Goal: Task Accomplishment & Management: Manage account settings

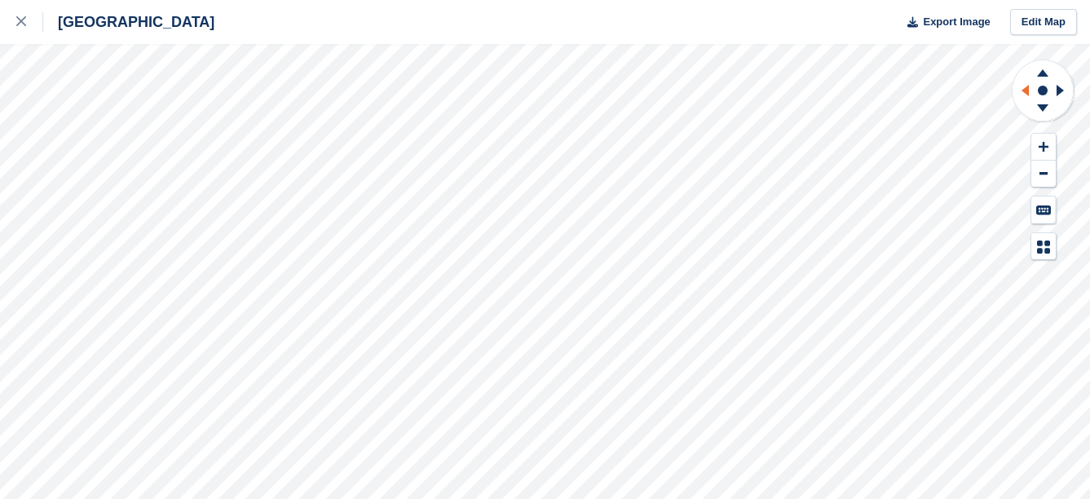
click at [1025, 96] on icon at bounding box center [1023, 90] width 20 height 42
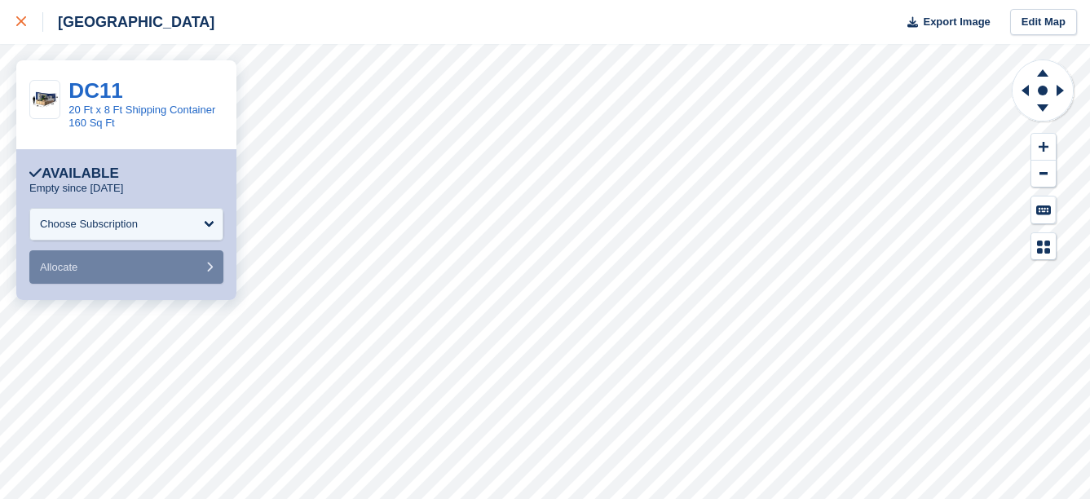
click at [29, 29] on div at bounding box center [29, 22] width 27 height 20
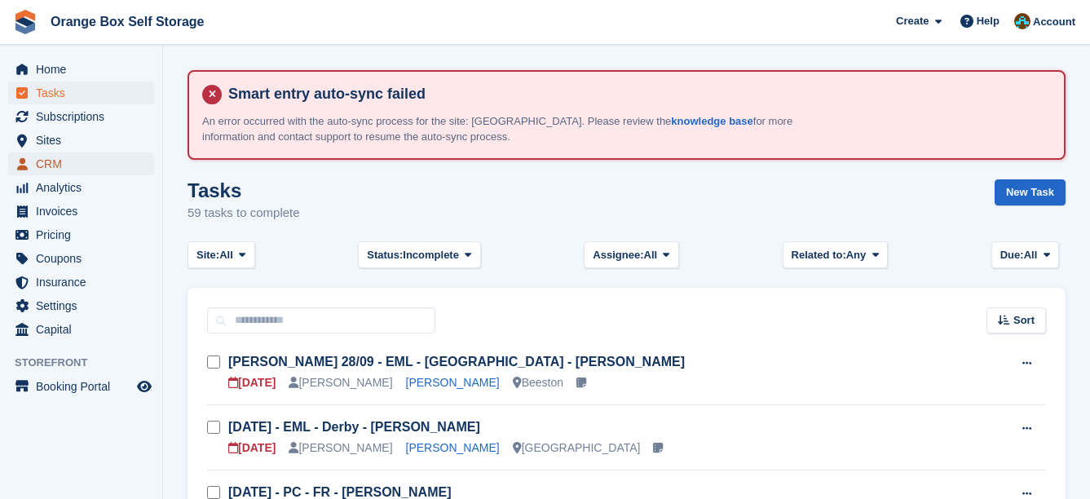
drag, startPoint x: 0, startPoint y: 0, endPoint x: 70, endPoint y: 163, distance: 177.5
click at [70, 163] on span "CRM" at bounding box center [85, 163] width 98 height 23
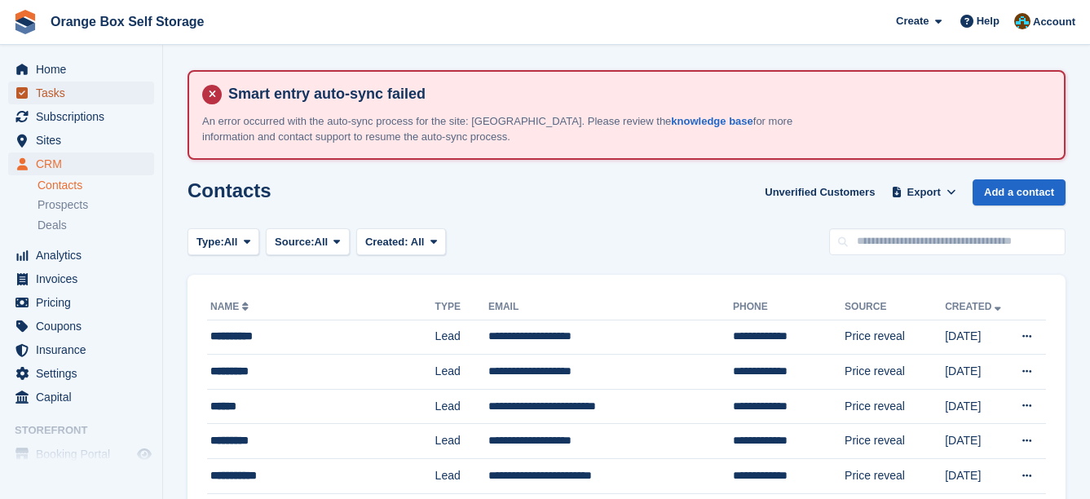
click at [75, 93] on span "Tasks" at bounding box center [85, 93] width 98 height 23
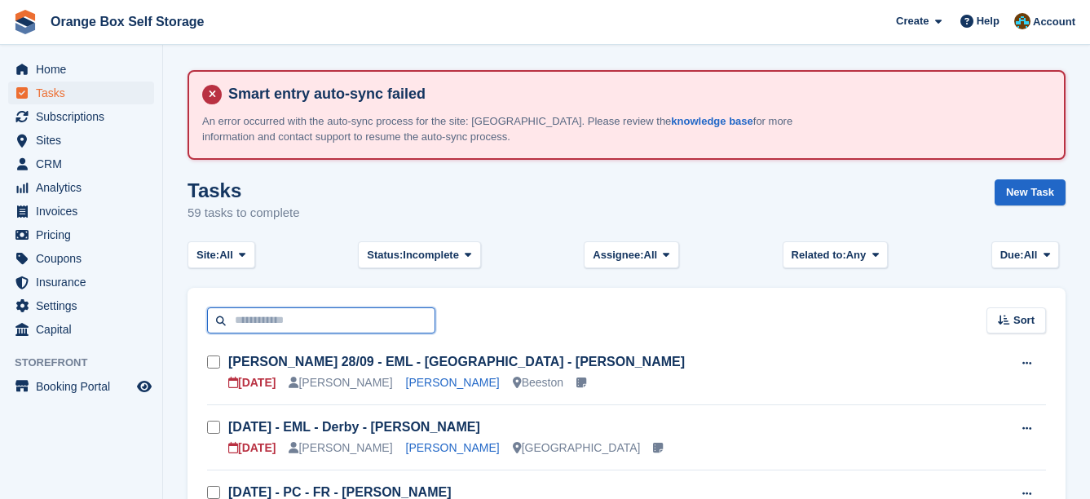
click at [303, 321] on input "text" at bounding box center [321, 320] width 228 height 27
type input "****"
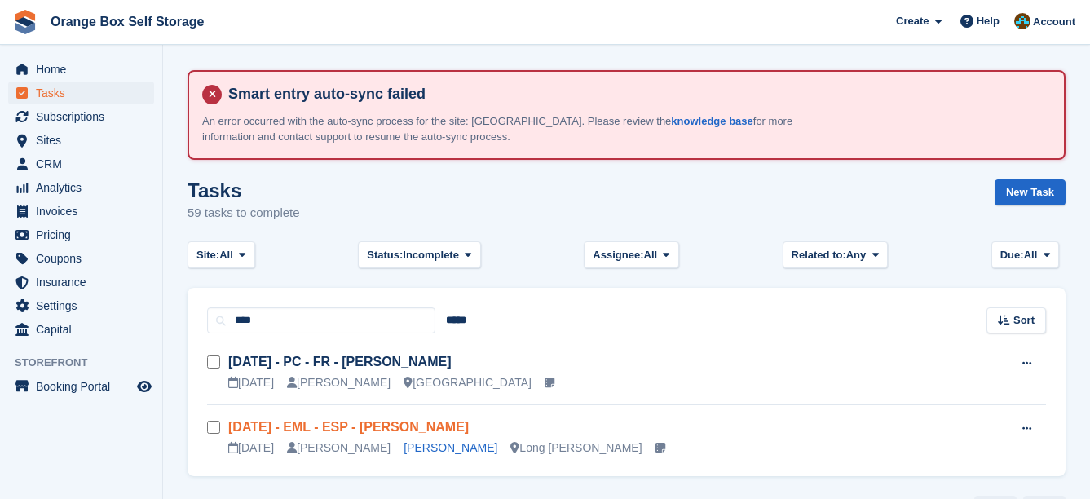
click at [400, 422] on link "Sun 28/09 - EML - ESP - Andy McKinney" at bounding box center [348, 427] width 241 height 14
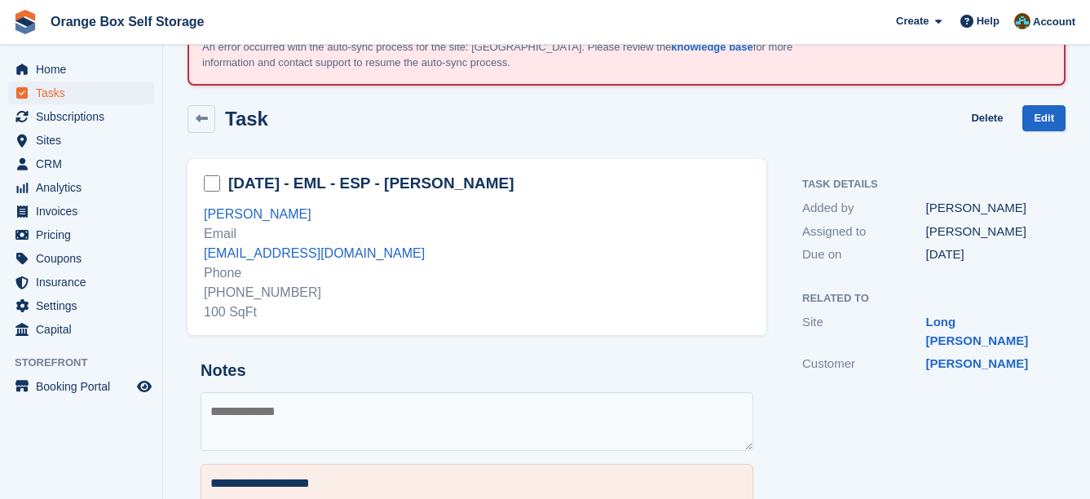
scroll to position [226, 0]
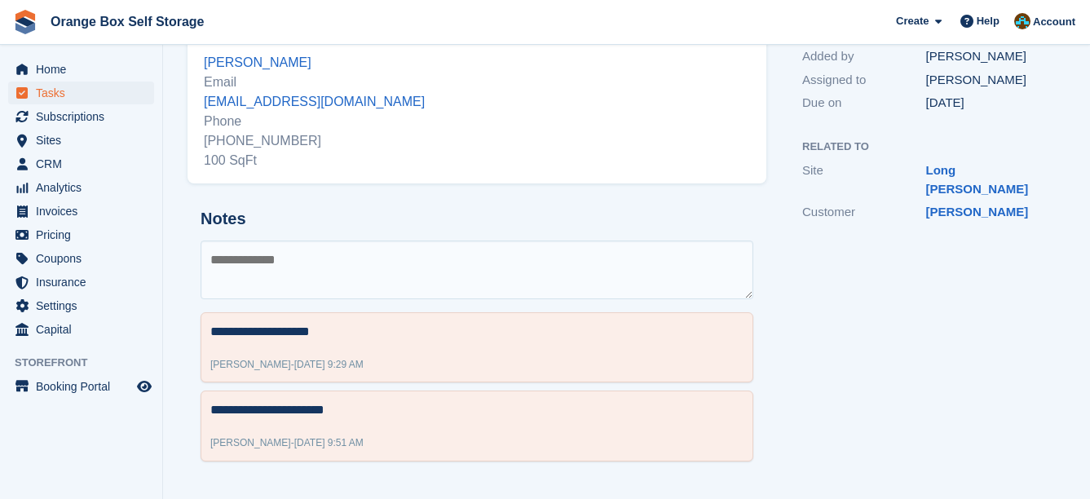
click at [573, 250] on textarea at bounding box center [477, 270] width 553 height 59
click at [312, 259] on textarea at bounding box center [477, 270] width 553 height 59
paste textarea "**********"
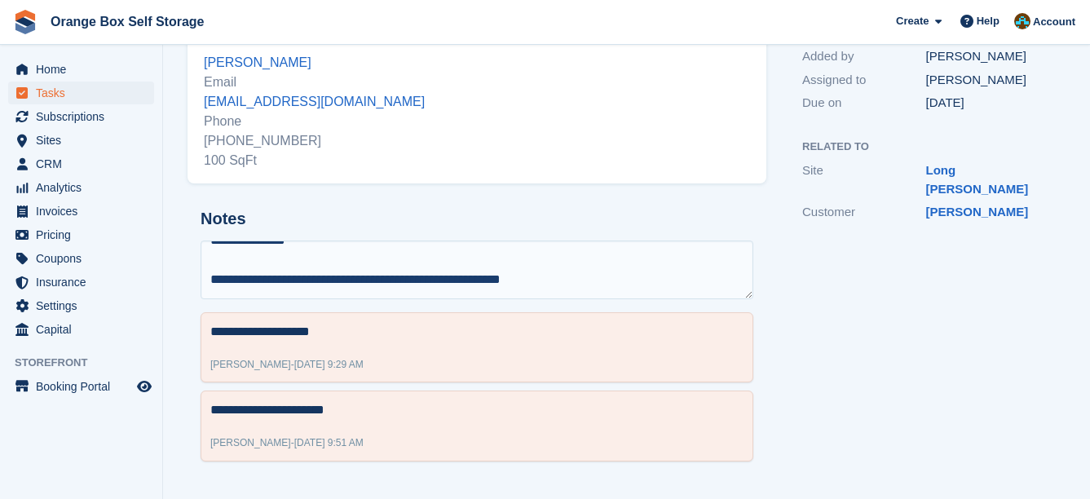
scroll to position [48, 0]
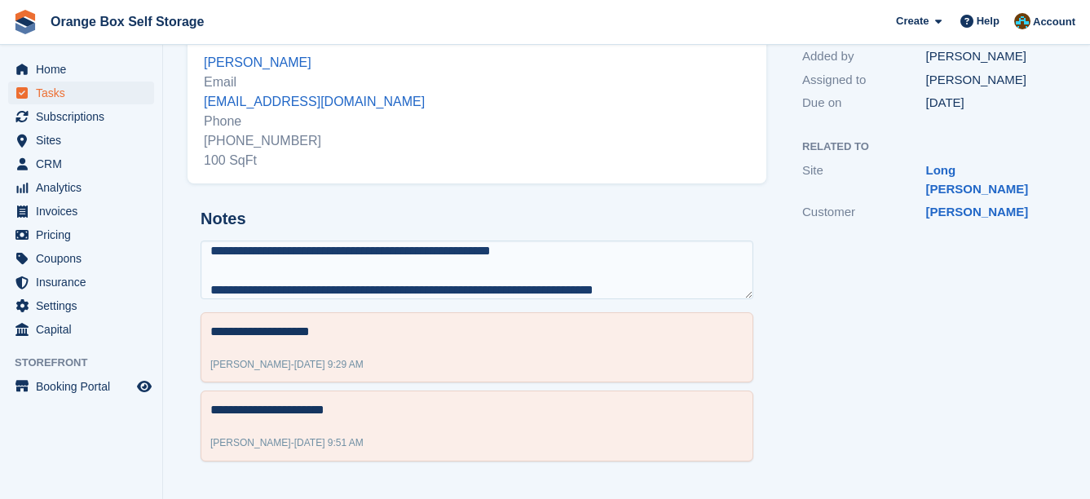
type textarea "**********"
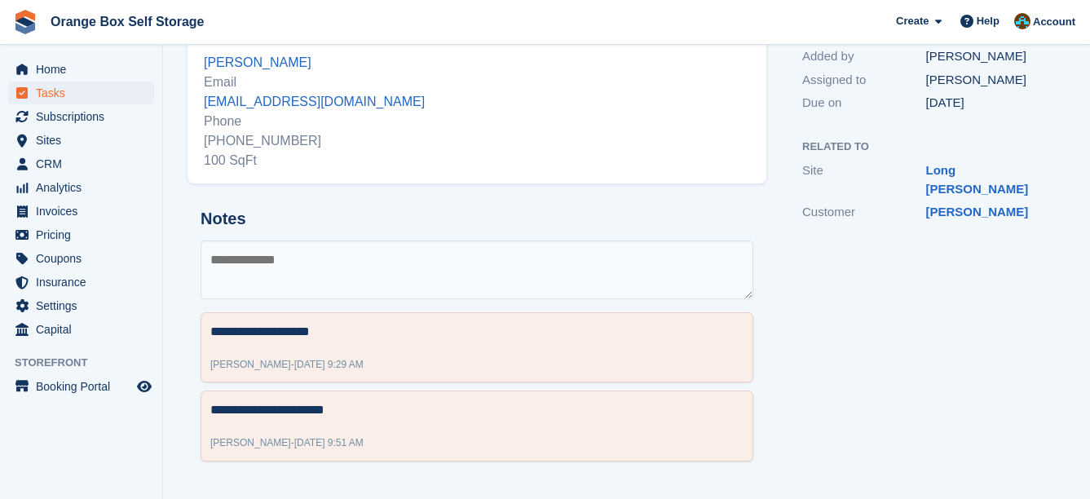
scroll to position [0, 0]
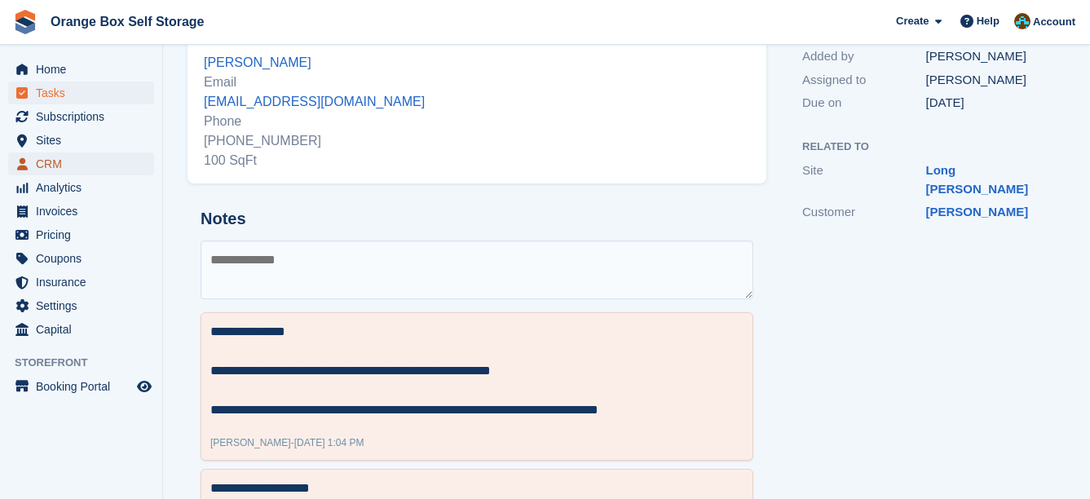
click at [60, 155] on span "CRM" at bounding box center [85, 163] width 98 height 23
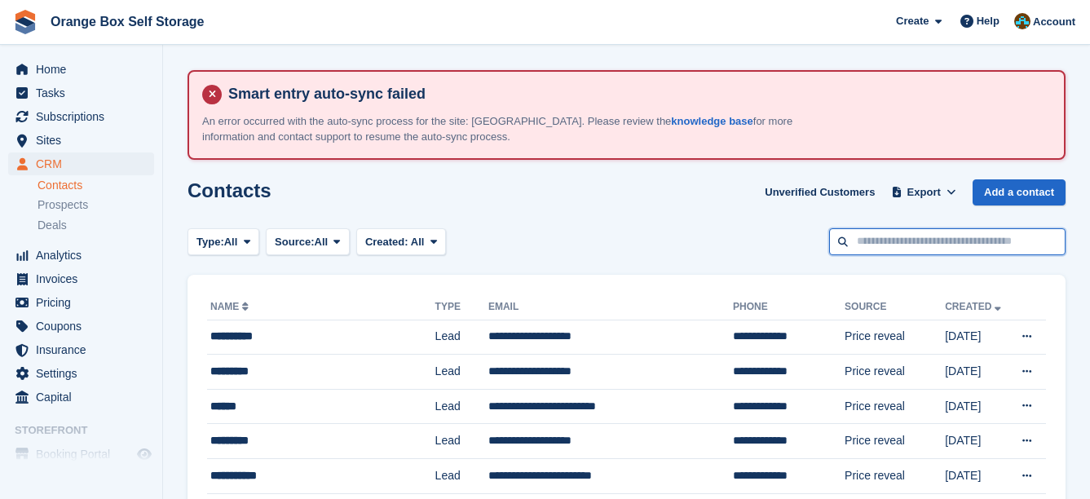
click at [902, 233] on input "text" at bounding box center [947, 241] width 236 height 27
type input "**********"
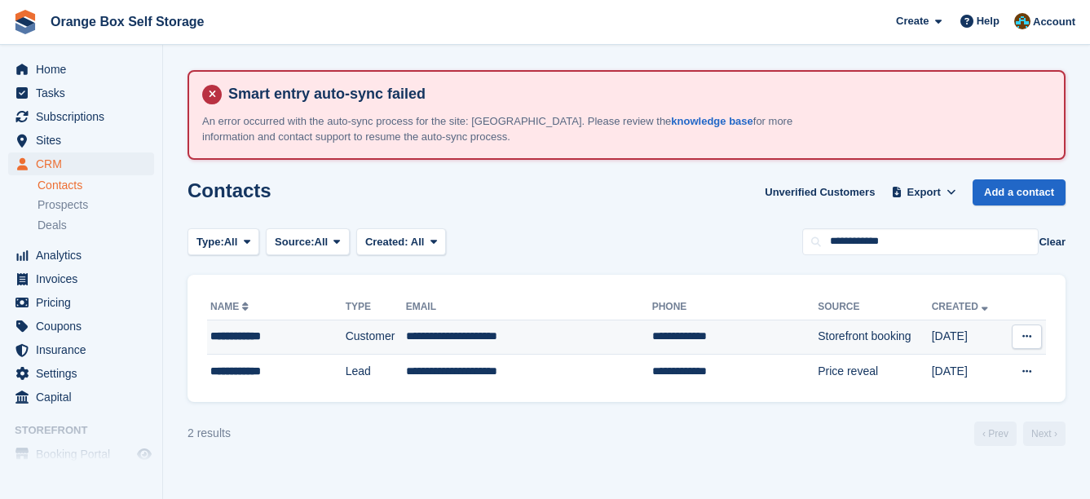
click at [598, 324] on td "**********" at bounding box center [529, 337] width 246 height 35
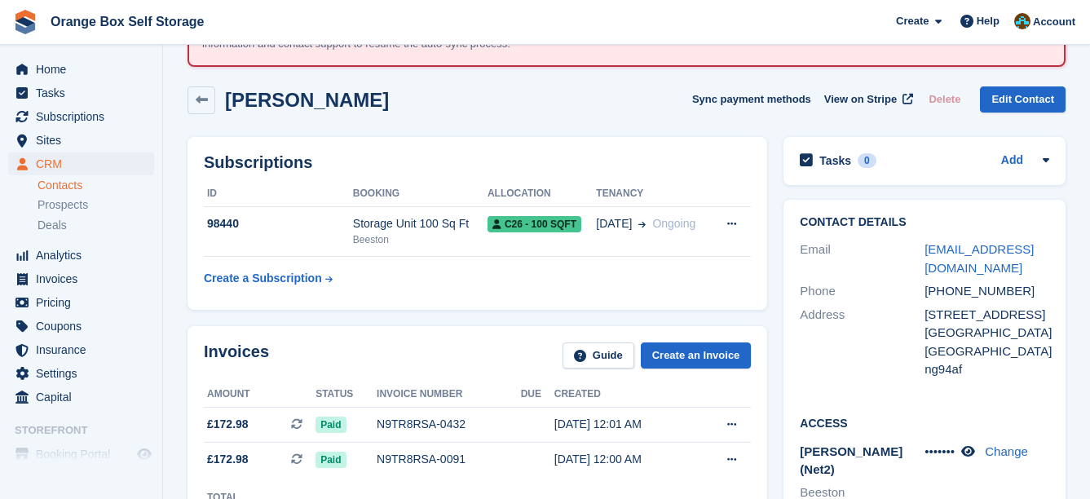
scroll to position [82, 0]
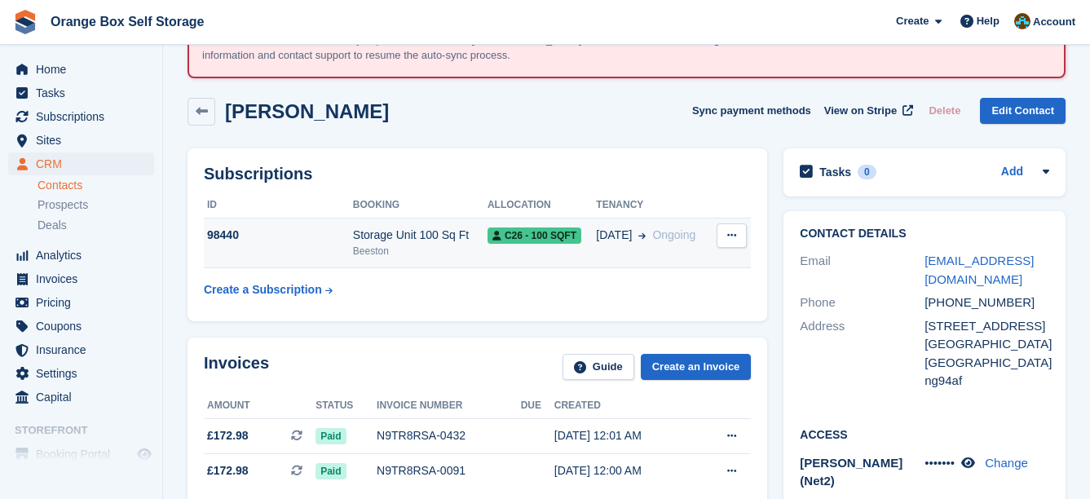
click at [498, 256] on td "C26 - 100 SQFT" at bounding box center [542, 244] width 108 height 50
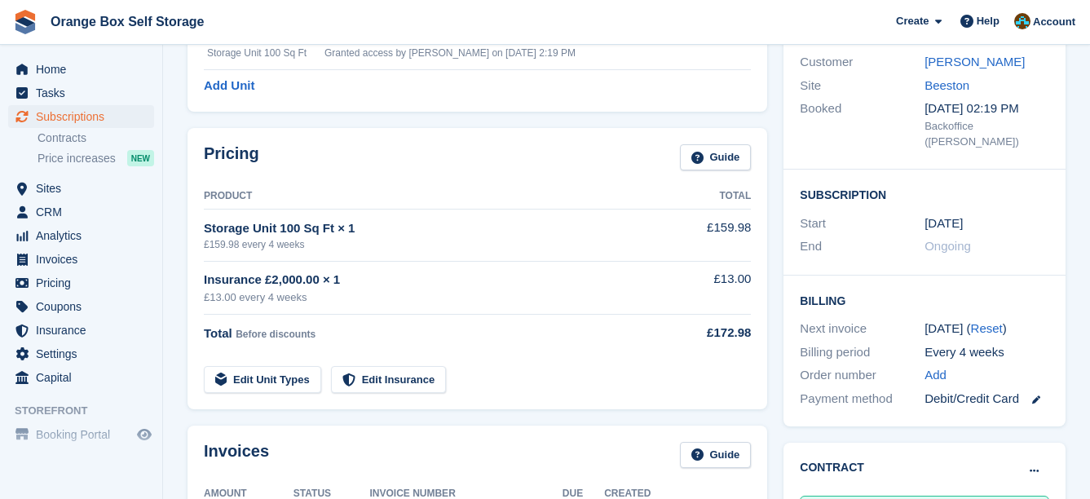
scroll to position [489, 0]
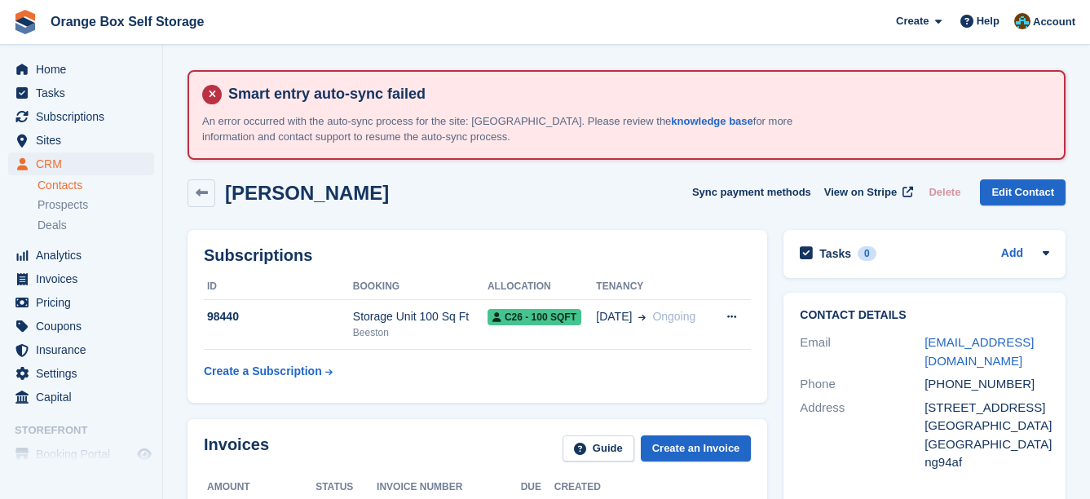
scroll to position [82, 0]
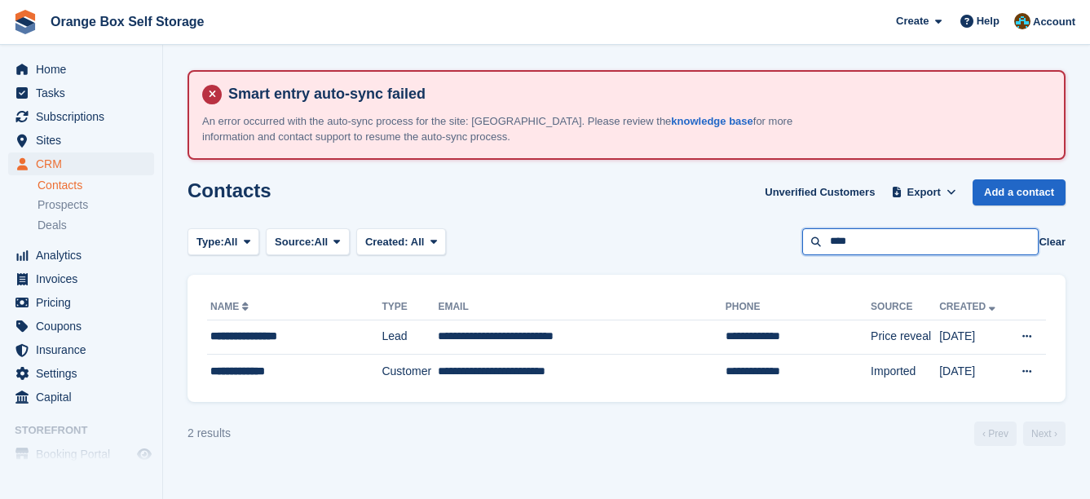
drag, startPoint x: 893, startPoint y: 245, endPoint x: 756, endPoint y: 247, distance: 137.0
click at [756, 247] on div "Type: All All Lead Customer Source: All All Storefront Backoffice Pre-Opening i…" at bounding box center [627, 241] width 878 height 27
type input "****"
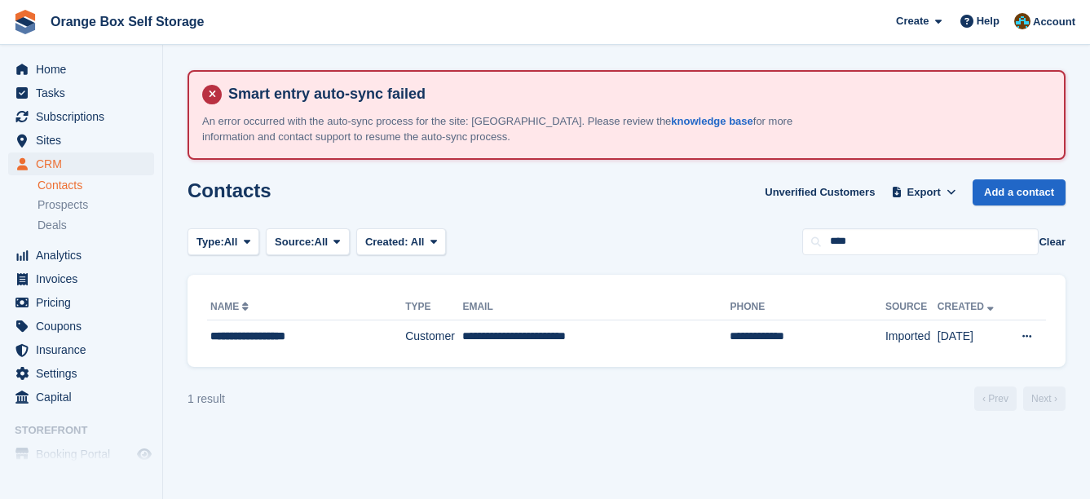
click at [562, 359] on div "**********" at bounding box center [627, 321] width 878 height 93
click at [558, 345] on td "**********" at bounding box center [595, 337] width 267 height 34
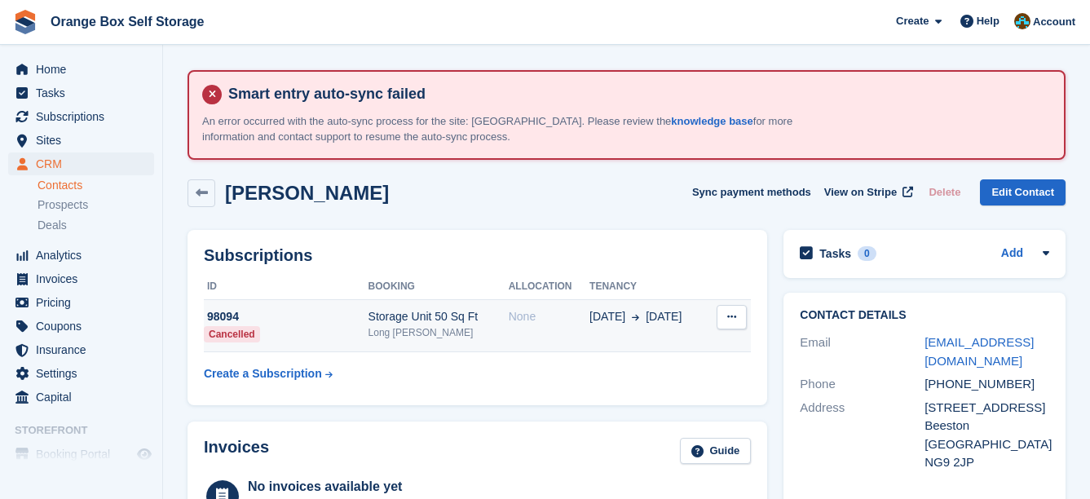
click at [595, 323] on span "[DATE]" at bounding box center [608, 316] width 36 height 17
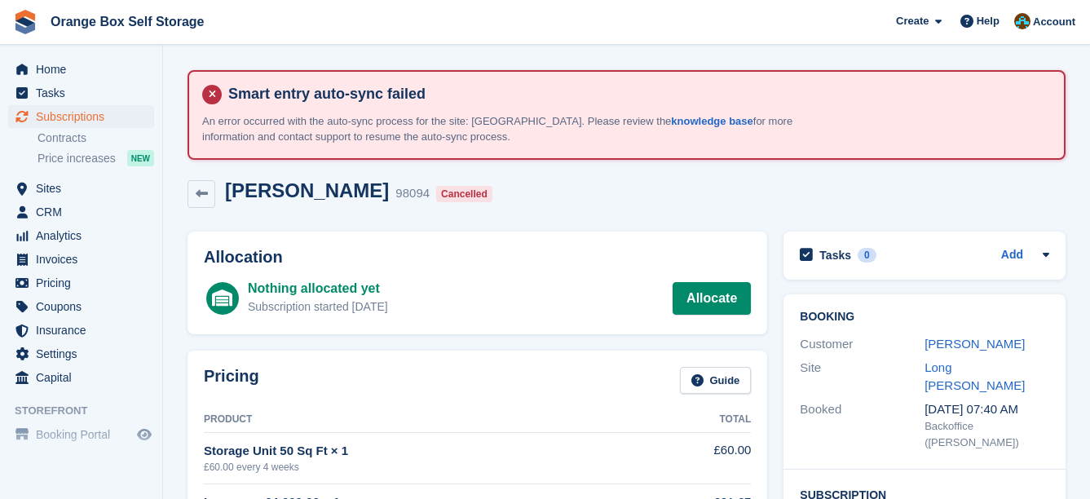
scroll to position [652, 0]
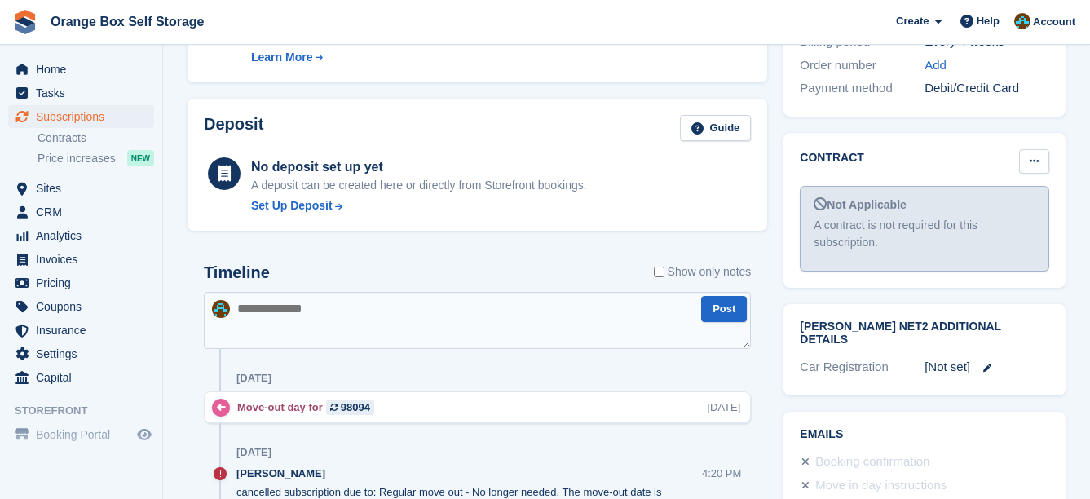
click at [1045, 149] on button at bounding box center [1034, 161] width 30 height 24
click at [995, 204] on p "Mark as signed" at bounding box center [971, 214] width 142 height 21
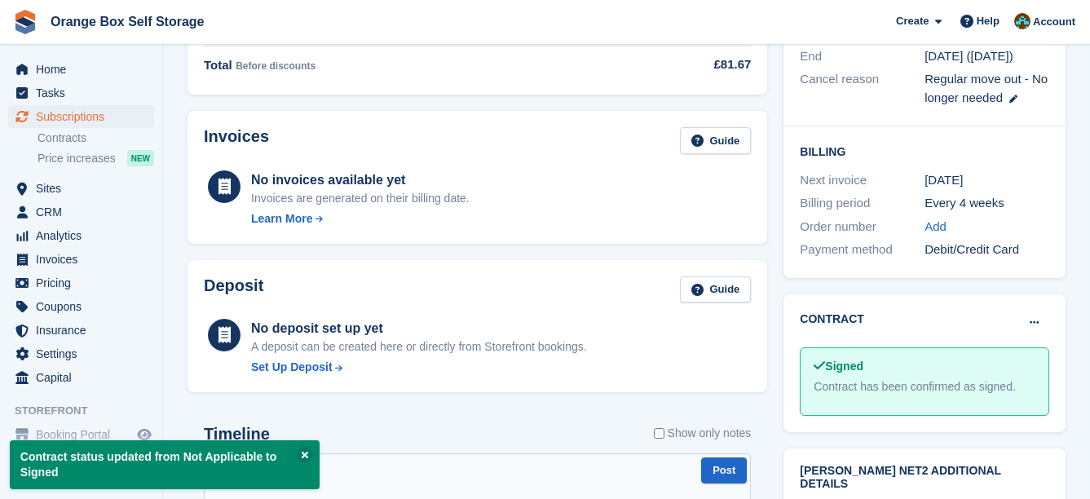
scroll to position [489, 0]
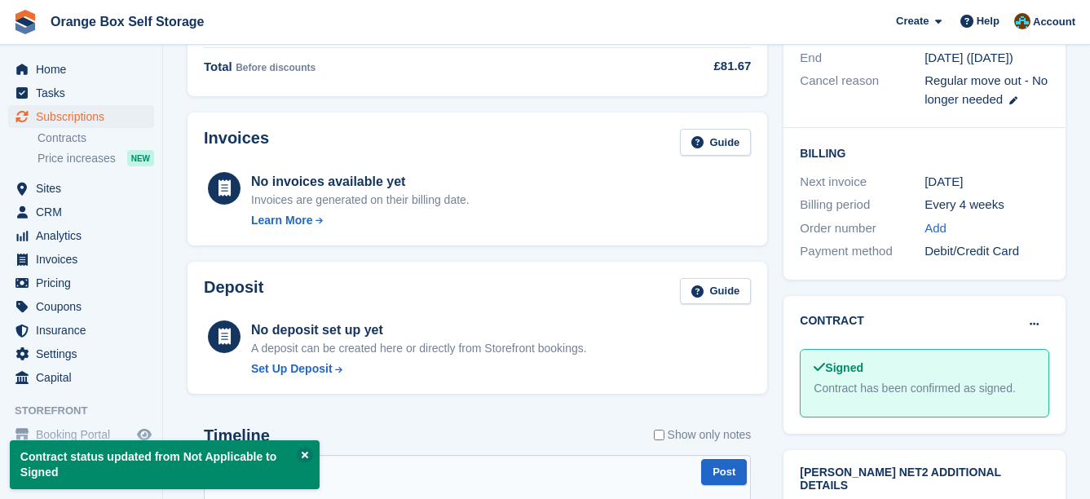
click at [616, 267] on div "Deposit Guide No deposit set up yet A deposit can be created here or directly f…" at bounding box center [478, 328] width 580 height 133
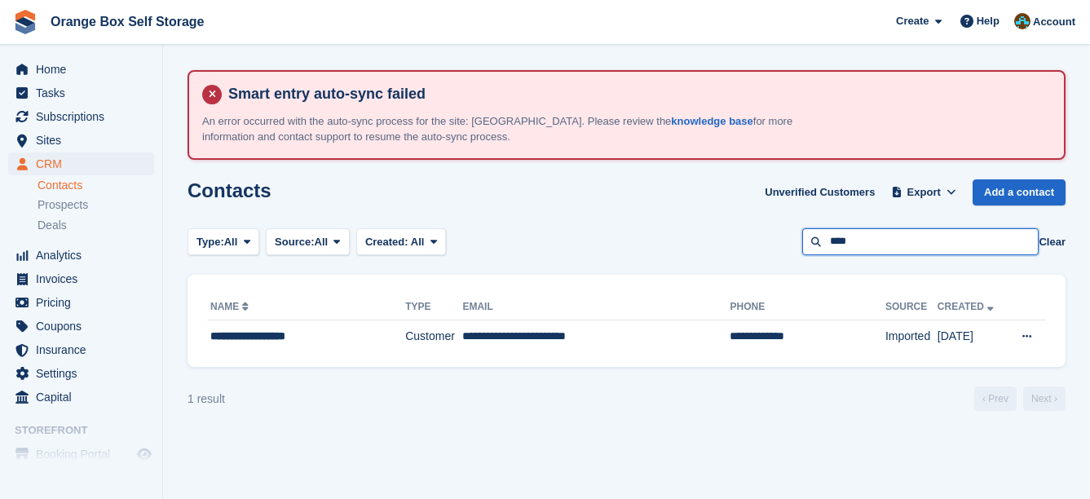
drag, startPoint x: 1006, startPoint y: 236, endPoint x: 632, endPoint y: 237, distance: 374.3
click at [632, 237] on div "Type: All All Lead Customer Source: All All Storefront Backoffice Pre-Opening i…" at bounding box center [627, 241] width 878 height 27
type input "***"
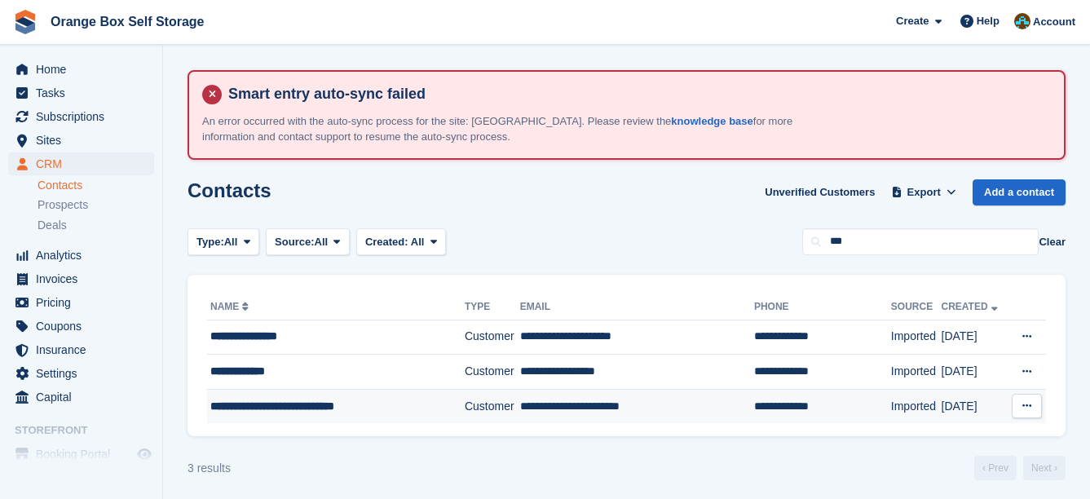
click at [325, 412] on span "**********" at bounding box center [272, 405] width 124 height 11
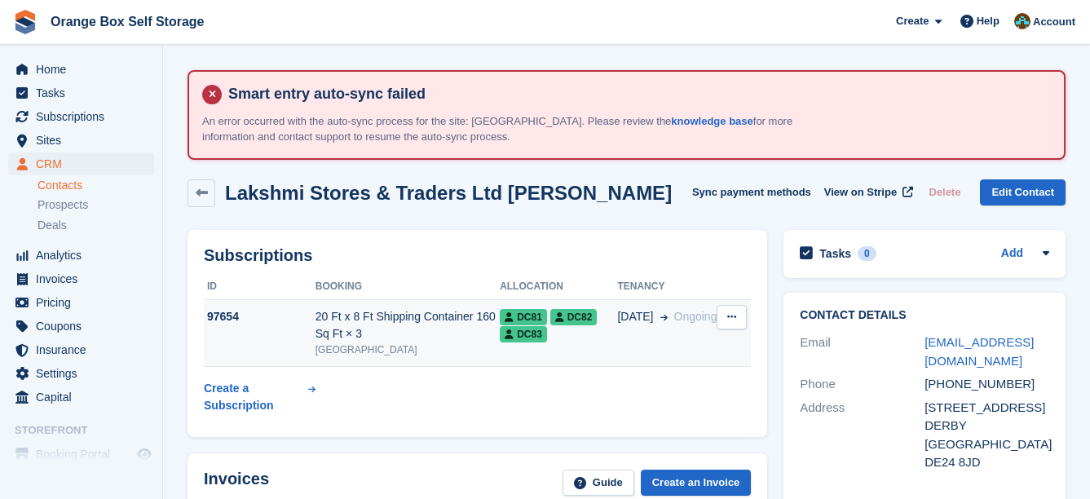
click at [400, 347] on div "[GEOGRAPHIC_DATA]" at bounding box center [408, 350] width 184 height 15
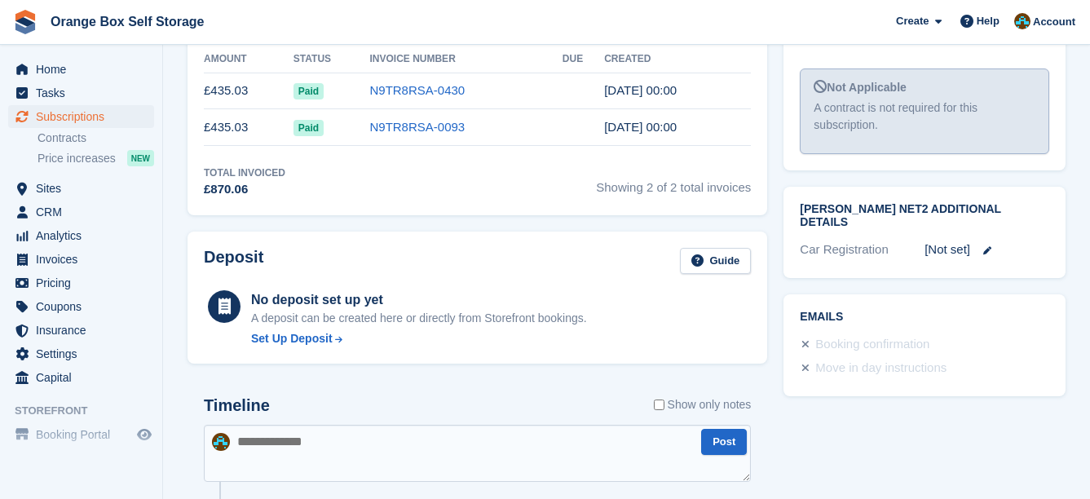
scroll to position [571, 0]
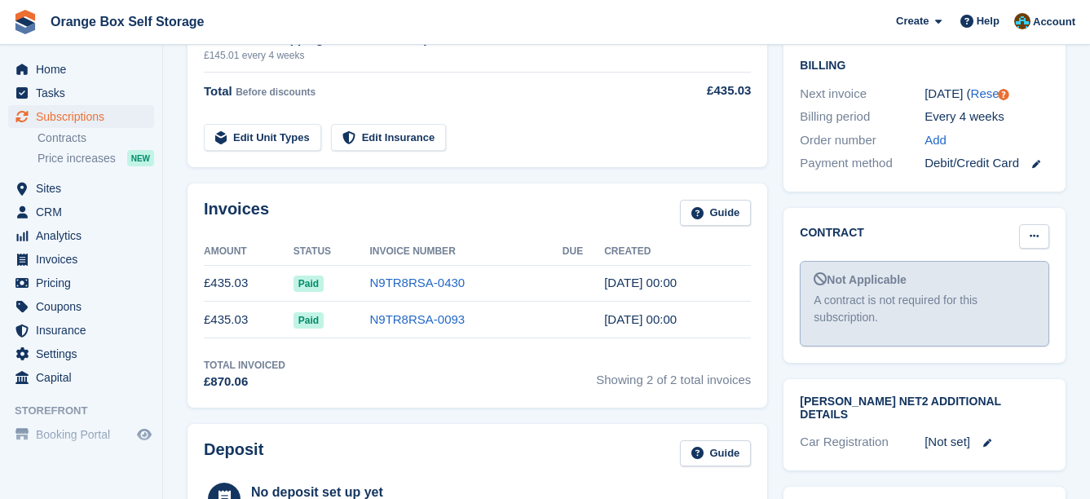
click at [1044, 224] on button at bounding box center [1034, 236] width 30 height 24
click at [985, 279] on p "Mark as signed" at bounding box center [971, 289] width 142 height 21
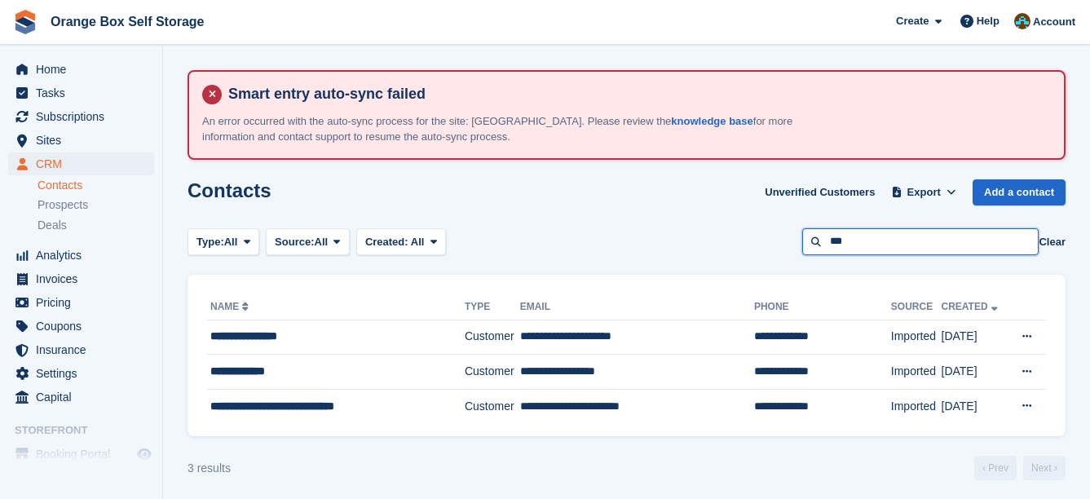
drag, startPoint x: 869, startPoint y: 241, endPoint x: 745, endPoint y: 241, distance: 124.0
click at [745, 241] on div "Type: All All Lead Customer Source: All All Storefront Backoffice Pre-Opening i…" at bounding box center [627, 241] width 878 height 27
type input "****"
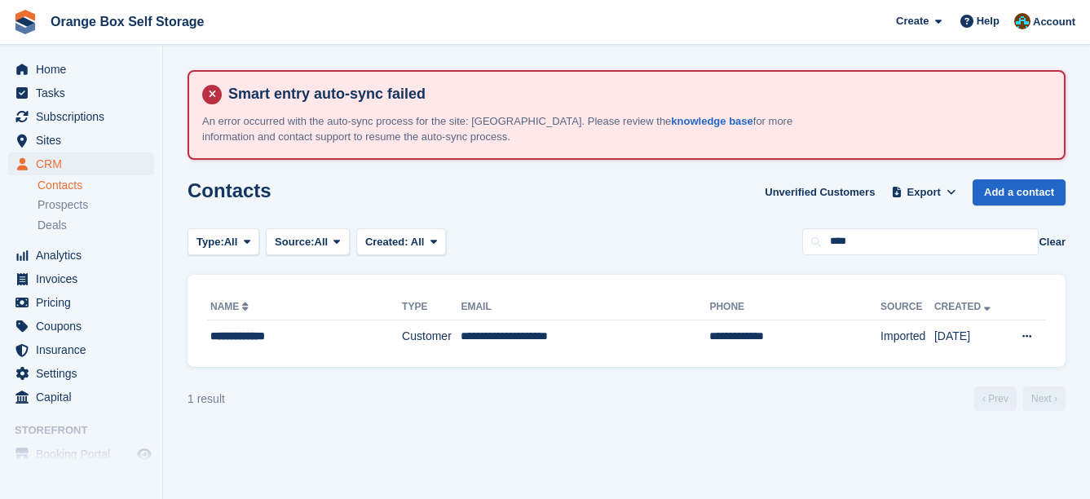
click at [720, 316] on th "Phone" at bounding box center [794, 307] width 171 height 26
click at [727, 332] on td "**********" at bounding box center [794, 337] width 171 height 34
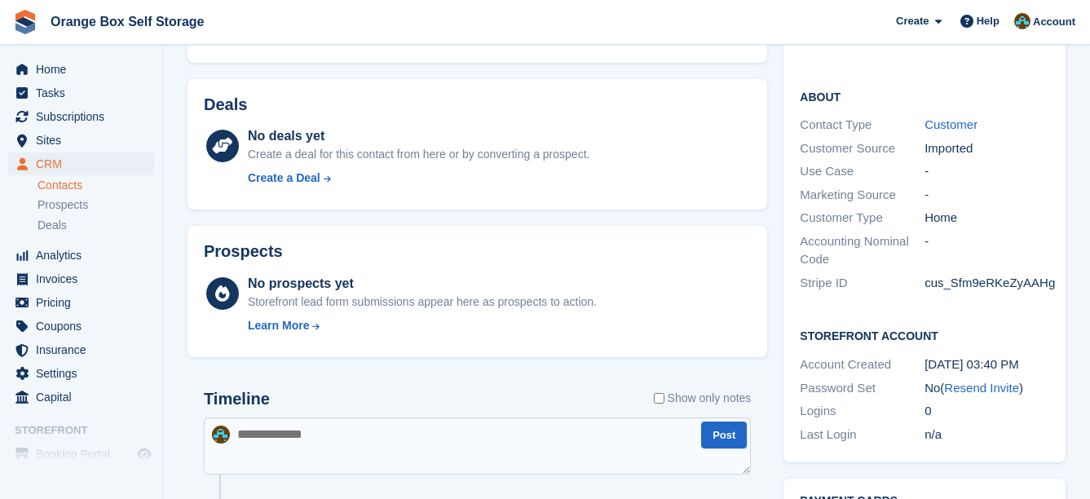
scroll to position [163, 0]
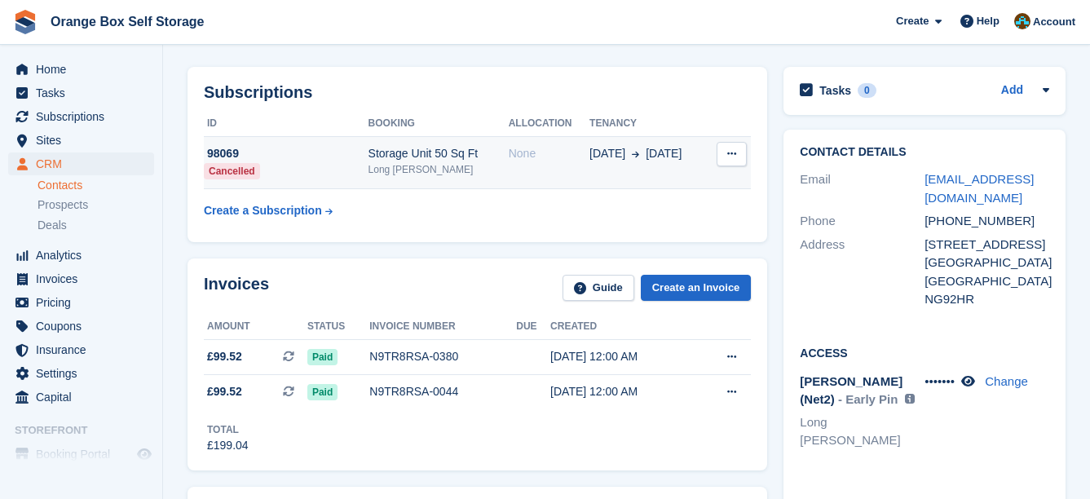
click at [556, 174] on td "None" at bounding box center [549, 163] width 81 height 52
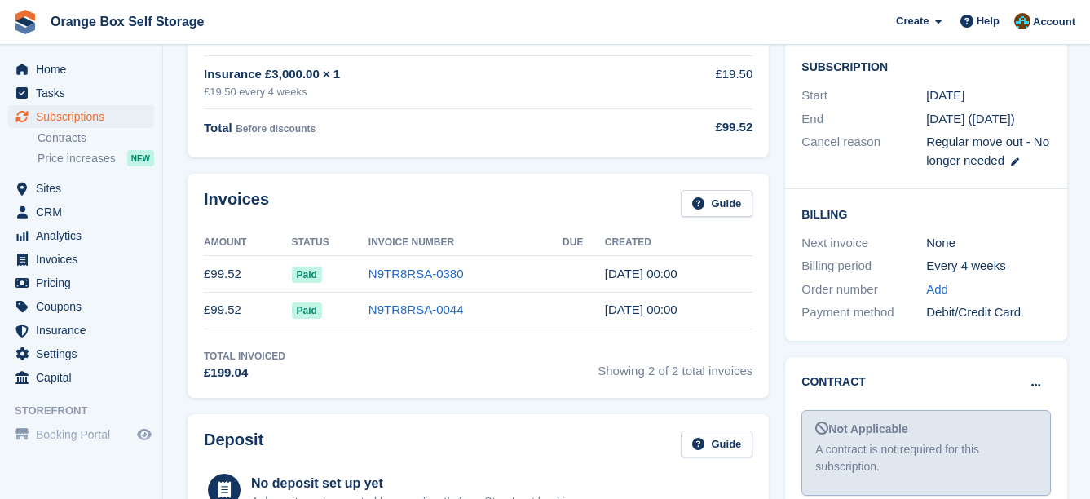
scroll to position [571, 0]
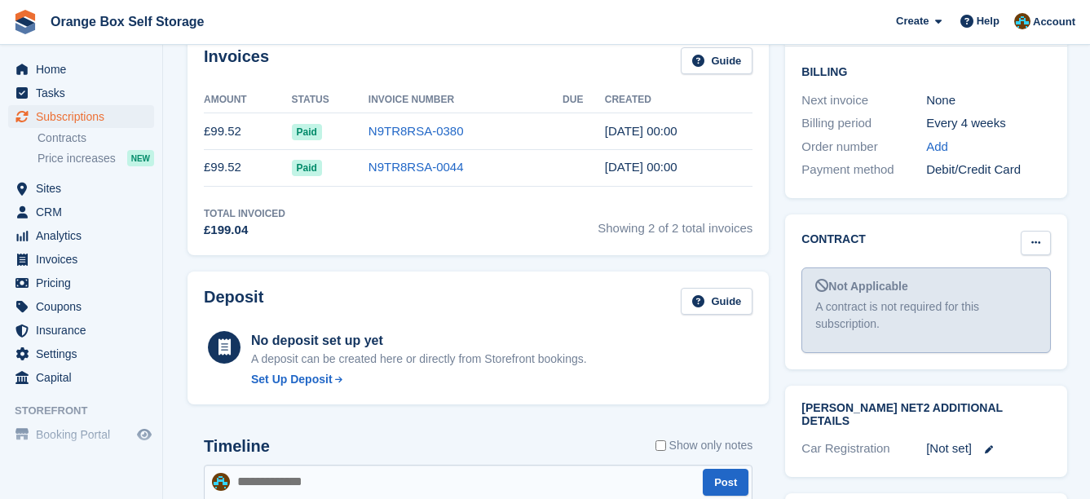
click at [1032, 237] on icon at bounding box center [1036, 242] width 9 height 11
drag, startPoint x: 983, startPoint y: 258, endPoint x: 634, endPoint y: 45, distance: 408.8
click at [983, 285] on p "Mark as signed" at bounding box center [973, 295] width 142 height 21
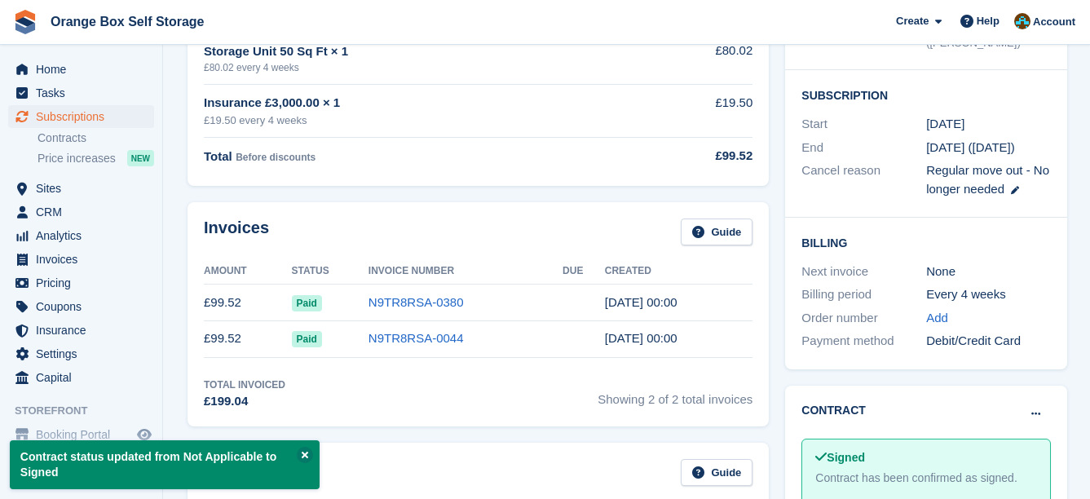
scroll to position [163, 0]
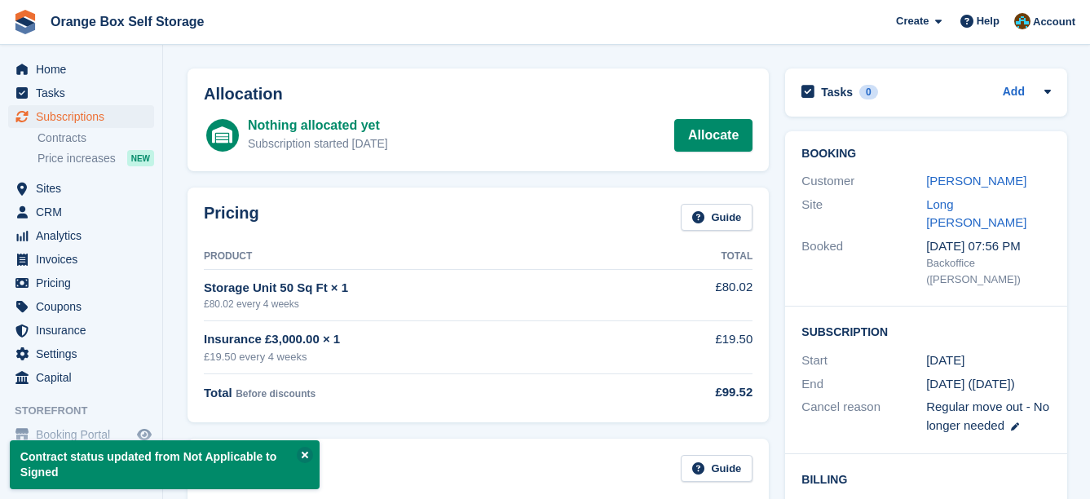
click at [513, 91] on h2 "Allocation" at bounding box center [478, 94] width 549 height 19
drag, startPoint x: 524, startPoint y: 86, endPoint x: 517, endPoint y: 80, distance: 9.2
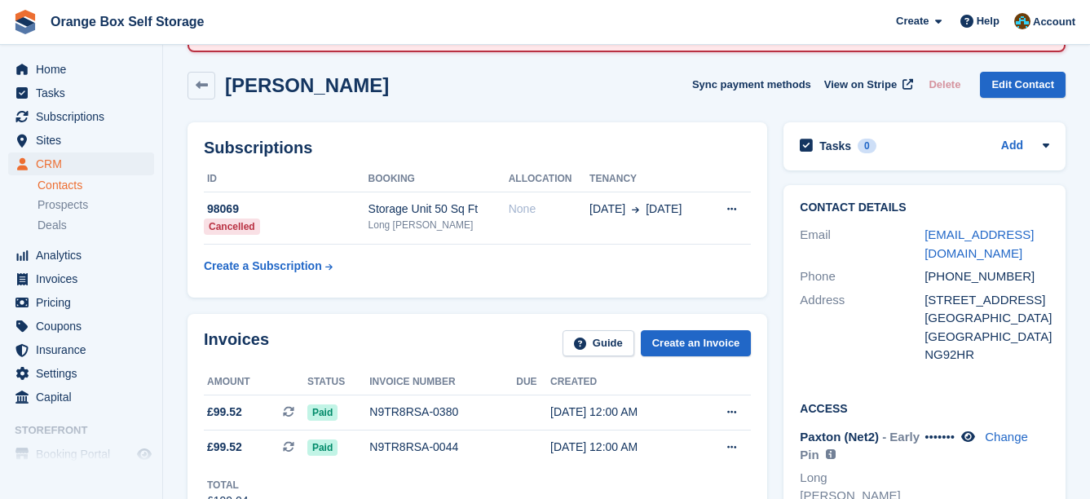
scroll to position [82, 0]
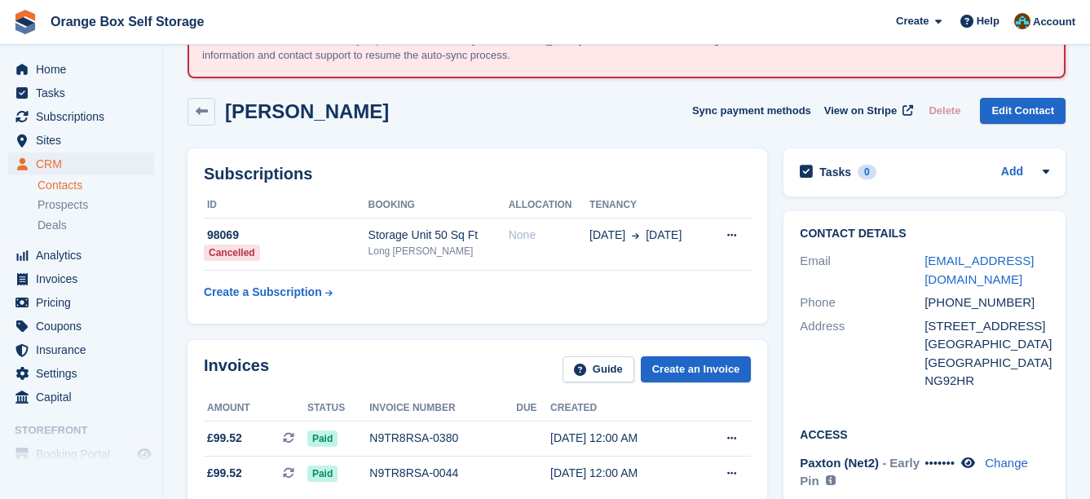
drag, startPoint x: 755, startPoint y: 199, endPoint x: 746, endPoint y: 188, distance: 13.9
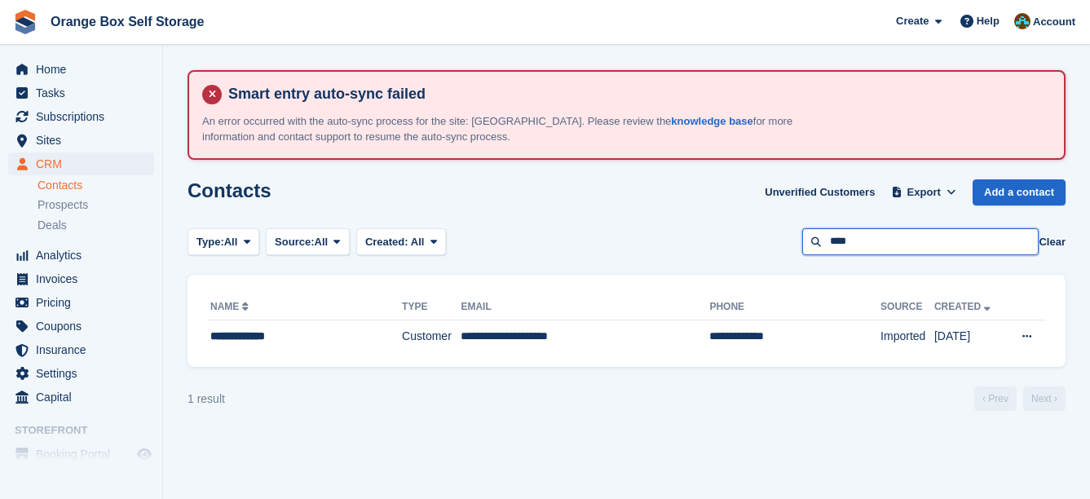
drag, startPoint x: 885, startPoint y: 239, endPoint x: 771, endPoint y: 241, distance: 114.2
click at [771, 241] on div "Type: All All Lead Customer Source: All All Storefront Backoffice Pre-Opening i…" at bounding box center [627, 241] width 878 height 27
type input "***"
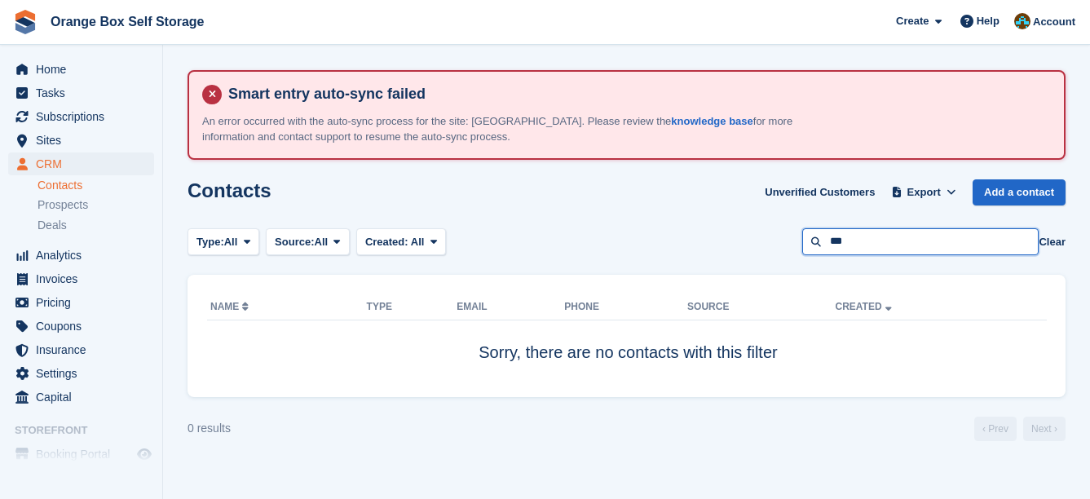
click at [864, 237] on input "***" at bounding box center [920, 241] width 236 height 27
type input "***"
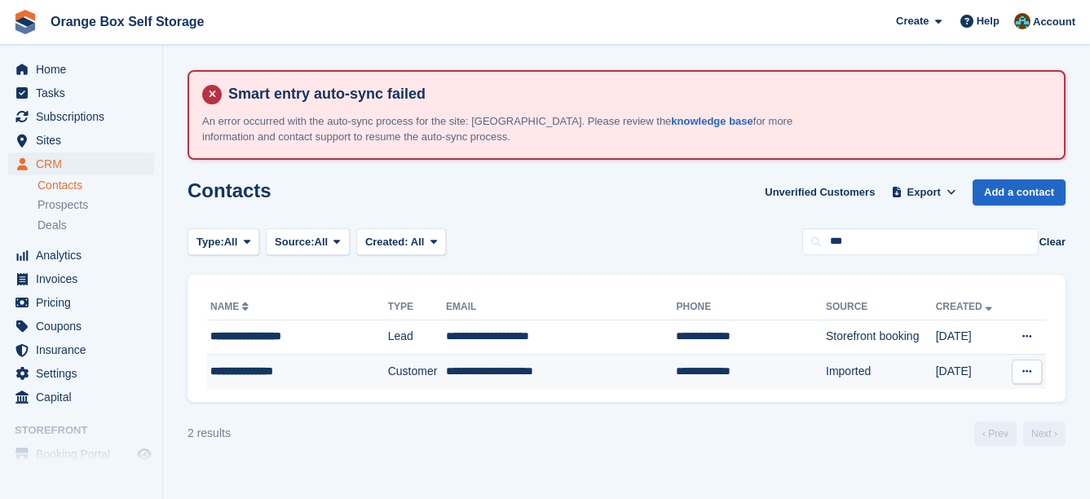
click at [458, 370] on td "**********" at bounding box center [561, 372] width 230 height 34
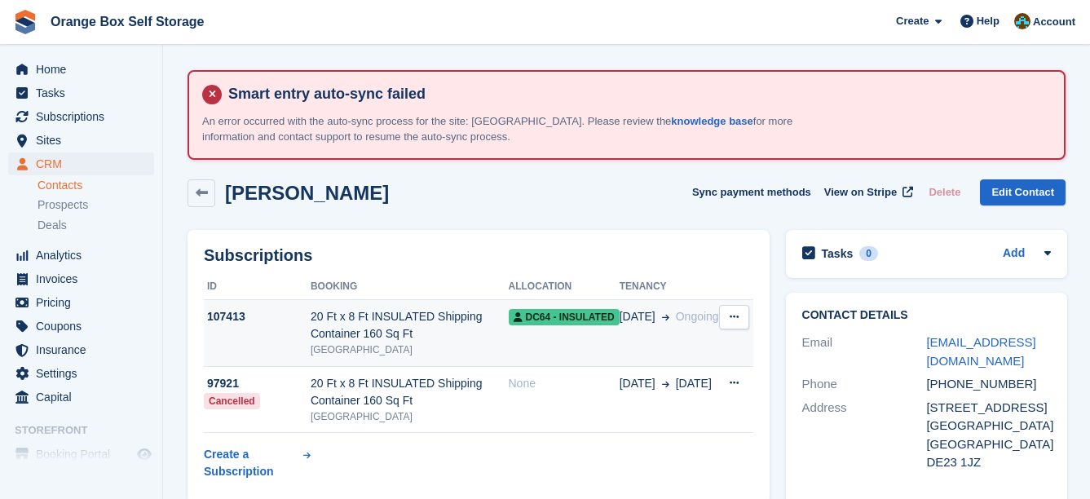
click at [546, 340] on td "DC64 - INSULATED" at bounding box center [564, 333] width 111 height 67
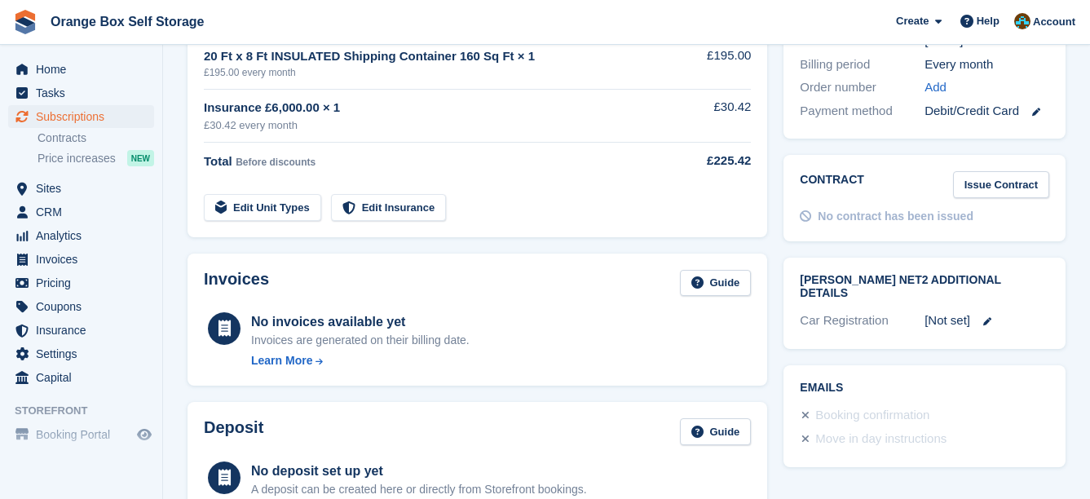
scroll to position [489, 0]
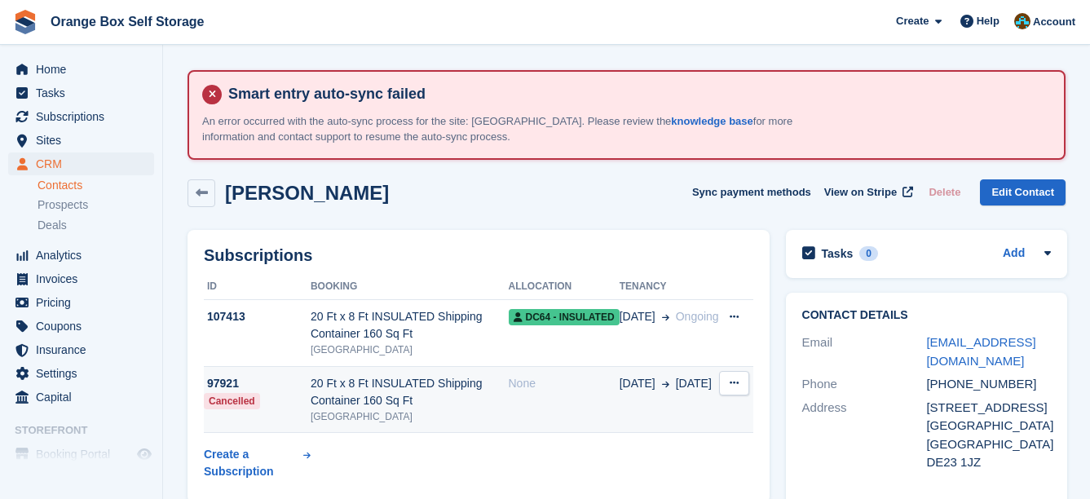
click at [520, 401] on td "None" at bounding box center [564, 399] width 111 height 67
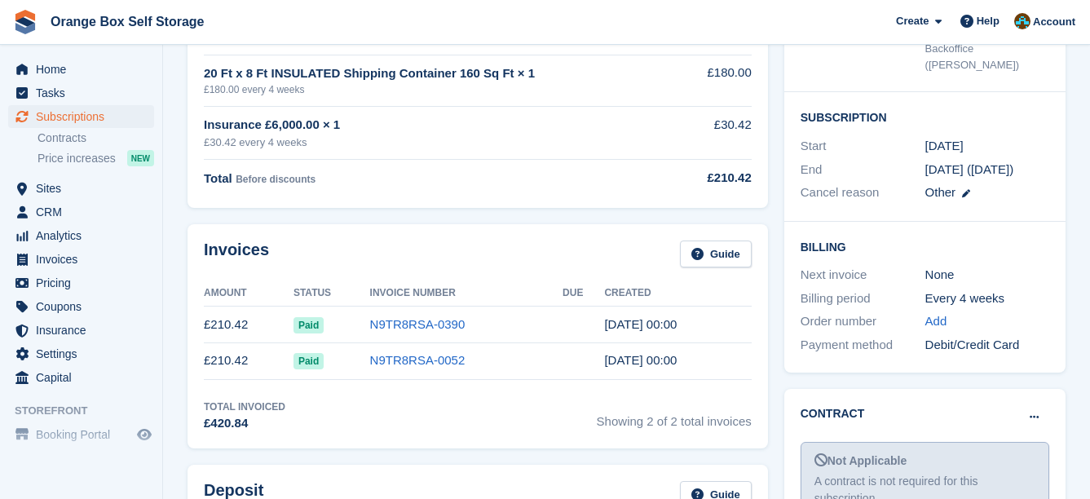
scroll to position [489, 0]
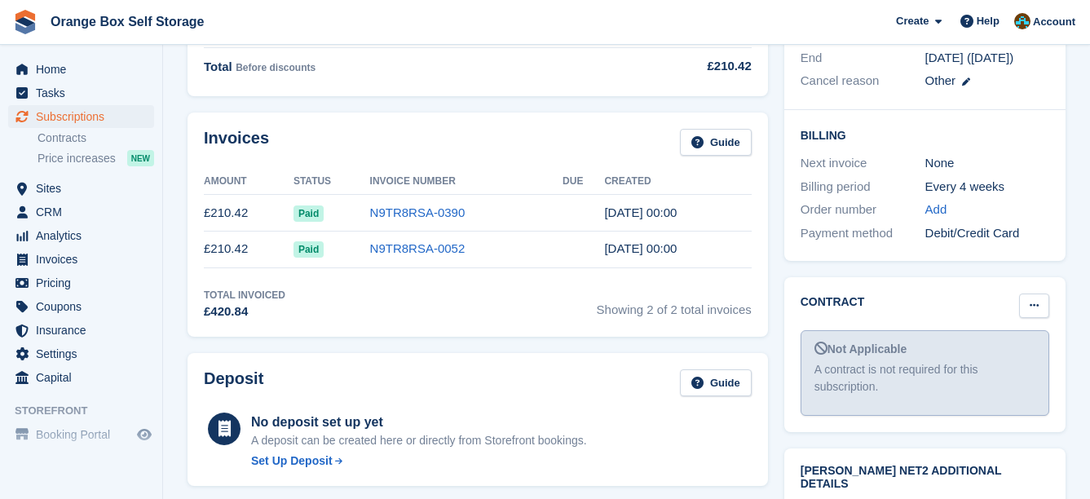
click at [1039, 294] on button at bounding box center [1034, 306] width 30 height 24
click at [989, 348] on p "Mark as signed" at bounding box center [971, 358] width 142 height 21
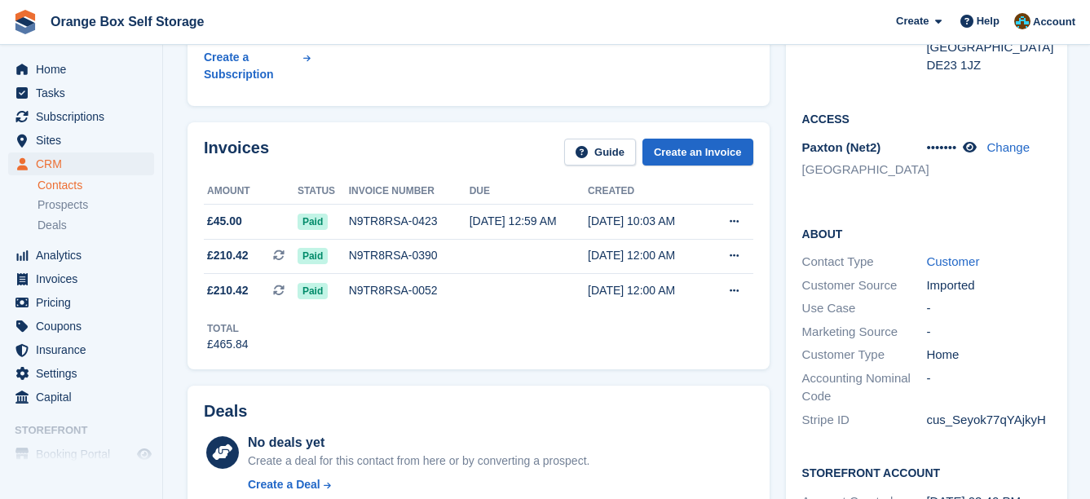
scroll to position [326, 0]
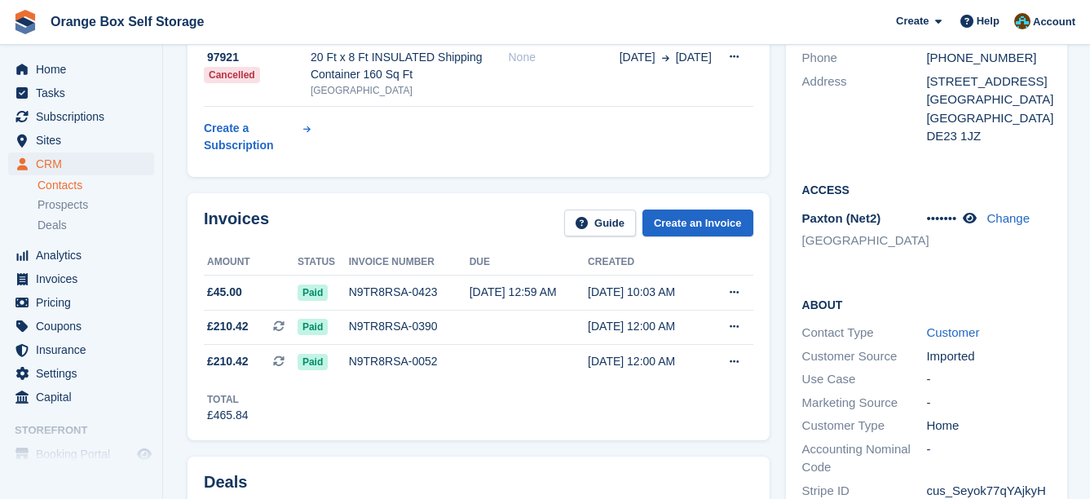
drag, startPoint x: 0, startPoint y: 0, endPoint x: 775, endPoint y: 214, distance: 803.9
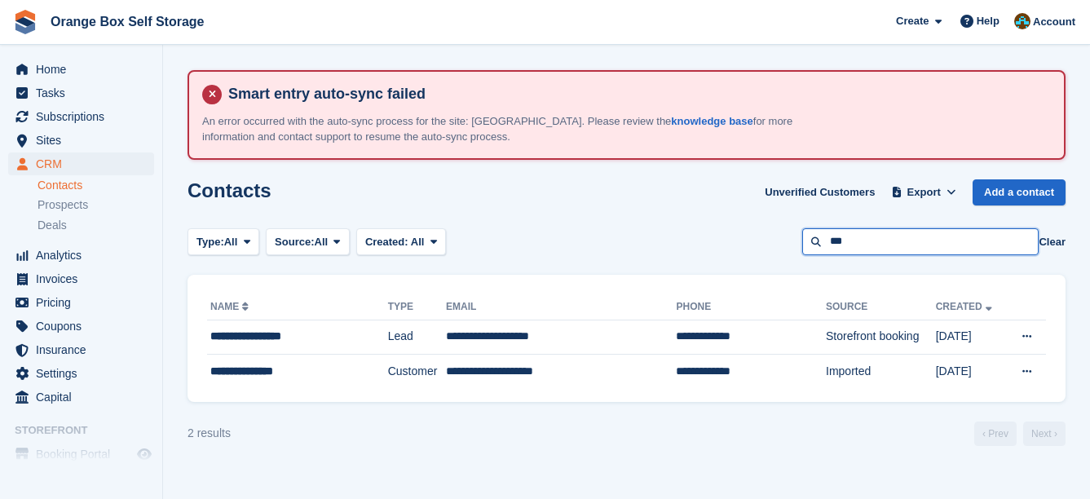
drag, startPoint x: 873, startPoint y: 247, endPoint x: 788, endPoint y: 249, distance: 84.8
click at [788, 249] on div "Type: All All Lead Customer Source: All All Storefront Backoffice Pre-Opening i…" at bounding box center [627, 241] width 878 height 27
type input "****"
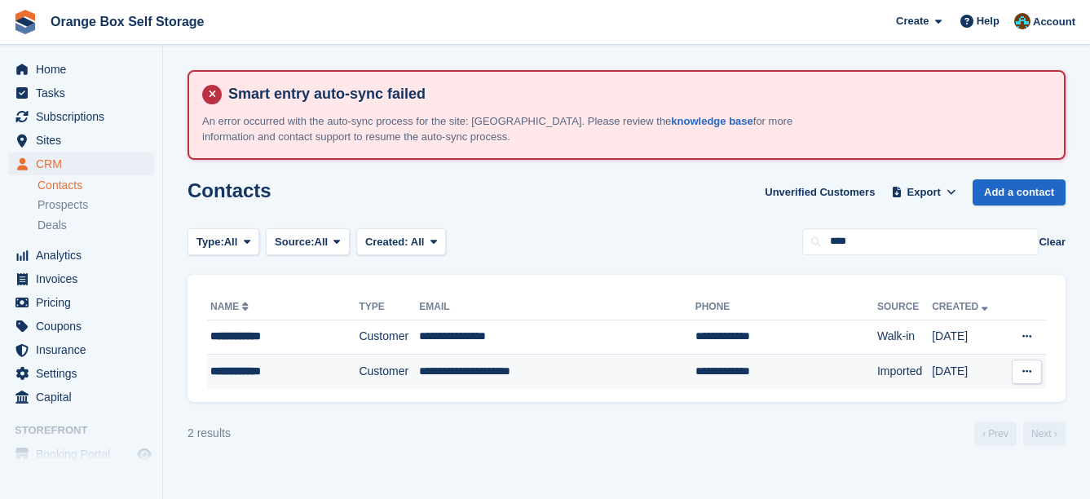
click at [560, 373] on td "**********" at bounding box center [557, 372] width 276 height 34
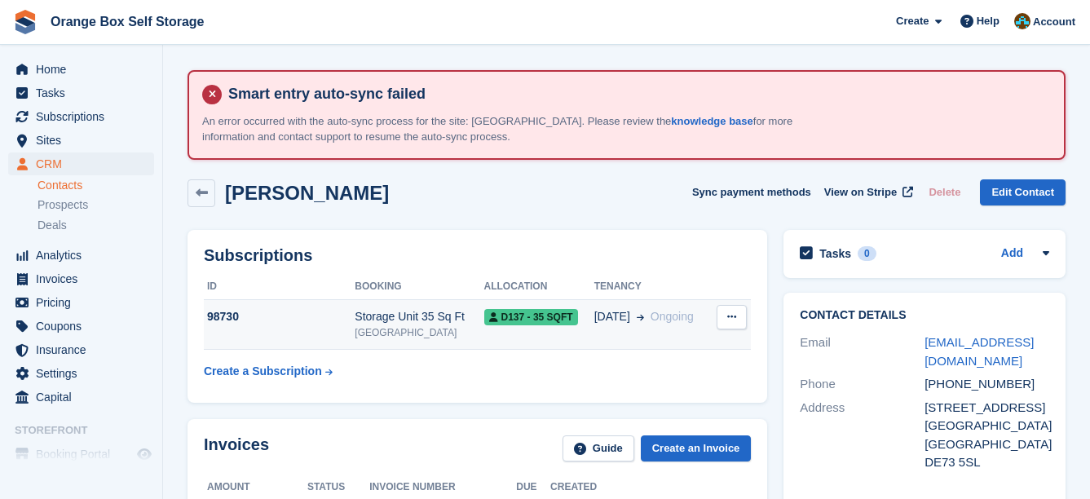
click at [541, 316] on span "D137 - 35 SQFT" at bounding box center [531, 317] width 94 height 16
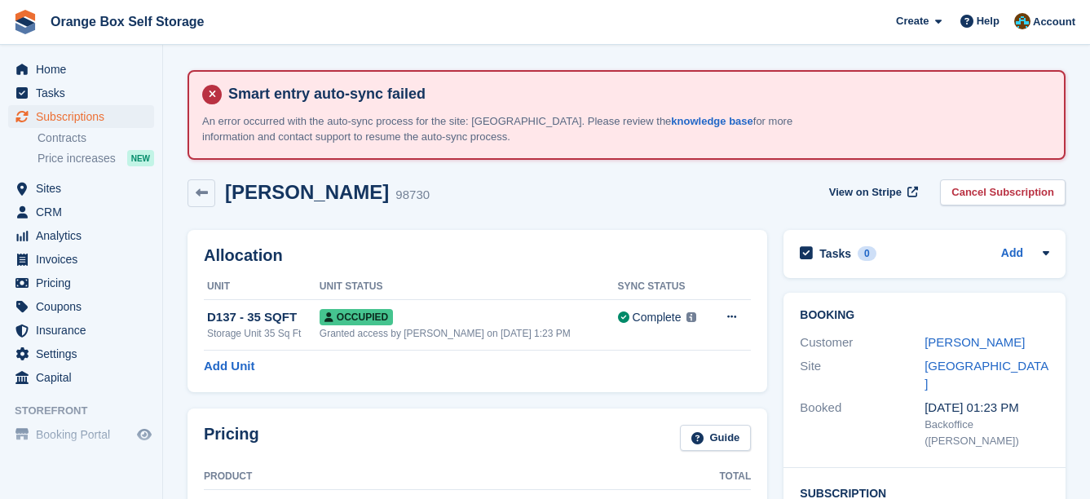
scroll to position [489, 0]
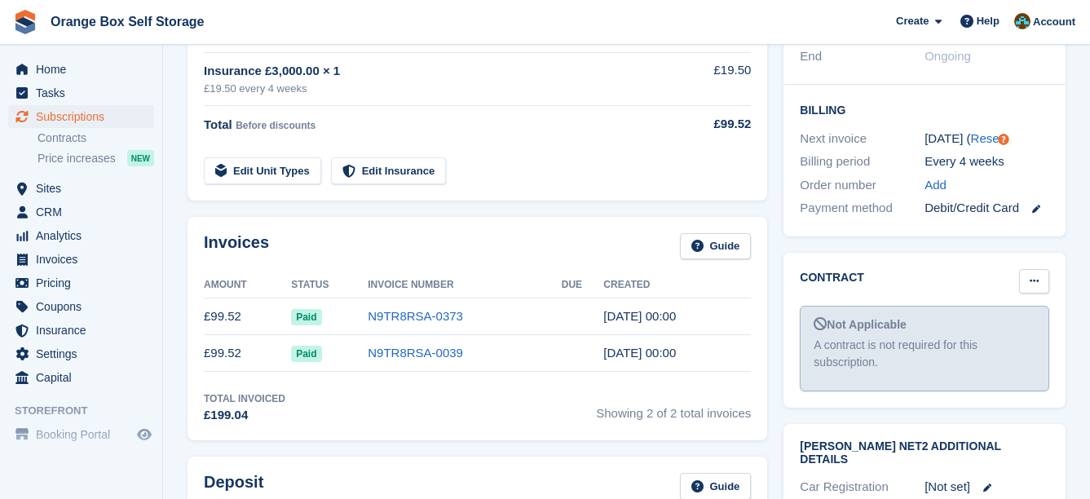
click at [1035, 276] on icon at bounding box center [1034, 281] width 9 height 11
click at [996, 324] on p "Mark as signed" at bounding box center [971, 334] width 142 height 21
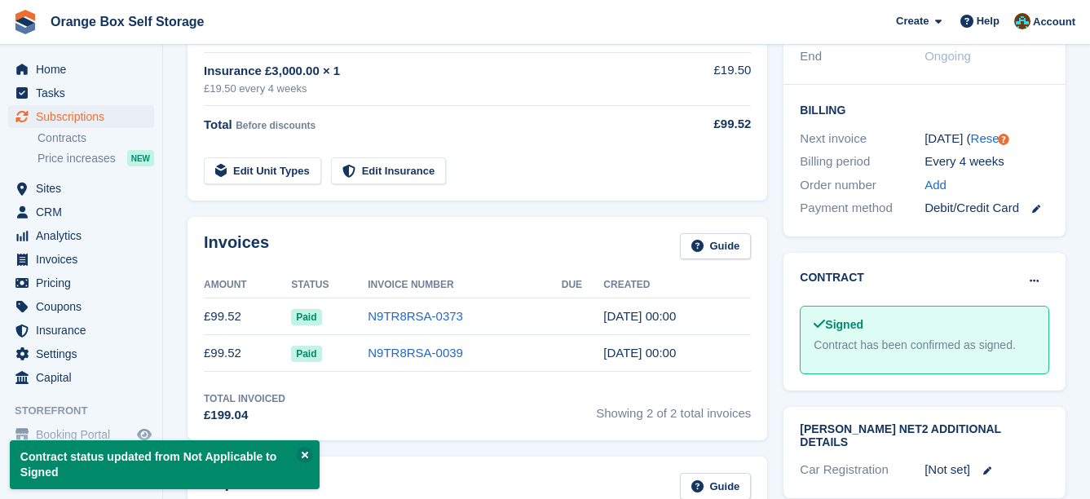
drag, startPoint x: 644, startPoint y: 195, endPoint x: 618, endPoint y: 163, distance: 41.1
click at [644, 194] on div "Pricing Guide Product Total Storage Unit 35 Sq Ft × 1 £80.02 every 4 weeks £80.…" at bounding box center [478, 59] width 580 height 281
drag, startPoint x: 626, startPoint y: 164, endPoint x: 610, endPoint y: 140, distance: 28.7
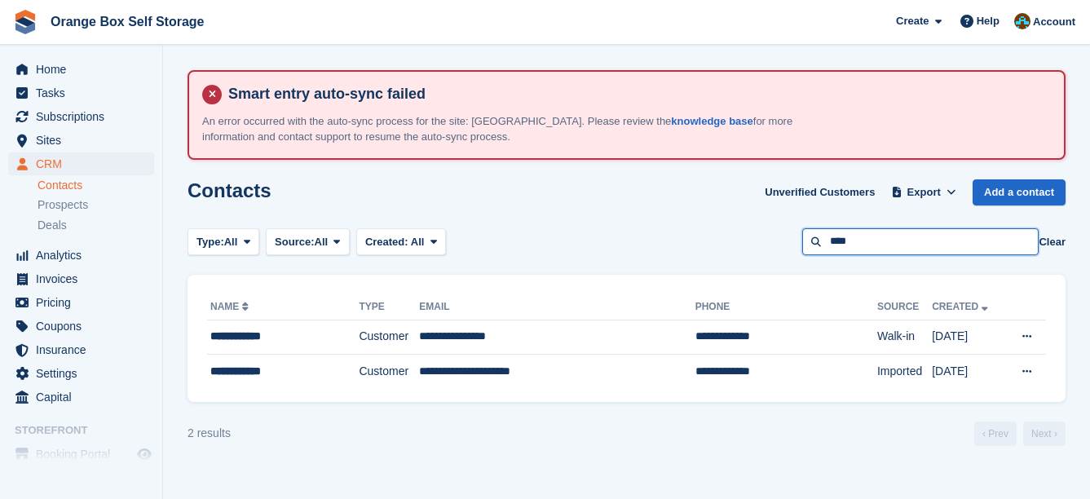
drag, startPoint x: 868, startPoint y: 241, endPoint x: 810, endPoint y: 245, distance: 58.0
click at [810, 245] on input "****" at bounding box center [920, 241] width 236 height 27
type input "*******"
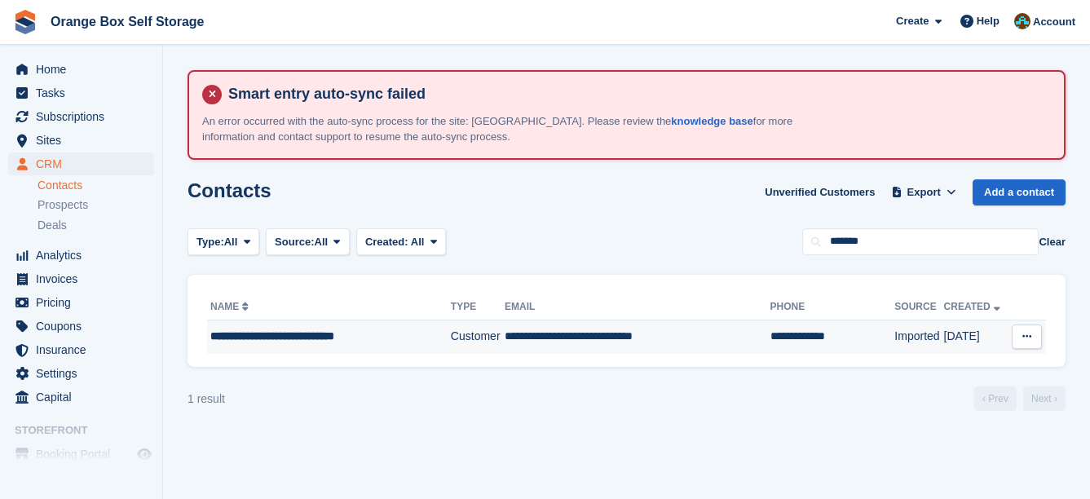
click at [713, 327] on td "**********" at bounding box center [638, 337] width 266 height 34
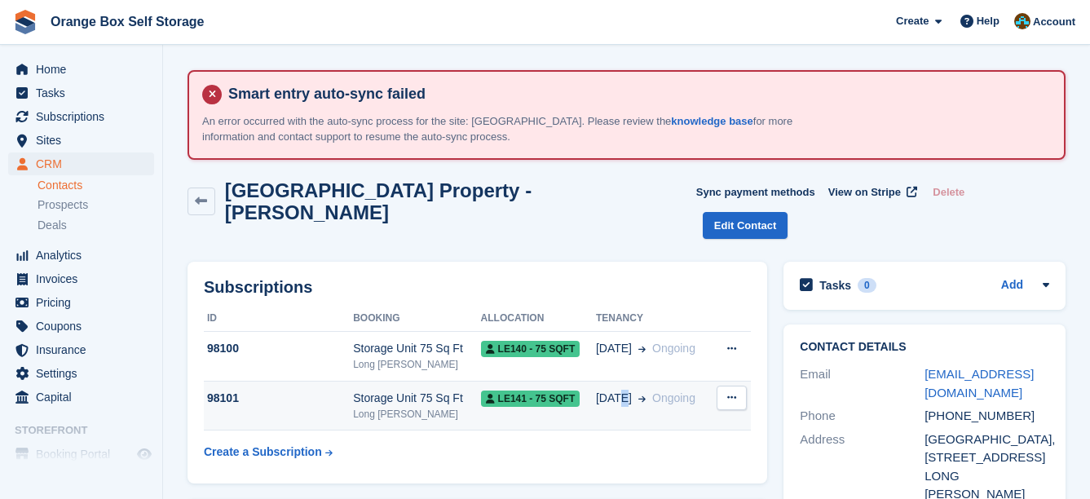
click at [617, 390] on span "[DATE]" at bounding box center [614, 398] width 36 height 17
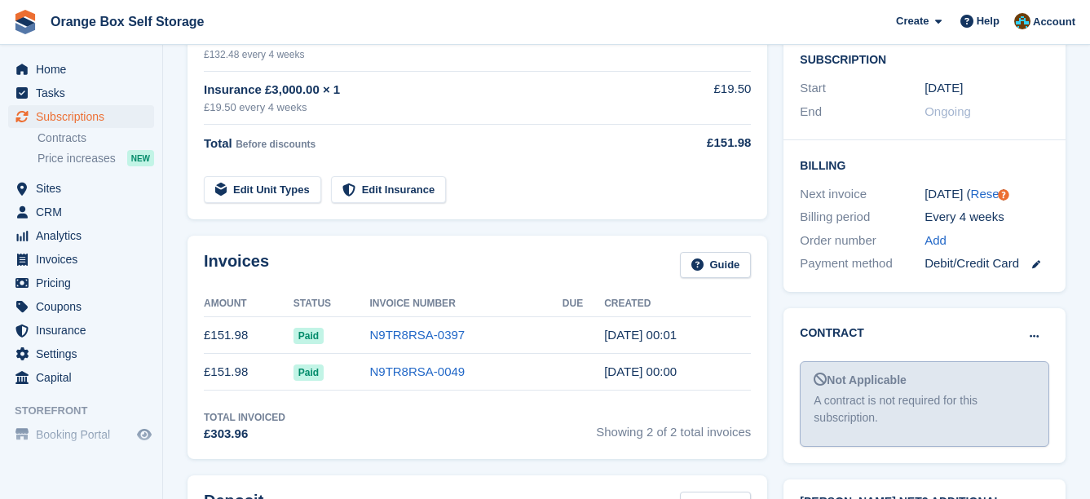
scroll to position [489, 0]
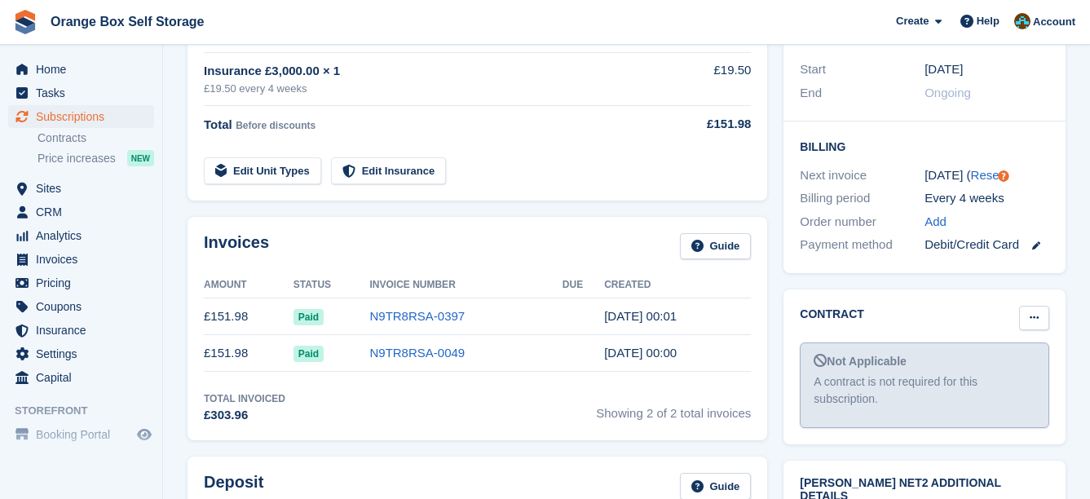
click at [1038, 312] on icon at bounding box center [1034, 317] width 9 height 11
click at [1009, 360] on p "Mark as signed" at bounding box center [971, 370] width 142 height 21
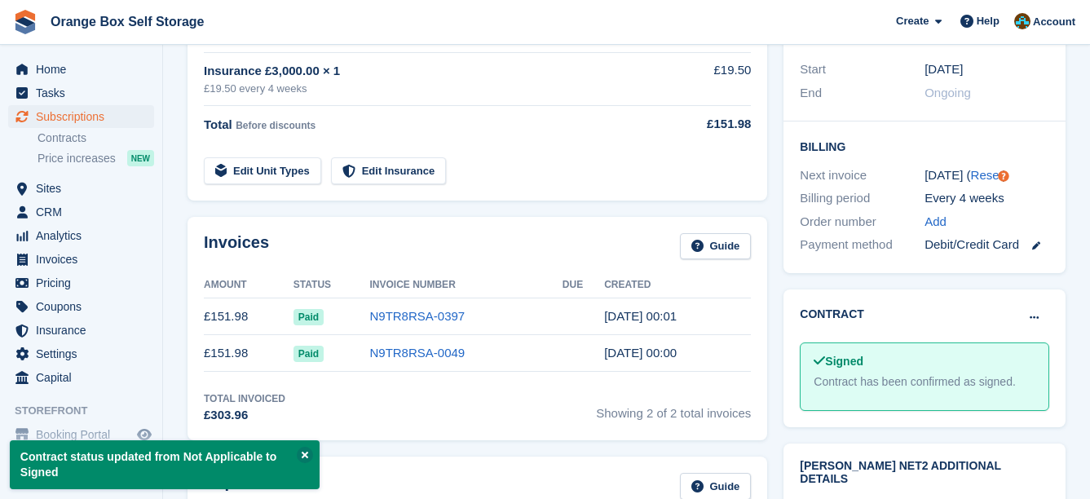
drag, startPoint x: 648, startPoint y: 56, endPoint x: 616, endPoint y: 45, distance: 33.8
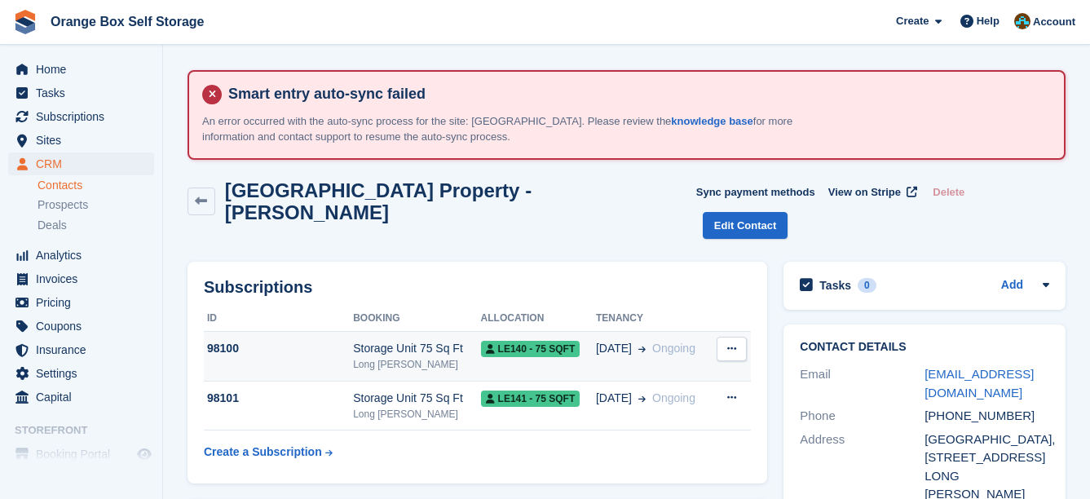
click at [597, 332] on td "[DATE] Ongoing" at bounding box center [654, 357] width 116 height 50
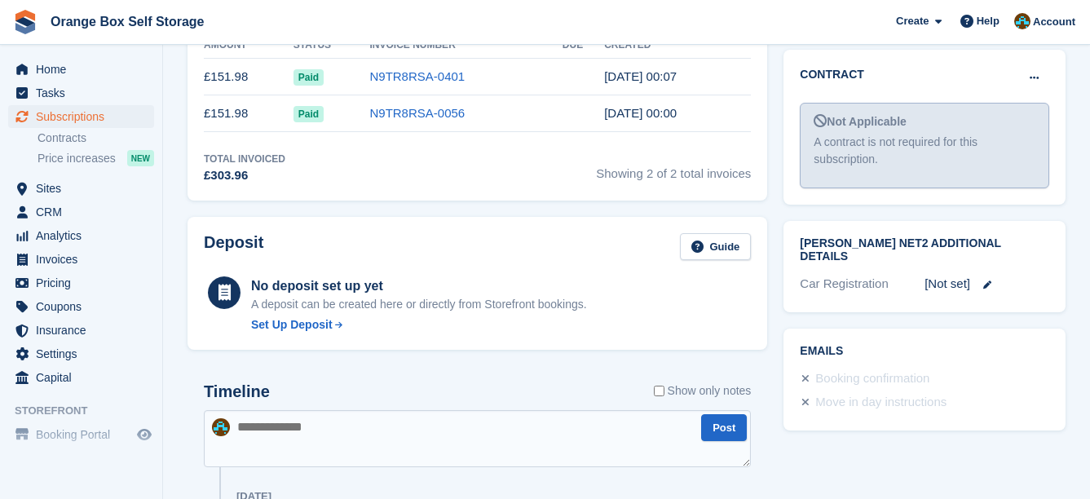
scroll to position [652, 0]
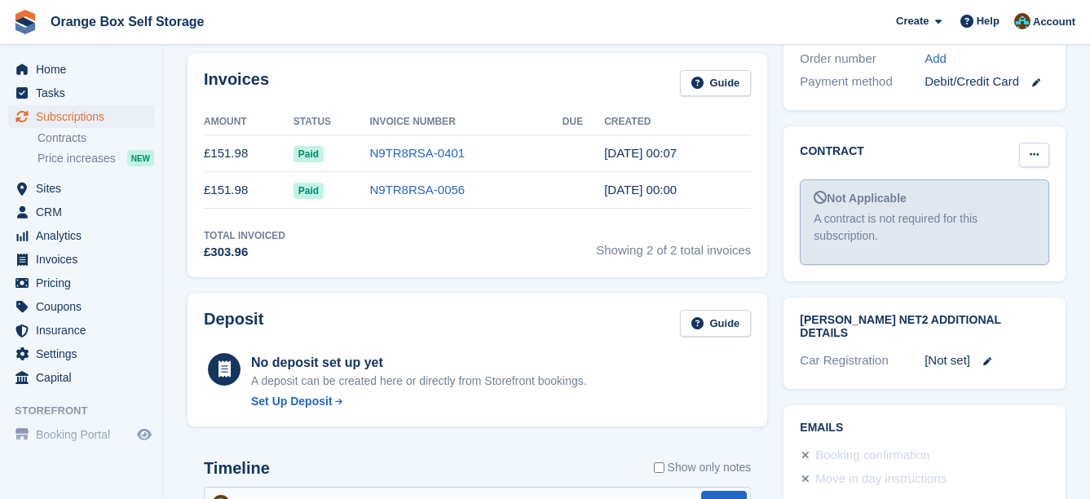
click at [1046, 143] on button at bounding box center [1034, 155] width 30 height 24
click at [947, 197] on p "Mark as signed" at bounding box center [971, 207] width 142 height 21
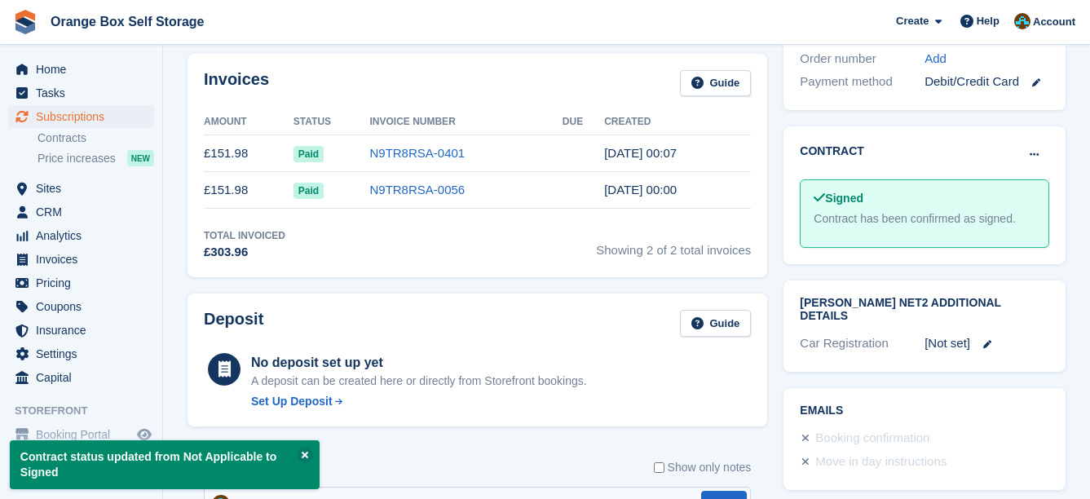
click at [780, 219] on div "Contract Mark as pending Mark as N/A Signed Contract has been confirmed as sign…" at bounding box center [925, 195] width 298 height 154
drag, startPoint x: 785, startPoint y: 221, endPoint x: 752, endPoint y: 205, distance: 37.2
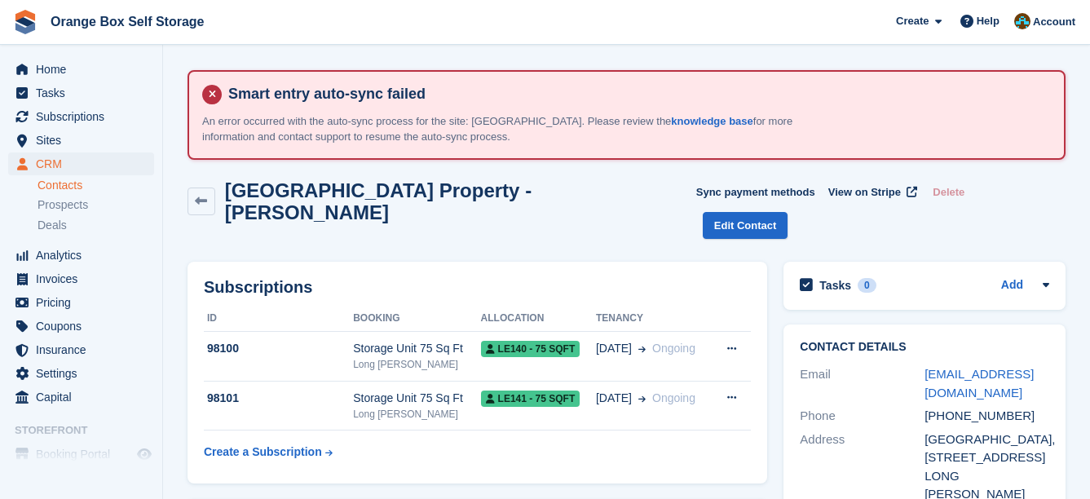
drag, startPoint x: 786, startPoint y: 251, endPoint x: 779, endPoint y: 242, distance: 11.6
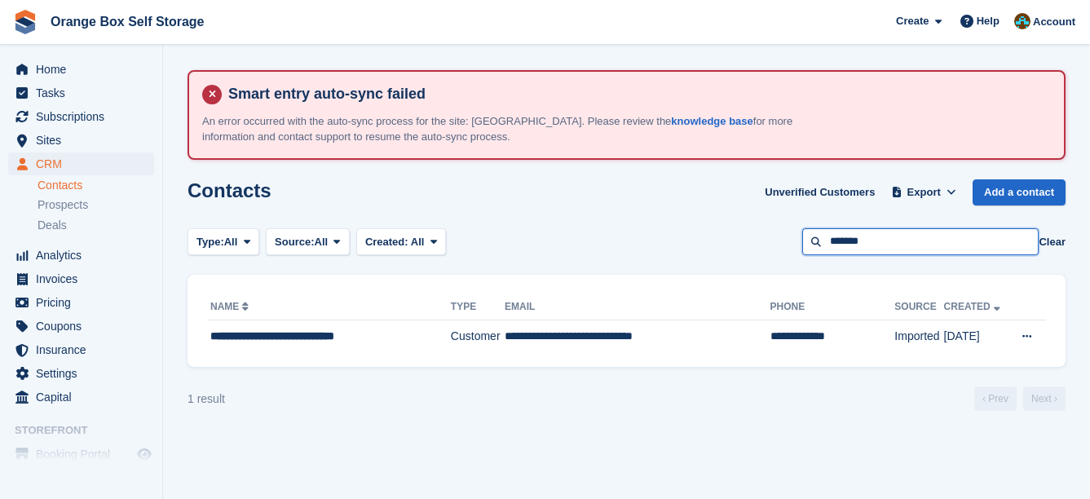
drag, startPoint x: 862, startPoint y: 245, endPoint x: 734, endPoint y: 244, distance: 128.0
click at [734, 244] on div "Type: All All Lead Customer Source: All All Storefront Backoffice Pre-Opening i…" at bounding box center [627, 241] width 878 height 27
type input "******"
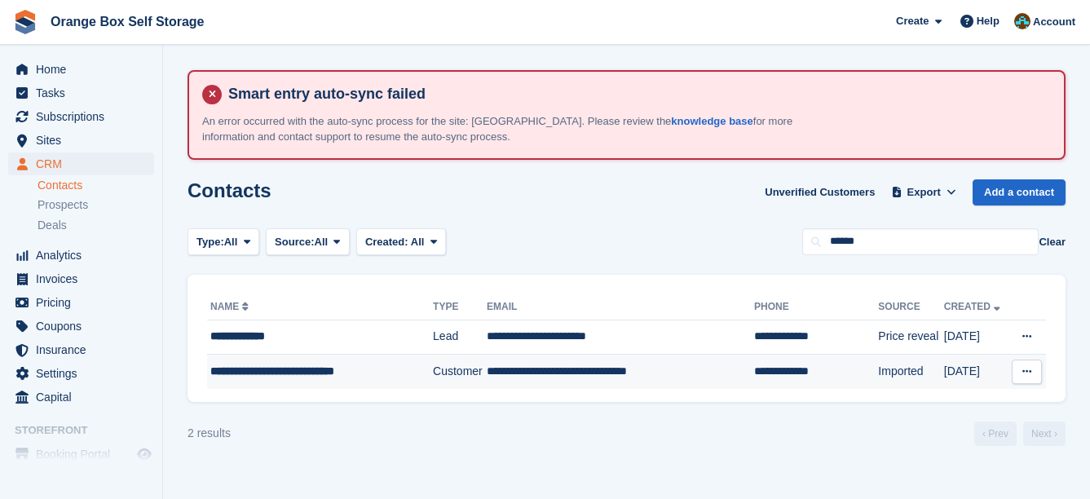
click at [651, 366] on td "**********" at bounding box center [620, 372] width 267 height 34
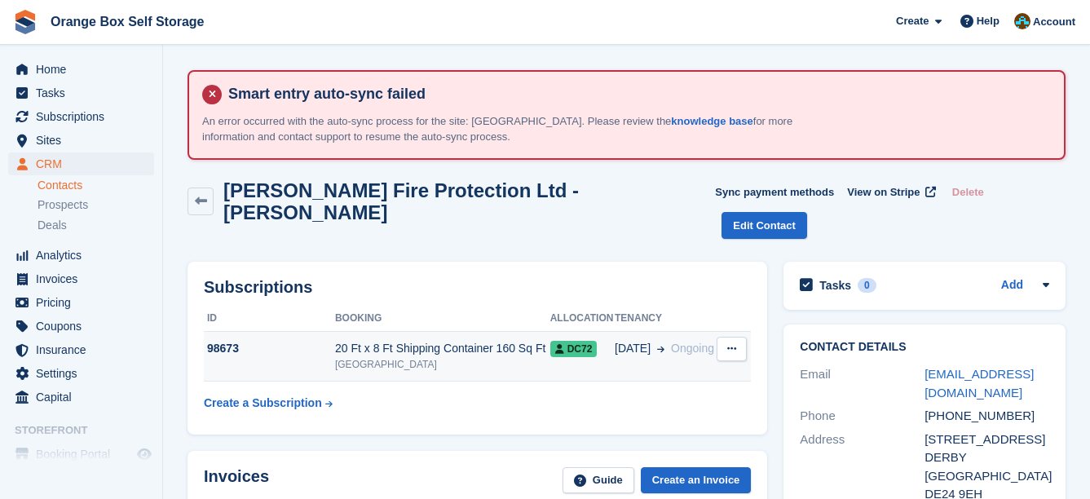
click at [639, 332] on td "09 Aug Ongoing" at bounding box center [666, 357] width 102 height 50
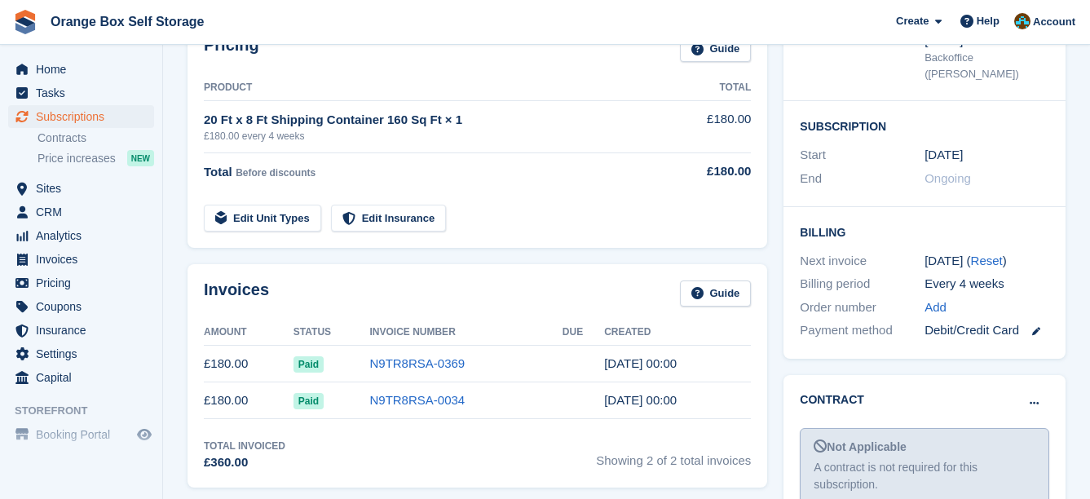
scroll to position [408, 0]
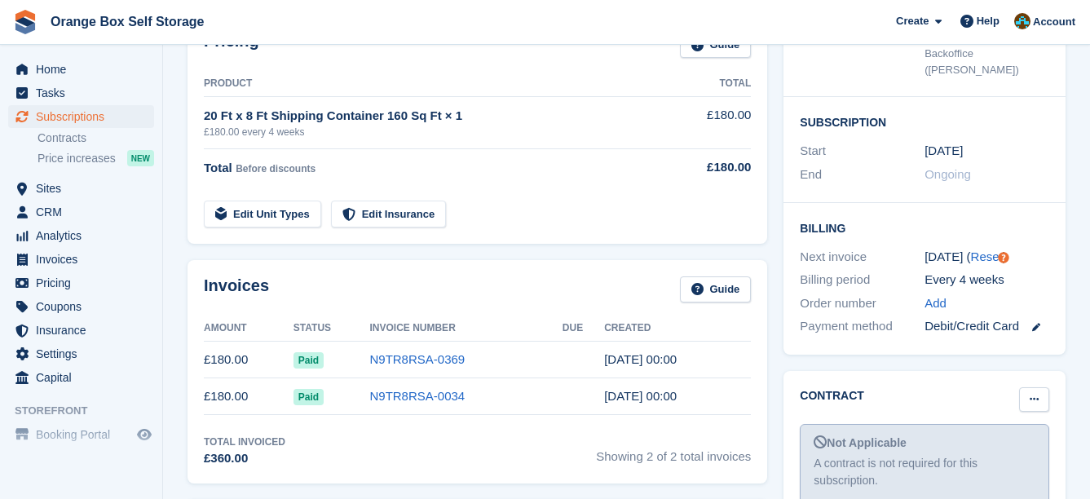
click at [1030, 394] on icon at bounding box center [1034, 399] width 9 height 11
drag, startPoint x: 982, startPoint y: 418, endPoint x: 642, endPoint y: 61, distance: 493.2
click at [979, 442] on p "Mark as signed" at bounding box center [971, 452] width 142 height 21
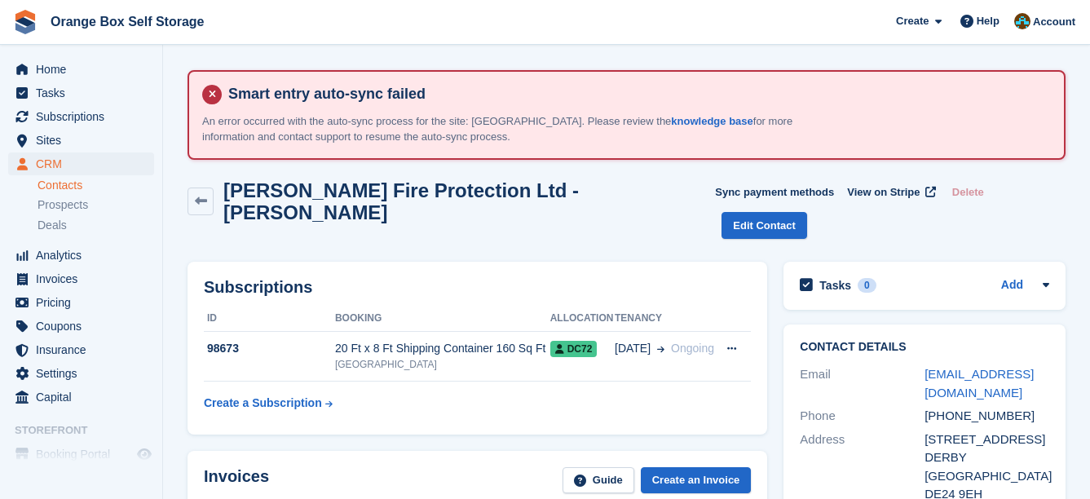
click at [667, 262] on div "Subscriptions ID Booking Allocation Tenancy 98673 20 Ft x 8 Ft Shipping Contain…" at bounding box center [478, 348] width 580 height 173
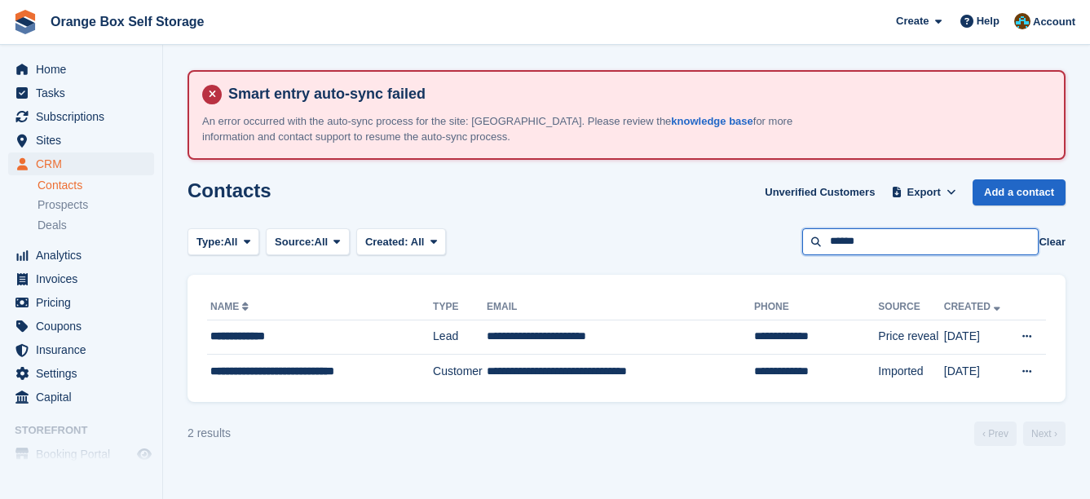
drag, startPoint x: 888, startPoint y: 243, endPoint x: 704, endPoint y: 241, distance: 184.3
click at [704, 241] on div "Type: All All Lead Customer Source: All All Storefront Backoffice Pre-Opening i…" at bounding box center [627, 241] width 878 height 27
type input "******"
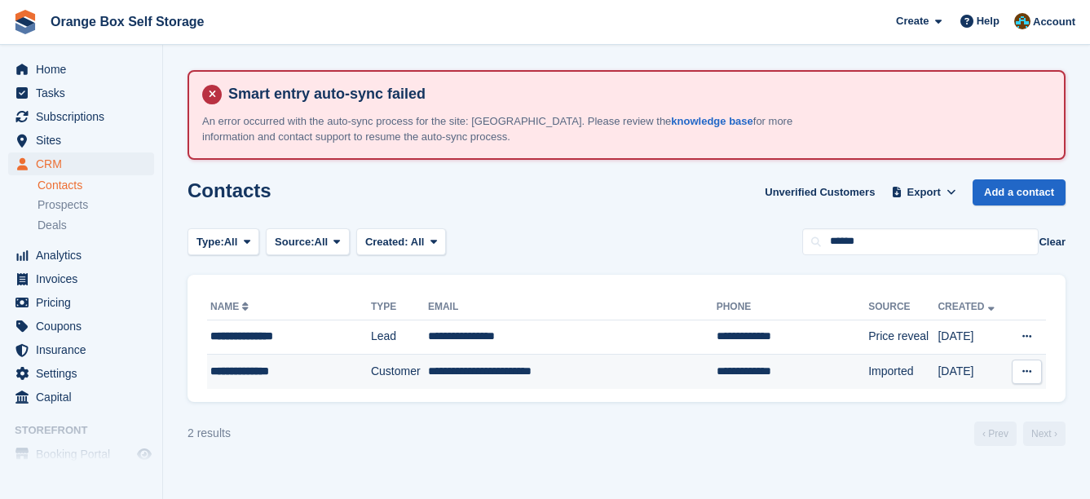
click at [474, 367] on td "**********" at bounding box center [572, 372] width 289 height 34
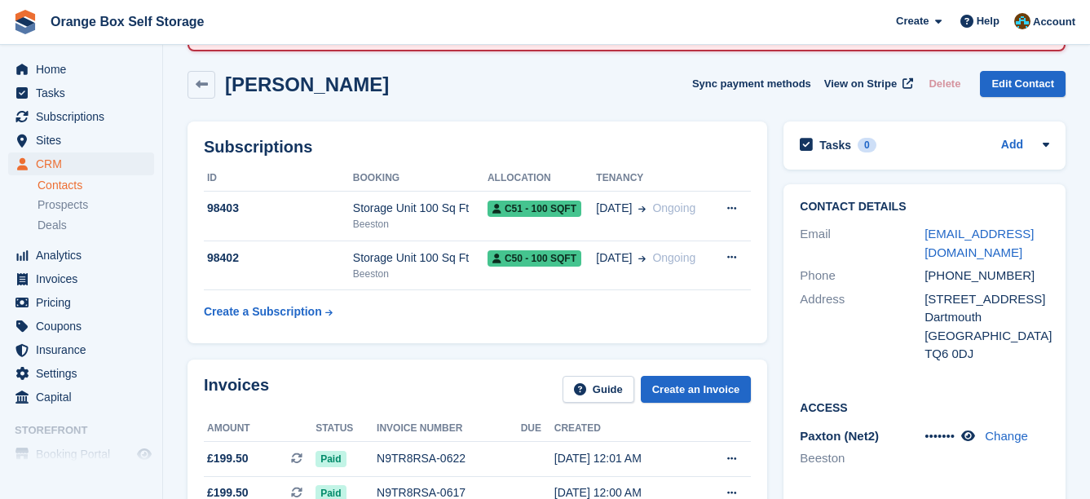
scroll to position [163, 0]
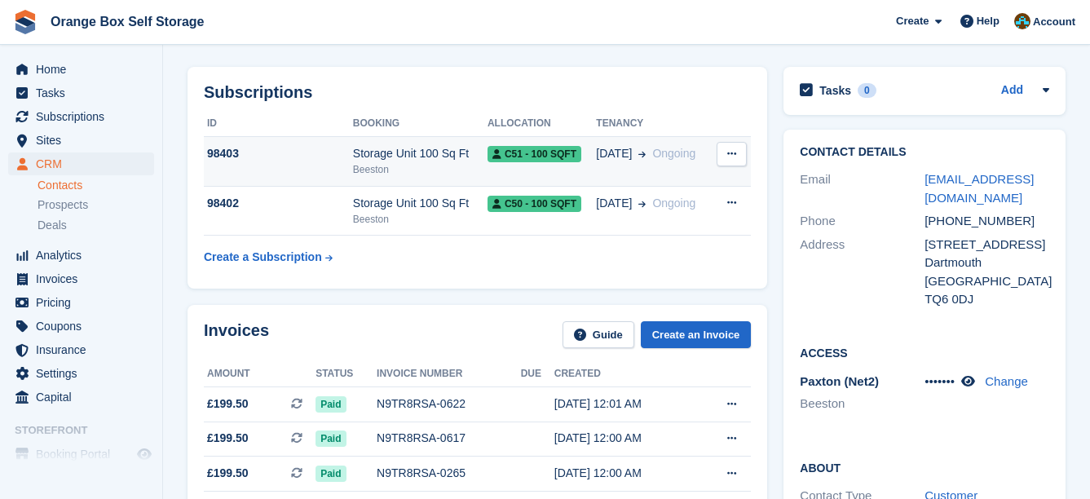
click at [605, 157] on span "[DATE]" at bounding box center [614, 153] width 36 height 17
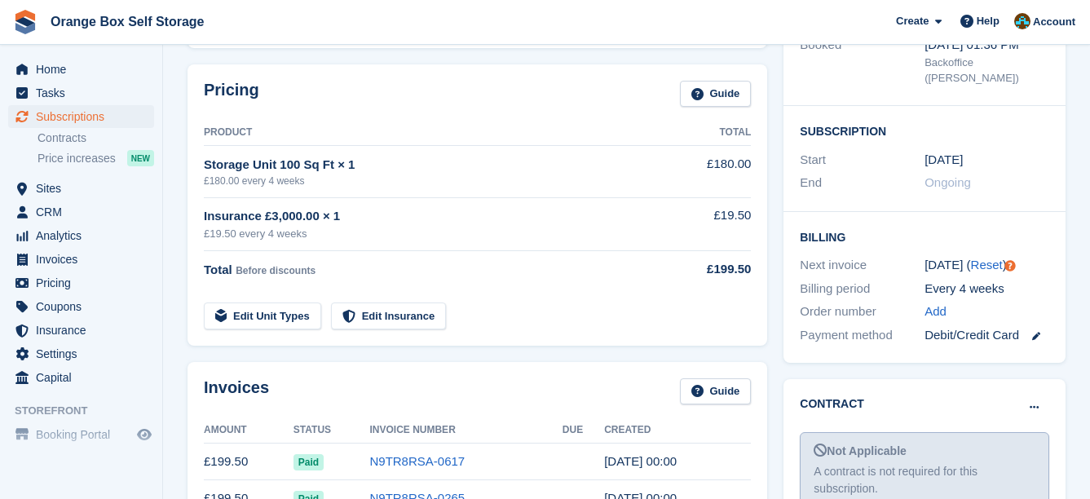
scroll to position [408, 0]
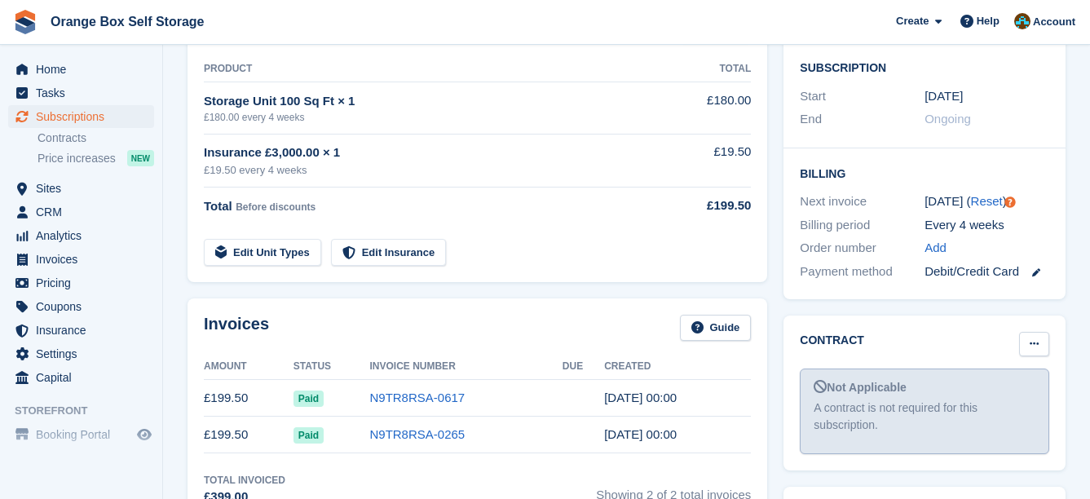
click at [1028, 332] on button at bounding box center [1034, 344] width 30 height 24
click at [992, 387] on p "Mark as signed" at bounding box center [971, 397] width 142 height 21
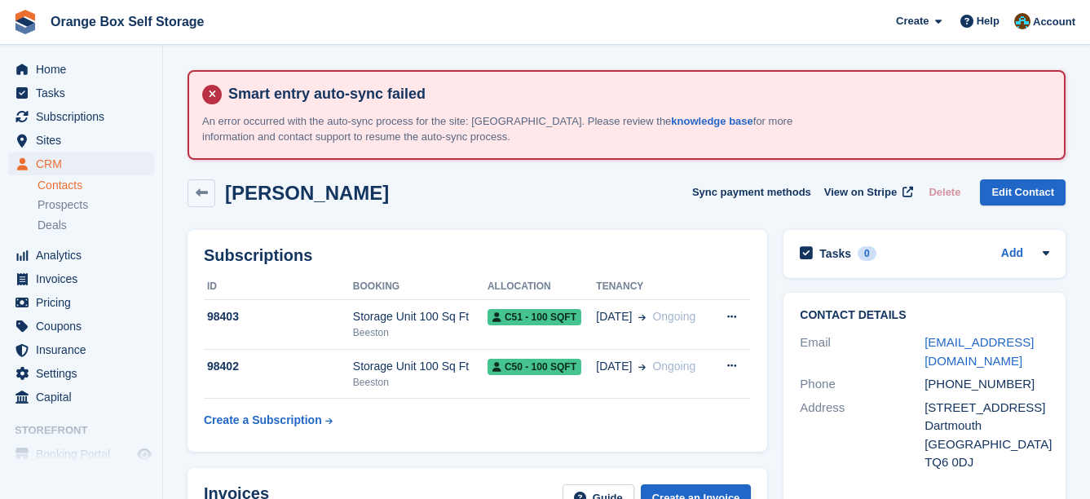
scroll to position [163, 0]
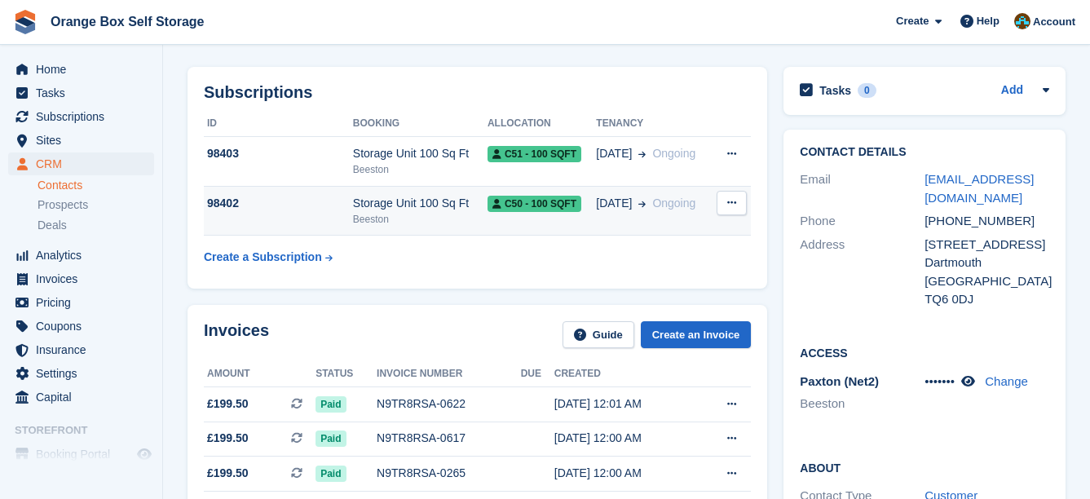
click at [607, 204] on span "29 Aug" at bounding box center [614, 203] width 36 height 17
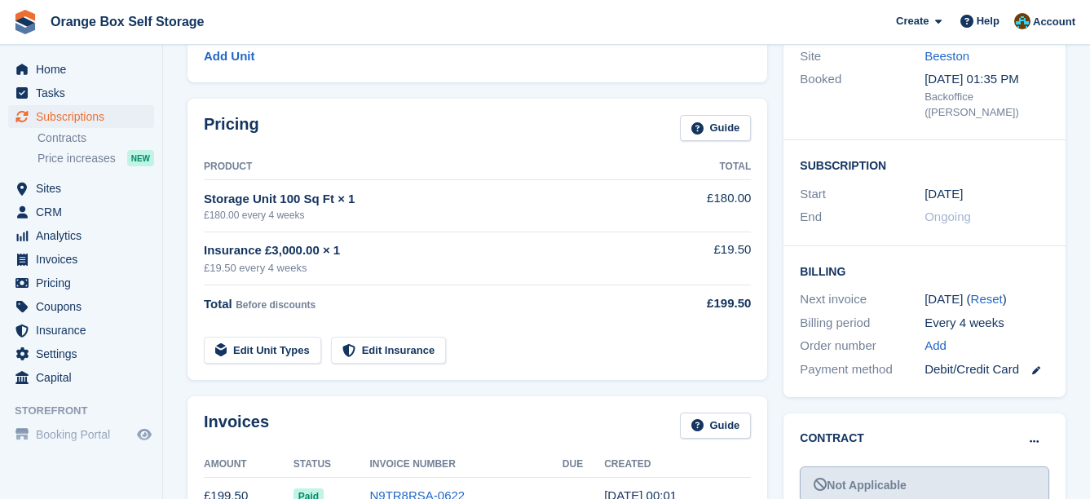
scroll to position [489, 0]
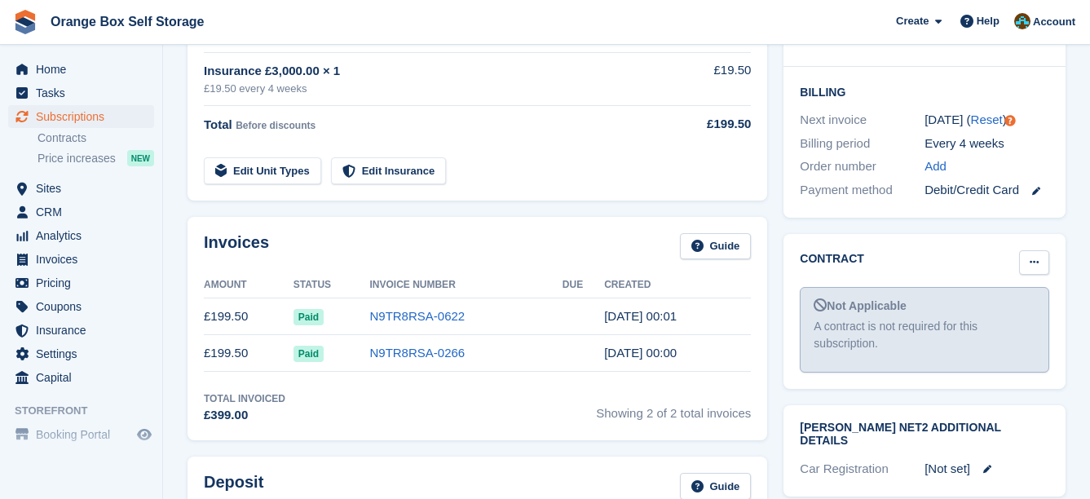
click at [1032, 250] on button at bounding box center [1034, 262] width 30 height 24
click at [975, 305] on p "Mark as signed" at bounding box center [971, 315] width 142 height 21
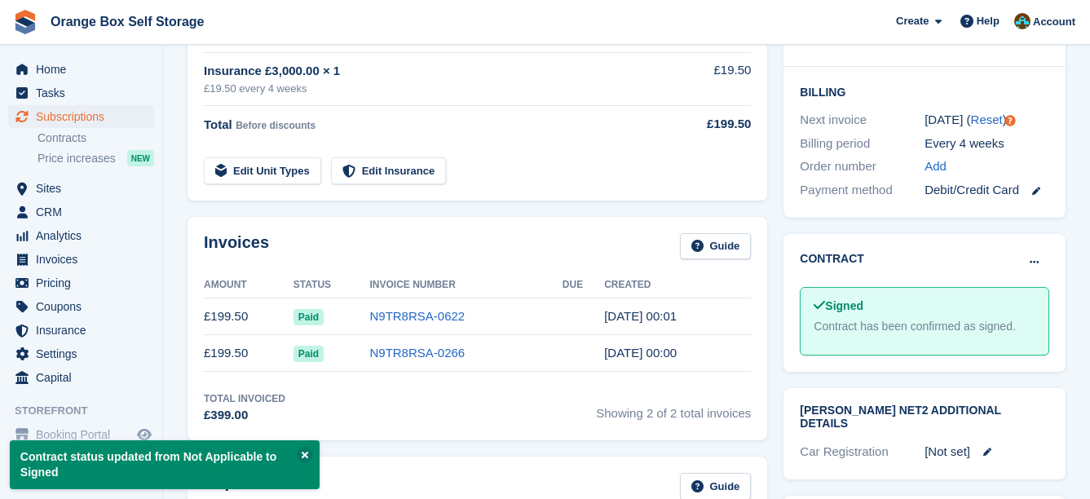
click at [626, 128] on div "Total Before discounts" at bounding box center [435, 125] width 463 height 20
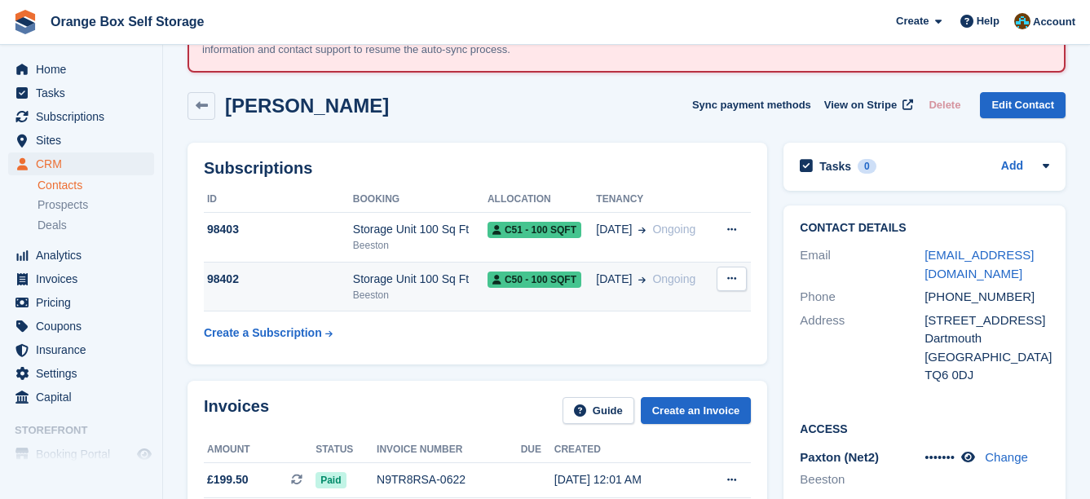
scroll to position [82, 0]
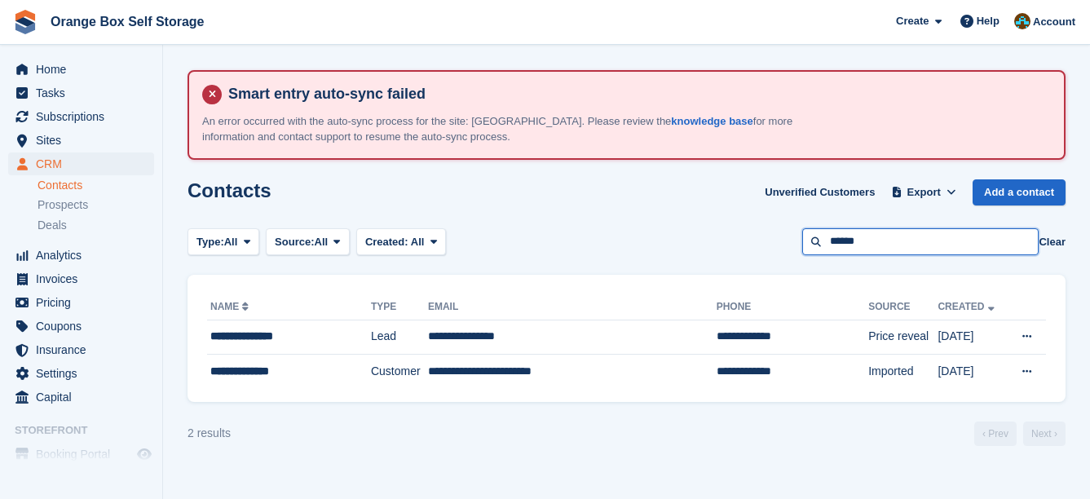
drag, startPoint x: 835, startPoint y: 241, endPoint x: 700, endPoint y: 239, distance: 135.4
click at [701, 239] on div "Type: All All Lead Customer Source: All All Storefront Backoffice Pre-Opening i…" at bounding box center [627, 241] width 878 height 27
type input "*****"
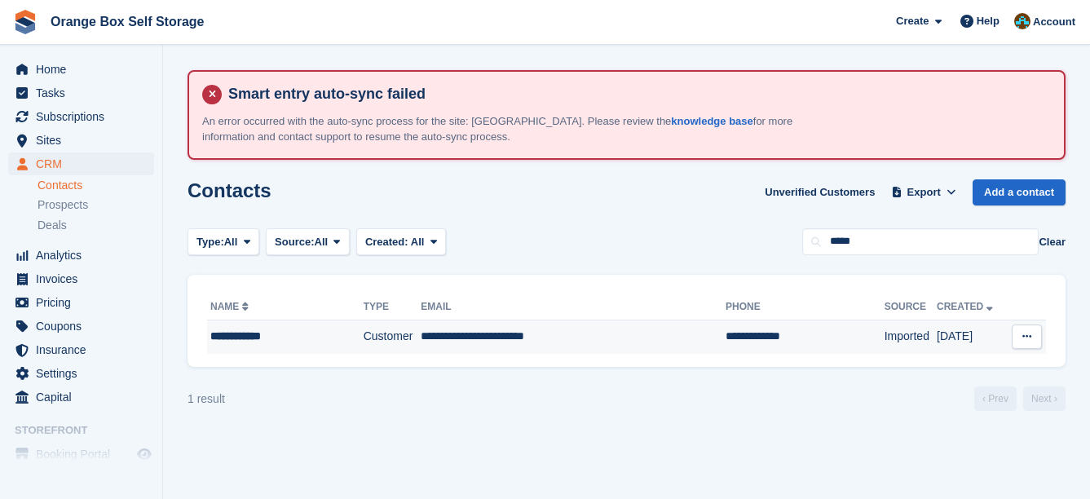
click at [594, 334] on td "**********" at bounding box center [573, 337] width 305 height 34
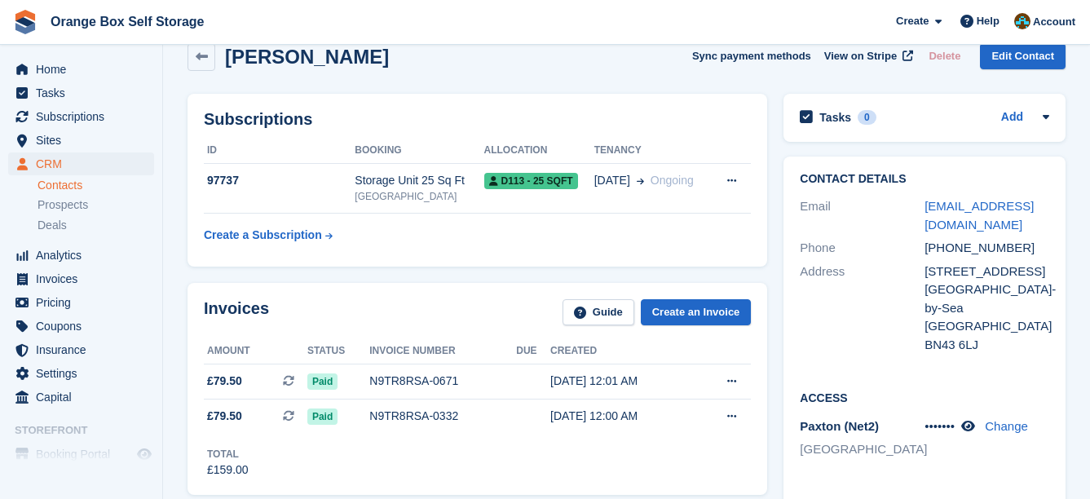
scroll to position [163, 0]
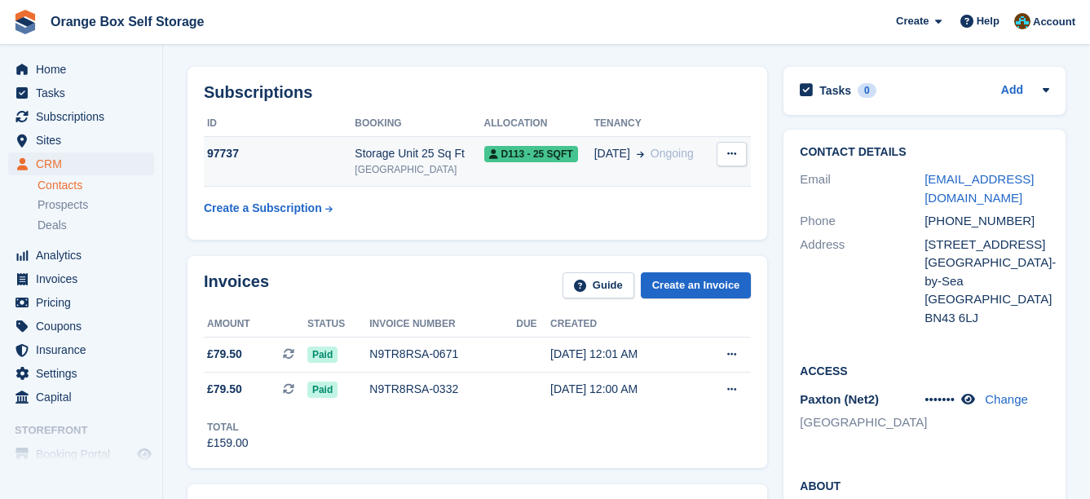
click at [575, 175] on td "D113 - 25 SQFT" at bounding box center [539, 162] width 110 height 50
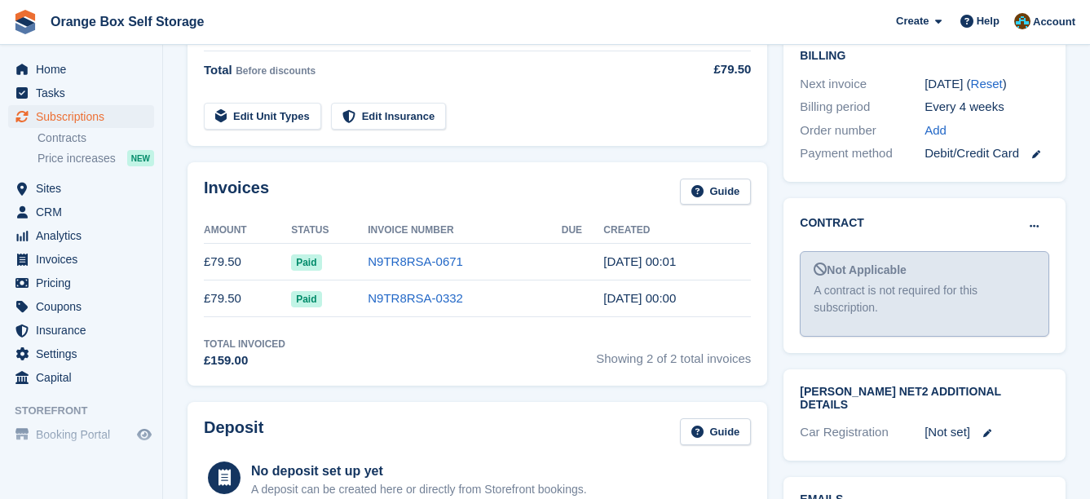
scroll to position [571, 0]
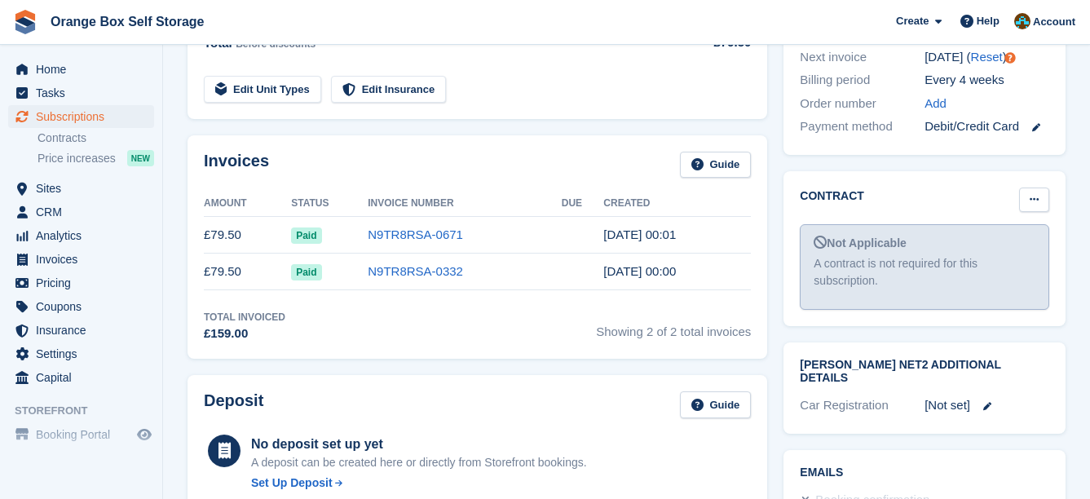
click at [1032, 194] on icon at bounding box center [1034, 199] width 9 height 11
click at [1008, 242] on p "Mark as signed" at bounding box center [971, 252] width 142 height 21
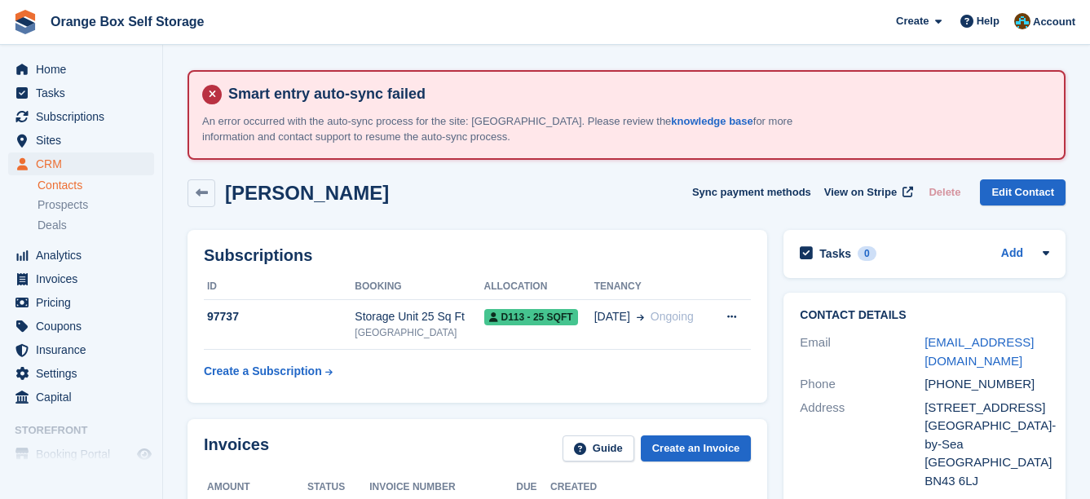
scroll to position [163, 0]
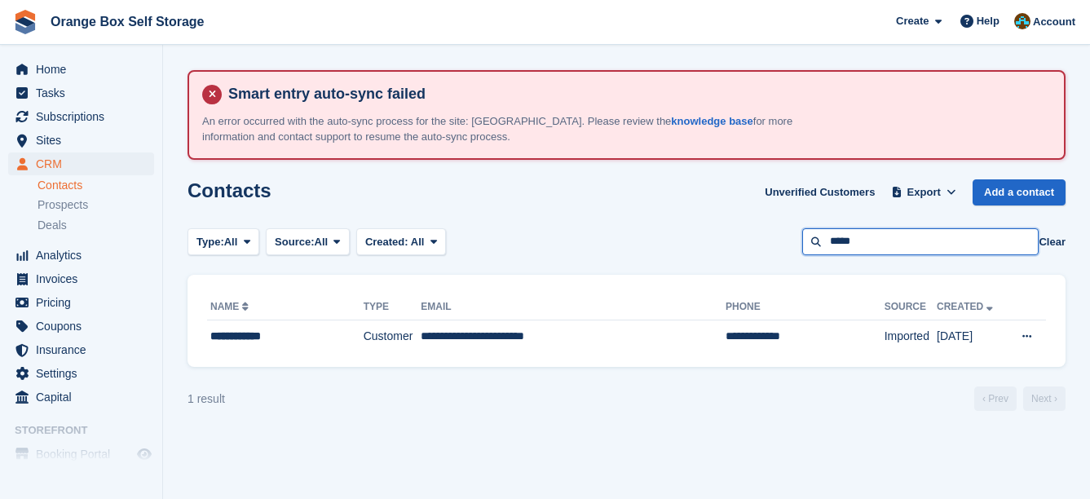
drag, startPoint x: 947, startPoint y: 239, endPoint x: 726, endPoint y: 239, distance: 221.0
click at [726, 239] on div "Type: All All Lead Customer Source: All All Storefront Backoffice Pre-Opening i…" at bounding box center [627, 241] width 878 height 27
type input "*******"
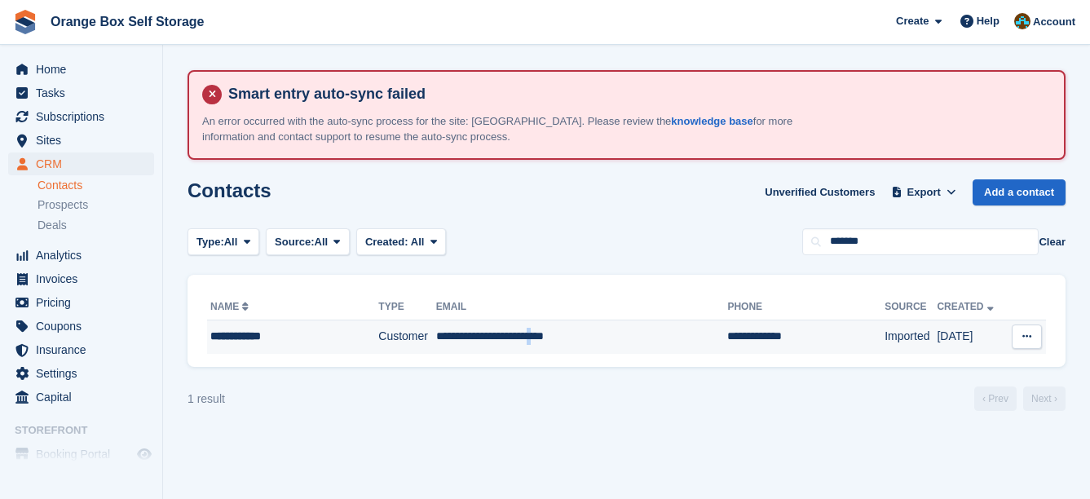
click at [564, 324] on td "**********" at bounding box center [582, 337] width 292 height 34
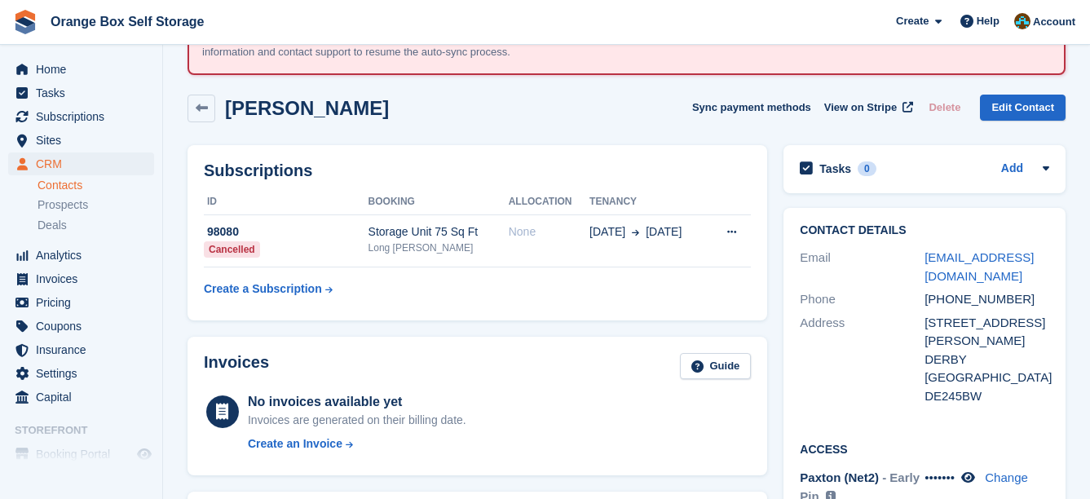
scroll to position [82, 0]
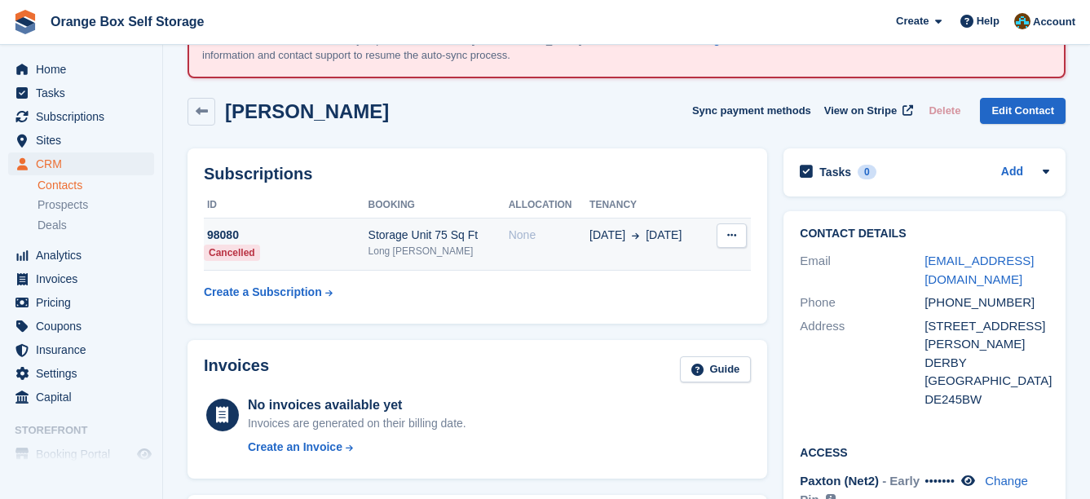
click at [509, 259] on td "None" at bounding box center [549, 245] width 81 height 52
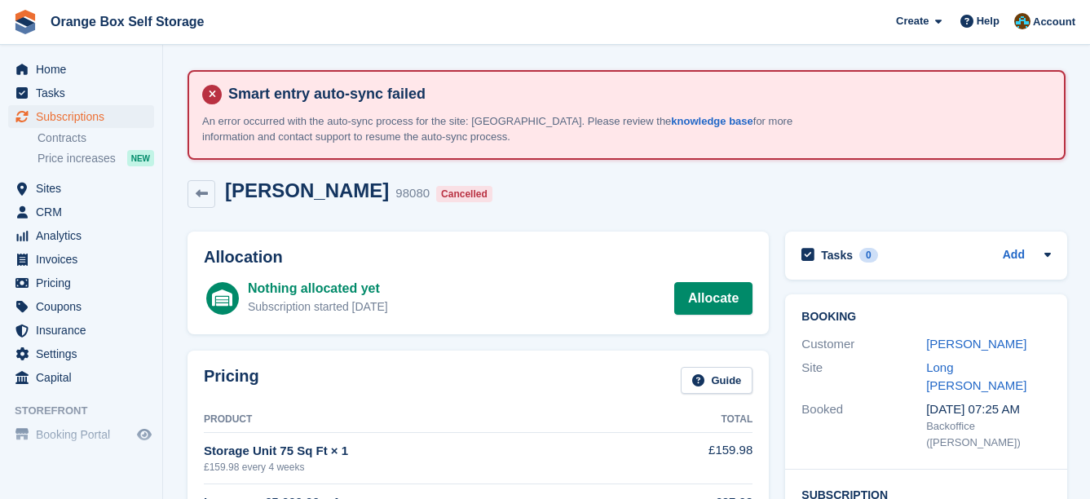
scroll to position [408, 0]
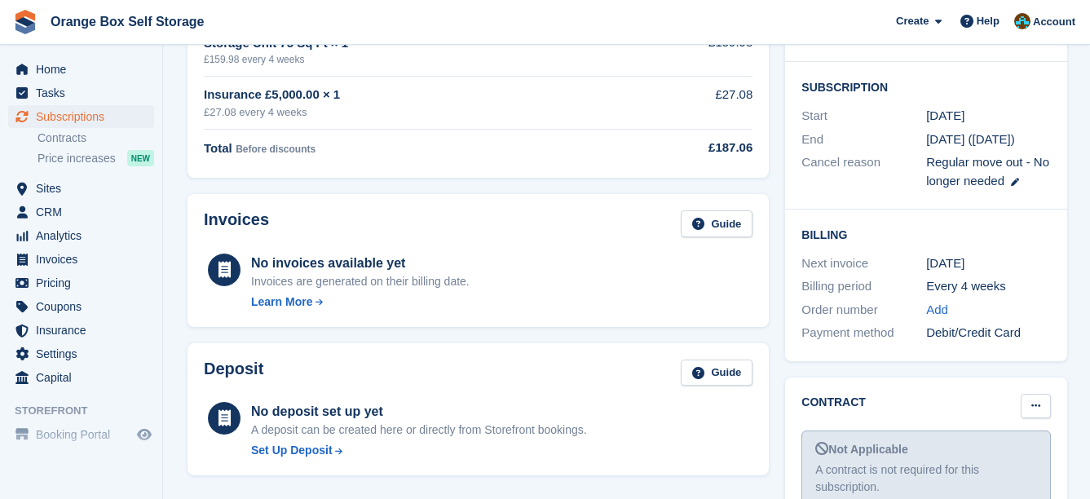
click at [1042, 394] on button at bounding box center [1036, 406] width 30 height 24
click at [1001, 449] on p "Mark as signed" at bounding box center [973, 459] width 142 height 21
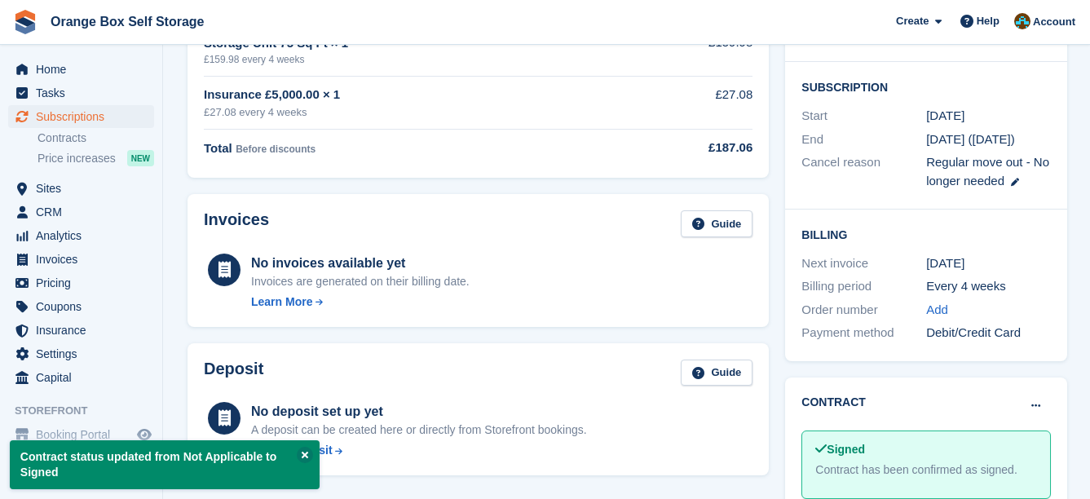
drag, startPoint x: 602, startPoint y: 202, endPoint x: 591, endPoint y: 198, distance: 11.4
click at [599, 202] on div "Invoices Guide No invoices available yet Invoices are generated on their billin…" at bounding box center [478, 260] width 581 height 133
drag, startPoint x: 606, startPoint y: 202, endPoint x: 577, endPoint y: 192, distance: 30.2
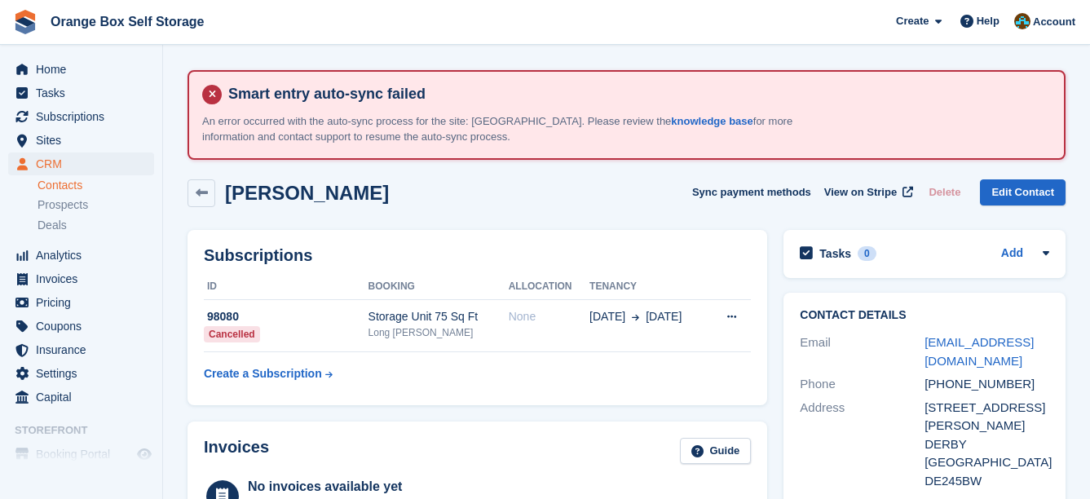
scroll to position [82, 0]
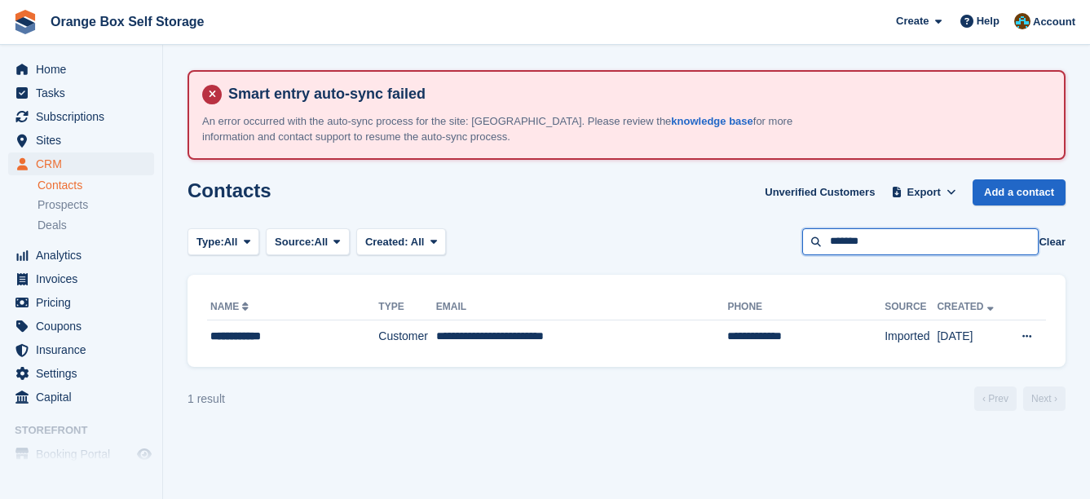
drag, startPoint x: 921, startPoint y: 237, endPoint x: 741, endPoint y: 246, distance: 179.6
click at [741, 246] on div "Type: All All Lead Customer Source: All All Storefront Backoffice Pre-Opening i…" at bounding box center [627, 241] width 878 height 27
type input "********"
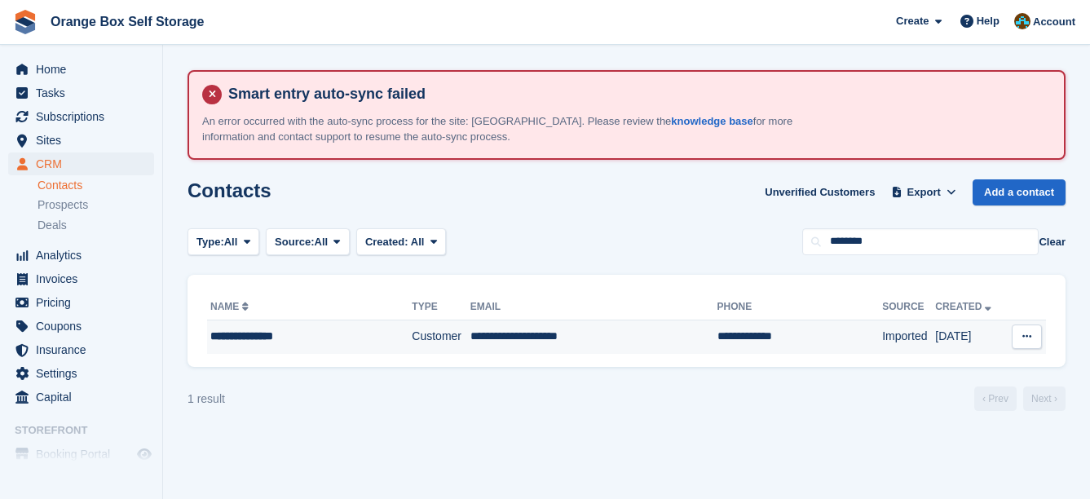
click at [718, 336] on td "**********" at bounding box center [801, 337] width 166 height 34
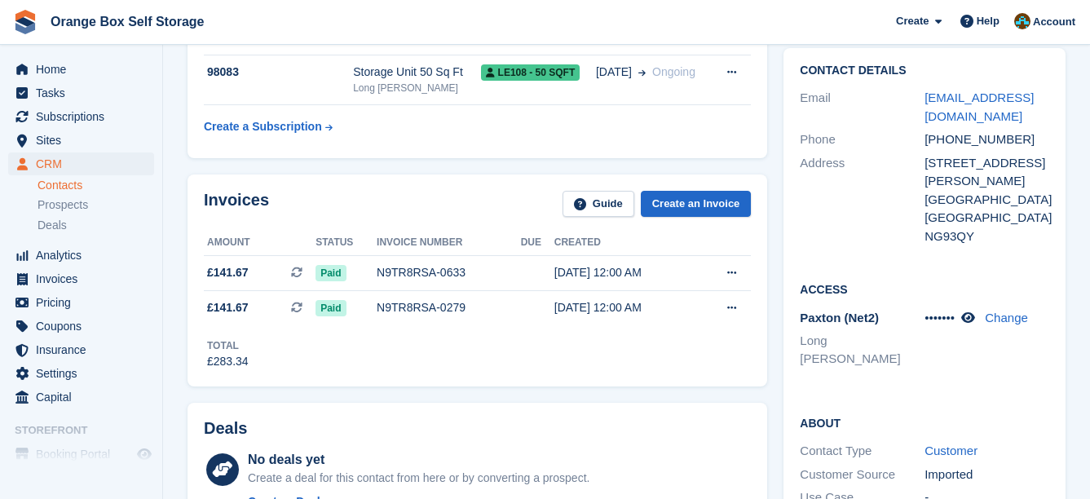
scroll to position [163, 0]
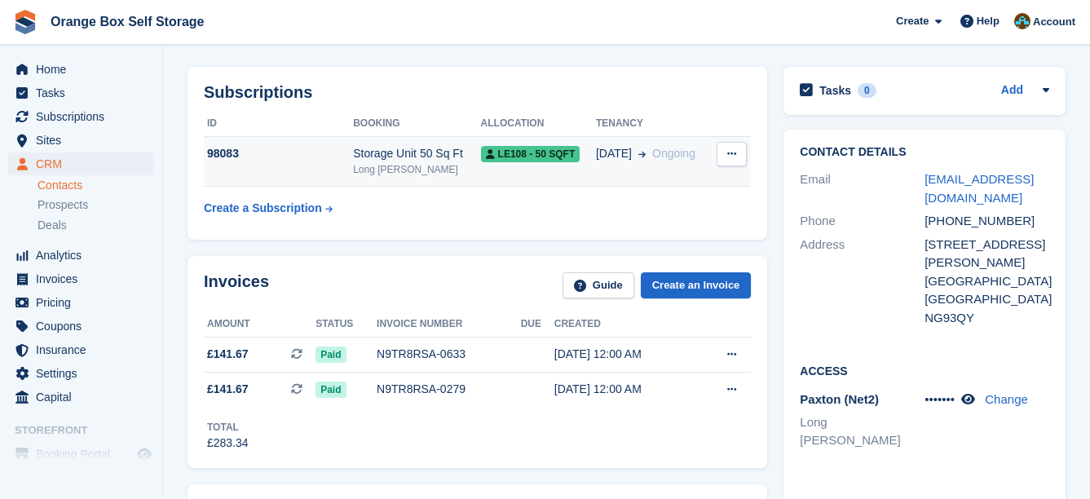
click at [486, 172] on td "LE108 - 50 SQFT" at bounding box center [538, 162] width 115 height 50
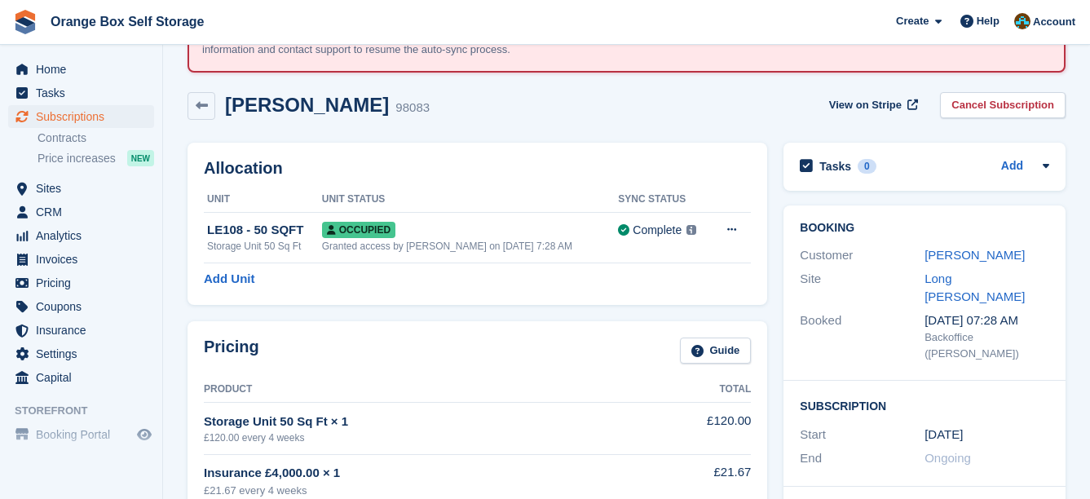
scroll to position [326, 0]
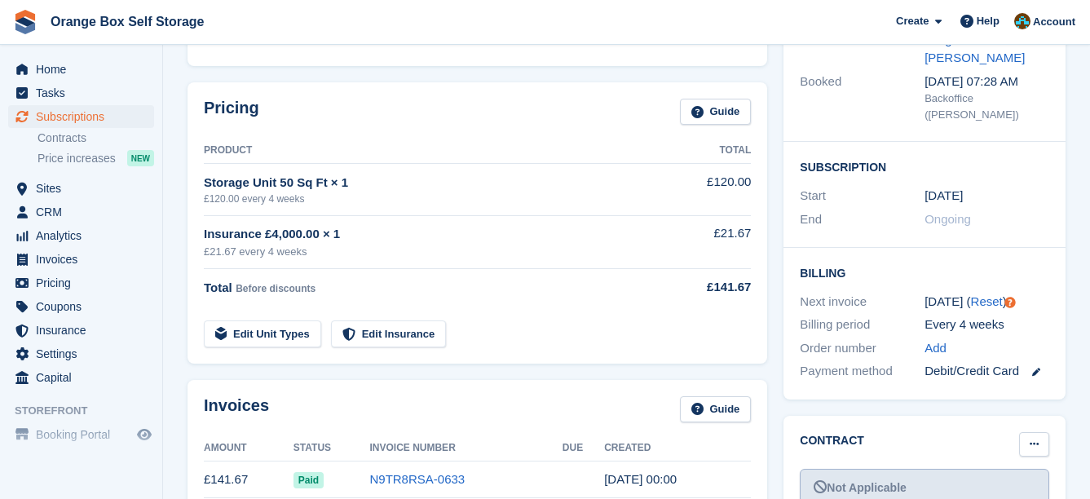
click at [1043, 432] on button at bounding box center [1034, 444] width 30 height 24
click at [992, 487] on p "Mark as signed" at bounding box center [971, 497] width 142 height 21
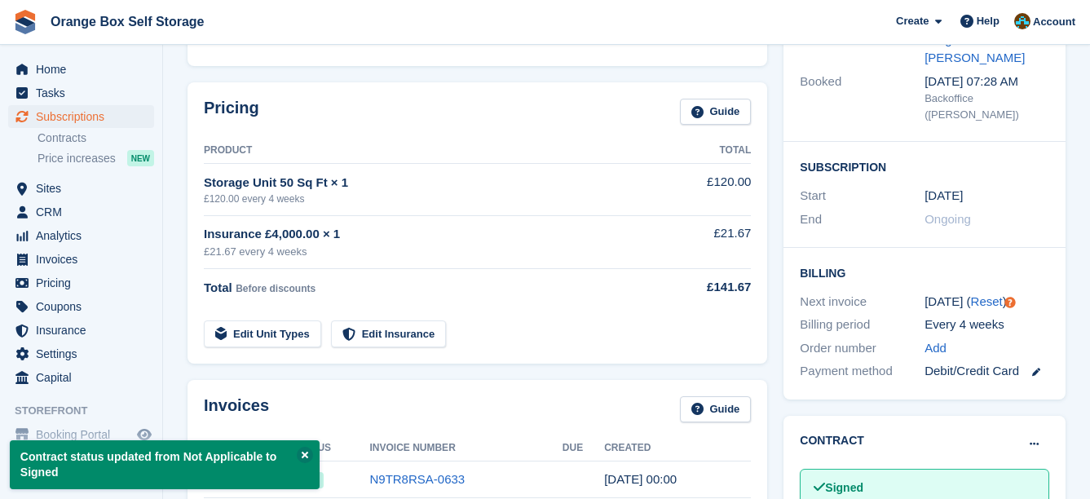
drag, startPoint x: 660, startPoint y: 62, endPoint x: 634, endPoint y: 57, distance: 25.7
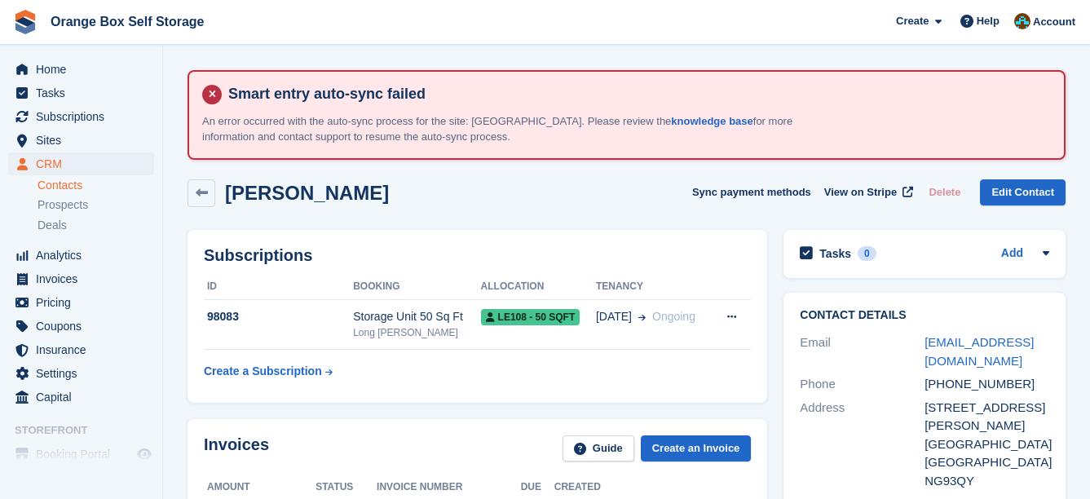
drag, startPoint x: 695, startPoint y: 231, endPoint x: 672, endPoint y: 205, distance: 34.7
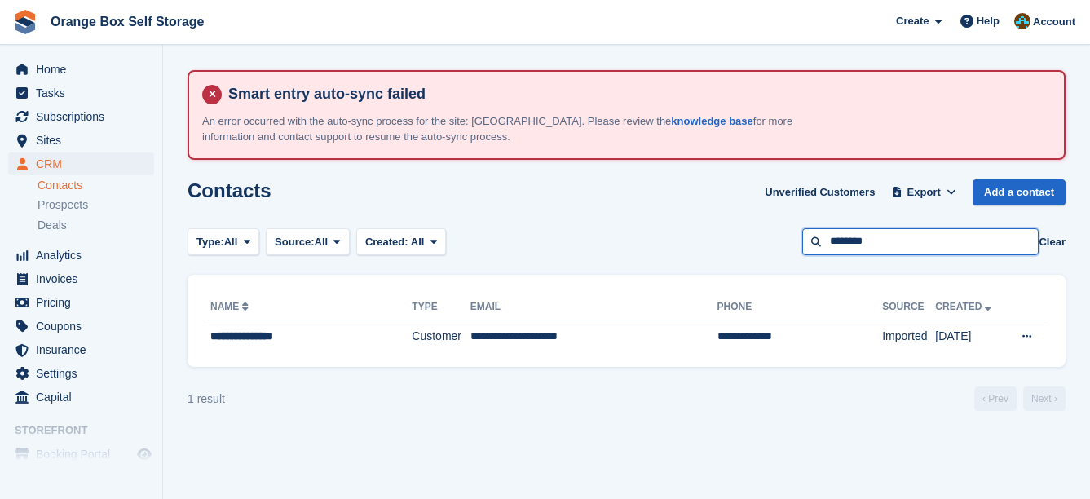
drag, startPoint x: 891, startPoint y: 246, endPoint x: 745, endPoint y: 250, distance: 146.8
click at [745, 250] on div "Type: All All Lead Customer Source: All All Storefront Backoffice Pre-Opening i…" at bounding box center [627, 241] width 878 height 27
type input "*********"
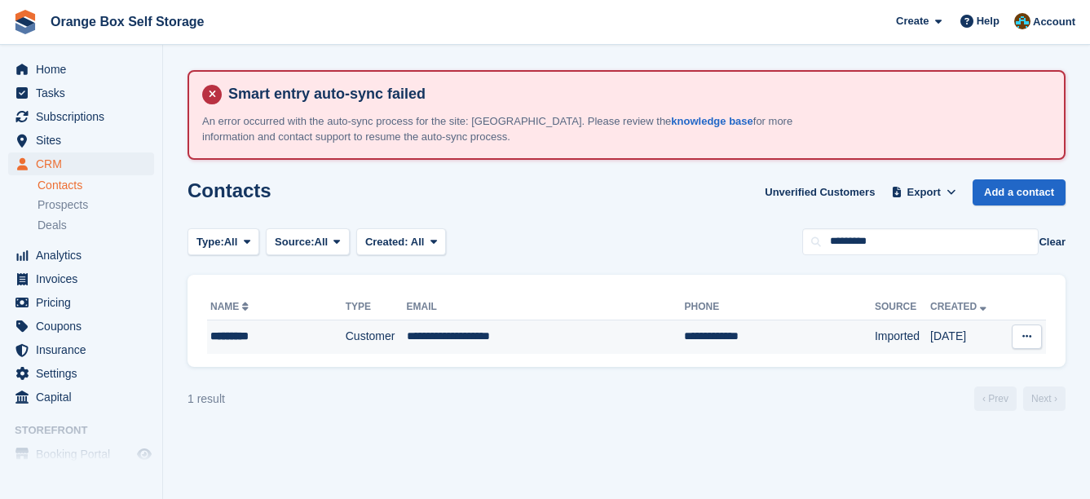
click at [875, 353] on td "Imported" at bounding box center [902, 337] width 55 height 34
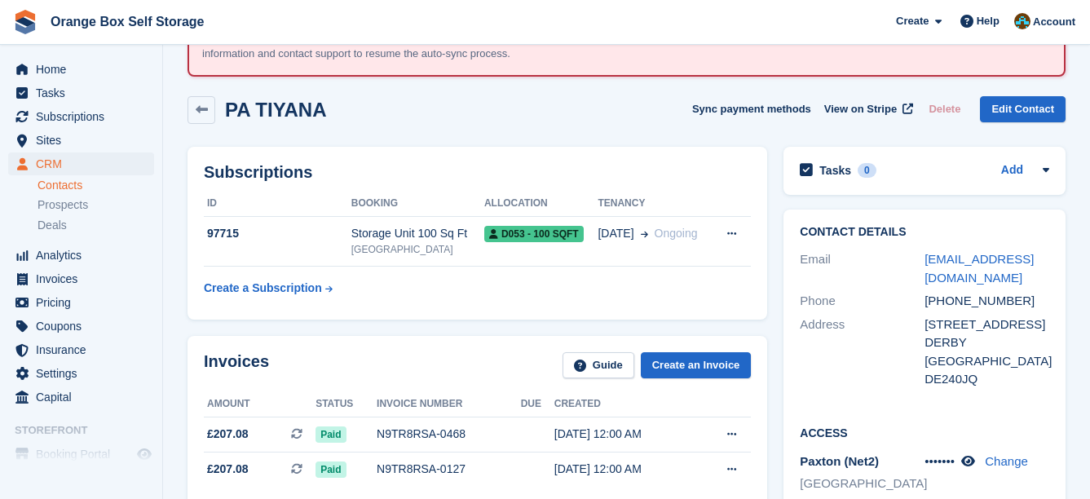
scroll to position [82, 0]
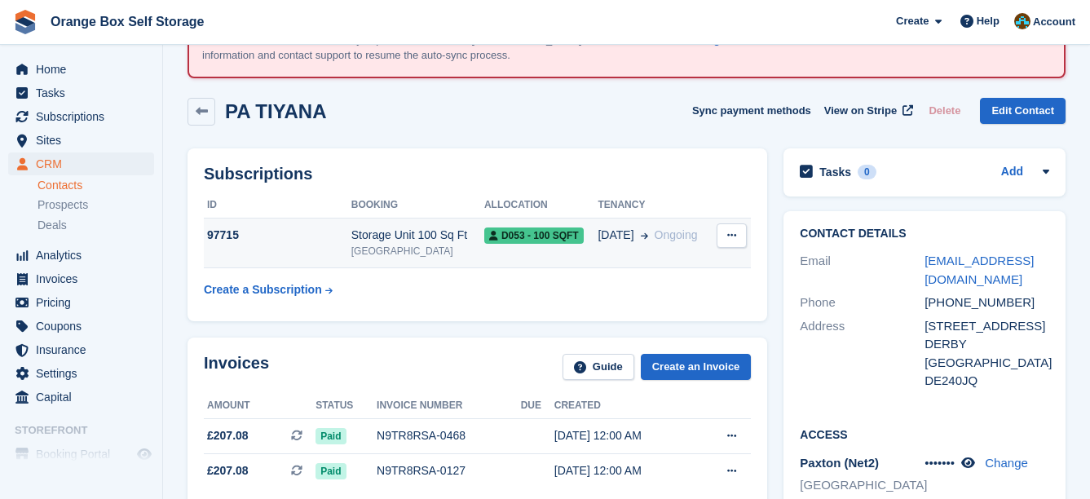
click at [622, 227] on span "17 Aug" at bounding box center [616, 235] width 36 height 17
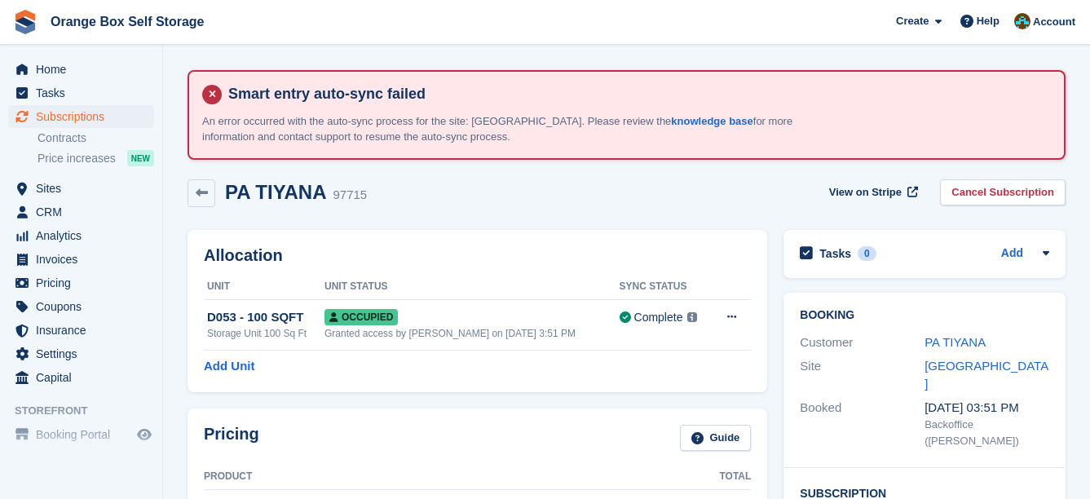
scroll to position [408, 0]
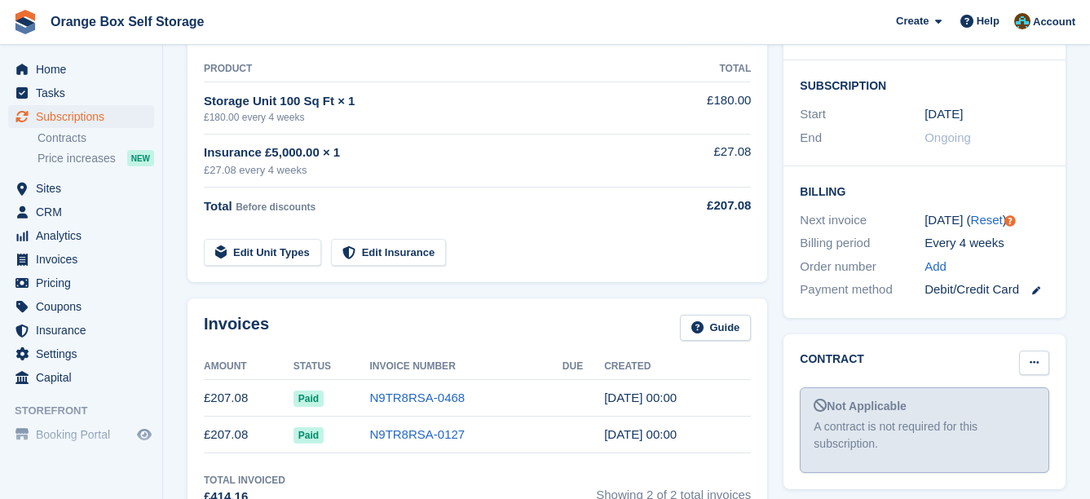
click at [1032, 357] on icon at bounding box center [1034, 362] width 9 height 11
click at [1005, 405] on p "Mark as signed" at bounding box center [971, 415] width 142 height 21
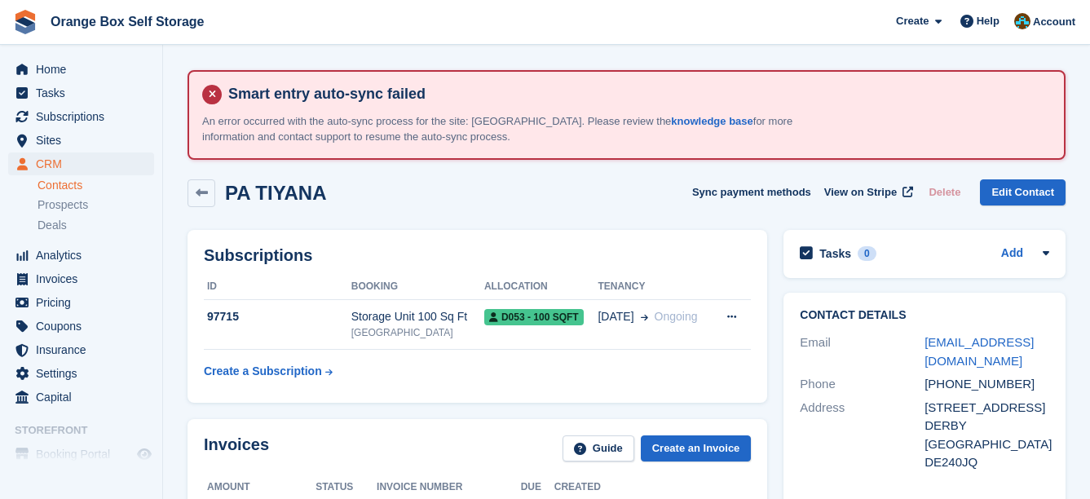
scroll to position [82, 0]
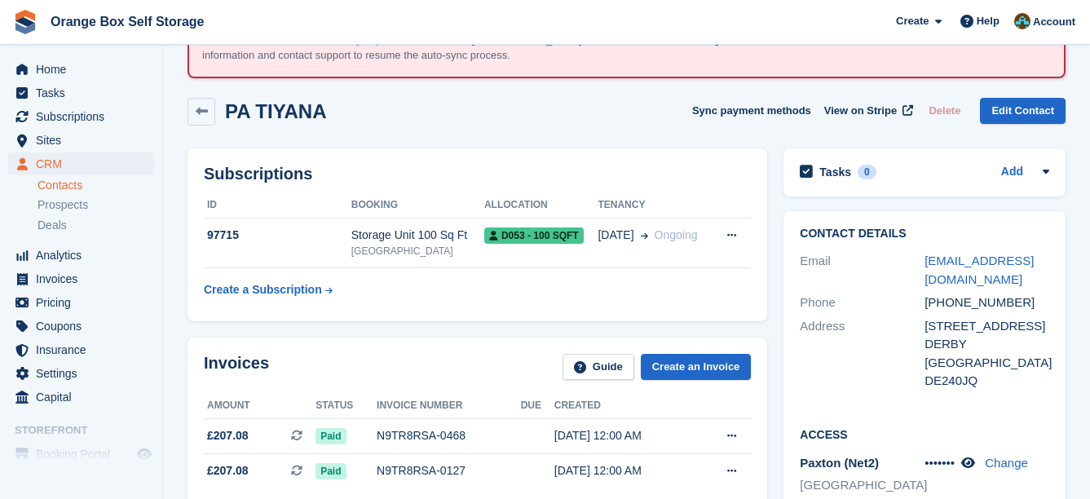
click at [674, 142] on div "Subscriptions ID Booking Allocation Tenancy 97715 Storage Unit 100 Sq Ft Derby …" at bounding box center [477, 234] width 596 height 189
drag, startPoint x: 679, startPoint y: 142, endPoint x: 656, endPoint y: 120, distance: 32.3
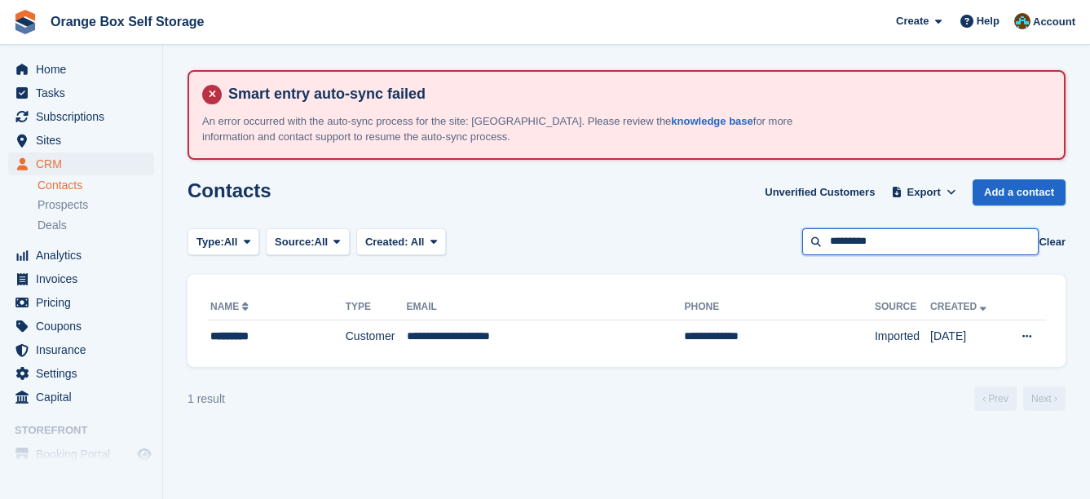
drag, startPoint x: 896, startPoint y: 236, endPoint x: 739, endPoint y: 237, distance: 157.4
click at [743, 237] on div "Type: All All Lead Customer Source: All All Storefront Backoffice Pre-Opening i…" at bounding box center [627, 241] width 878 height 27
type input "********"
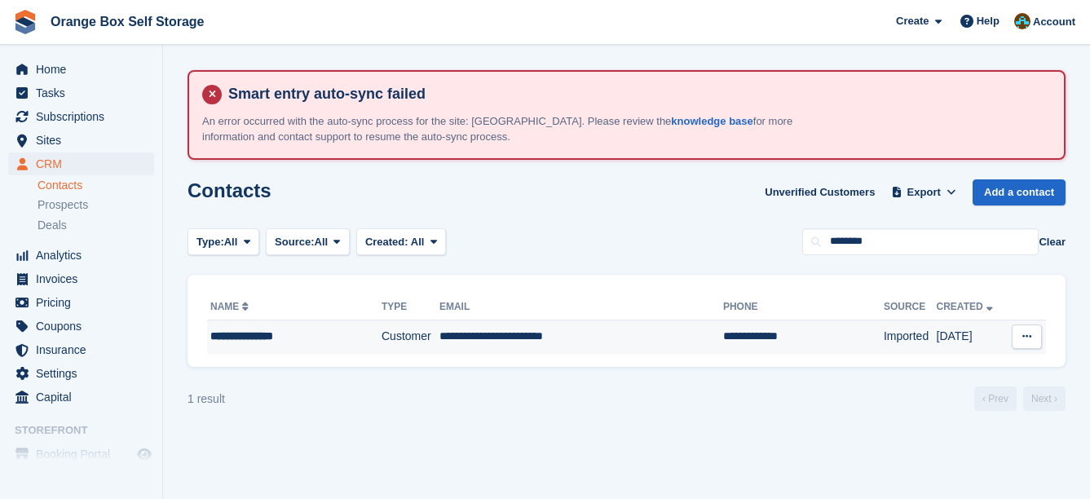
click at [549, 347] on td "**********" at bounding box center [582, 337] width 284 height 34
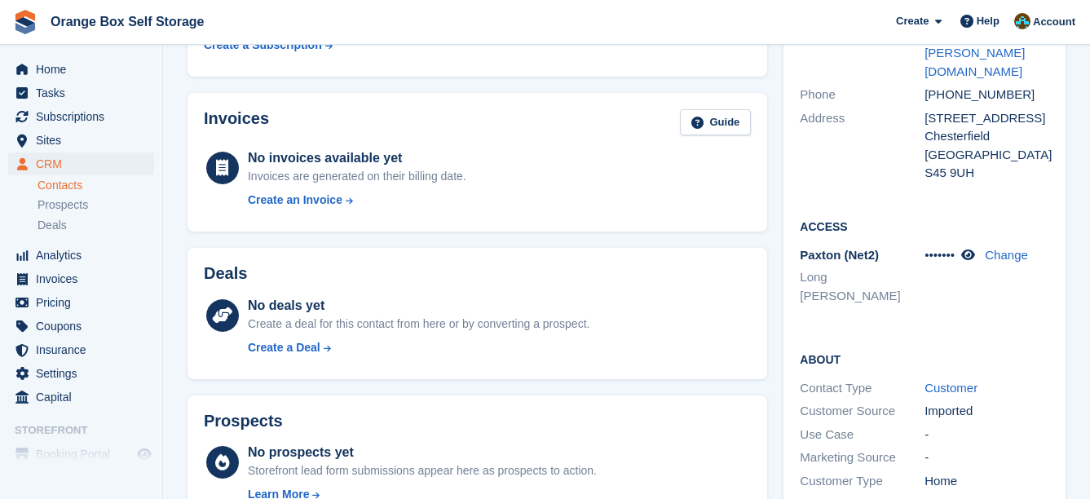
scroll to position [82, 0]
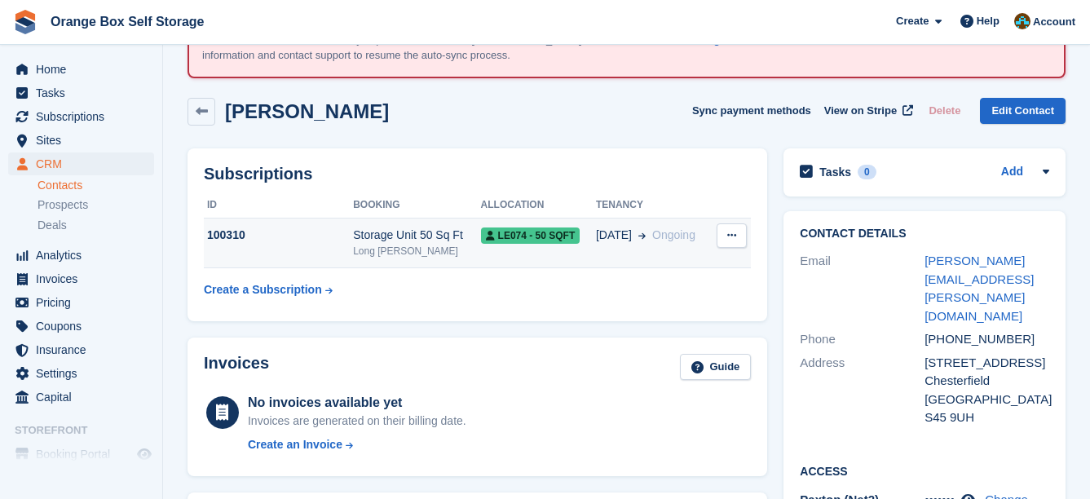
click at [607, 236] on span "[DATE]" at bounding box center [614, 235] width 36 height 17
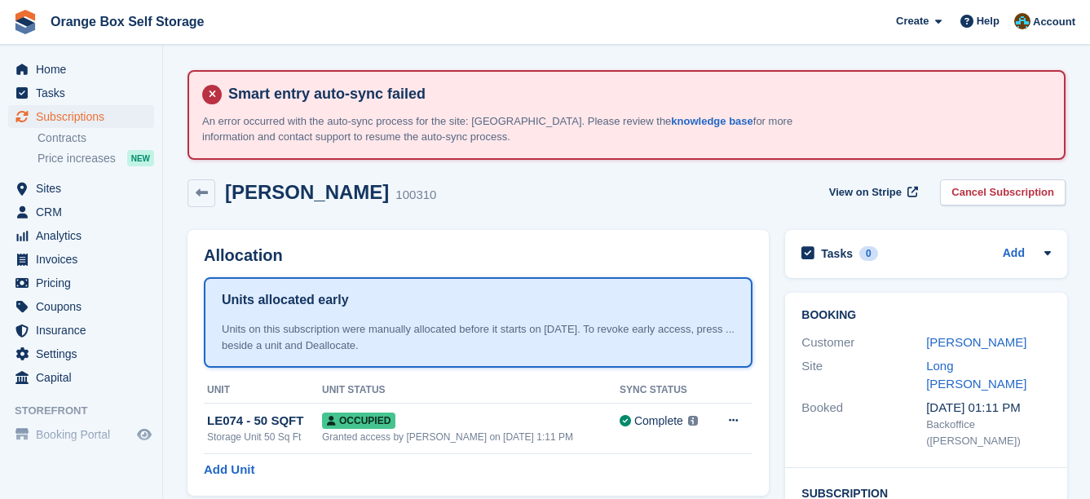
scroll to position [489, 0]
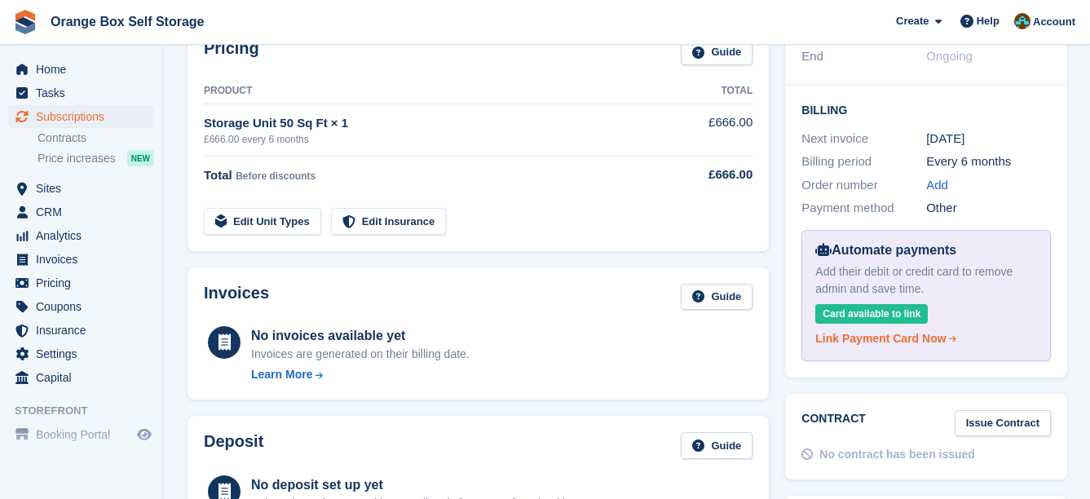
drag, startPoint x: 867, startPoint y: 312, endPoint x: 841, endPoint y: 298, distance: 29.6
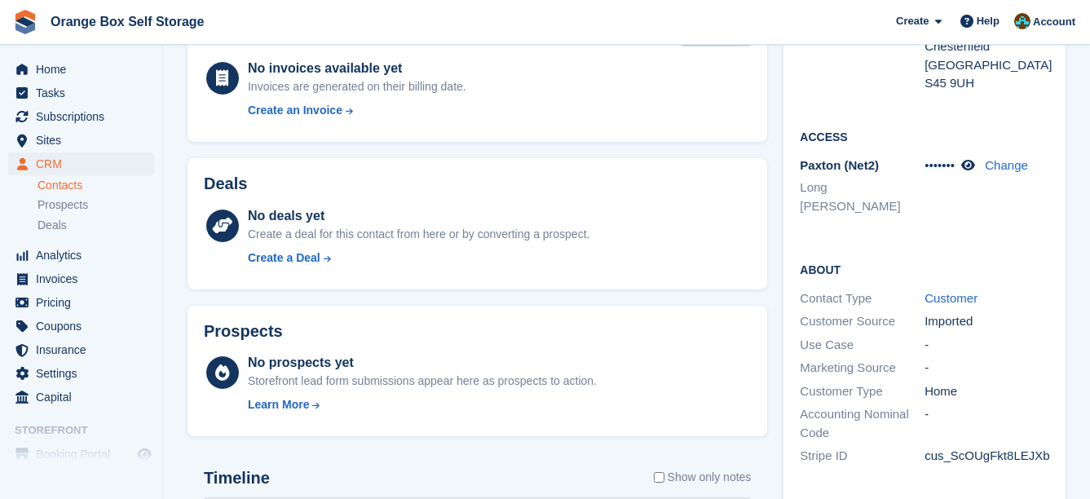
scroll to position [571, 0]
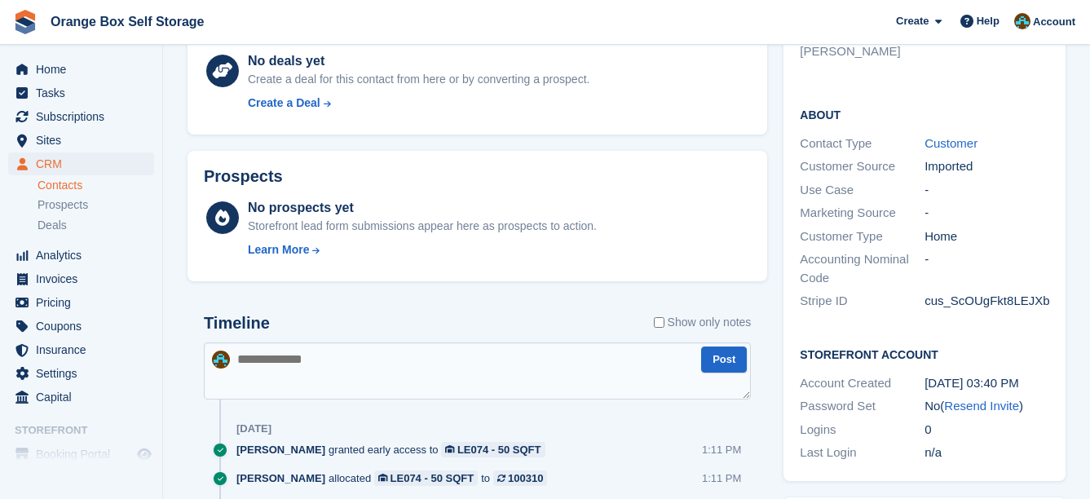
click at [414, 365] on textarea at bounding box center [477, 371] width 547 height 57
type textarea "**********"
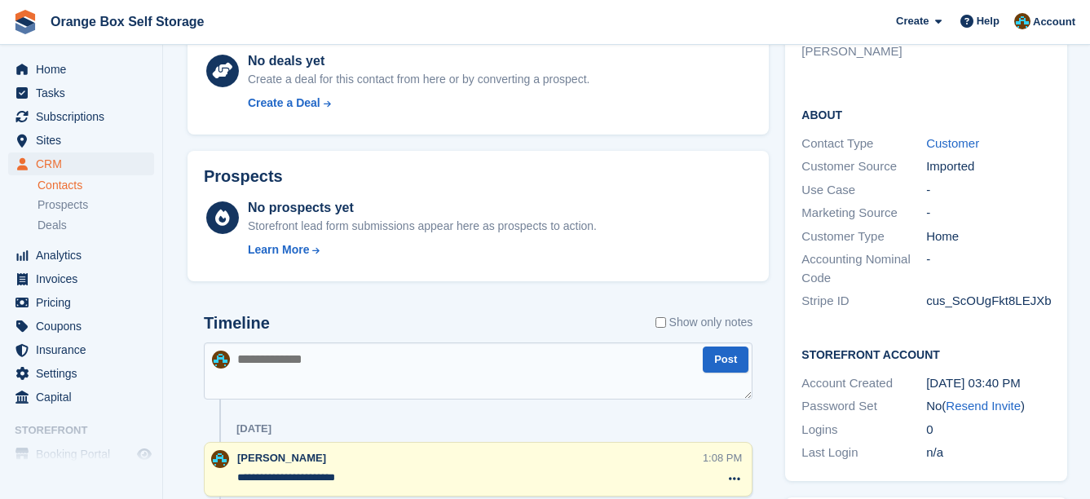
scroll to position [0, 0]
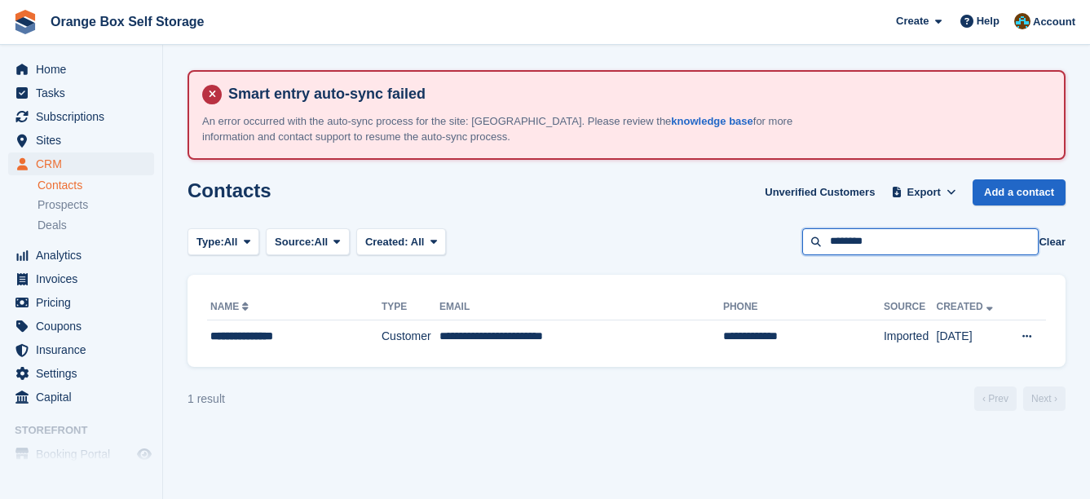
drag, startPoint x: 892, startPoint y: 239, endPoint x: 692, endPoint y: 231, distance: 200.0
click at [706, 235] on div "Type: All All Lead Customer Source: All All Storefront Backoffice Pre-Opening i…" at bounding box center [627, 241] width 878 height 27
type input "**********"
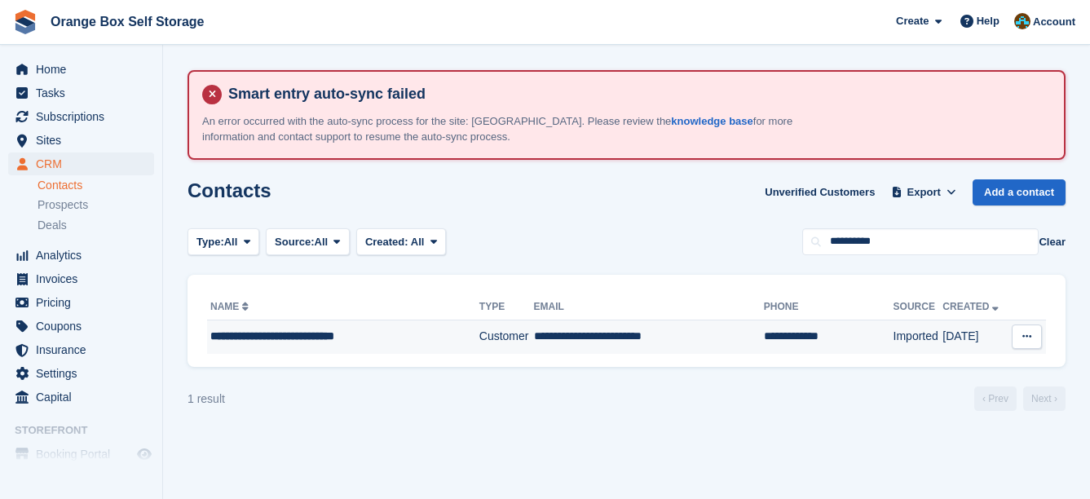
click at [665, 333] on td "**********" at bounding box center [649, 337] width 230 height 34
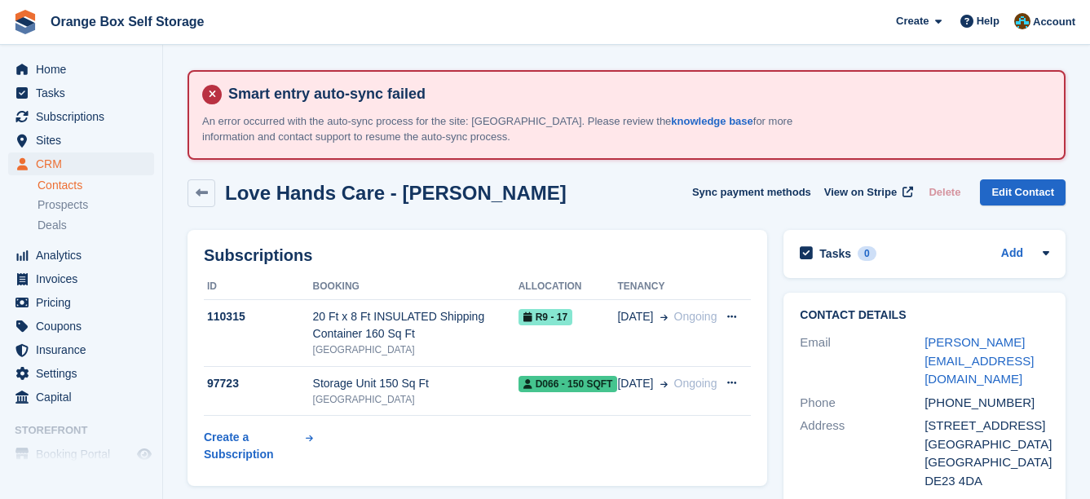
scroll to position [82, 0]
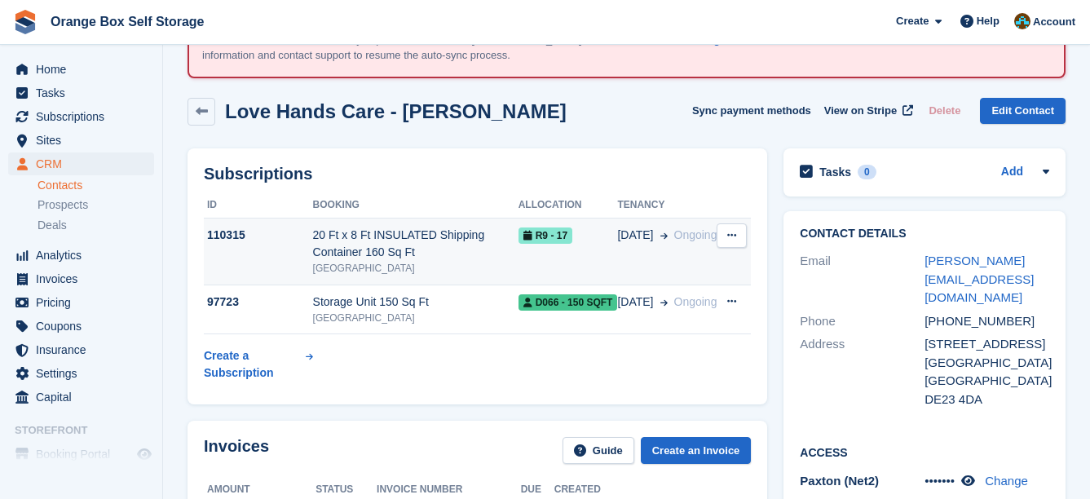
click at [606, 246] on td "R9 - 17" at bounding box center [568, 252] width 99 height 67
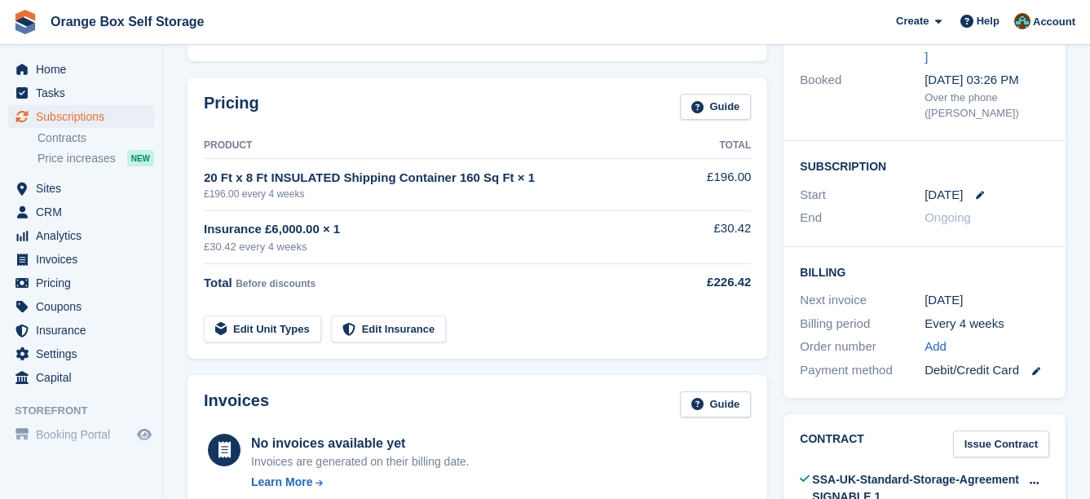
scroll to position [489, 0]
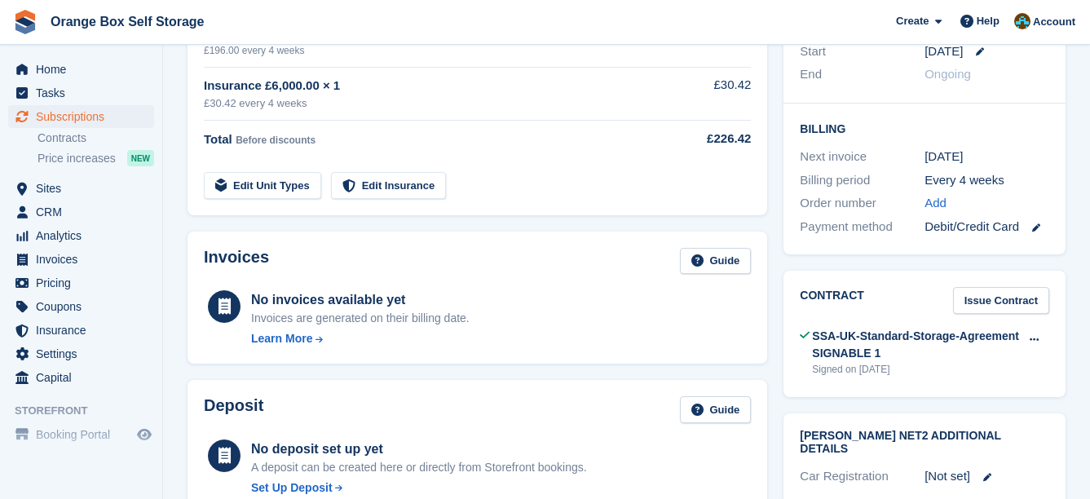
drag, startPoint x: 1017, startPoint y: 307, endPoint x: 1009, endPoint y: 303, distance: 9.1
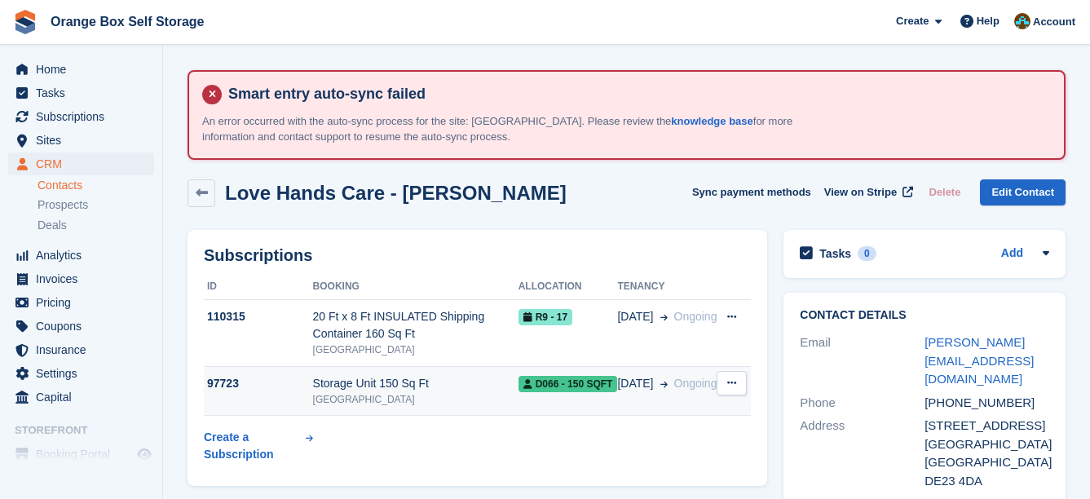
scroll to position [82, 0]
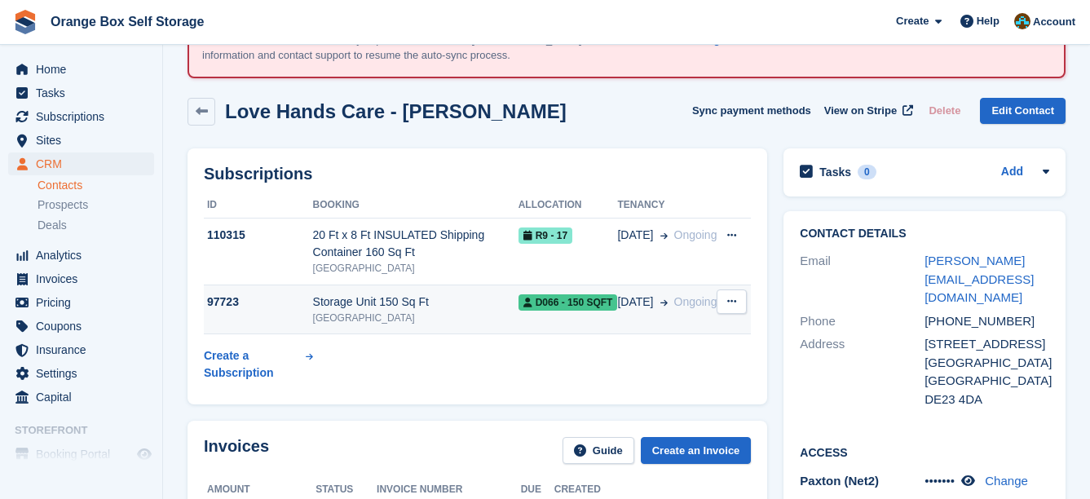
click at [595, 311] on span "D066 - 150 SQFT" at bounding box center [568, 302] width 99 height 16
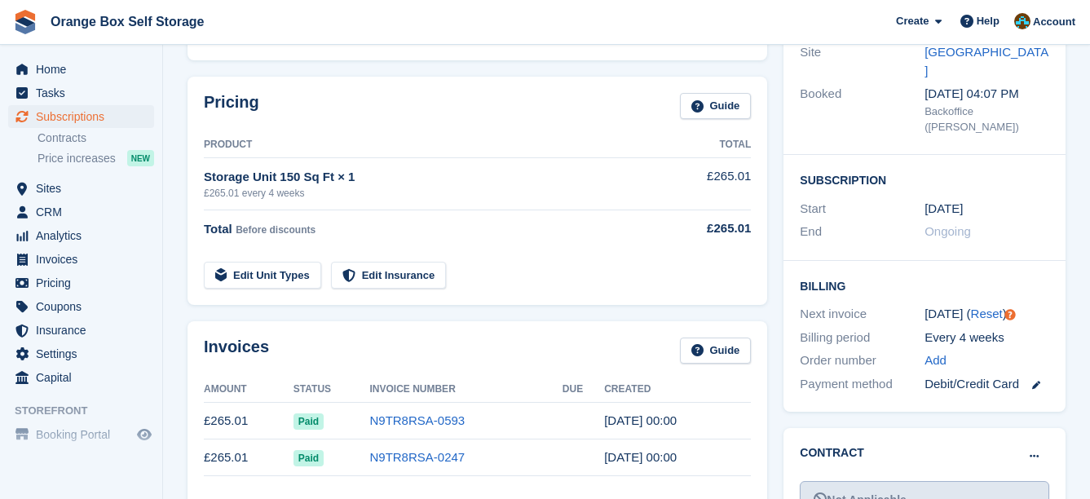
scroll to position [489, 0]
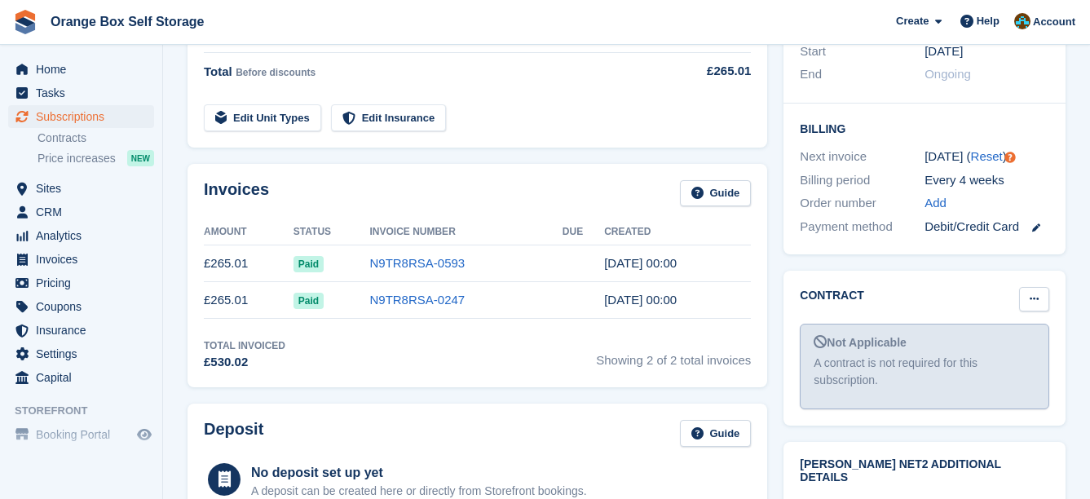
click at [1032, 287] on button at bounding box center [1034, 299] width 30 height 24
drag, startPoint x: 1010, startPoint y: 316, endPoint x: 634, endPoint y: 49, distance: 460.9
click at [1009, 342] on p "Mark as signed" at bounding box center [971, 352] width 142 height 21
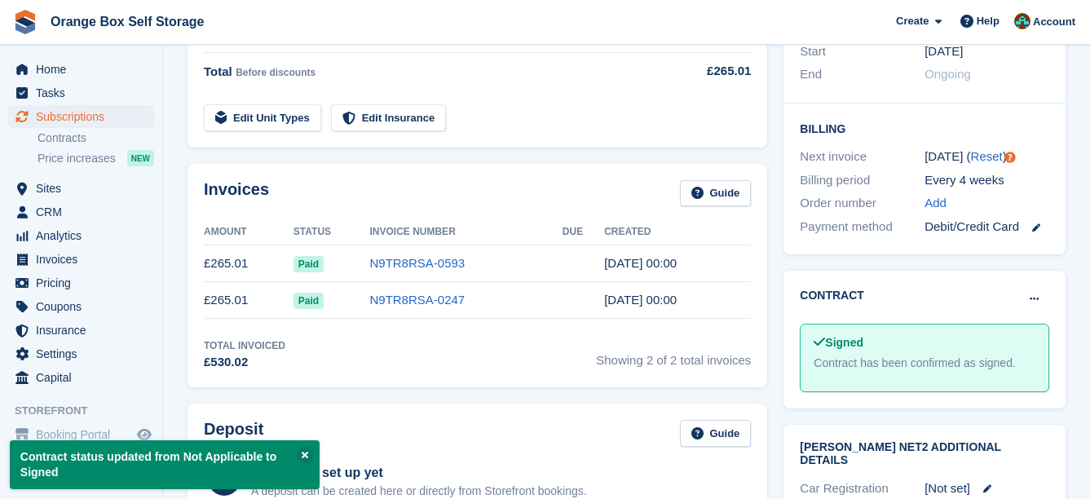
drag, startPoint x: 646, startPoint y: 73, endPoint x: 635, endPoint y: 69, distance: 11.4
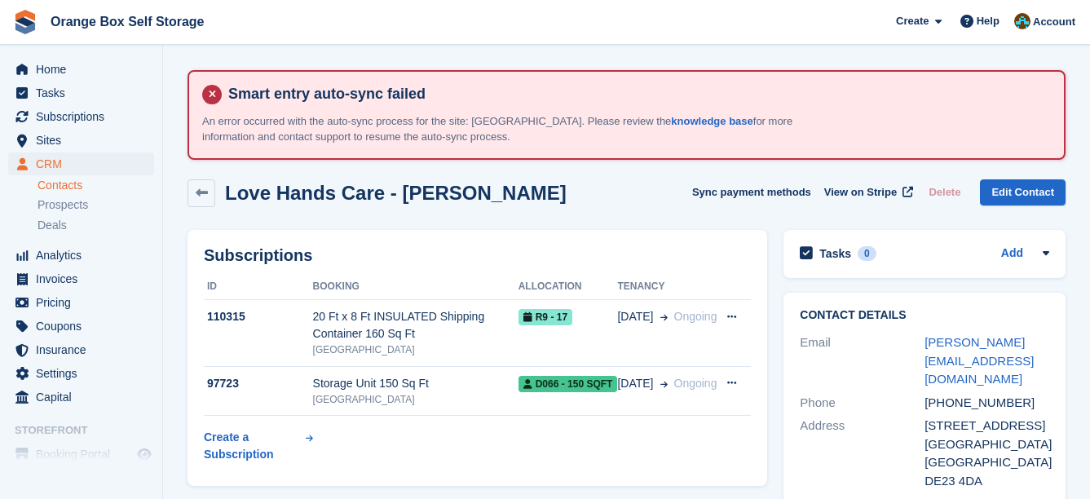
scroll to position [82, 0]
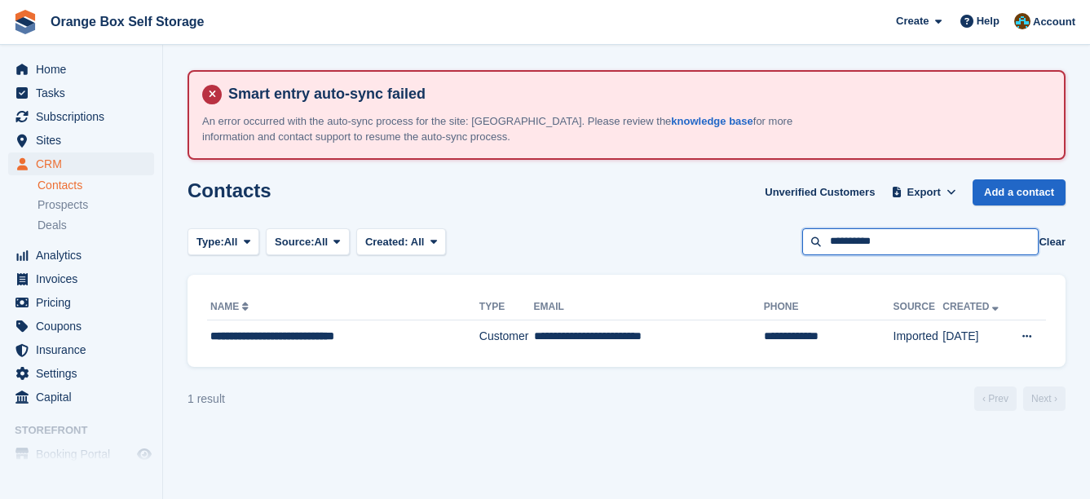
drag, startPoint x: 957, startPoint y: 242, endPoint x: 584, endPoint y: 250, distance: 373.6
click at [584, 250] on div "Type: All All Lead Customer Source: All All Storefront Backoffice Pre-Opening i…" at bounding box center [627, 241] width 878 height 27
type input "******"
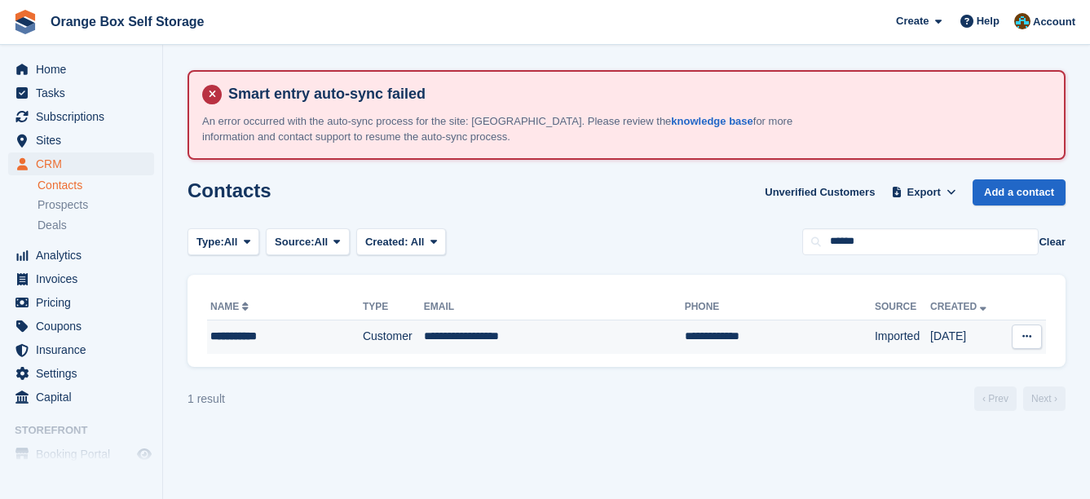
drag, startPoint x: 542, startPoint y: 323, endPoint x: 512, endPoint y: 320, distance: 30.3
click at [541, 323] on td "**********" at bounding box center [554, 337] width 261 height 34
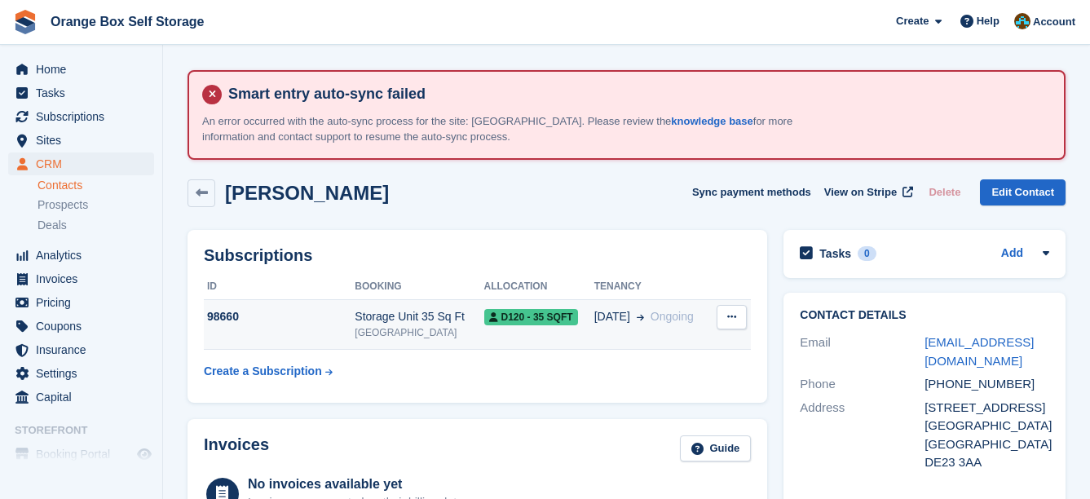
click at [524, 322] on span "D120 - 35 SQFT" at bounding box center [531, 317] width 94 height 16
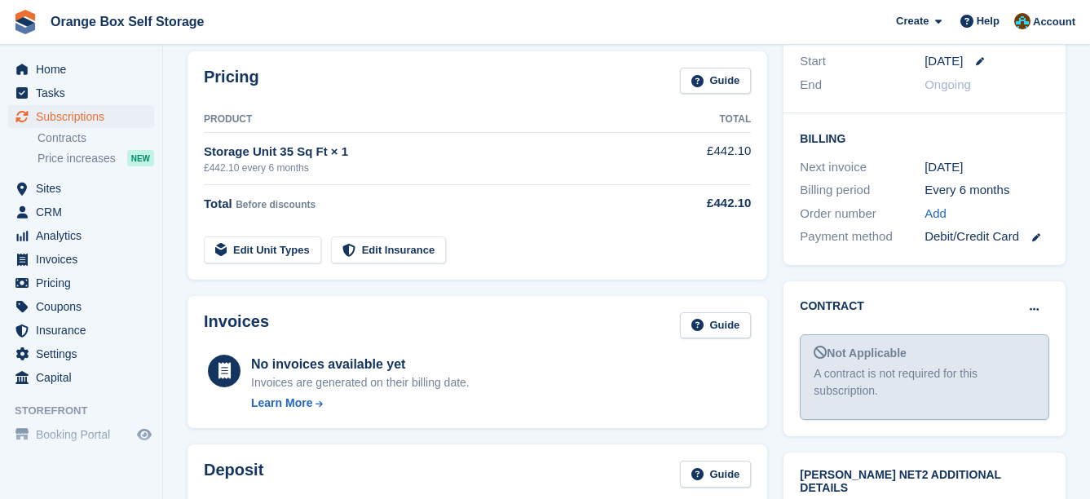
scroll to position [489, 0]
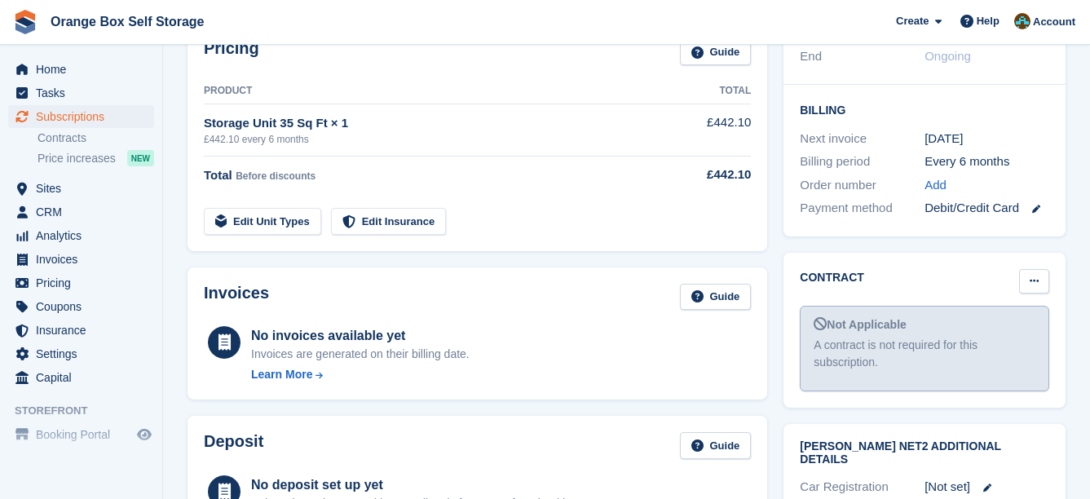
click at [1041, 269] on button at bounding box center [1034, 281] width 30 height 24
drag, startPoint x: 960, startPoint y: 303, endPoint x: 651, endPoint y: 57, distance: 395.2
click at [960, 324] on p "Mark as signed" at bounding box center [971, 334] width 142 height 21
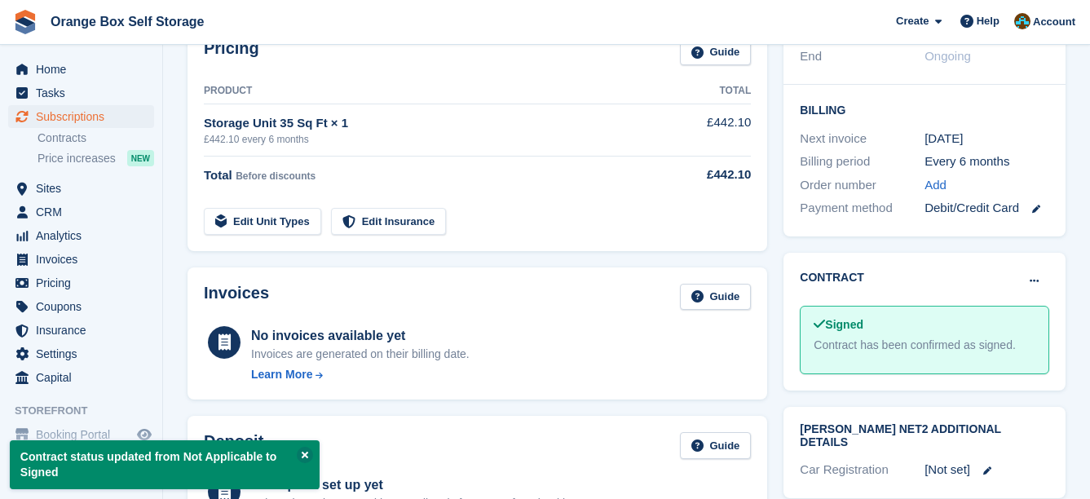
drag, startPoint x: 661, startPoint y: 63, endPoint x: 639, endPoint y: 56, distance: 23.0
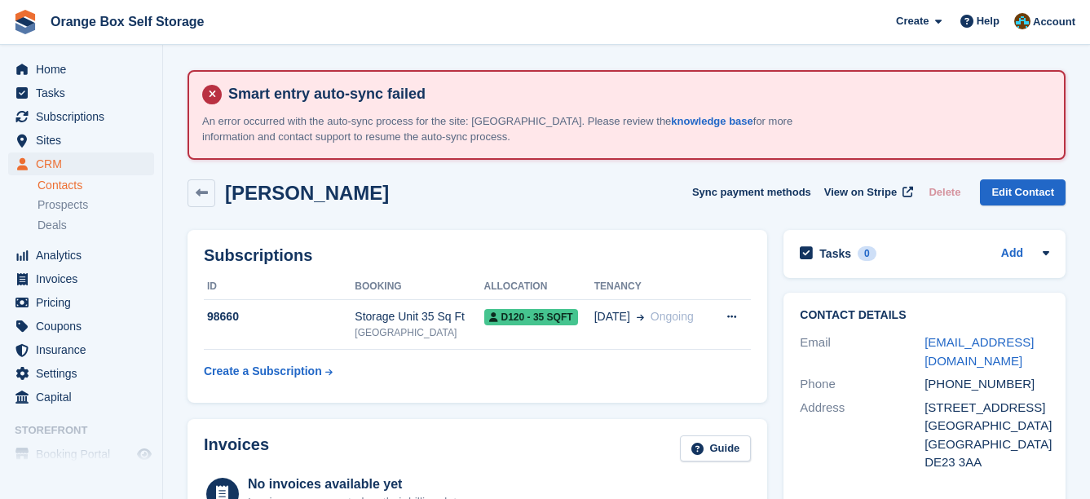
drag, startPoint x: 711, startPoint y: 232, endPoint x: 683, endPoint y: 222, distance: 29.7
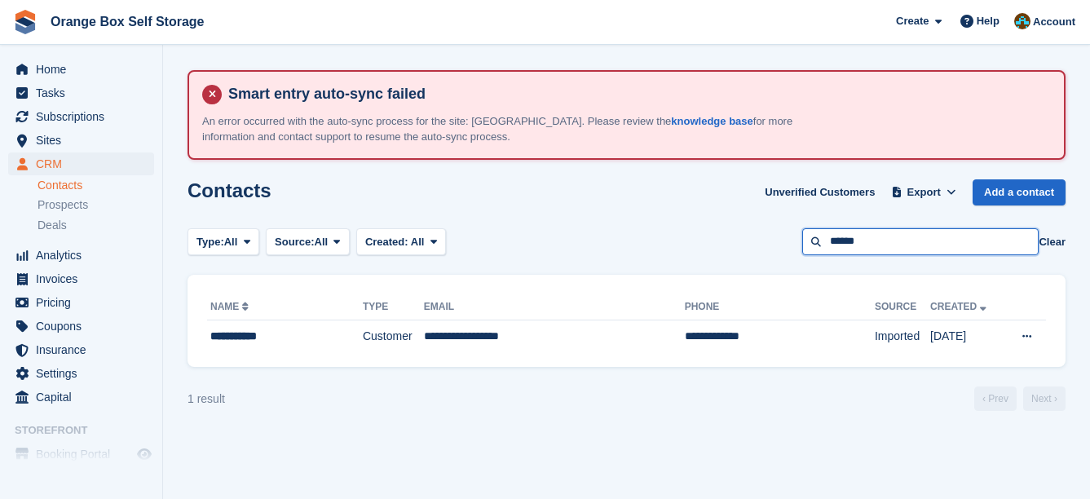
drag, startPoint x: 891, startPoint y: 230, endPoint x: 708, endPoint y: 239, distance: 183.7
click at [709, 239] on div "Type: All All Lead Customer Source: All All Storefront Backoffice Pre-Opening i…" at bounding box center [627, 241] width 878 height 27
type input "********"
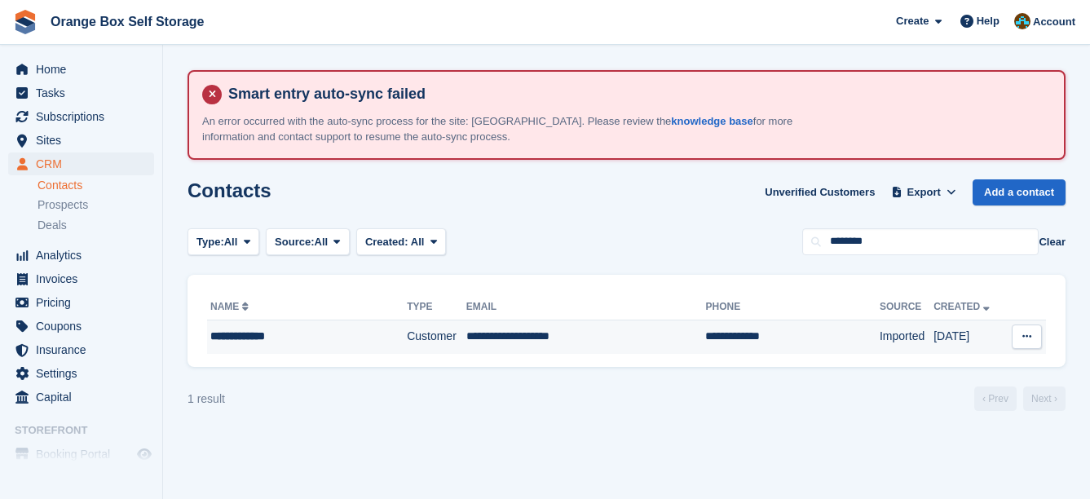
click at [705, 340] on td "**********" at bounding box center [792, 337] width 174 height 34
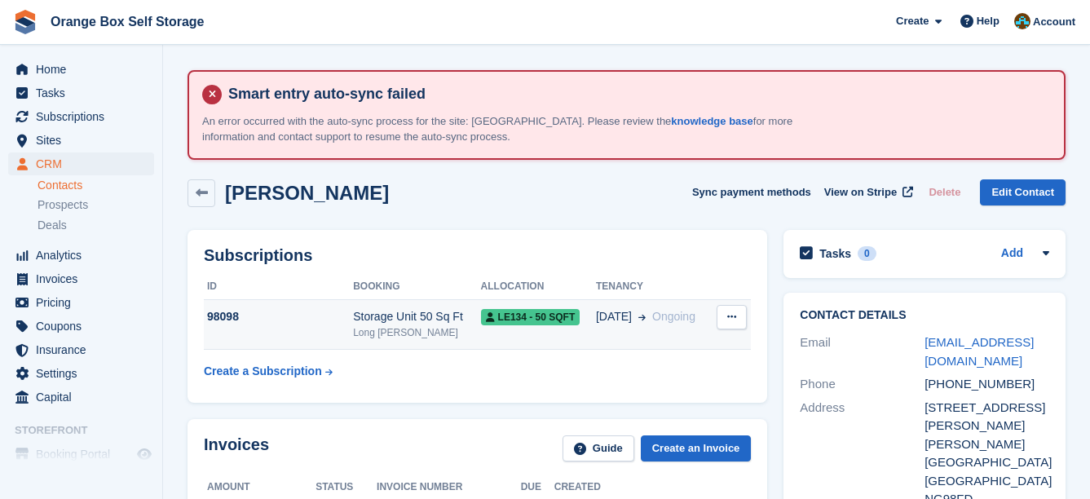
click at [643, 318] on div "[DATE] Ongoing" at bounding box center [654, 316] width 116 height 17
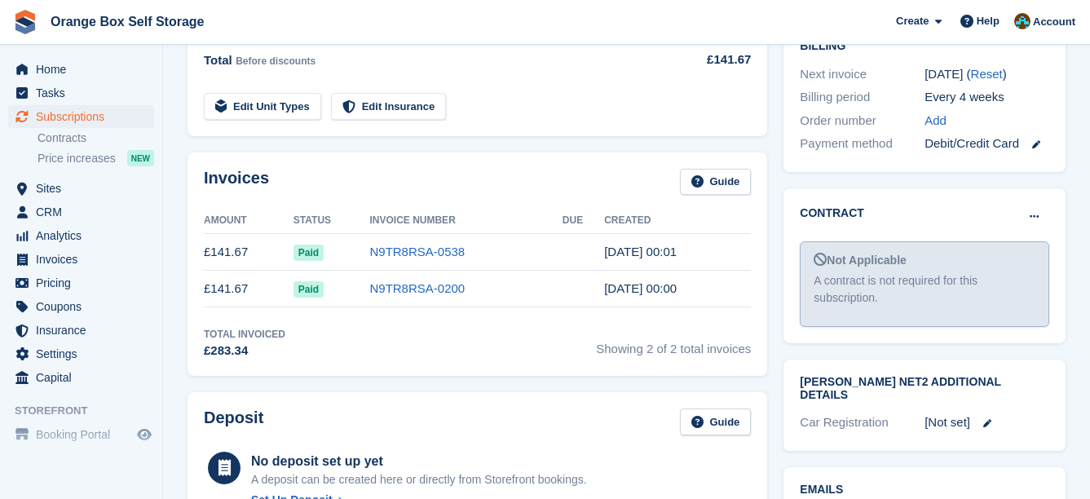
scroll to position [571, 0]
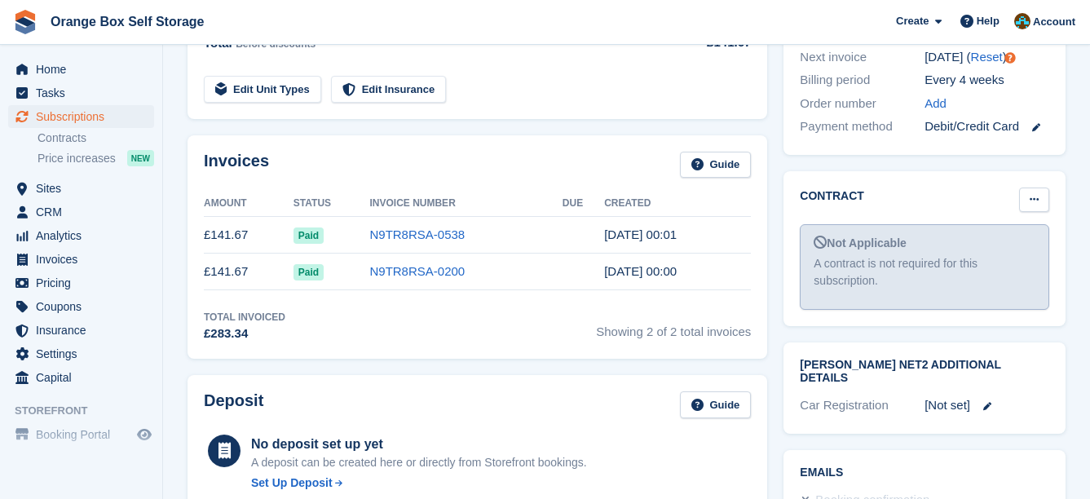
click at [1037, 188] on button at bounding box center [1034, 200] width 30 height 24
click at [1004, 242] on p "Mark as signed" at bounding box center [971, 252] width 142 height 21
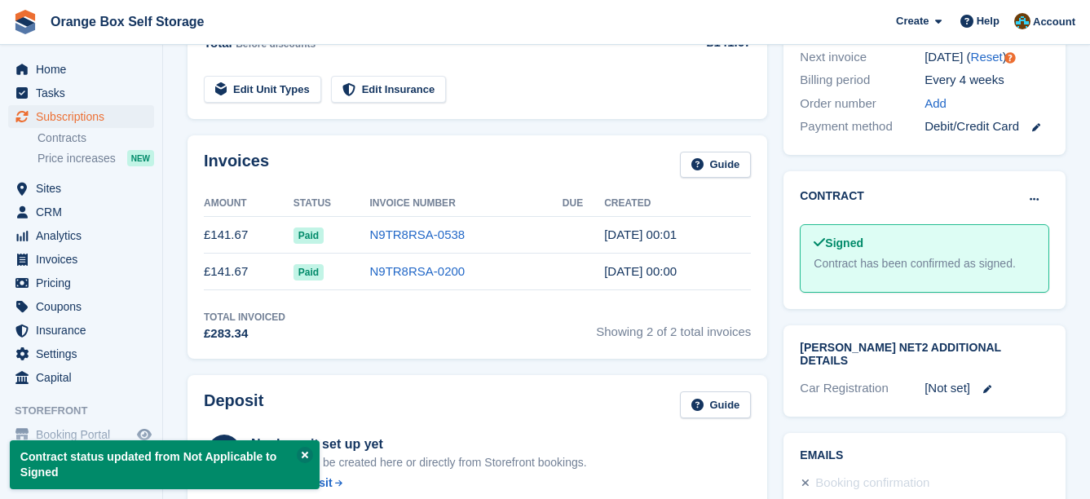
drag, startPoint x: 850, startPoint y: 213, endPoint x: 829, endPoint y: 203, distance: 23.4
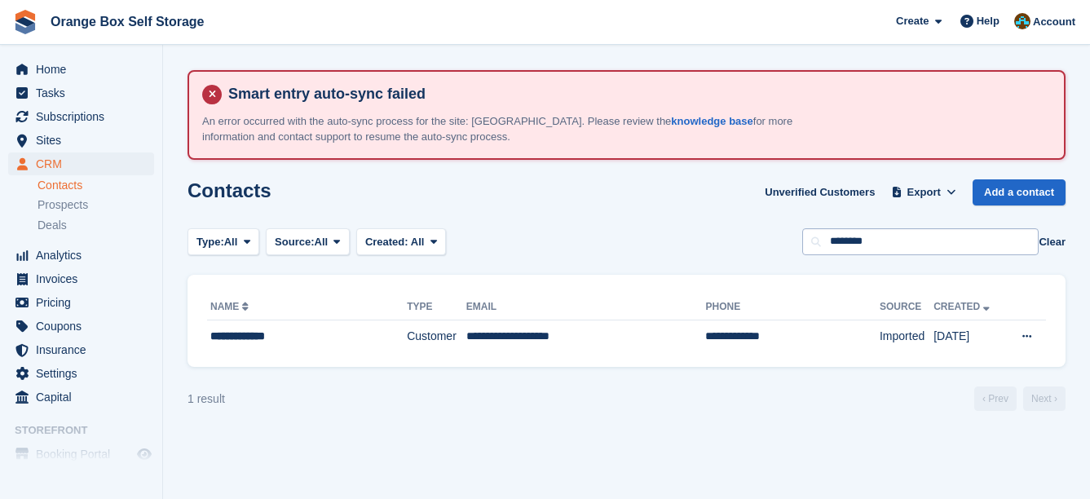
drag, startPoint x: 918, startPoint y: 259, endPoint x: 910, endPoint y: 250, distance: 12.1
click at [911, 259] on section "Smart entry auto-sync failed An error occurred with the auto-sync process for t…" at bounding box center [626, 249] width 927 height 499
drag, startPoint x: 911, startPoint y: 245, endPoint x: 657, endPoint y: 232, distance: 254.0
click at [659, 234] on div "Type: All All Lead Customer Source: All All Storefront Backoffice Pre-Opening i…" at bounding box center [627, 241] width 878 height 27
type input "********"
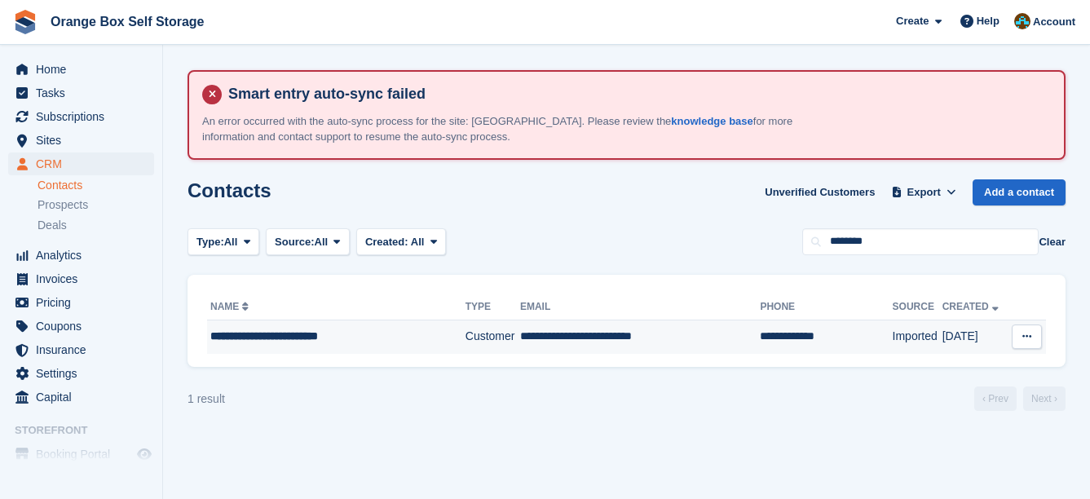
click at [466, 325] on td "Customer" at bounding box center [493, 337] width 55 height 34
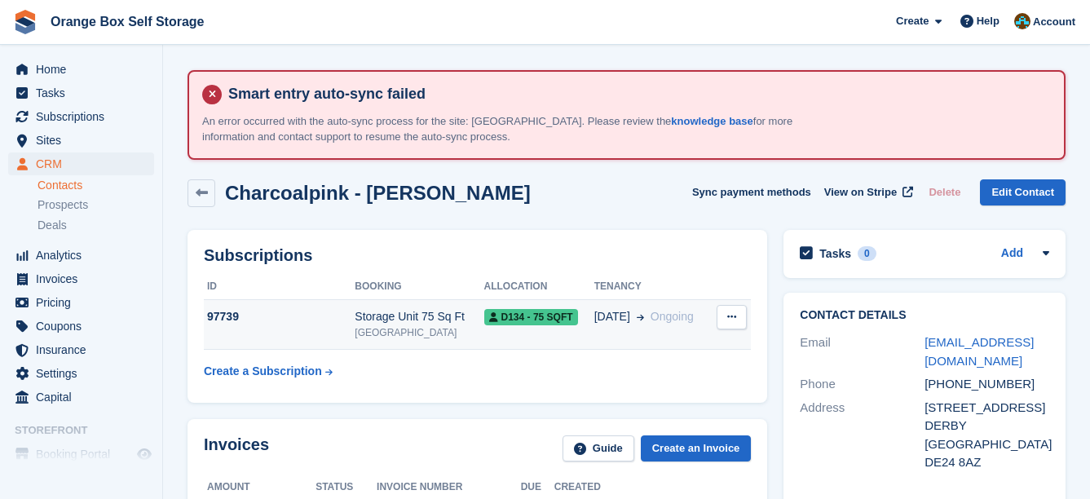
click at [484, 322] on span "D134 - 75 SQFT" at bounding box center [531, 317] width 94 height 16
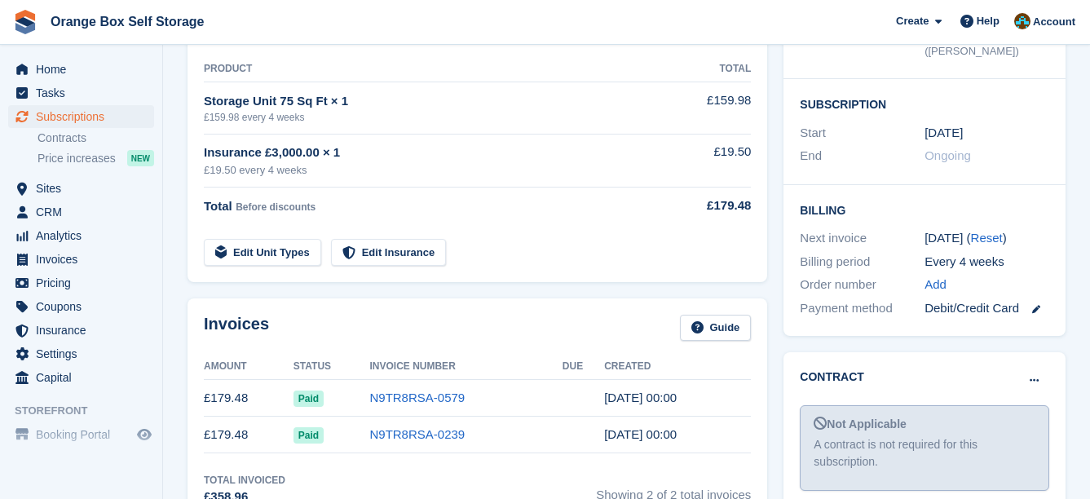
scroll to position [408, 0]
click at [1035, 375] on icon at bounding box center [1034, 380] width 9 height 11
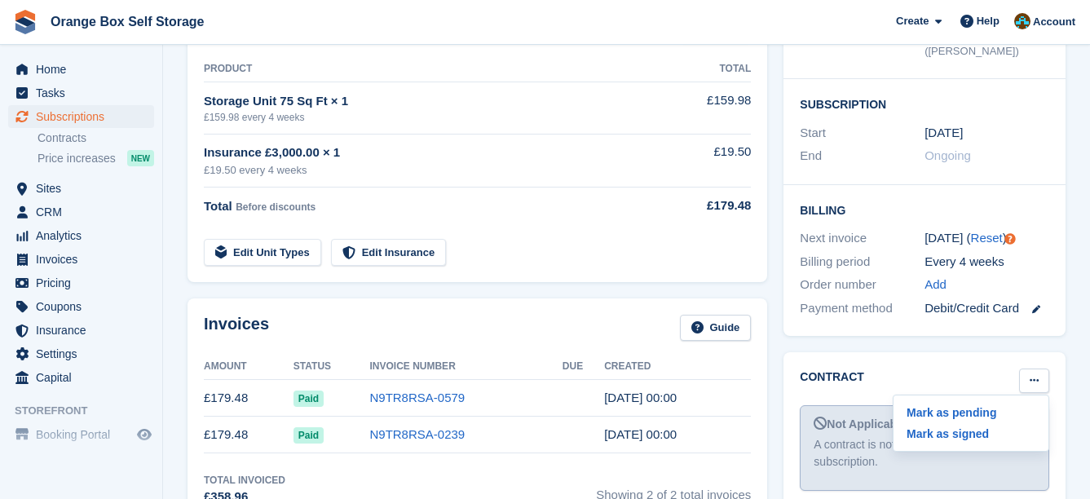
click at [985, 423] on p "Mark as signed" at bounding box center [971, 433] width 142 height 21
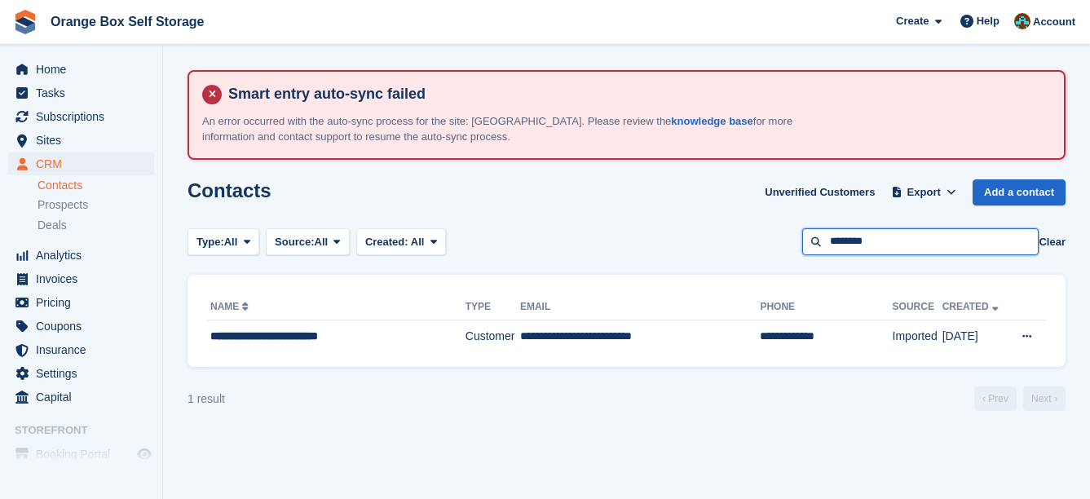
drag, startPoint x: 938, startPoint y: 245, endPoint x: 657, endPoint y: 245, distance: 280.5
click at [657, 245] on div "Type: All All Lead Customer Source: All All Storefront Backoffice Pre-Opening i…" at bounding box center [627, 241] width 878 height 27
type input "****"
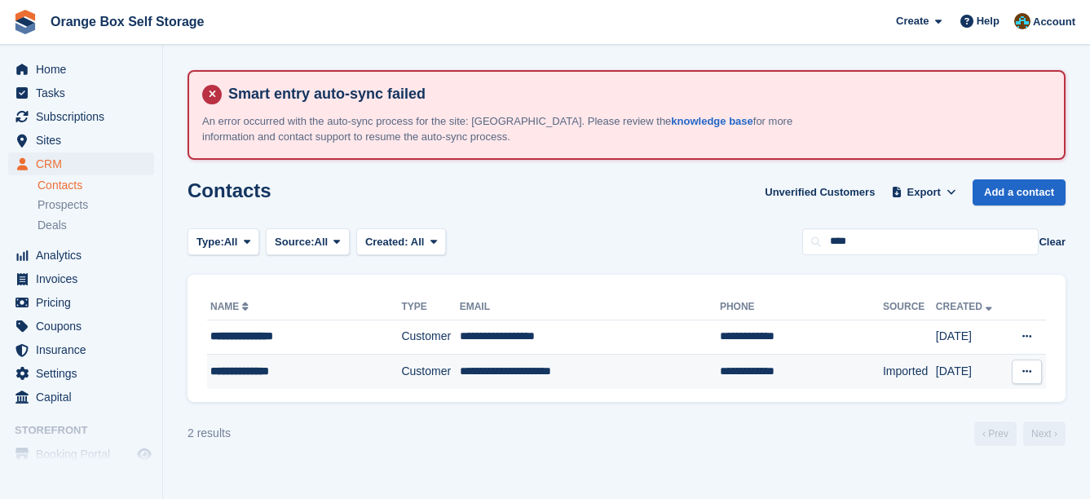
click at [497, 358] on td "**********" at bounding box center [590, 372] width 260 height 34
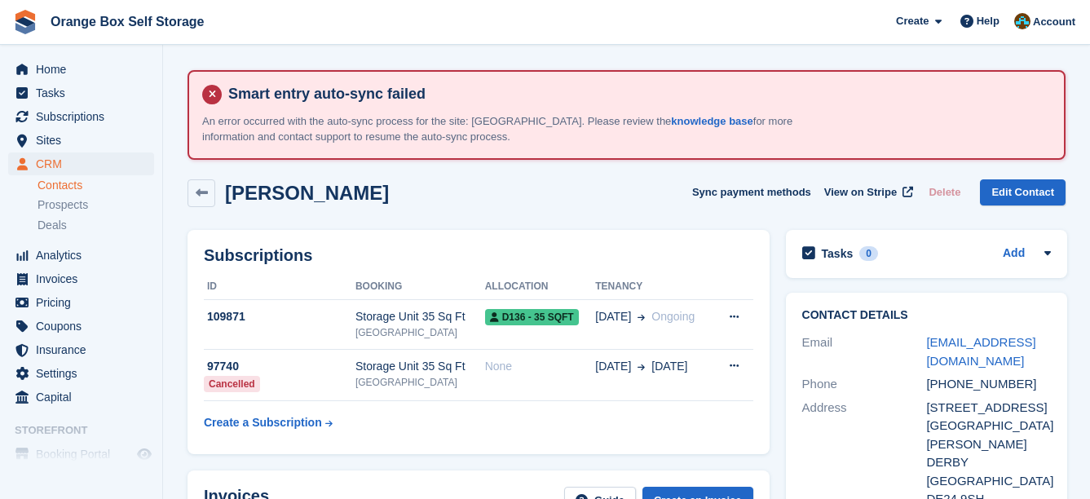
drag, startPoint x: 0, startPoint y: 0, endPoint x: 545, endPoint y: 401, distance: 676.6
click at [543, 431] on table "ID Booking Allocation Tenancy 109871 Storage Unit 35 Sq Ft Derby D136 - 35 SQFT…" at bounding box center [479, 356] width 550 height 164
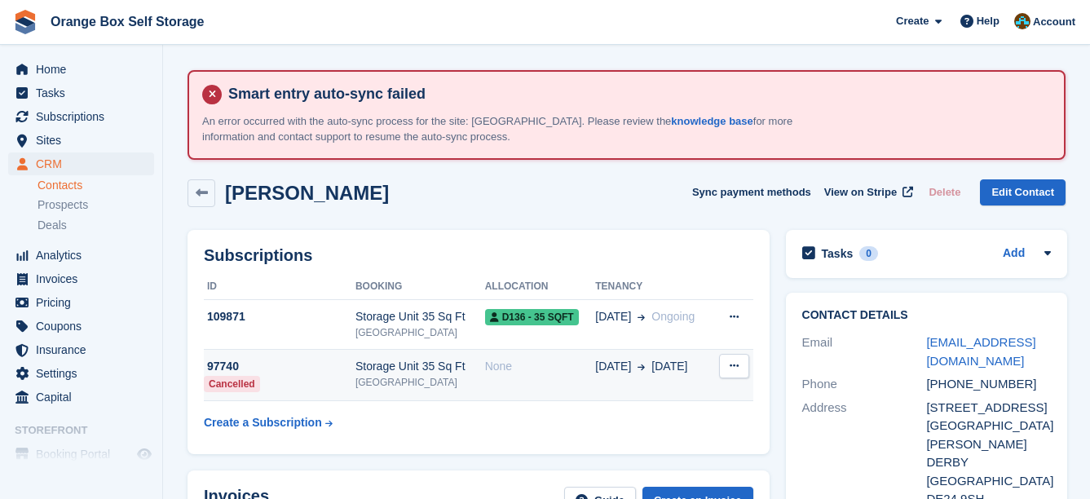
click at [549, 392] on td "None" at bounding box center [540, 375] width 111 height 52
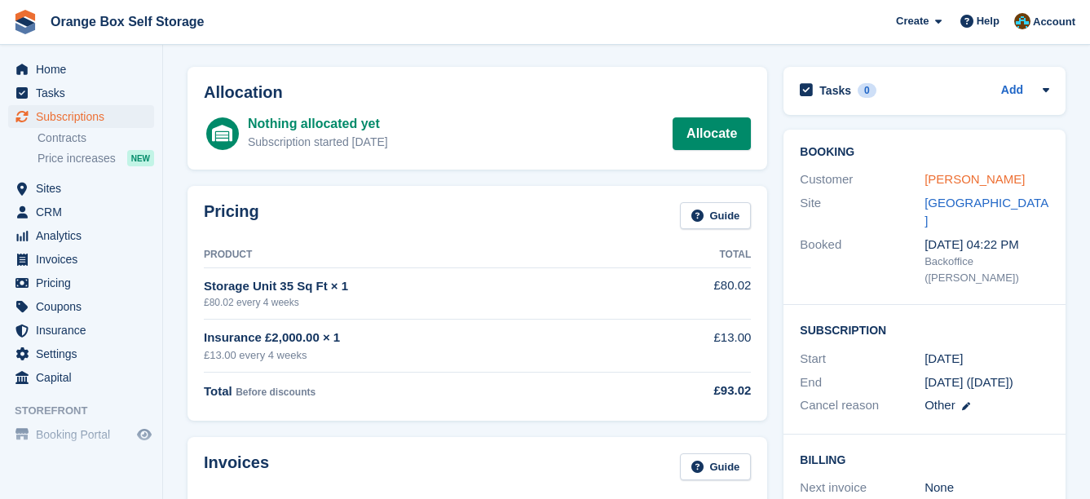
scroll to position [408, 0]
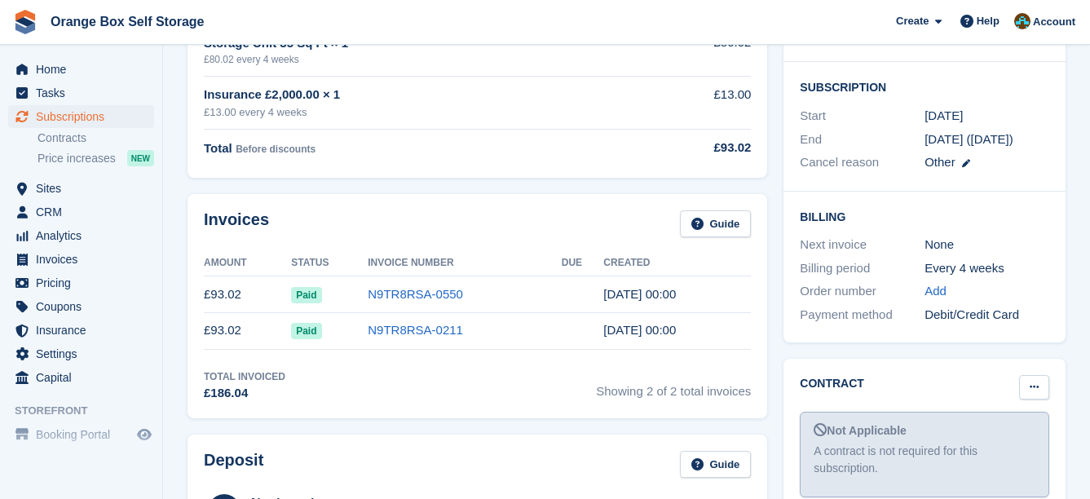
click at [1038, 375] on button at bounding box center [1034, 387] width 30 height 24
click at [967, 430] on p "Mark as signed" at bounding box center [971, 440] width 142 height 21
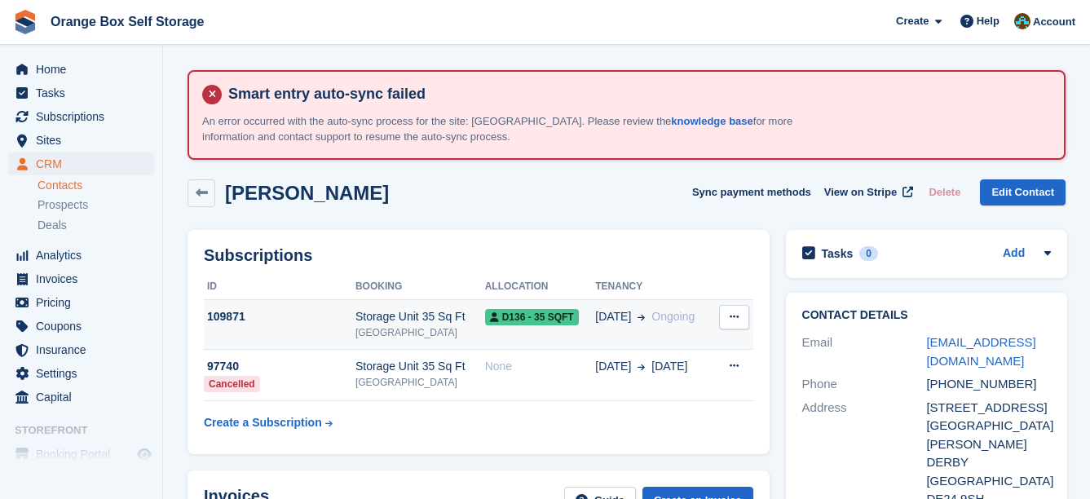
click at [546, 309] on div "D136 - 35 SQFT" at bounding box center [540, 316] width 111 height 17
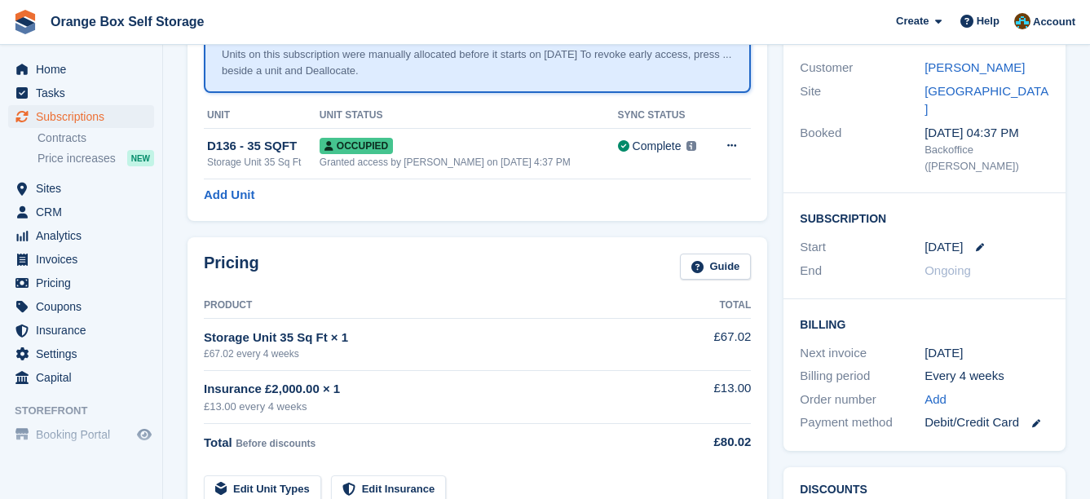
scroll to position [326, 0]
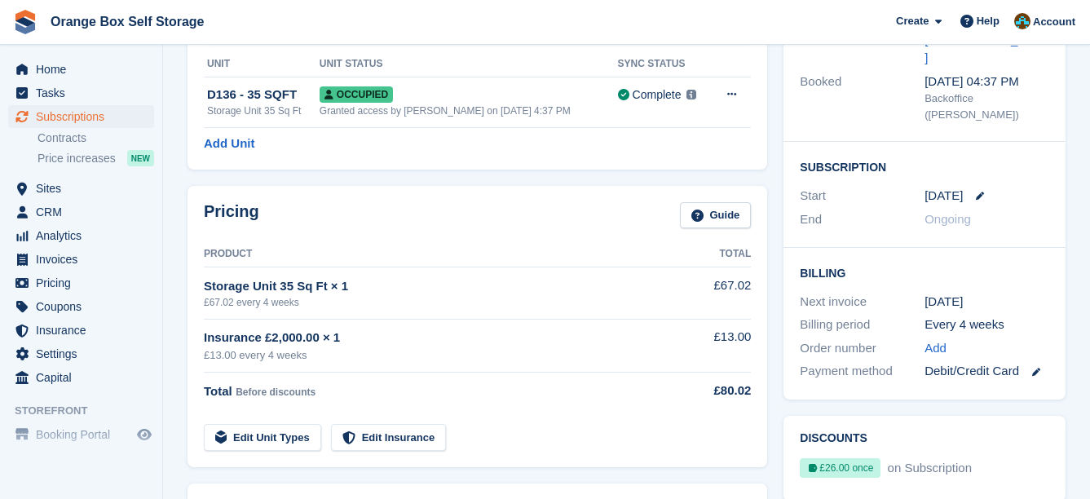
drag, startPoint x: 778, startPoint y: 268, endPoint x: 755, endPoint y: 255, distance: 26.3
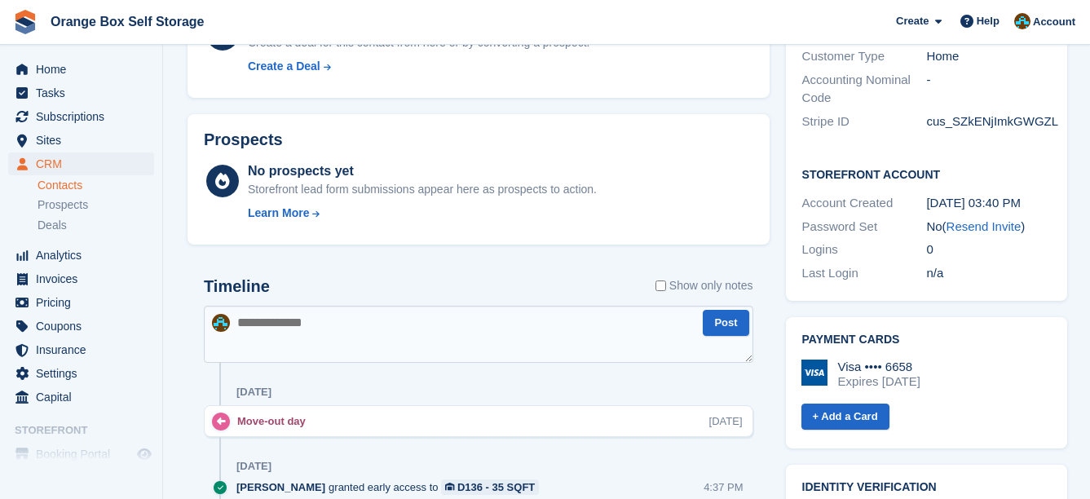
scroll to position [734, 0]
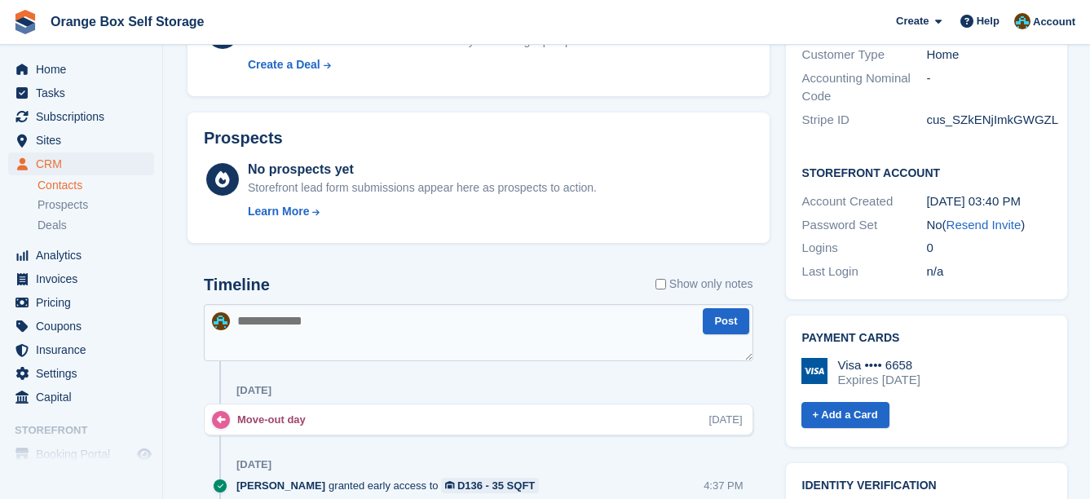
click at [418, 313] on textarea at bounding box center [479, 332] width 550 height 57
type textarea "**********"
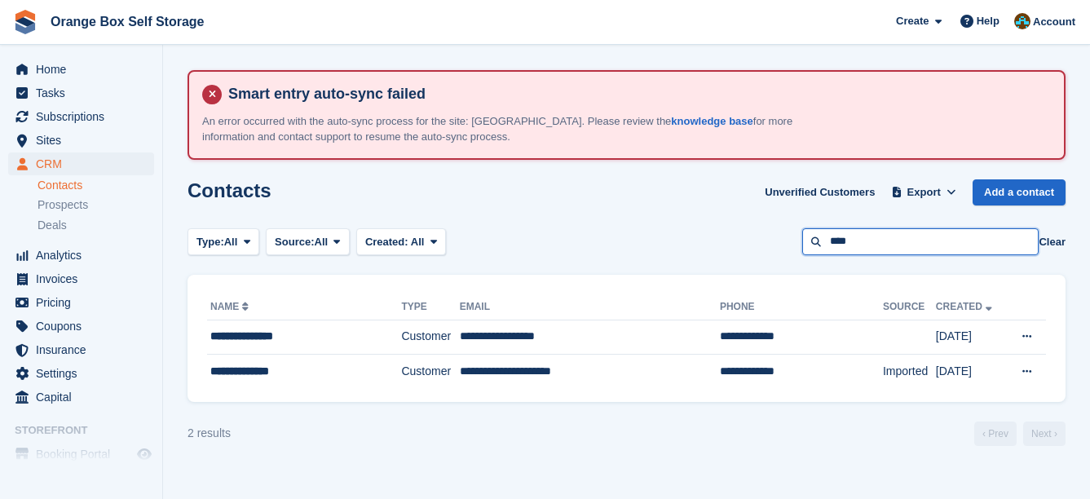
click at [942, 237] on input "****" at bounding box center [920, 241] width 236 height 27
drag, startPoint x: 925, startPoint y: 245, endPoint x: 722, endPoint y: 245, distance: 203.1
click at [722, 245] on div "Type: All All Lead Customer Source: All All Storefront Backoffice Pre-Opening i…" at bounding box center [627, 241] width 878 height 27
type input "******"
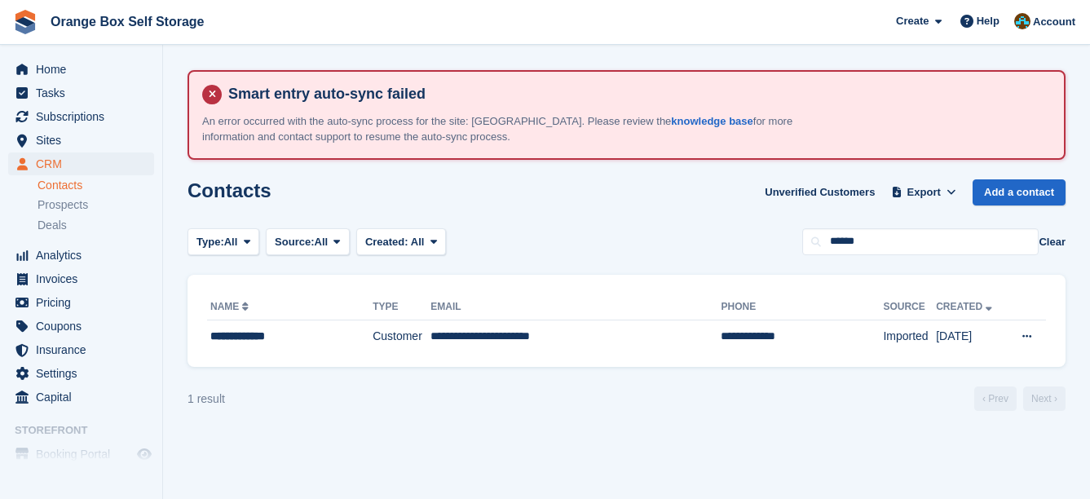
click at [526, 357] on div "**********" at bounding box center [627, 321] width 878 height 93
click at [523, 351] on td "**********" at bounding box center [576, 337] width 290 height 34
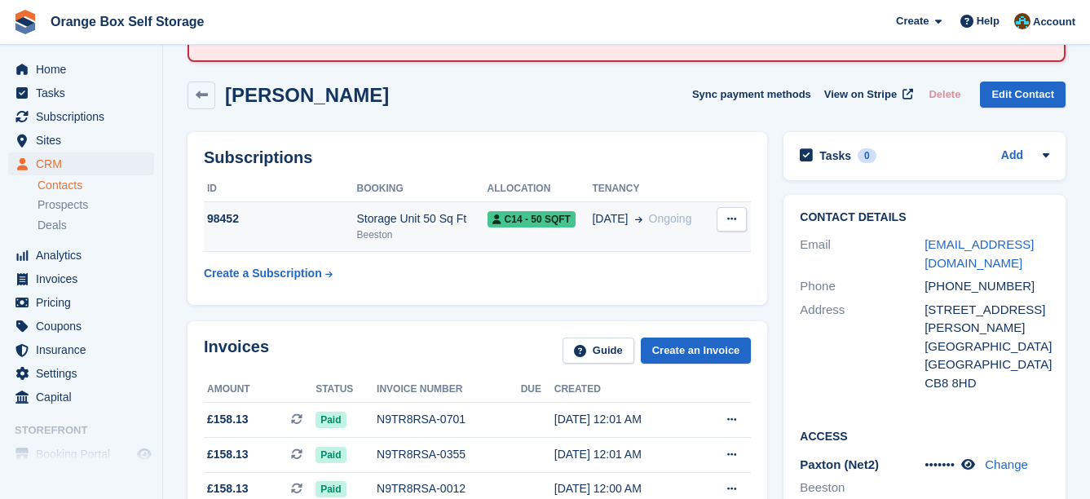
scroll to position [82, 0]
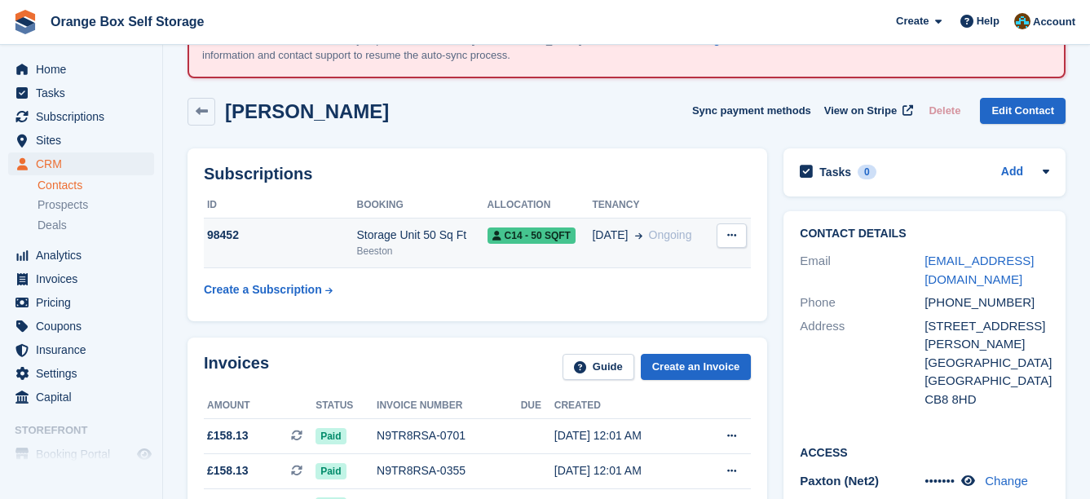
click at [555, 240] on span "C14 - 50 SQFT" at bounding box center [532, 236] width 88 height 16
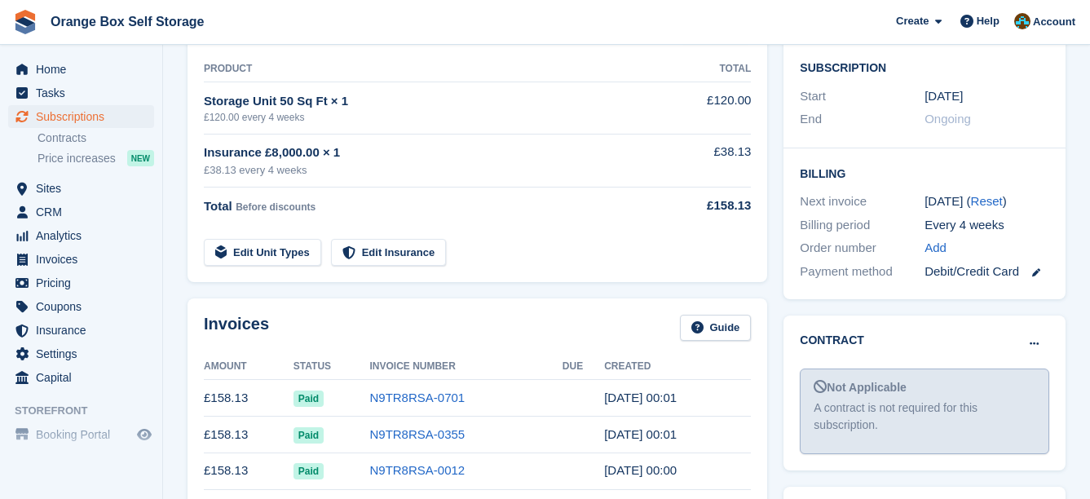
scroll to position [408, 0]
drag, startPoint x: 1045, startPoint y: 332, endPoint x: 1032, endPoint y: 350, distance: 22.7
click at [1043, 333] on button at bounding box center [1034, 344] width 30 height 24
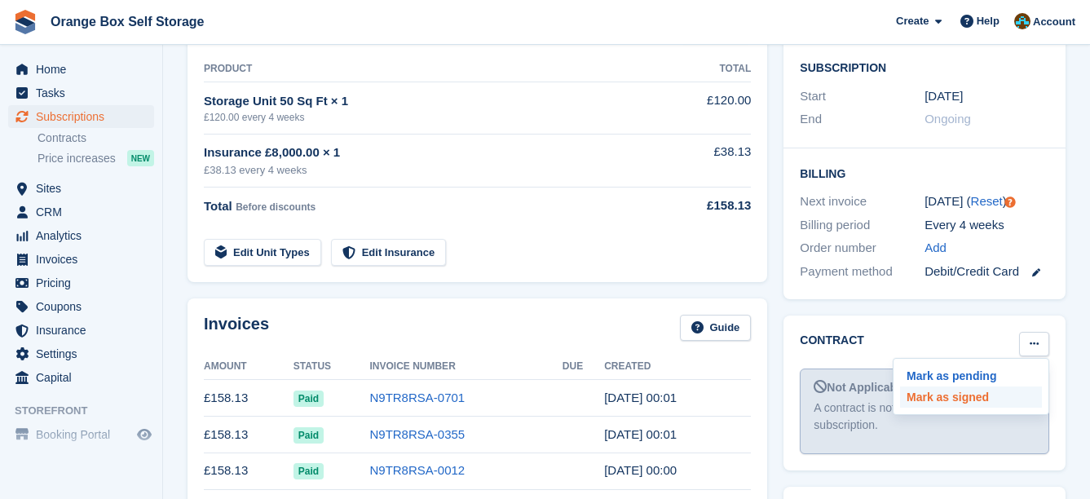
click at [963, 387] on p "Mark as signed" at bounding box center [971, 397] width 142 height 21
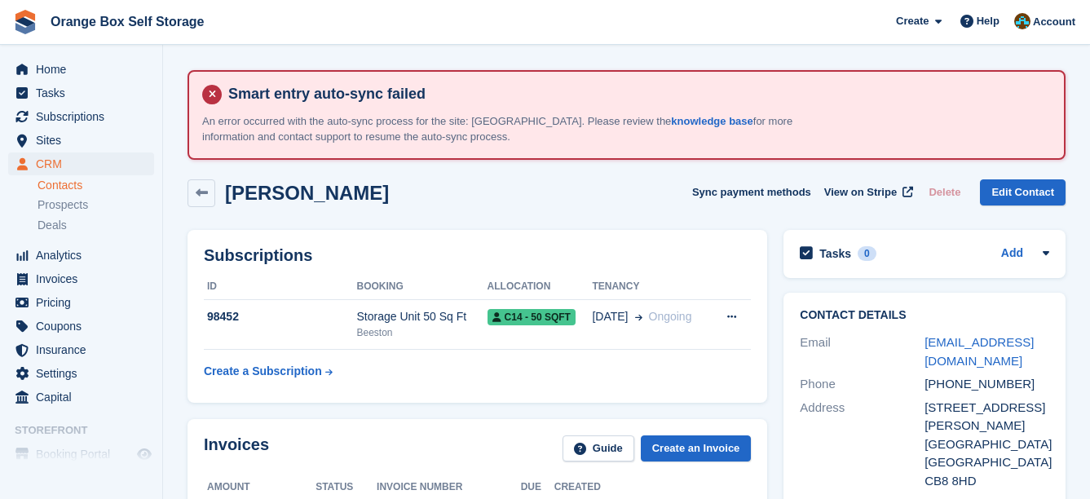
scroll to position [82, 0]
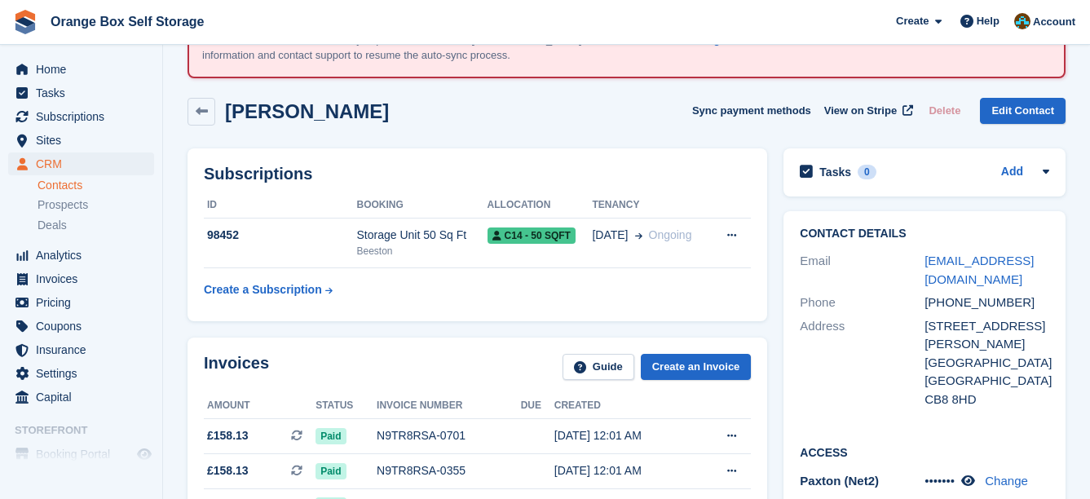
drag, startPoint x: 656, startPoint y: 298, endPoint x: 631, endPoint y: 276, distance: 32.9
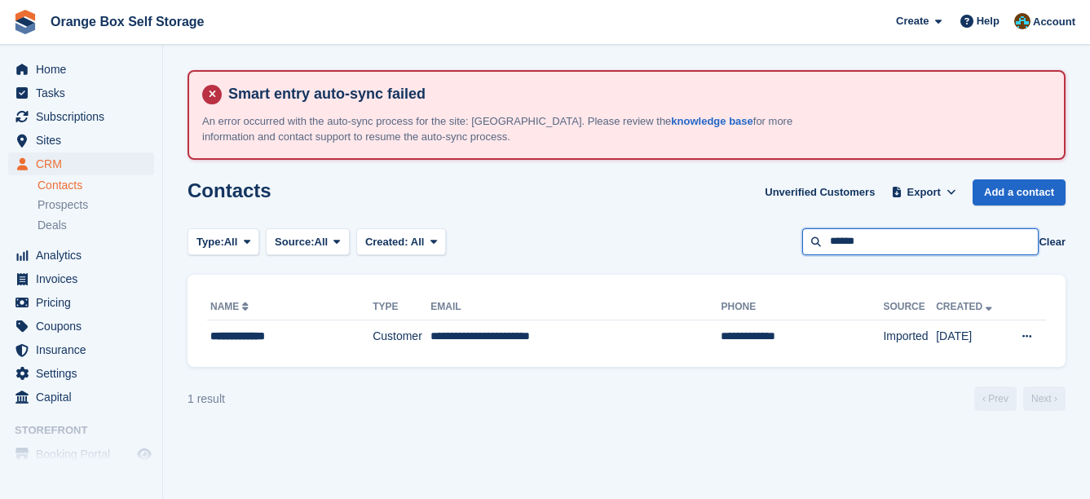
drag, startPoint x: 0, startPoint y: 0, endPoint x: 745, endPoint y: 244, distance: 783.5
click at [745, 244] on div "Type: All All Lead Customer Source: All All Storefront Backoffice Pre-Opening i…" at bounding box center [627, 241] width 878 height 27
type input "******"
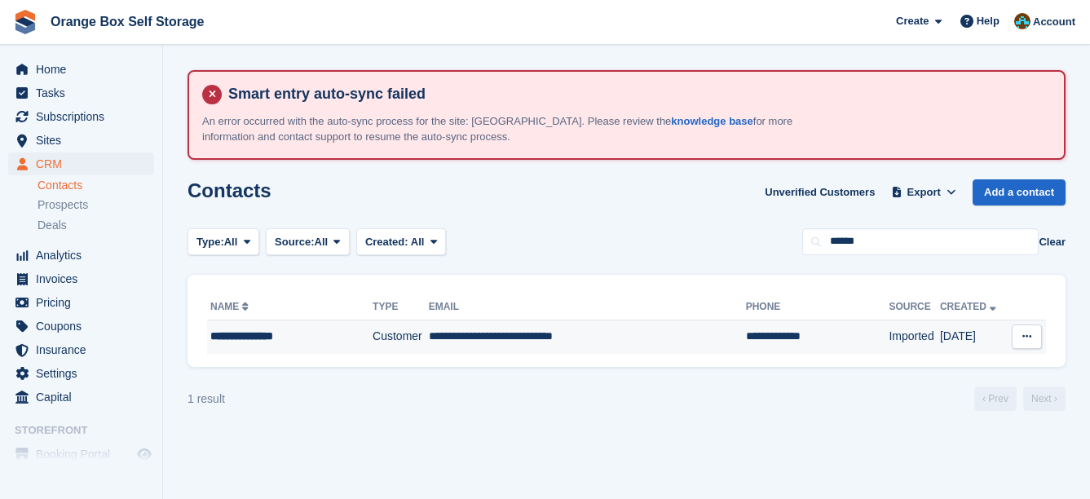
click at [682, 338] on td "**********" at bounding box center [587, 337] width 317 height 34
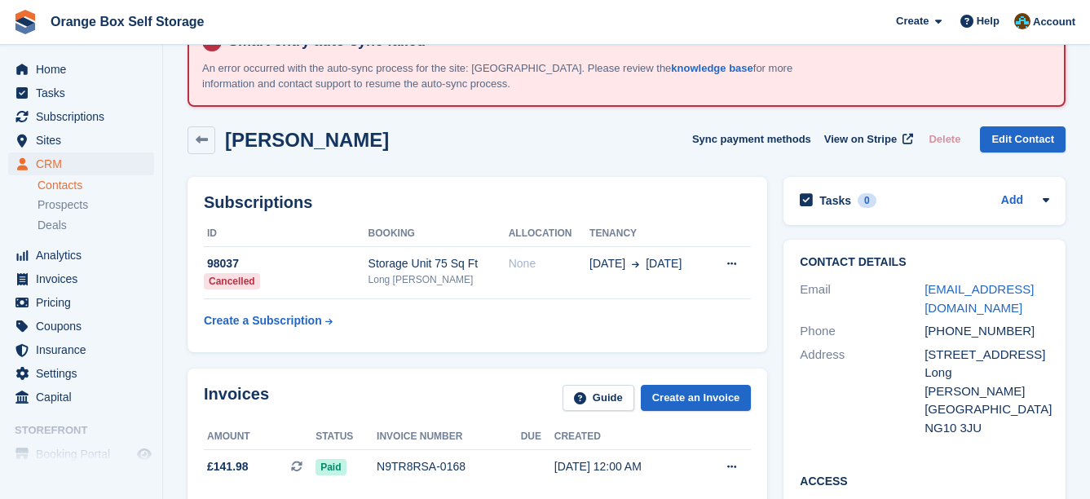
scroll to position [82, 0]
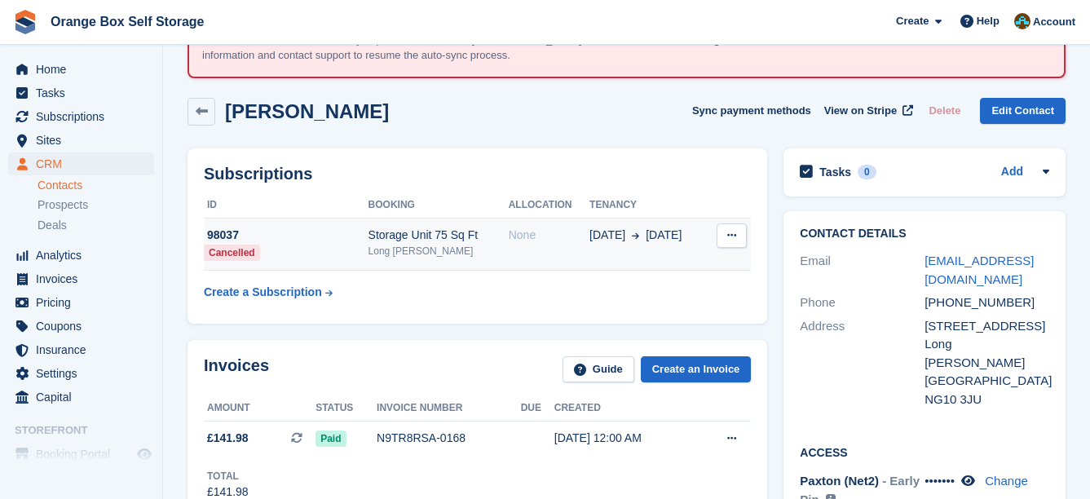
click at [601, 236] on span "20 Aug" at bounding box center [608, 235] width 36 height 17
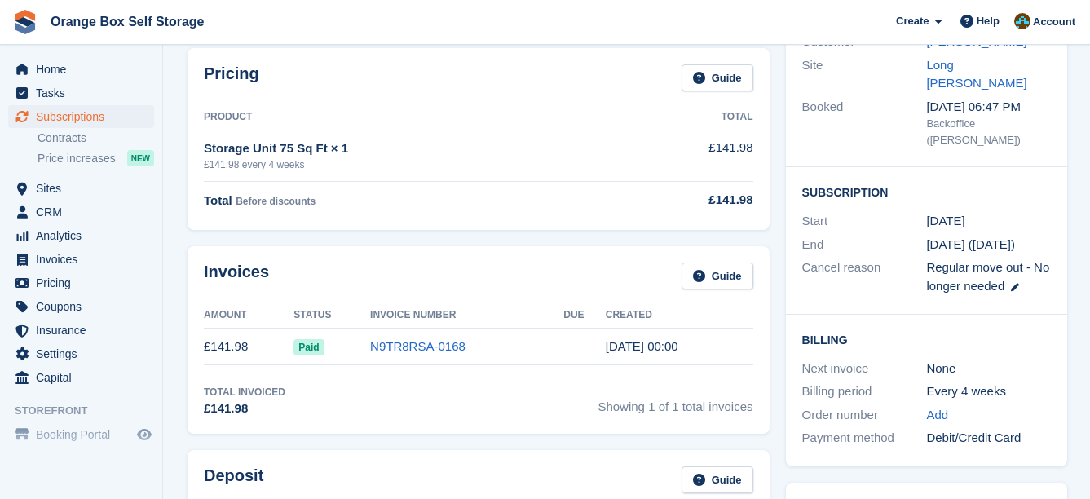
scroll to position [571, 0]
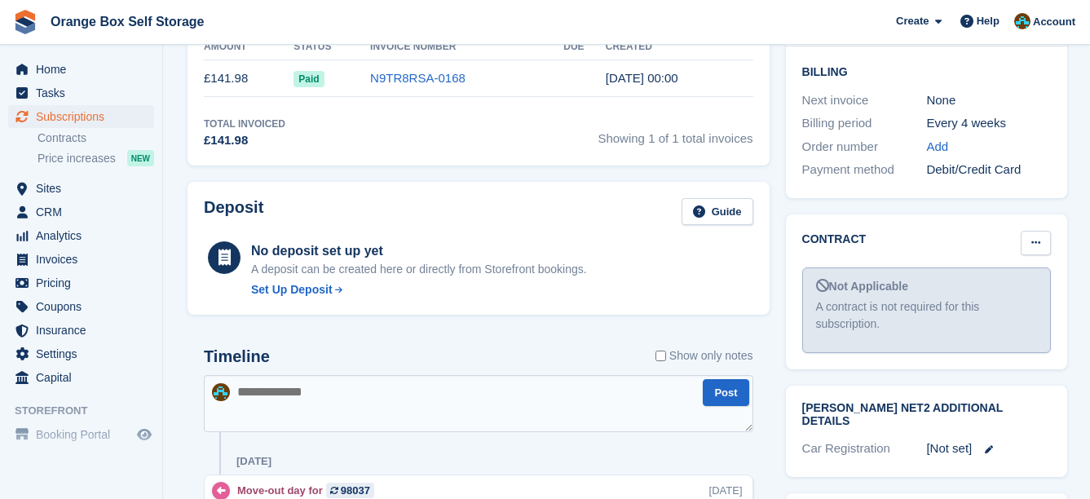
click at [1037, 231] on button at bounding box center [1036, 243] width 30 height 24
drag, startPoint x: 1018, startPoint y: 258, endPoint x: 634, endPoint y: 58, distance: 432.2
click at [1019, 285] on p "Mark as signed" at bounding box center [973, 295] width 142 height 21
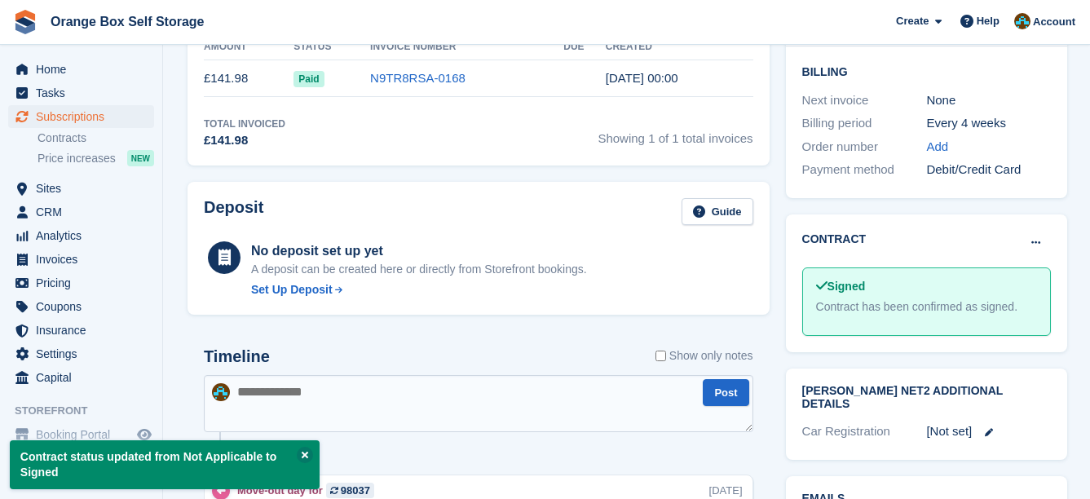
drag, startPoint x: 659, startPoint y: 137, endPoint x: 641, endPoint y: 132, distance: 18.6
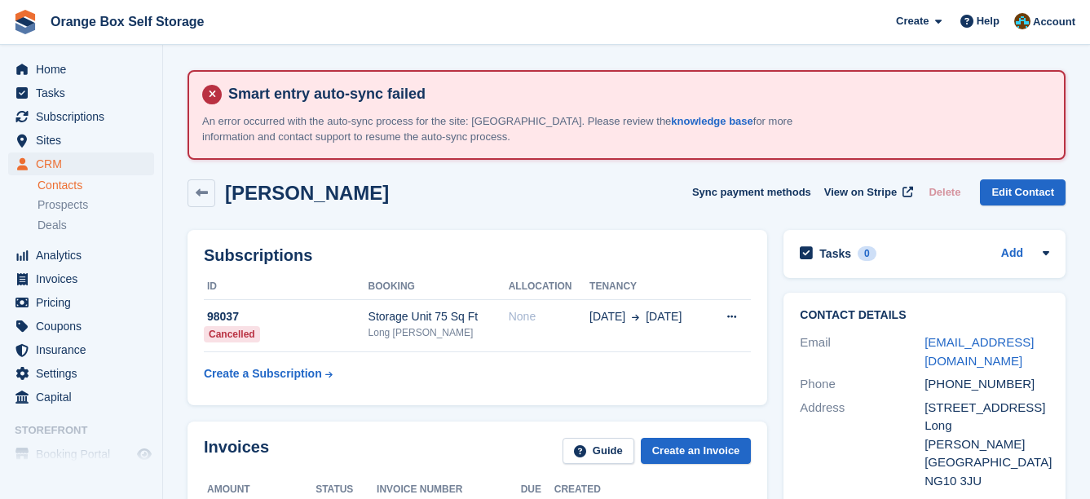
drag, startPoint x: 700, startPoint y: 141, endPoint x: 691, endPoint y: 137, distance: 9.9
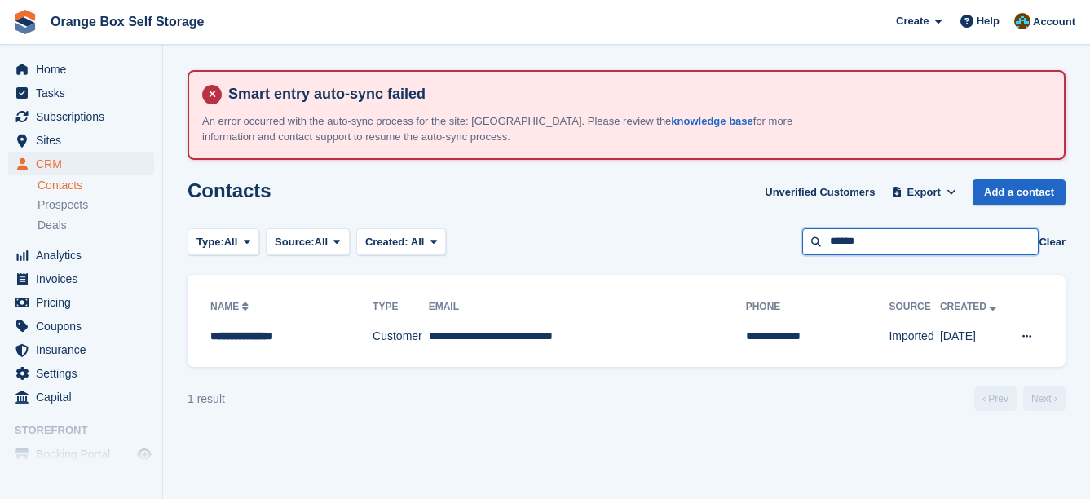
drag, startPoint x: 891, startPoint y: 236, endPoint x: 613, endPoint y: 214, distance: 278.1
click at [702, 240] on div "Type: All All Lead Customer Source: All All Storefront Backoffice Pre-Opening i…" at bounding box center [627, 241] width 878 height 27
type input "*****"
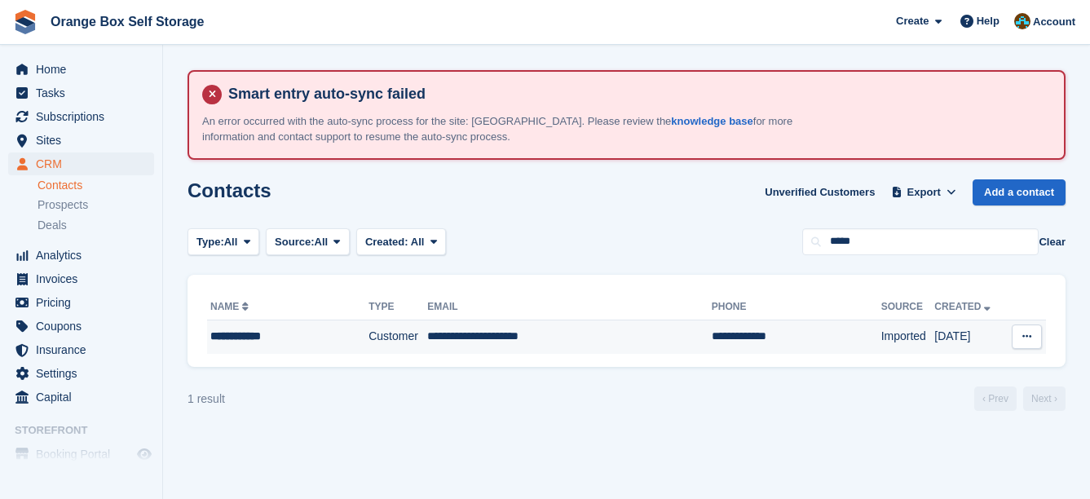
click at [590, 343] on td "**********" at bounding box center [569, 337] width 284 height 34
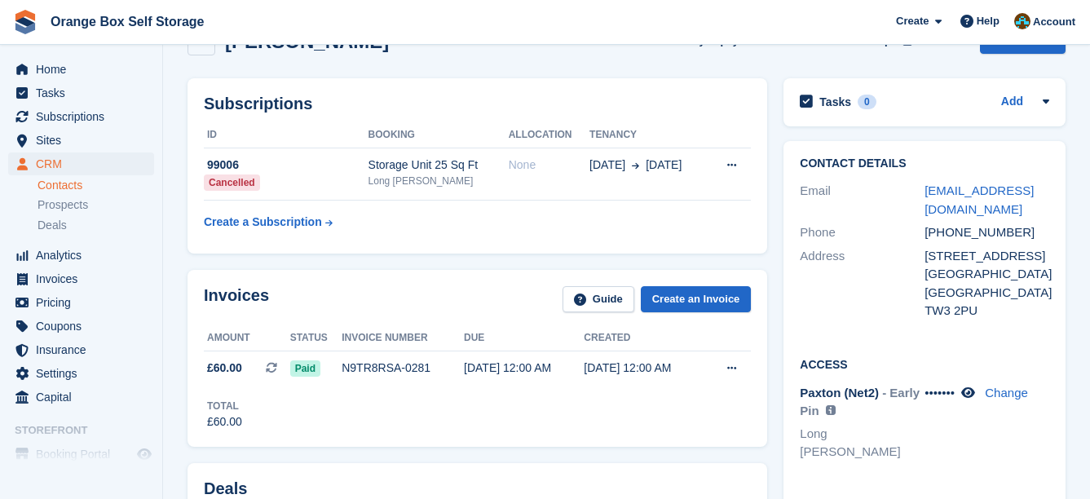
scroll to position [163, 0]
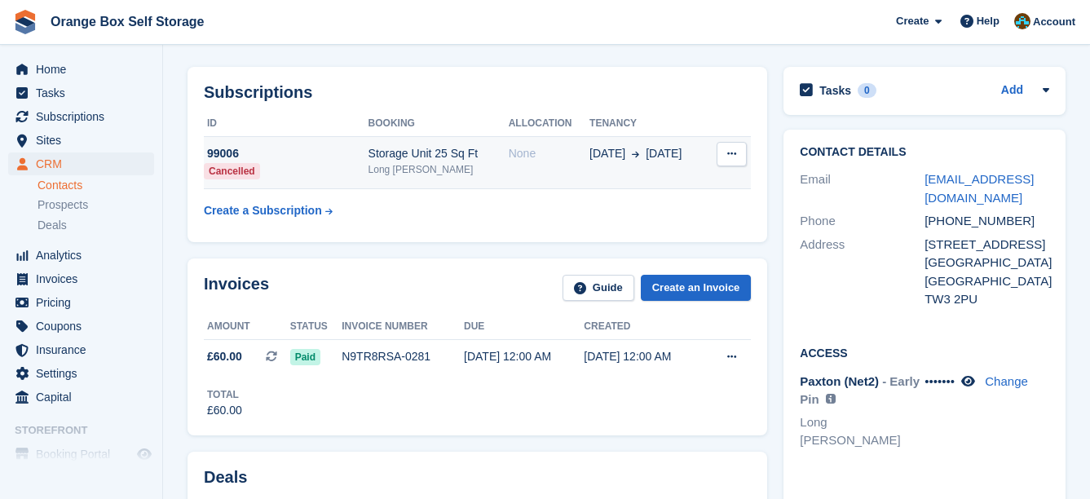
click at [576, 172] on td "None" at bounding box center [549, 163] width 81 height 52
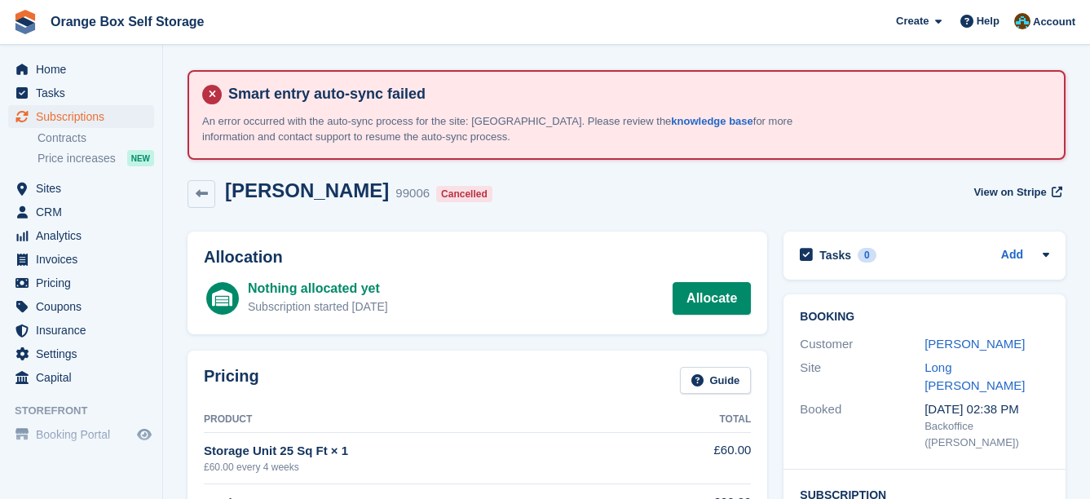
scroll to position [408, 0]
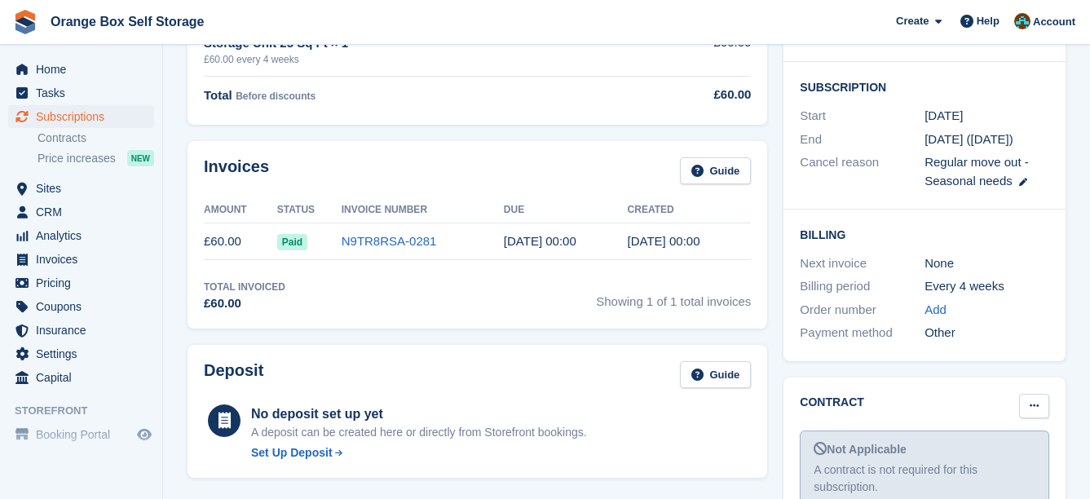
click at [1033, 394] on button at bounding box center [1034, 406] width 30 height 24
drag, startPoint x: 988, startPoint y: 418, endPoint x: 618, endPoint y: 52, distance: 520.7
click at [988, 449] on p "Mark as signed" at bounding box center [971, 459] width 142 height 21
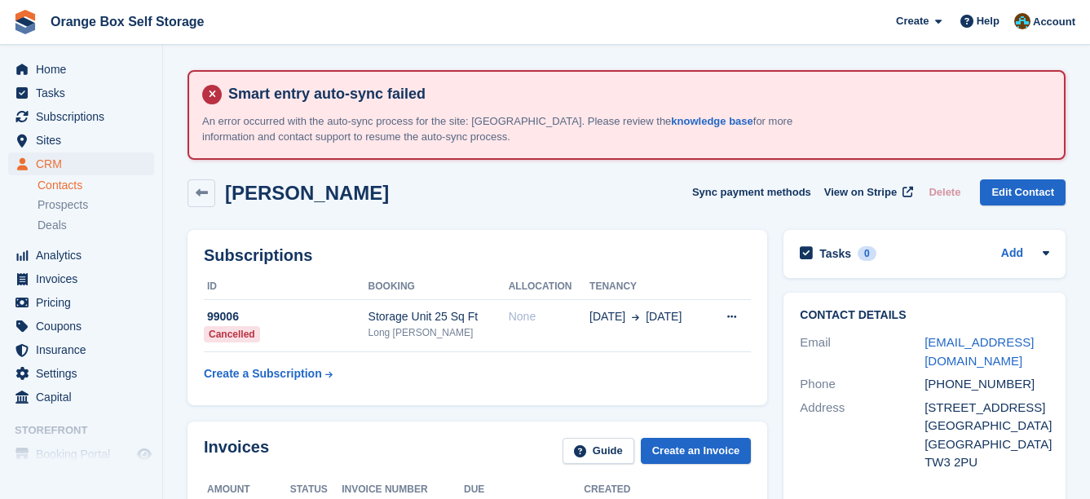
scroll to position [163, 0]
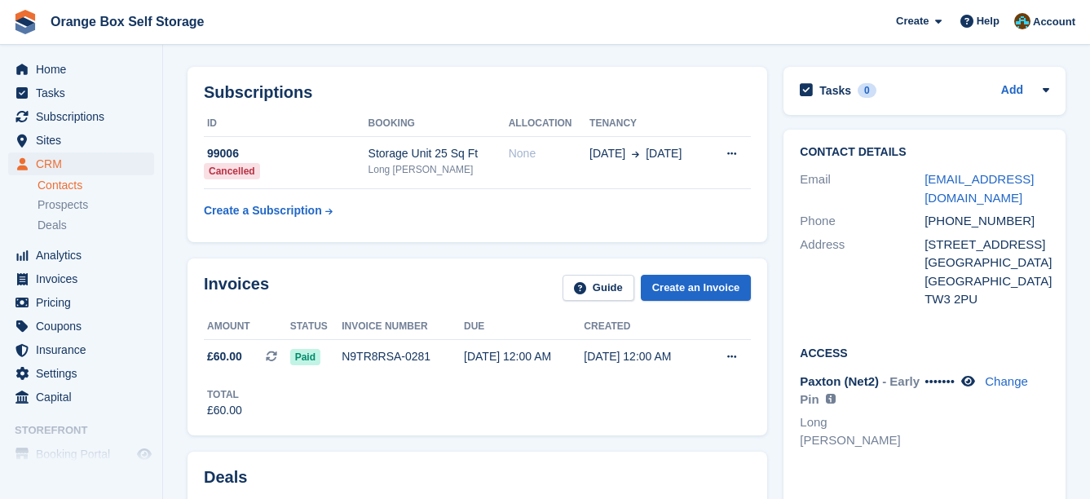
drag, startPoint x: 817, startPoint y: 197, endPoint x: 810, endPoint y: 193, distance: 8.4
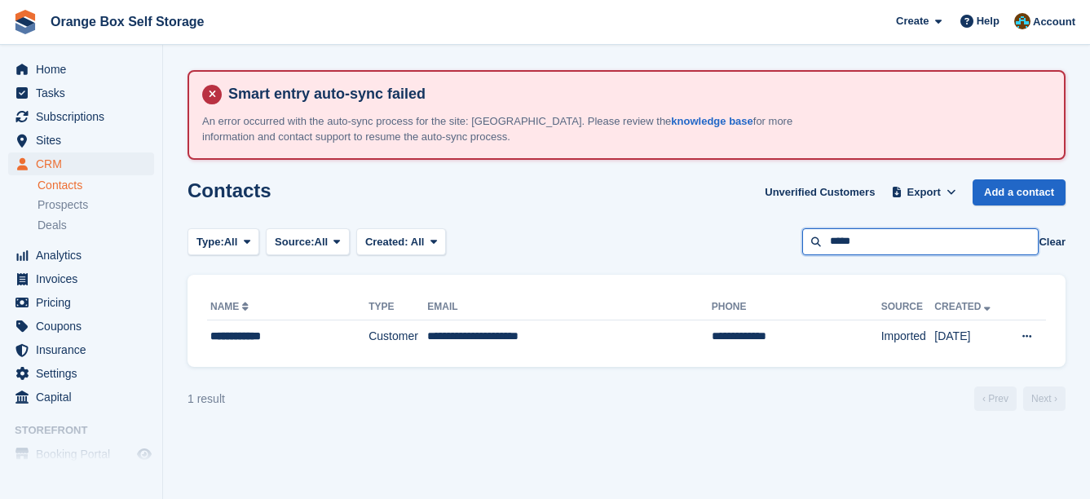
drag, startPoint x: 909, startPoint y: 238, endPoint x: 730, endPoint y: 236, distance: 179.4
click at [730, 236] on div "Type: All All Lead Customer Source: All All Storefront Backoffice Pre-Opening i…" at bounding box center [627, 241] width 878 height 27
type input "*******"
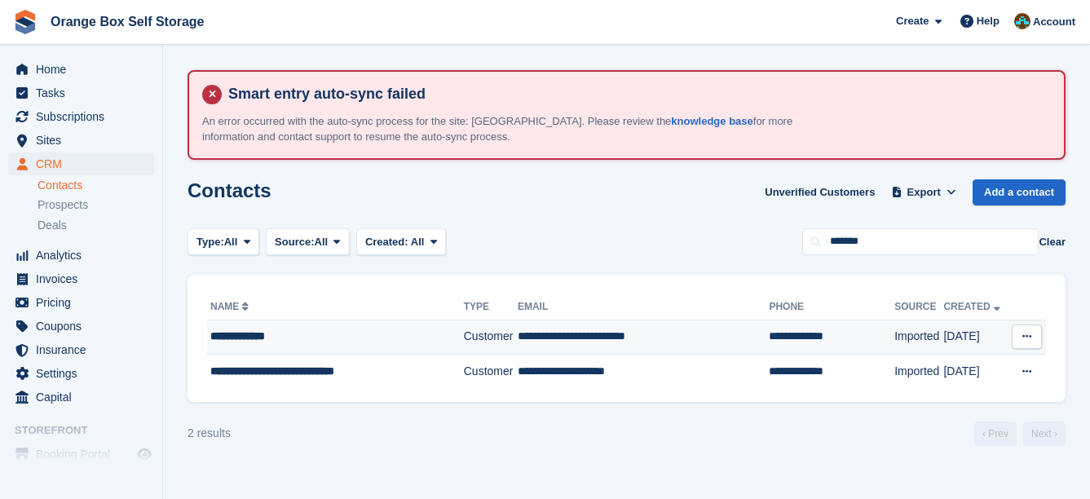
click at [618, 330] on td "**********" at bounding box center [643, 337] width 251 height 35
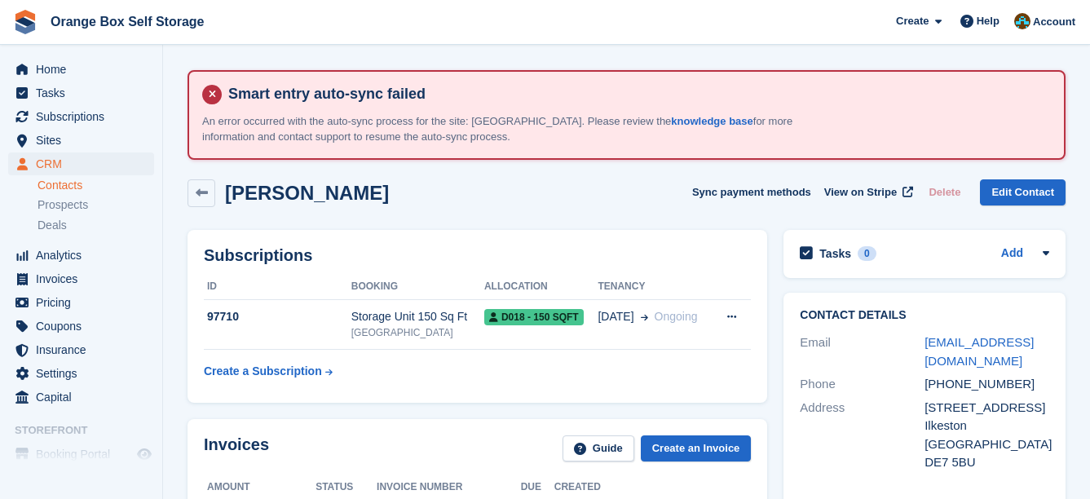
click at [682, 298] on th "Tenancy" at bounding box center [655, 287] width 114 height 26
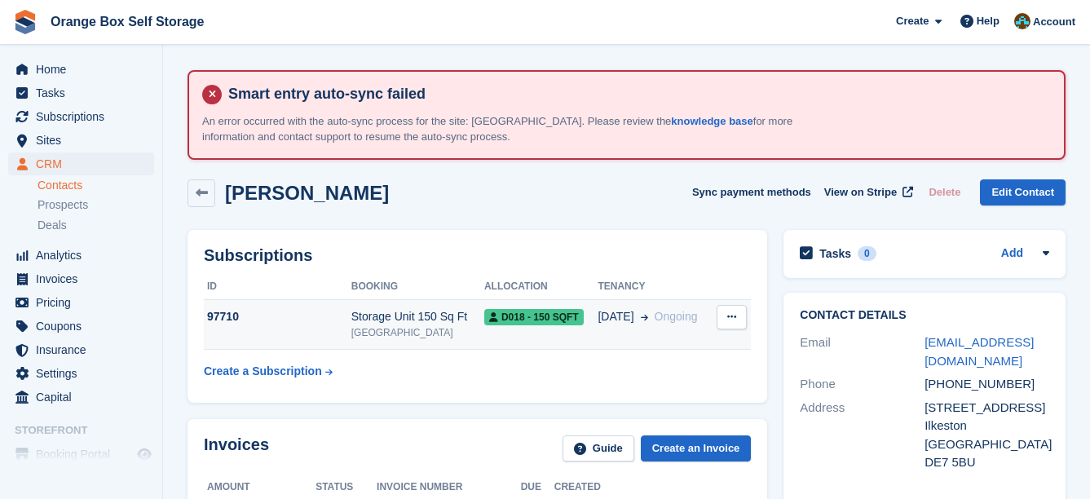
click at [682, 310] on span "Ongoing" at bounding box center [676, 316] width 43 height 13
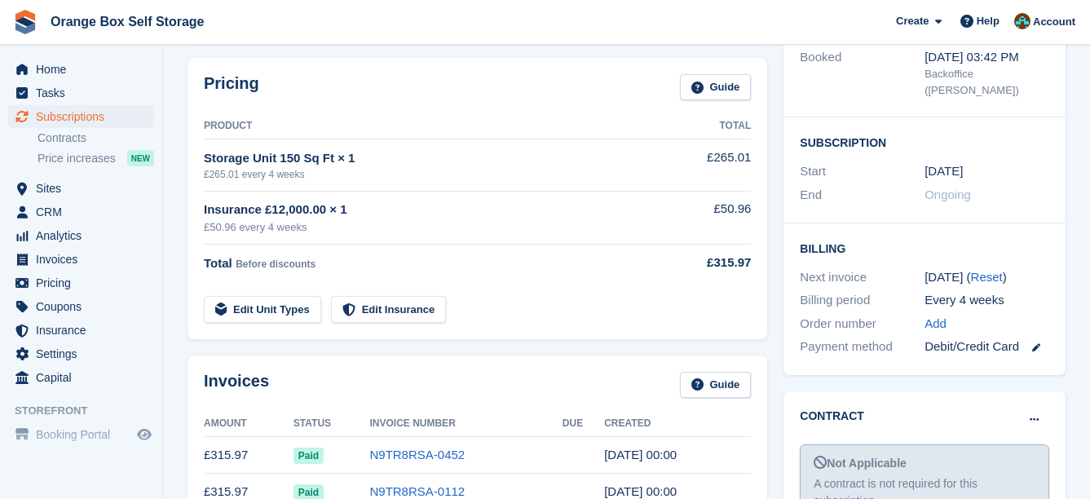
scroll to position [408, 0]
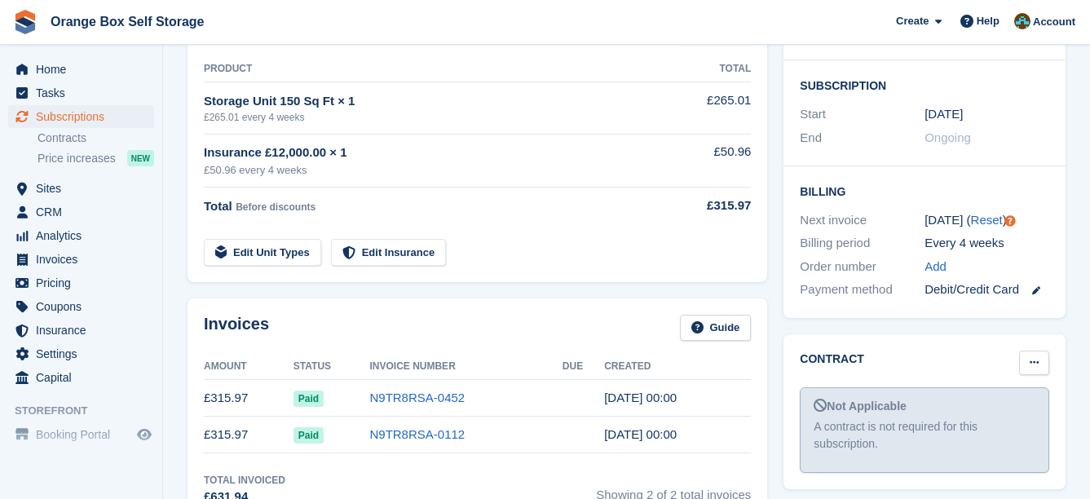
click at [1032, 357] on icon at bounding box center [1034, 362] width 9 height 11
drag, startPoint x: 993, startPoint y: 381, endPoint x: 612, endPoint y: 48, distance: 505.7
click at [992, 405] on p "Mark as signed" at bounding box center [971, 415] width 142 height 21
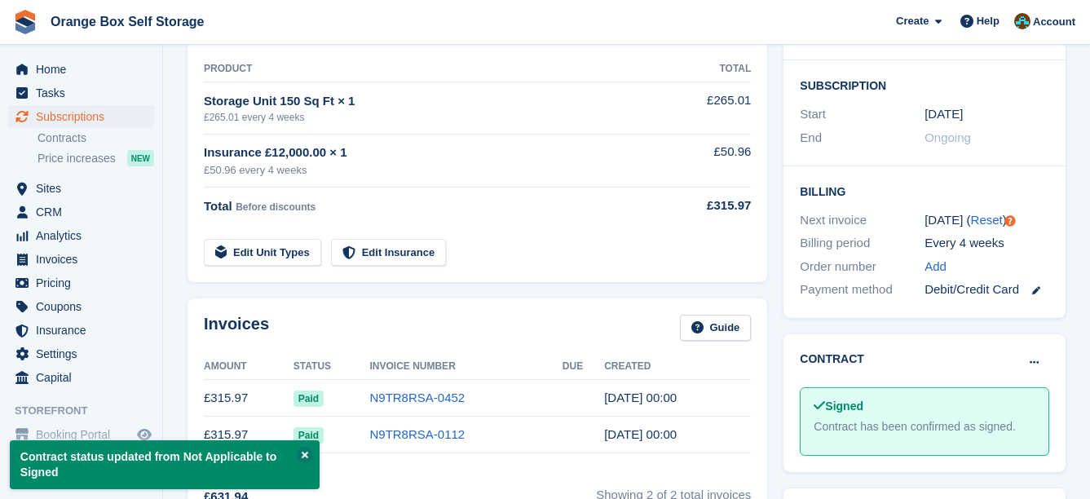
drag, startPoint x: 632, startPoint y: 62, endPoint x: 621, endPoint y: 58, distance: 12.1
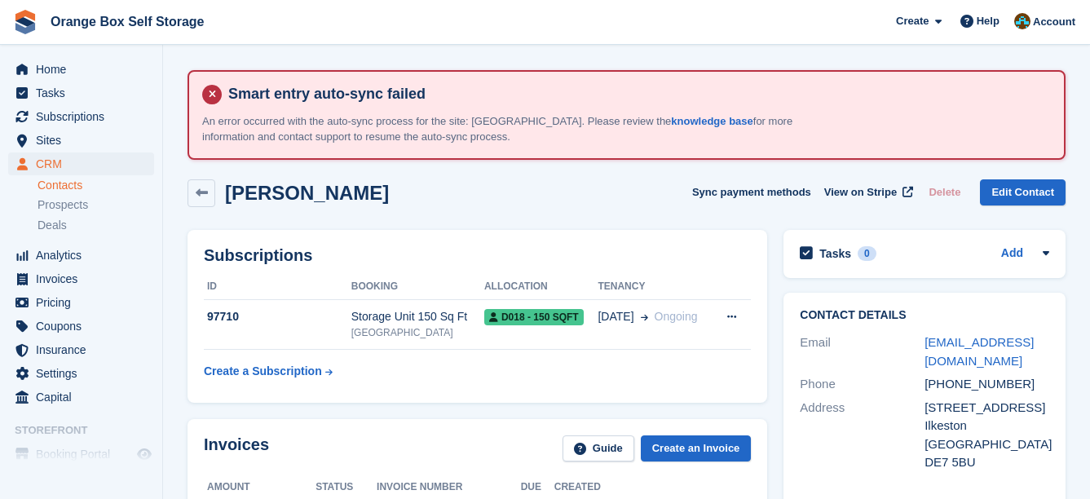
click at [731, 223] on div "Subscriptions ID Booking Allocation Tenancy 97710 Storage Unit 150 Sq Ft Derby …" at bounding box center [477, 316] width 596 height 189
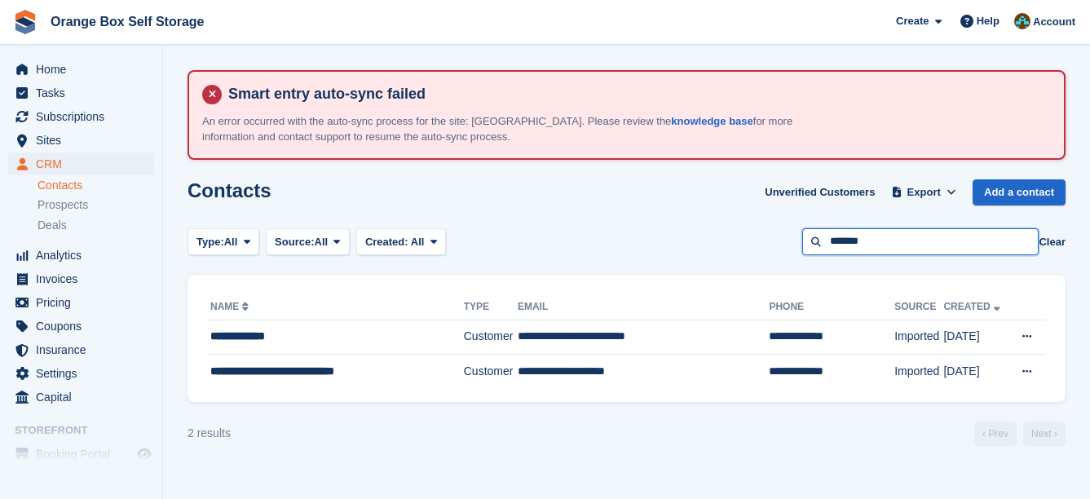
drag, startPoint x: 898, startPoint y: 235, endPoint x: 634, endPoint y: 234, distance: 264.2
click at [634, 235] on div "Type: All All Lead Customer Source: All All Storefront Backoffice Pre-Opening i…" at bounding box center [627, 241] width 878 height 27
type input "******"
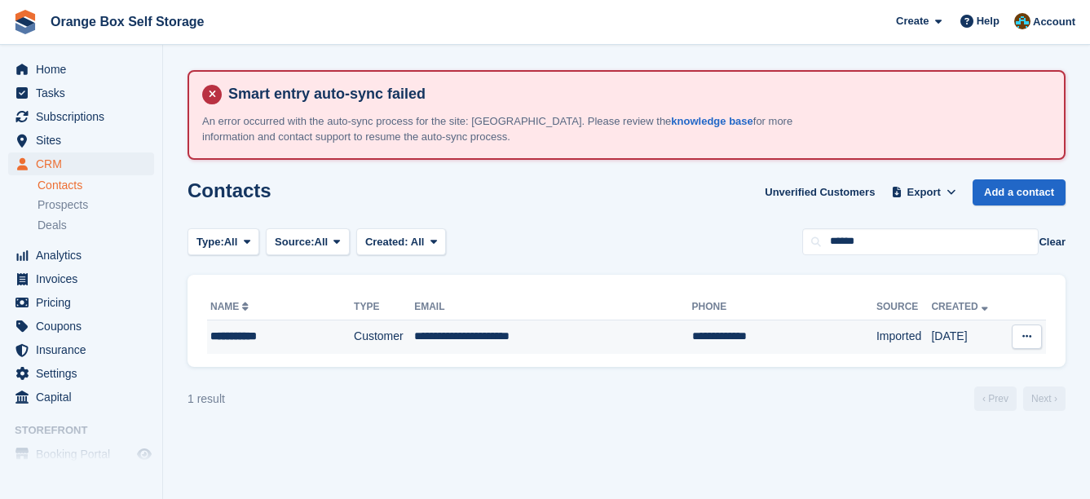
click at [626, 334] on td "**********" at bounding box center [552, 337] width 277 height 34
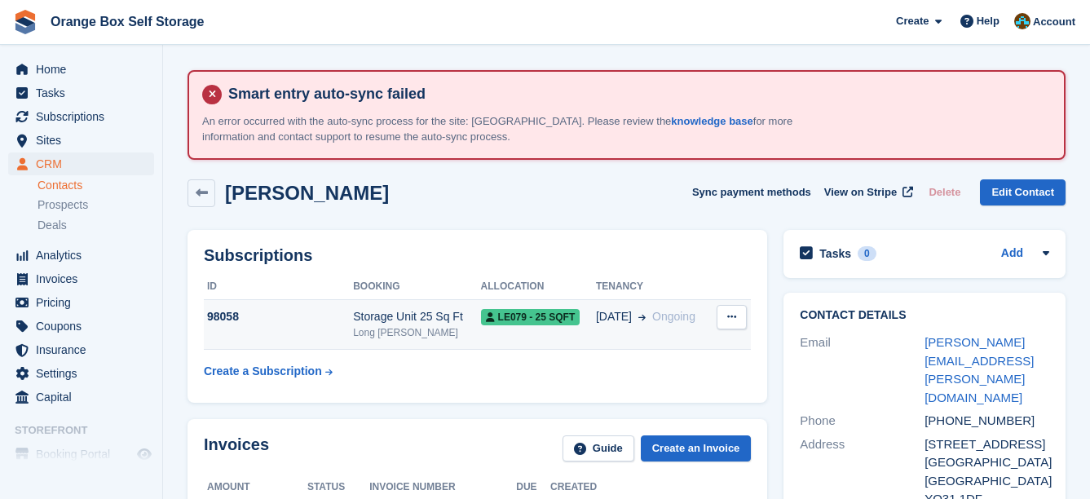
click at [539, 314] on span "LE079 - 25 SQFT" at bounding box center [530, 317] width 99 height 16
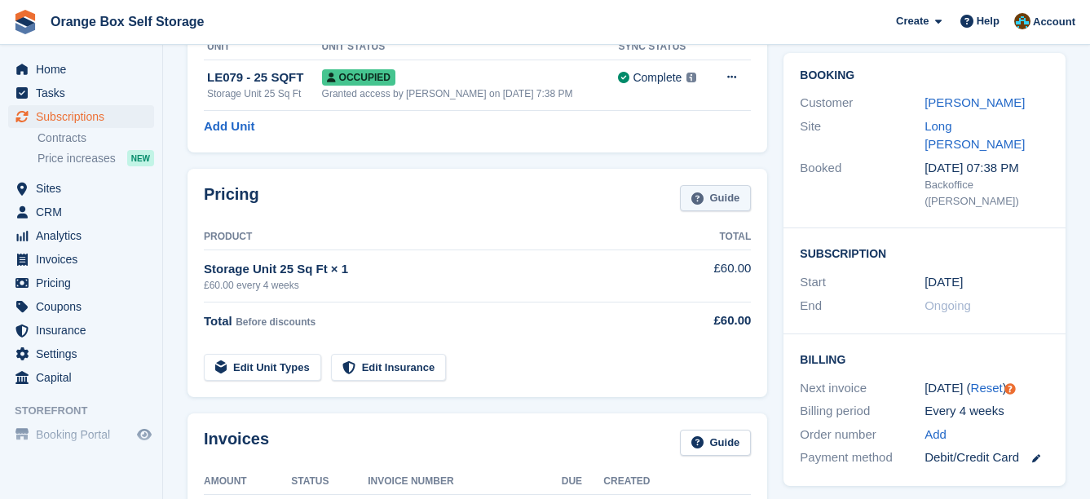
scroll to position [326, 0]
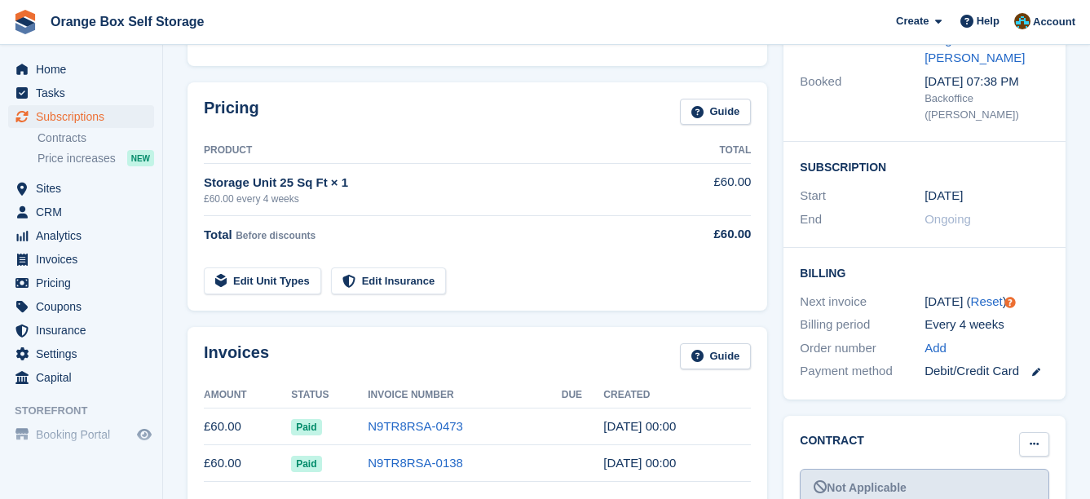
click at [1032, 432] on button at bounding box center [1034, 444] width 30 height 24
click at [970, 487] on p "Mark as signed" at bounding box center [971, 497] width 142 height 21
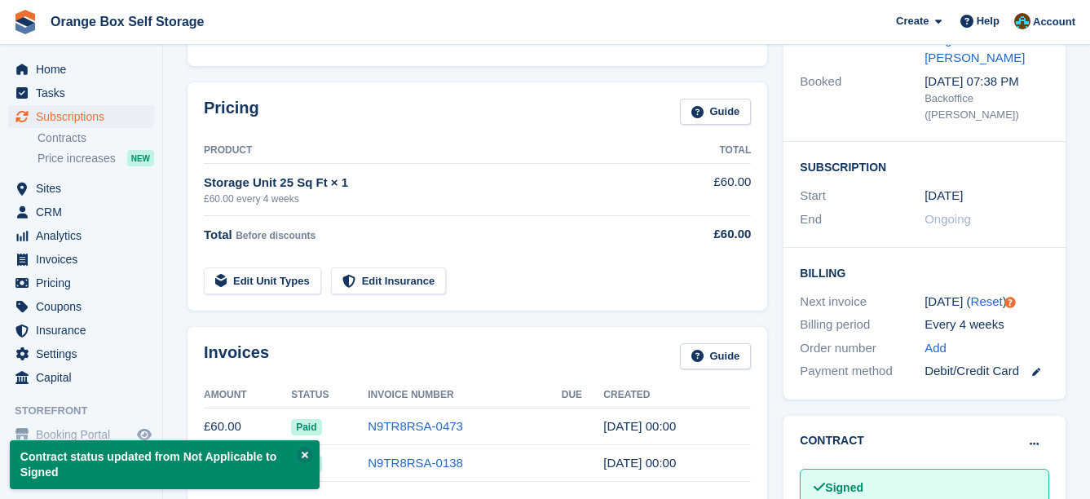
drag, startPoint x: 662, startPoint y: 104, endPoint x: 654, endPoint y: 104, distance: 8.2
click at [656, 104] on div "Pricing Guide" at bounding box center [477, 117] width 547 height 37
drag, startPoint x: 655, startPoint y: 104, endPoint x: 635, endPoint y: 102, distance: 19.7
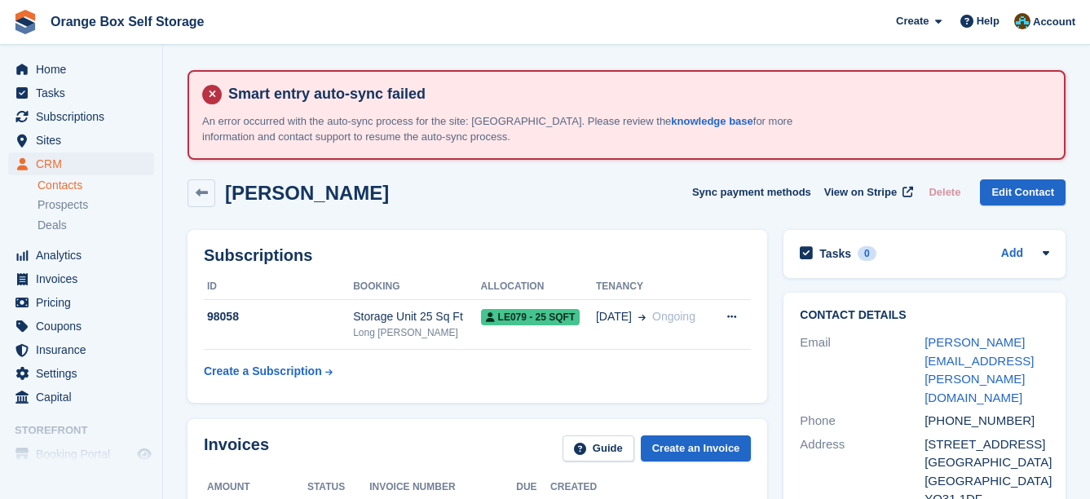
drag, startPoint x: 736, startPoint y: 300, endPoint x: 718, endPoint y: 261, distance: 43.1
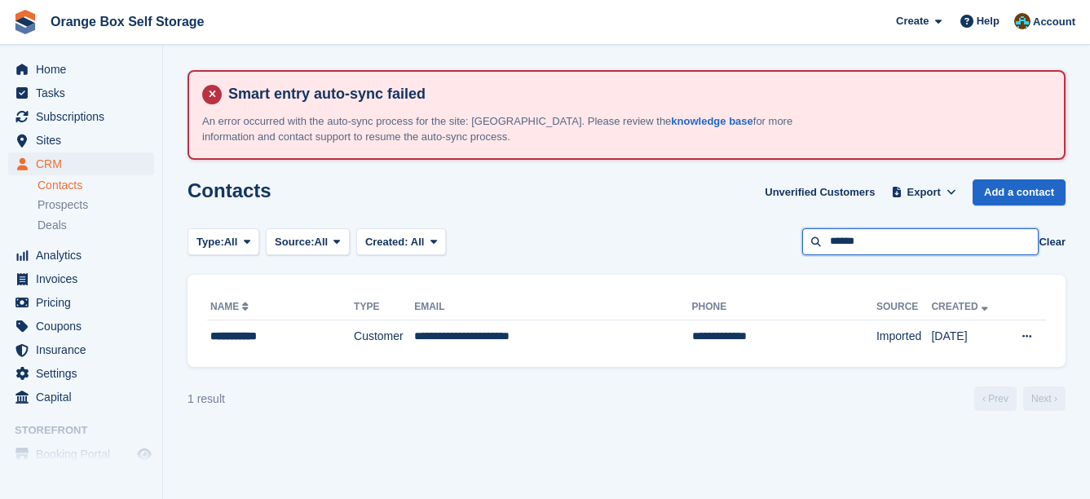
drag, startPoint x: 913, startPoint y: 241, endPoint x: 707, endPoint y: 231, distance: 205.8
click at [714, 232] on div "Type: All All Lead Customer Source: All All Storefront Backoffice Pre-Opening i…" at bounding box center [627, 241] width 878 height 27
type input "*****"
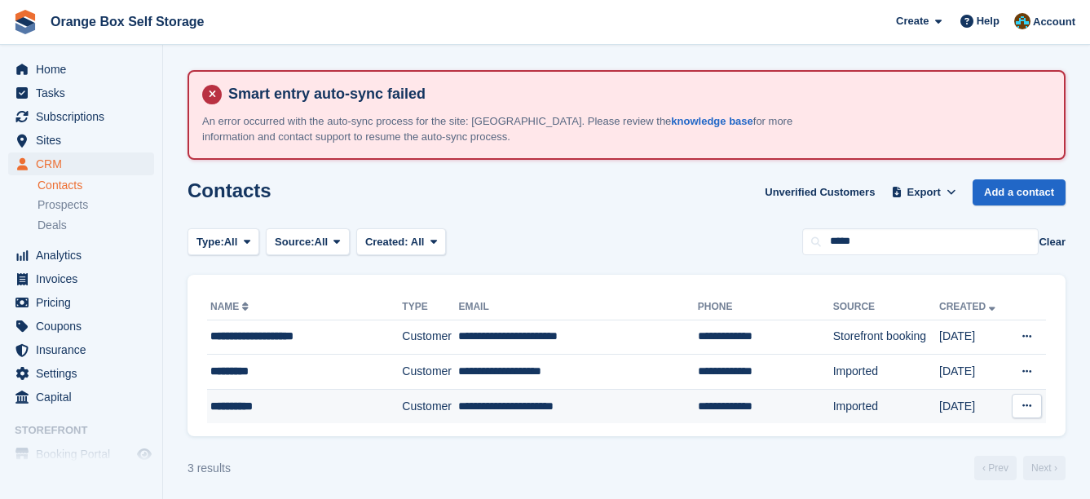
click at [312, 407] on div "**********" at bounding box center [294, 406] width 168 height 17
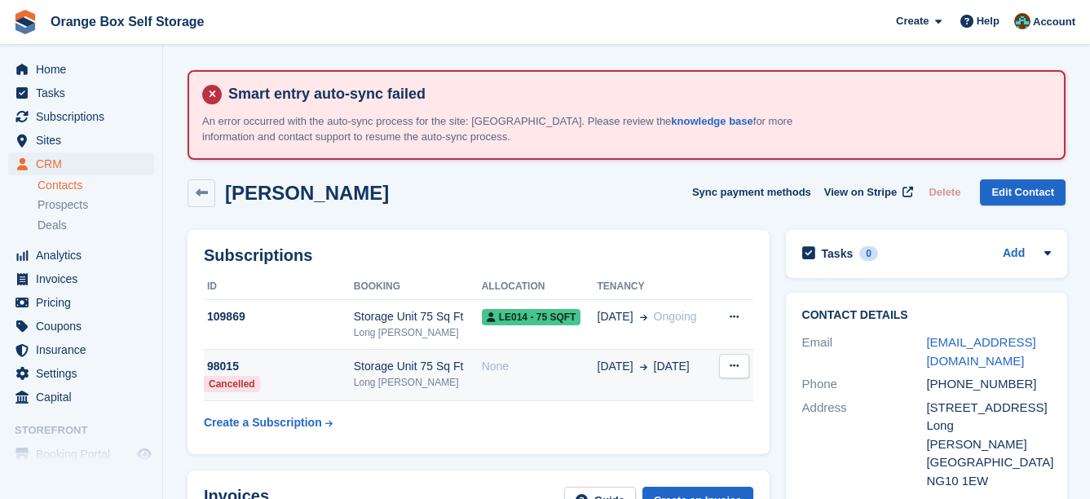
click at [577, 361] on div "None" at bounding box center [540, 366] width 116 height 17
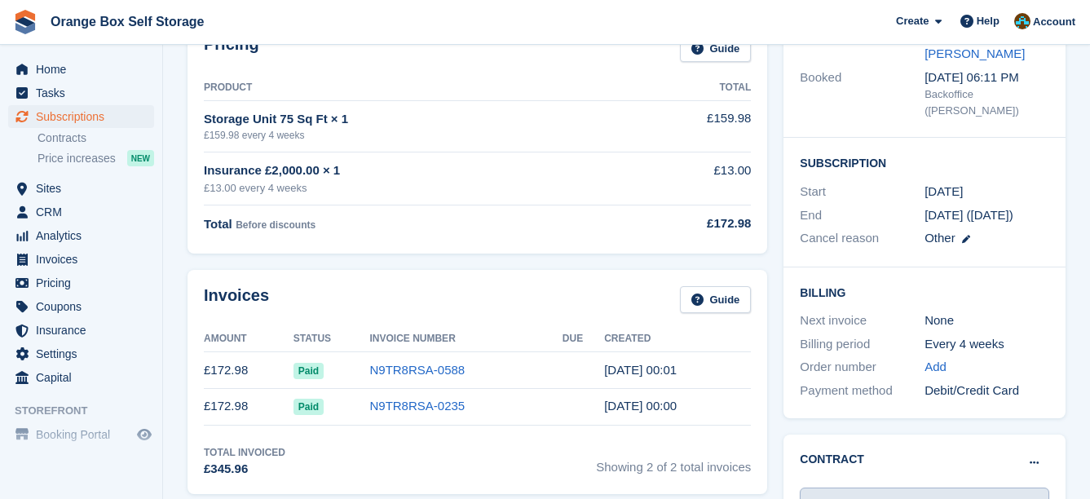
scroll to position [489, 0]
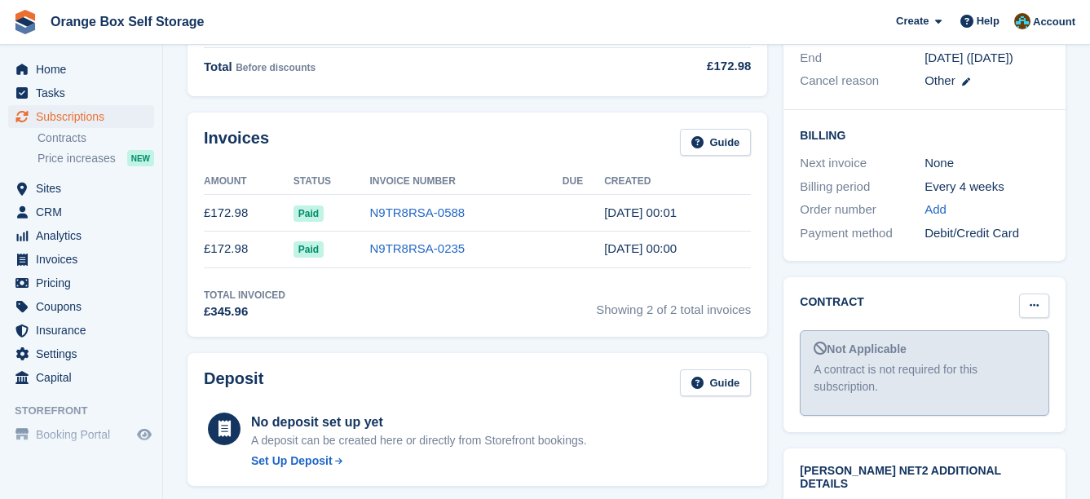
click at [1037, 300] on icon at bounding box center [1034, 305] width 9 height 11
drag, startPoint x: 985, startPoint y: 326, endPoint x: 642, endPoint y: 52, distance: 439.3
click at [983, 348] on p "Mark as signed" at bounding box center [971, 358] width 142 height 21
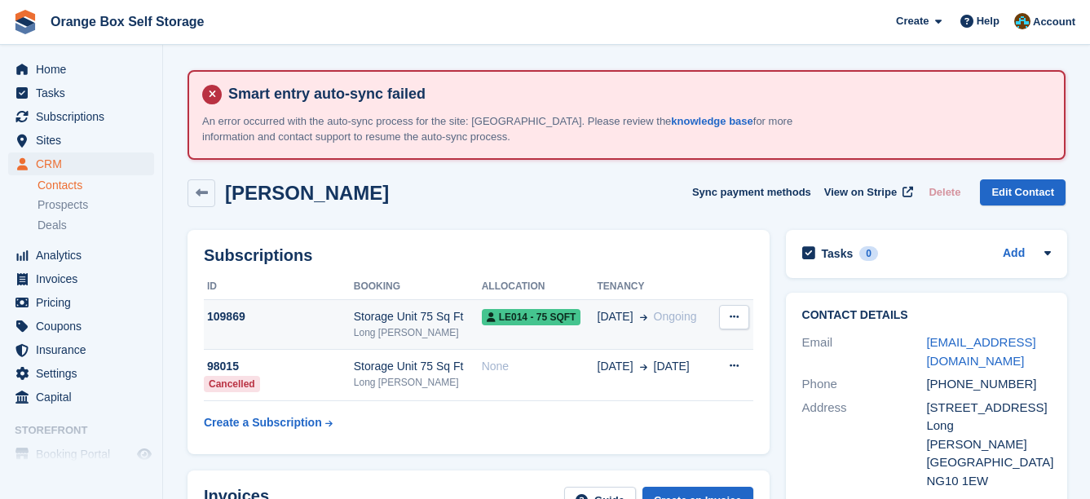
click at [440, 316] on div "Storage Unit 75 Sq Ft" at bounding box center [418, 316] width 128 height 17
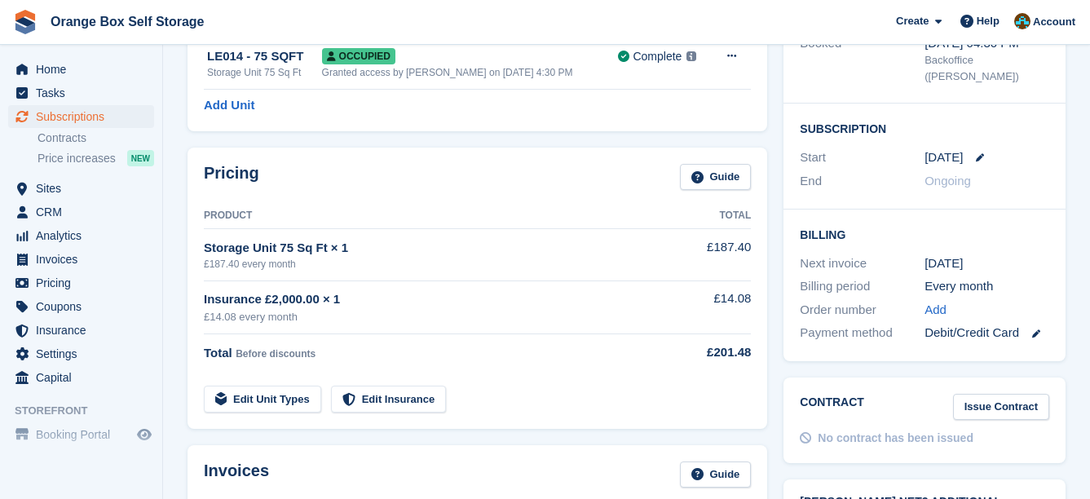
scroll to position [408, 0]
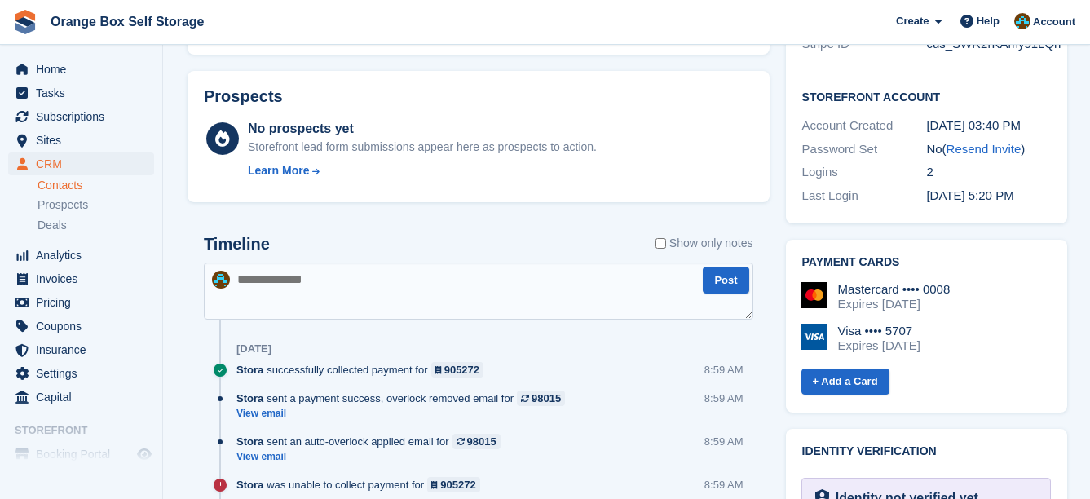
scroll to position [816, 0]
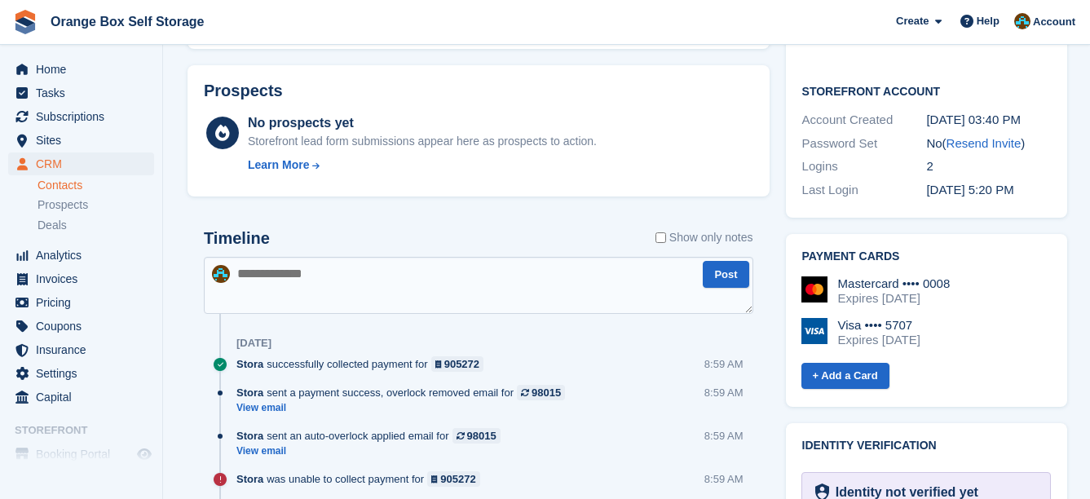
click at [421, 296] on textarea at bounding box center [479, 285] width 550 height 57
type textarea "**********"
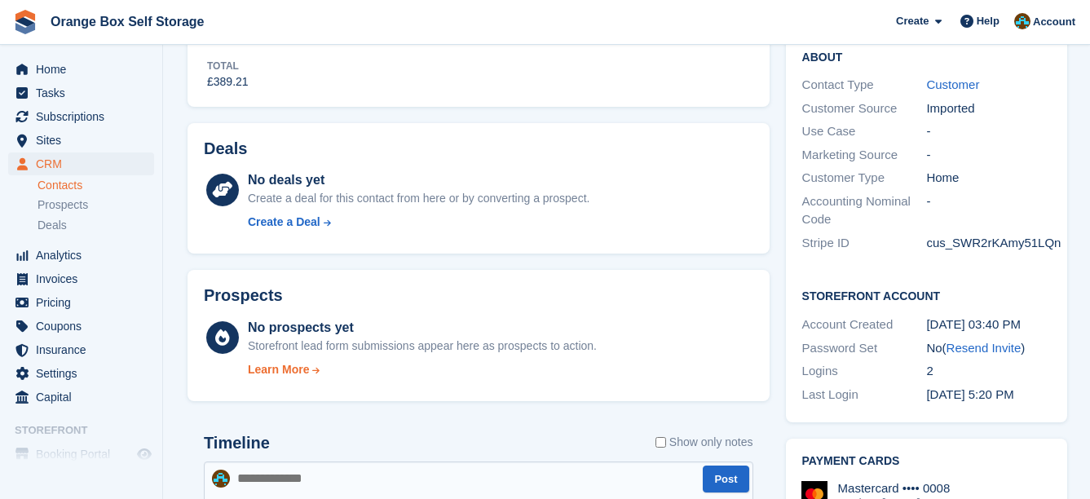
scroll to position [245, 0]
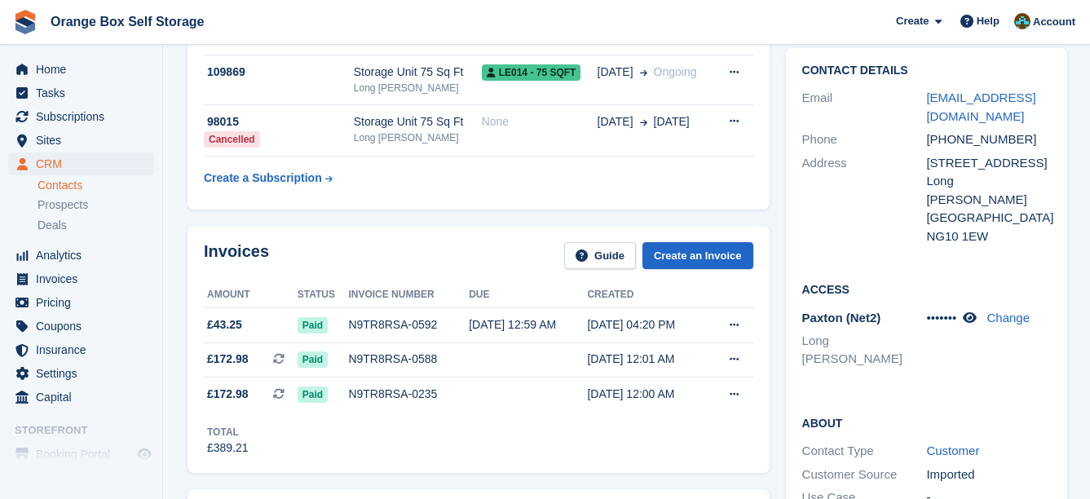
click at [489, 195] on div "Subscriptions ID Booking Allocation Tenancy 109869 Storage Unit 75 Sq Ft Long E…" at bounding box center [479, 97] width 582 height 225
drag, startPoint x: 502, startPoint y: 199, endPoint x: 485, endPoint y: 195, distance: 17.6
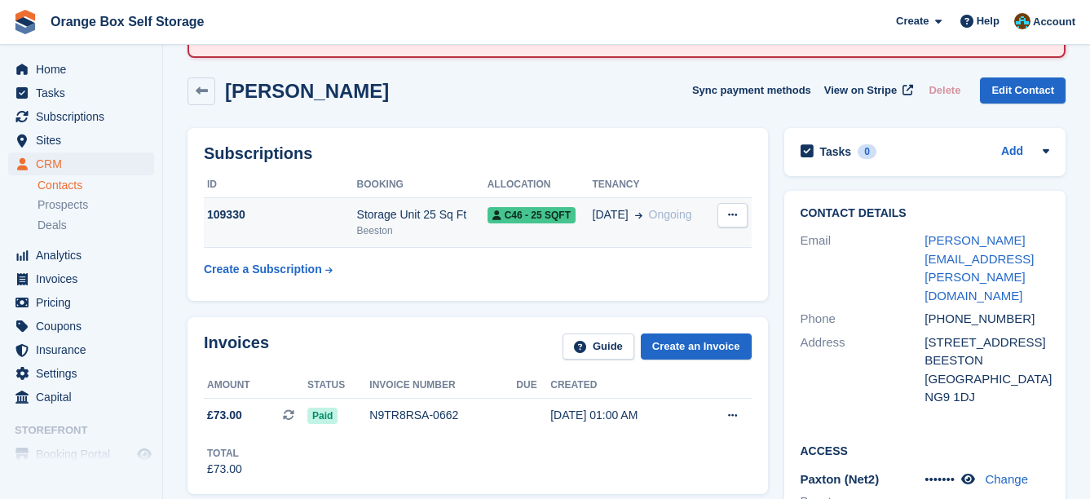
scroll to position [326, 0]
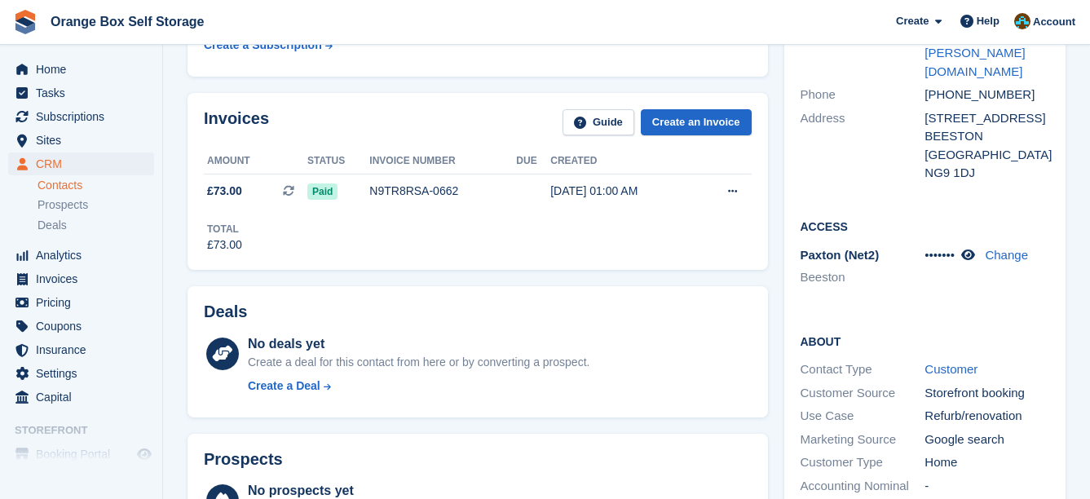
click at [975, 249] on icon at bounding box center [968, 255] width 14 height 12
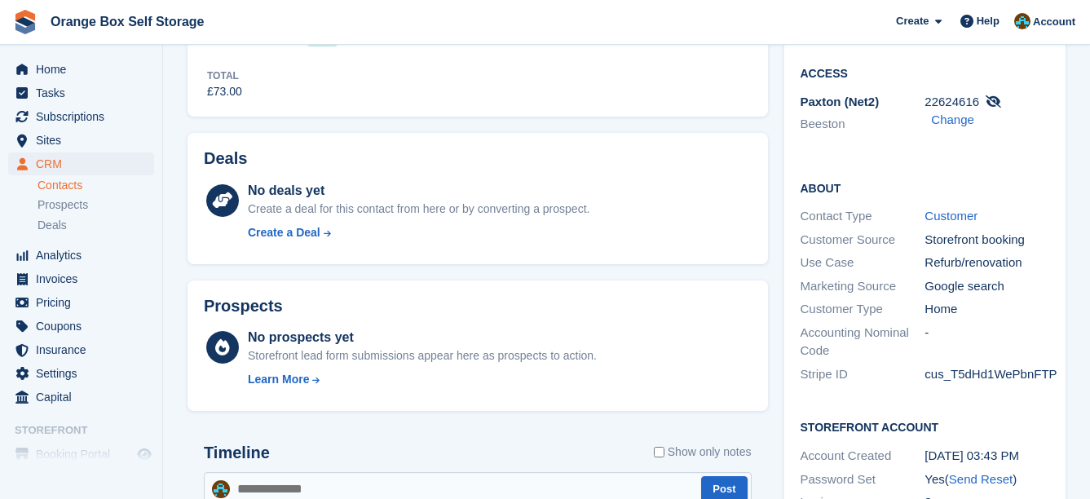
scroll to position [153, 0]
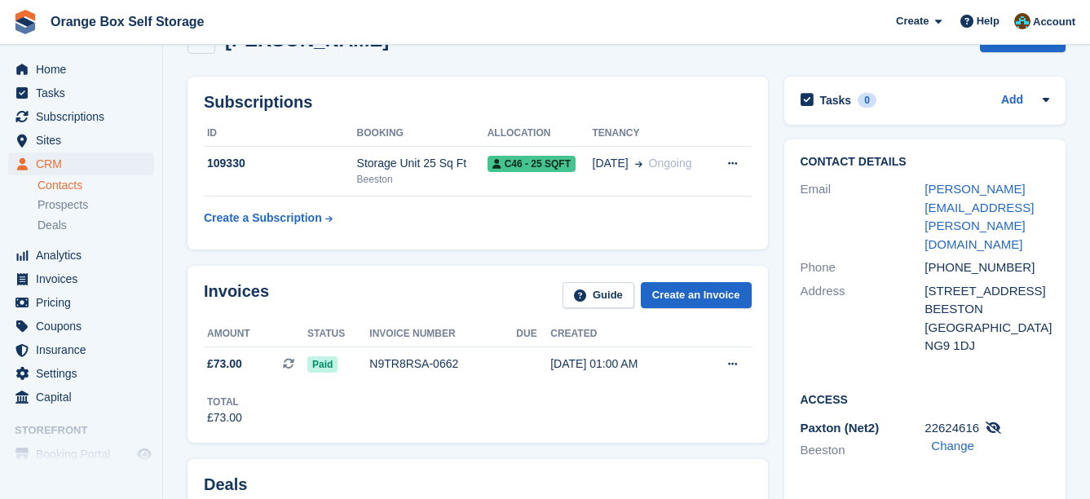
click at [968, 421] on span "22624616" at bounding box center [952, 428] width 55 height 14
copy div "22624616"
click at [963, 439] on link "Change" at bounding box center [952, 446] width 43 height 14
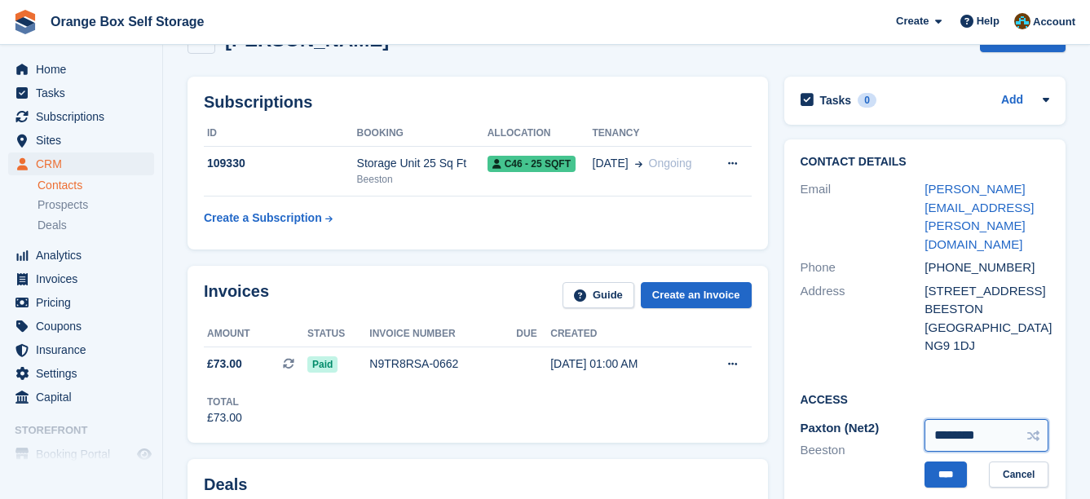
drag, startPoint x: 996, startPoint y: 396, endPoint x: 871, endPoint y: 396, distance: 124.8
click at [872, 417] on div "Paxton (Net2) Beeston ******** **** Cancel" at bounding box center [926, 454] width 250 height 74
paste input "text"
type input "********"
click at [964, 462] on input "****" at bounding box center [946, 475] width 42 height 27
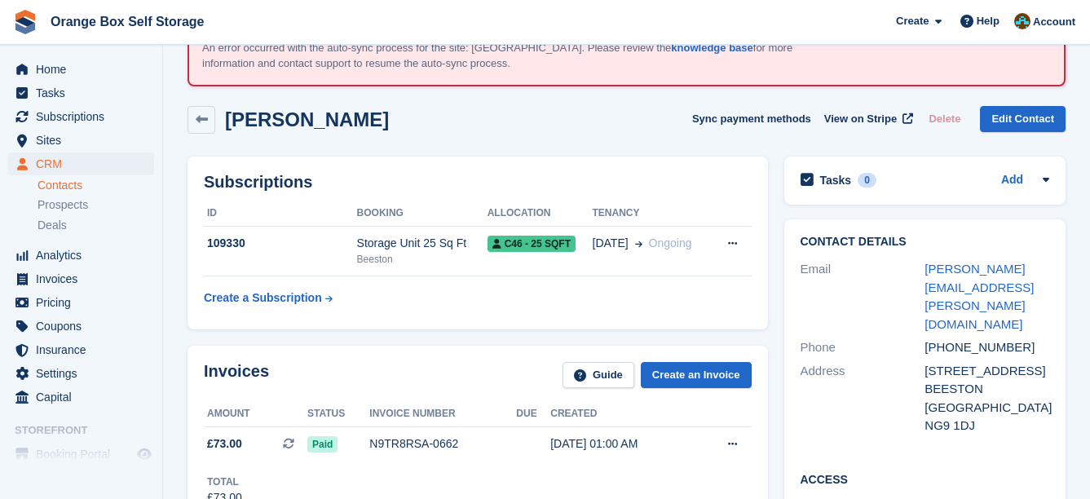
scroll to position [0, 0]
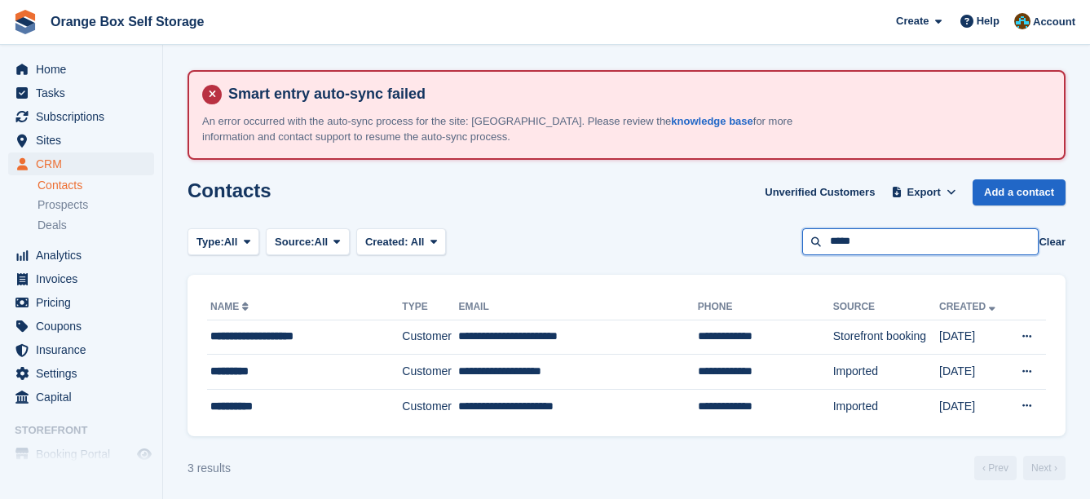
drag, startPoint x: 906, startPoint y: 243, endPoint x: 714, endPoint y: 223, distance: 192.7
click at [715, 223] on section "Smart entry auto-sync failed An error occurred with the auto-sync process for t…" at bounding box center [626, 252] width 927 height 505
type input "******"
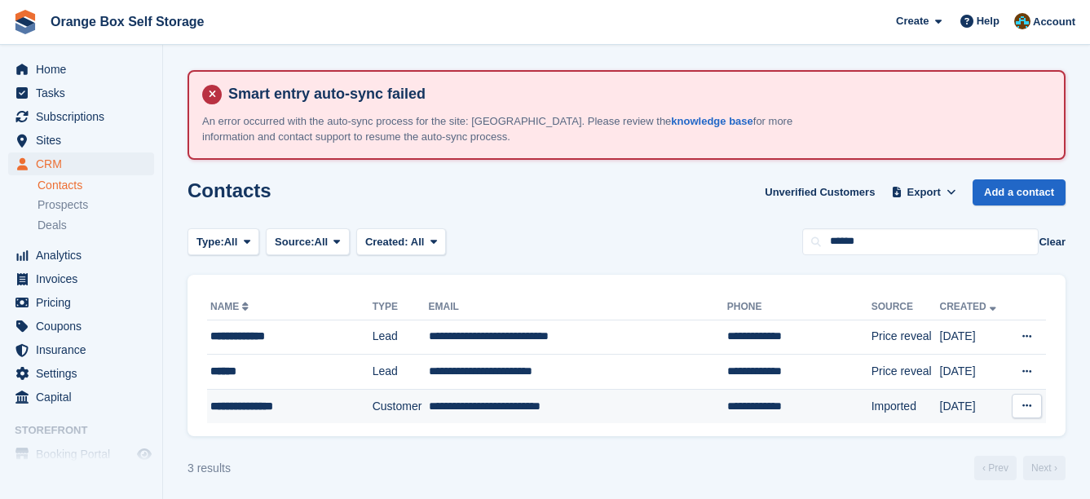
click at [329, 401] on div "**********" at bounding box center [281, 406] width 143 height 17
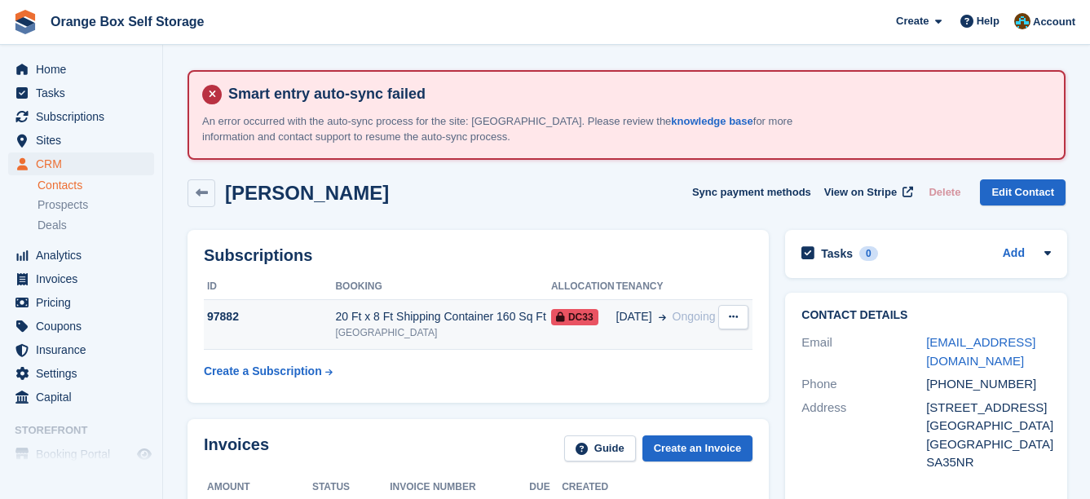
click at [504, 316] on div "20 Ft x 8 Ft Shipping Container 160 Sq Ft" at bounding box center [442, 316] width 215 height 17
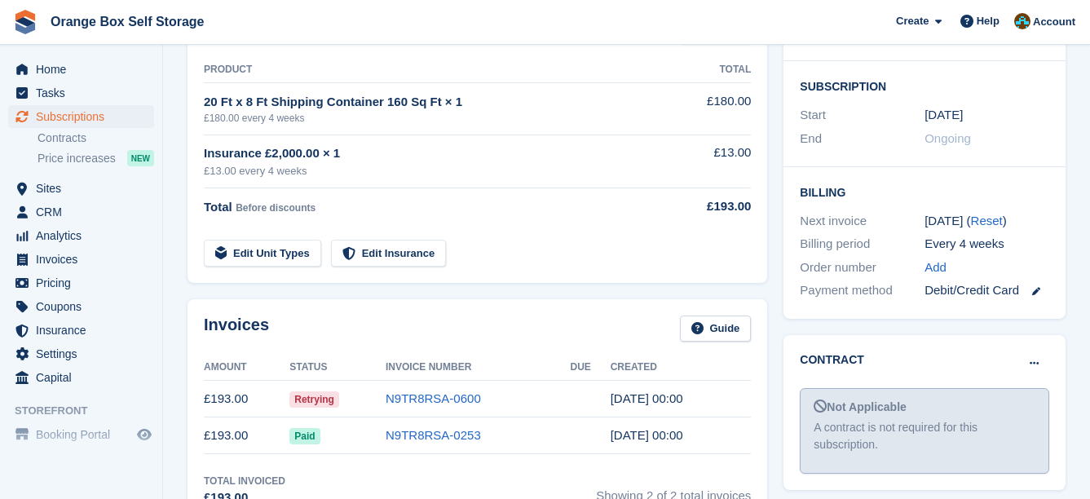
scroll to position [408, 0]
click at [1035, 351] on button at bounding box center [1034, 363] width 30 height 24
click at [978, 405] on p "Mark as signed" at bounding box center [971, 415] width 142 height 21
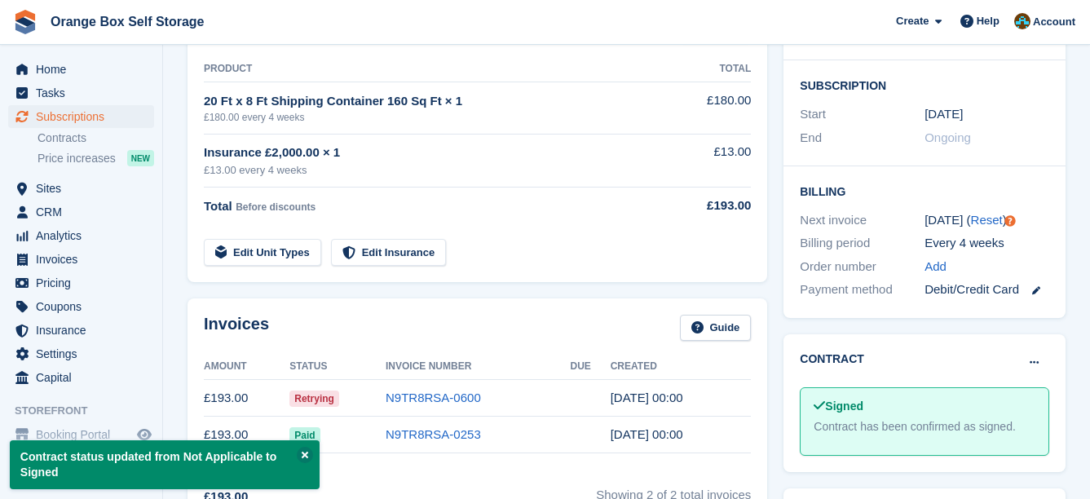
click at [677, 223] on td at bounding box center [711, 242] width 80 height 46
drag, startPoint x: 683, startPoint y: 219, endPoint x: 665, endPoint y: 215, distance: 18.4
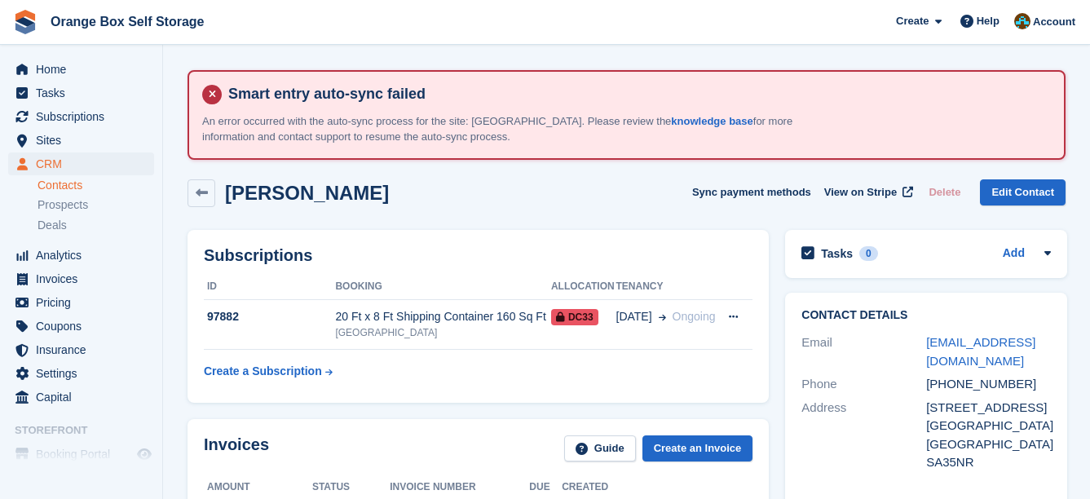
drag, startPoint x: 691, startPoint y: 207, endPoint x: 668, endPoint y: 199, distance: 24.2
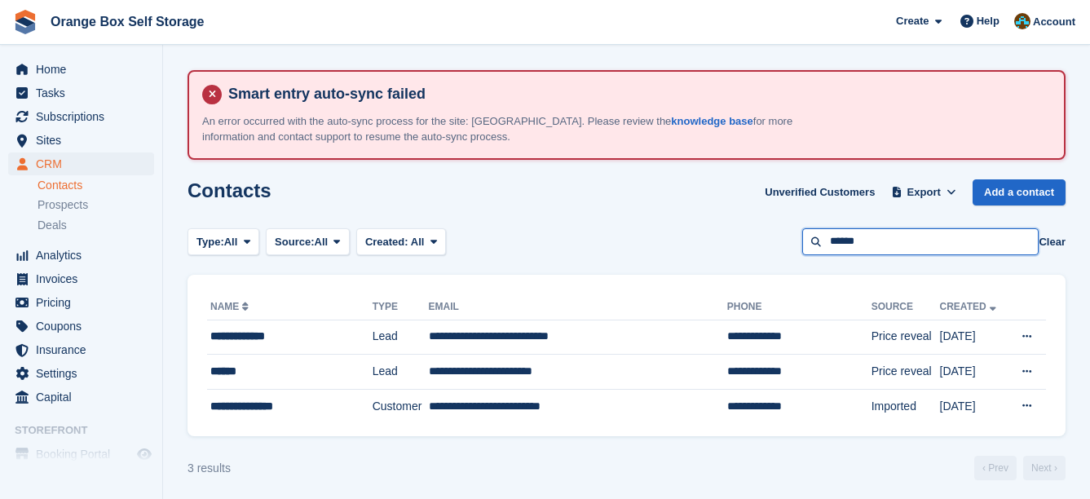
drag, startPoint x: 896, startPoint y: 241, endPoint x: 709, endPoint y: 235, distance: 186.8
click at [709, 235] on div "Type: All All Lead Customer Source: All All Storefront Backoffice Pre-Opening i…" at bounding box center [627, 241] width 878 height 27
type input "*****"
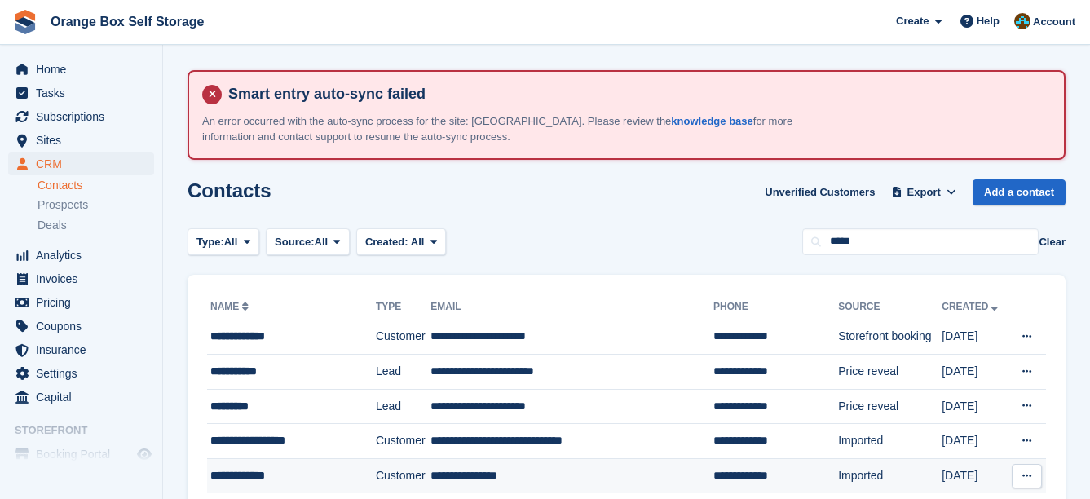
click at [336, 475] on div "**********" at bounding box center [284, 475] width 148 height 17
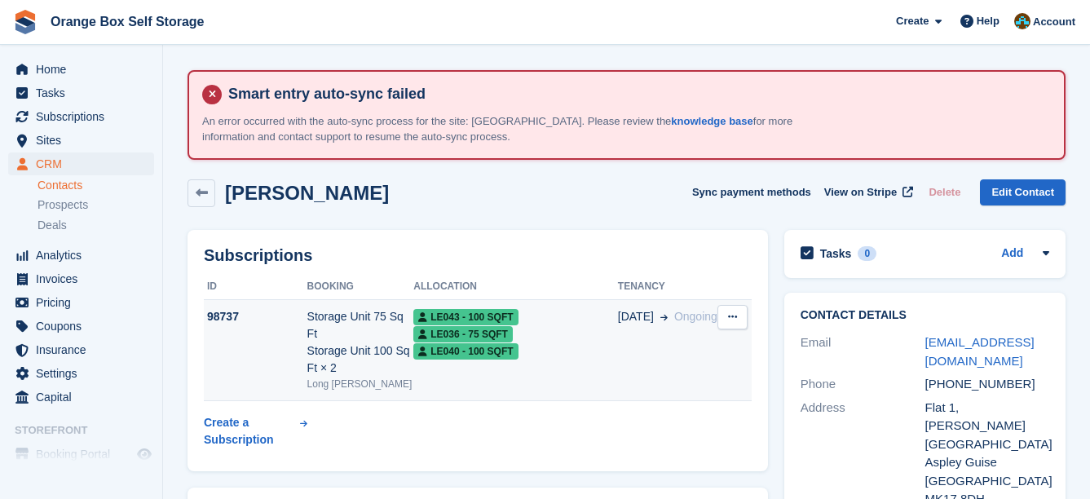
click at [471, 356] on td "LE043 - 100 SQFT LE036 - 75 SQFT LE040 - 100 SQFT" at bounding box center [515, 350] width 205 height 101
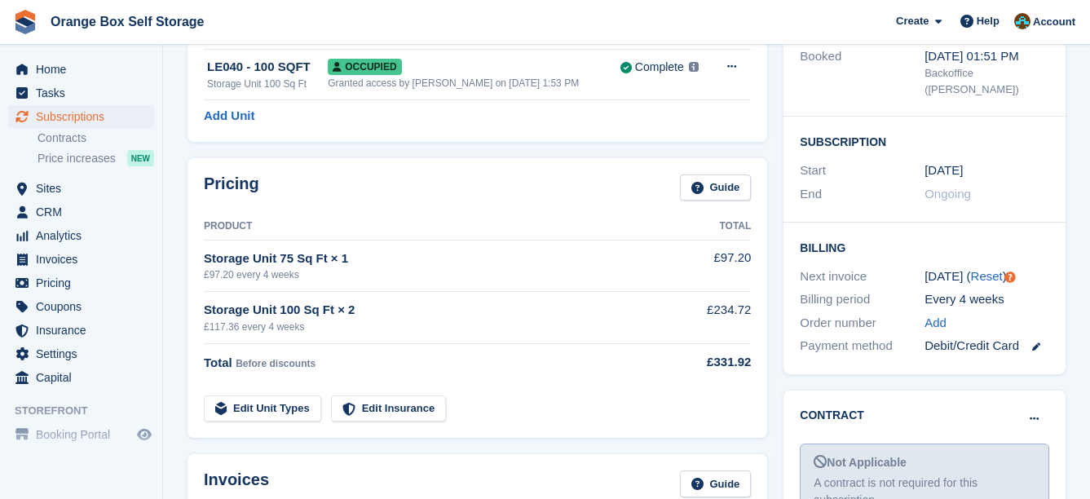
scroll to position [489, 0]
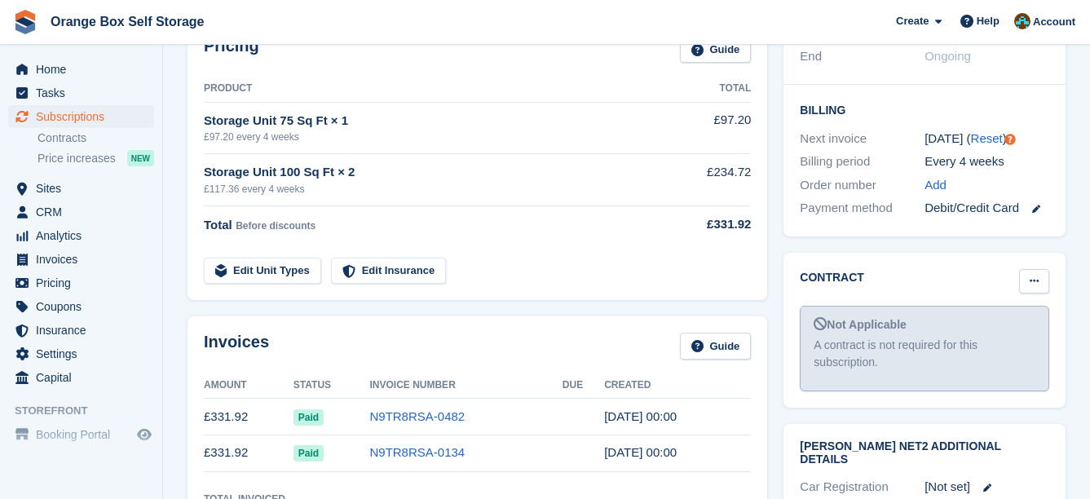
click at [1038, 269] on button at bounding box center [1034, 281] width 30 height 24
click at [1001, 324] on p "Mark as signed" at bounding box center [971, 334] width 142 height 21
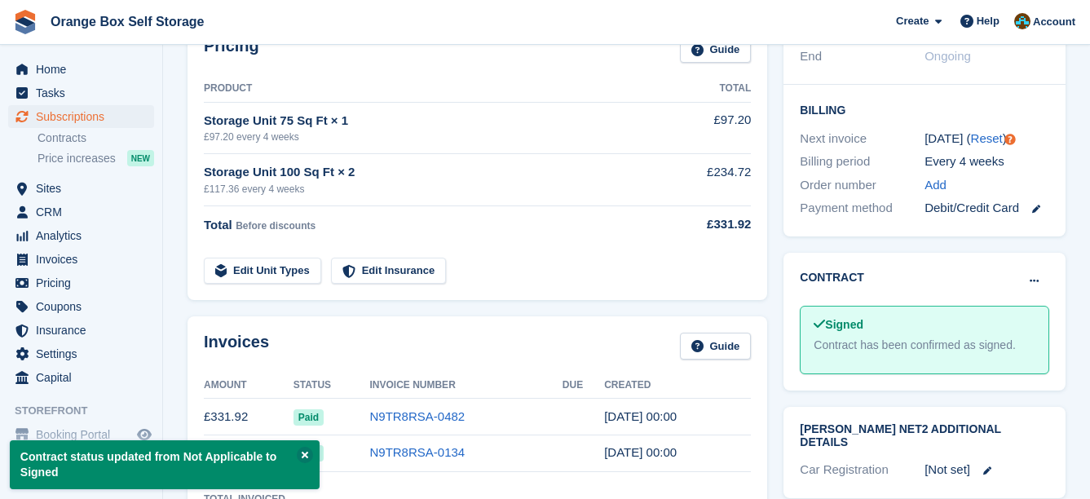
click at [674, 258] on td at bounding box center [709, 261] width 85 height 46
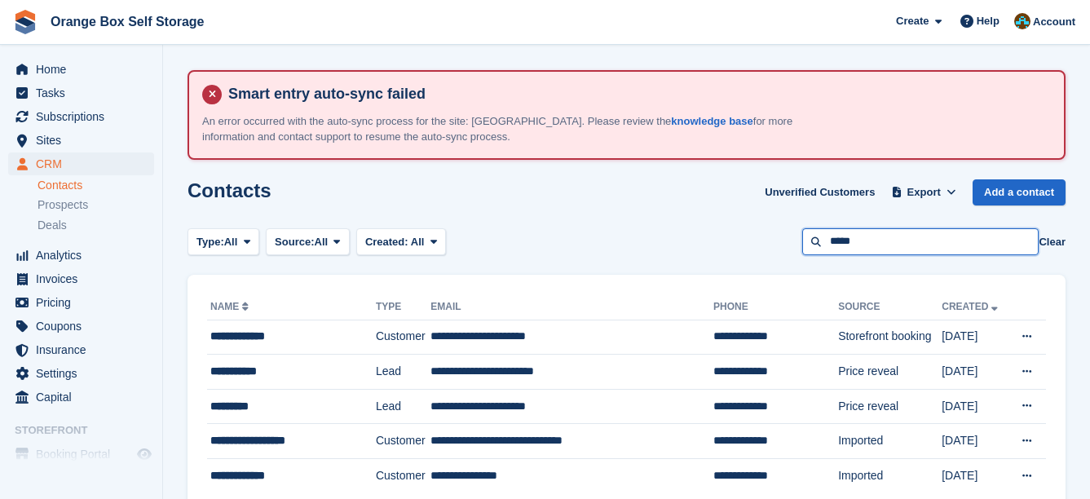
drag, startPoint x: 0, startPoint y: 0, endPoint x: 736, endPoint y: 244, distance: 774.9
click at [736, 244] on div "Type: All All Lead Customer Source: All All Storefront Backoffice Pre-Opening i…" at bounding box center [627, 241] width 878 height 27
type input "**********"
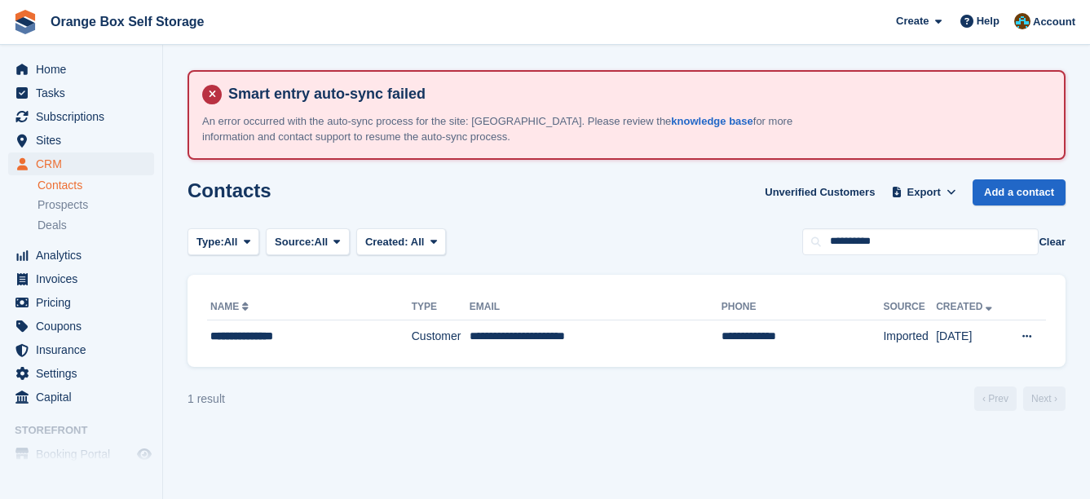
click at [639, 317] on th "Email" at bounding box center [596, 307] width 252 height 26
click at [637, 325] on td "**********" at bounding box center [596, 337] width 252 height 34
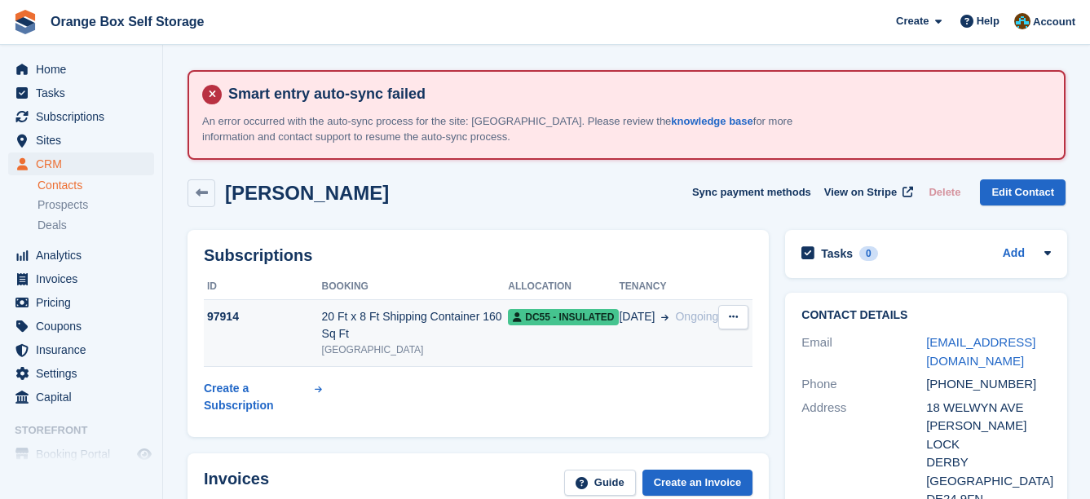
click at [576, 344] on td "DC55 - INSULATED" at bounding box center [563, 333] width 111 height 67
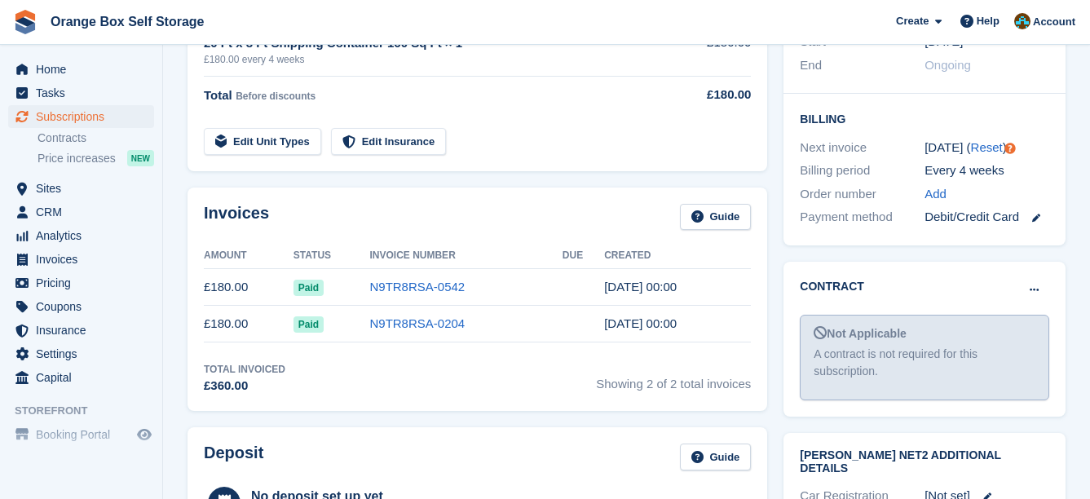
scroll to position [489, 0]
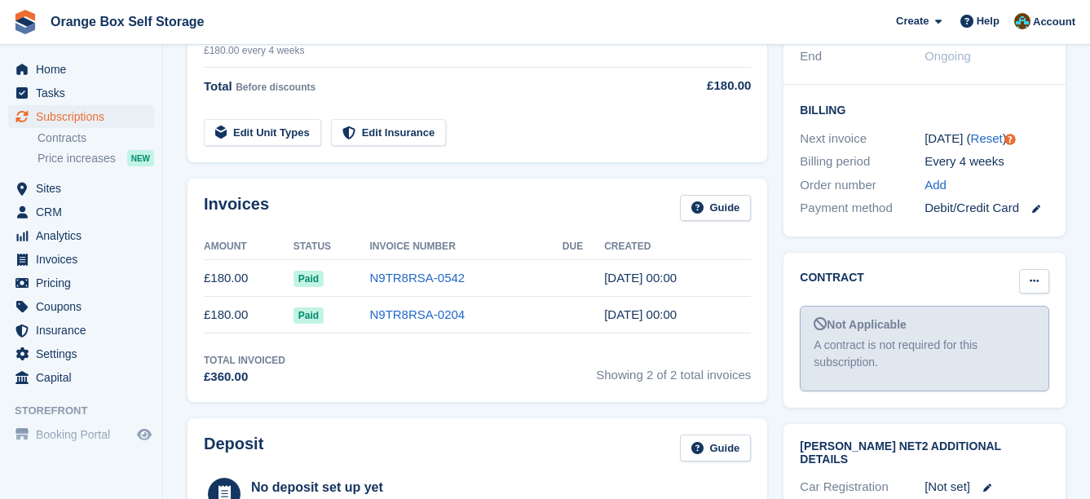
click at [1034, 276] on icon at bounding box center [1034, 281] width 9 height 11
click at [1003, 324] on p "Mark as signed" at bounding box center [971, 334] width 142 height 21
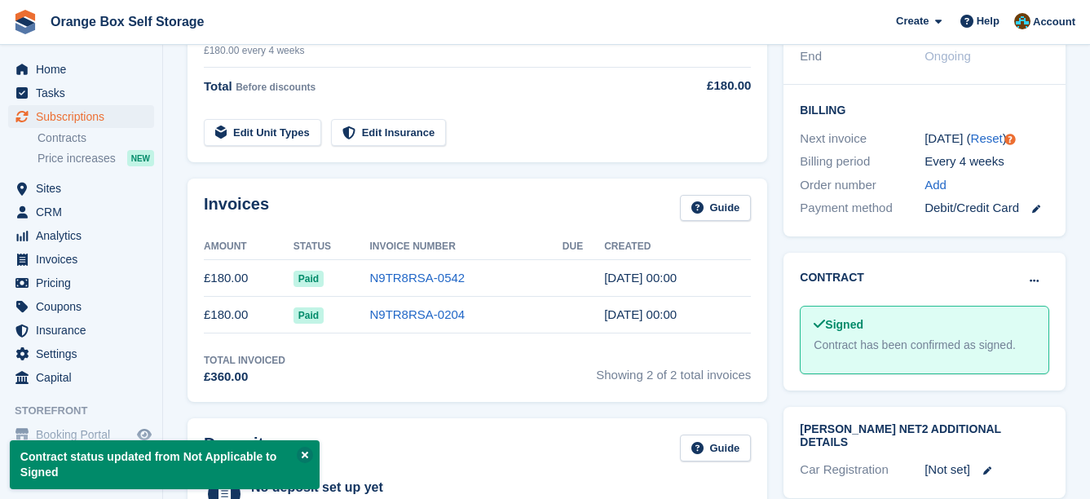
click at [780, 245] on div "Contract Mark as pending Mark as N/A Signed Contract has been confirmed as sign…" at bounding box center [925, 322] width 298 height 154
drag, startPoint x: 790, startPoint y: 246, endPoint x: 774, endPoint y: 238, distance: 18.2
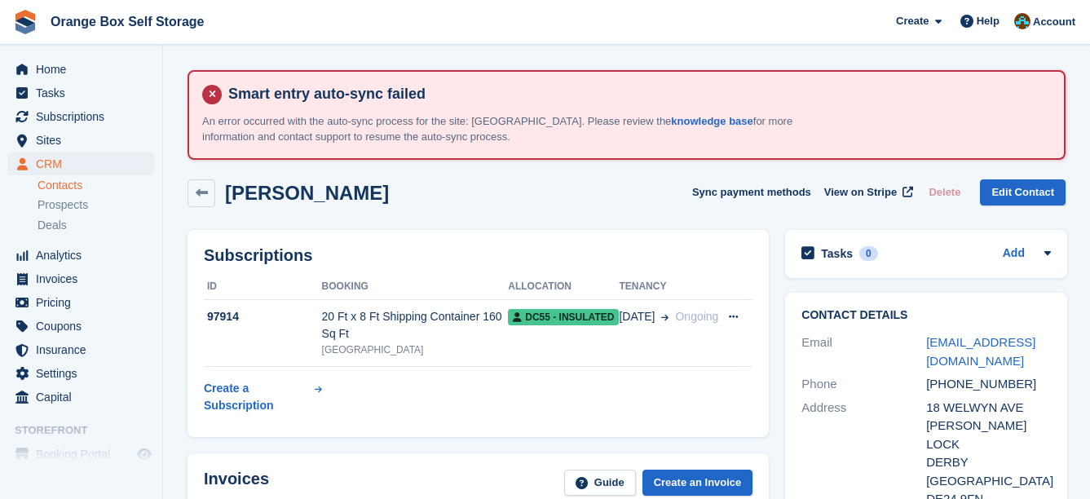
drag, startPoint x: 776, startPoint y: 219, endPoint x: 759, endPoint y: 209, distance: 19.0
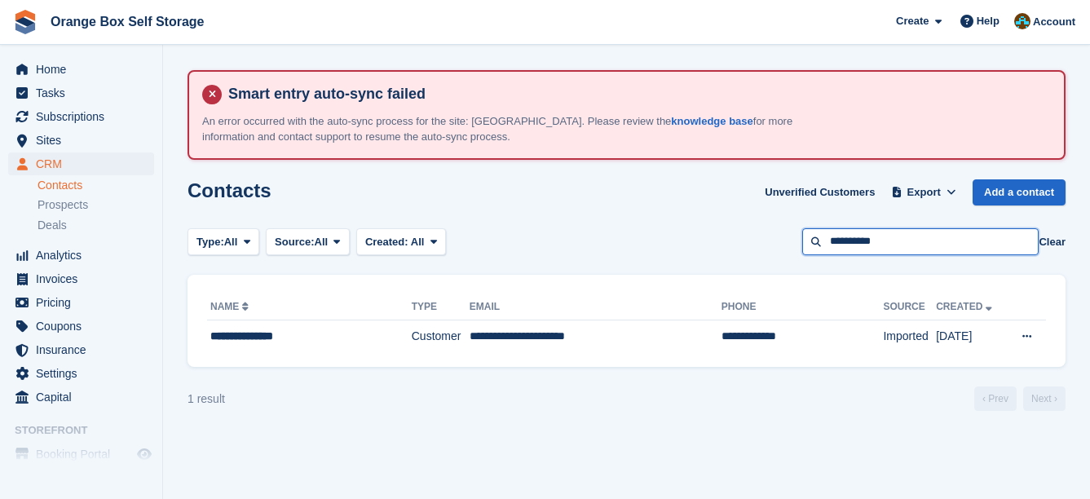
drag, startPoint x: 903, startPoint y: 246, endPoint x: 698, endPoint y: 235, distance: 205.0
click at [701, 237] on div "Type: All All Lead Customer Source: All All Storefront Backoffice Pre-Opening i…" at bounding box center [627, 241] width 878 height 27
type input "******"
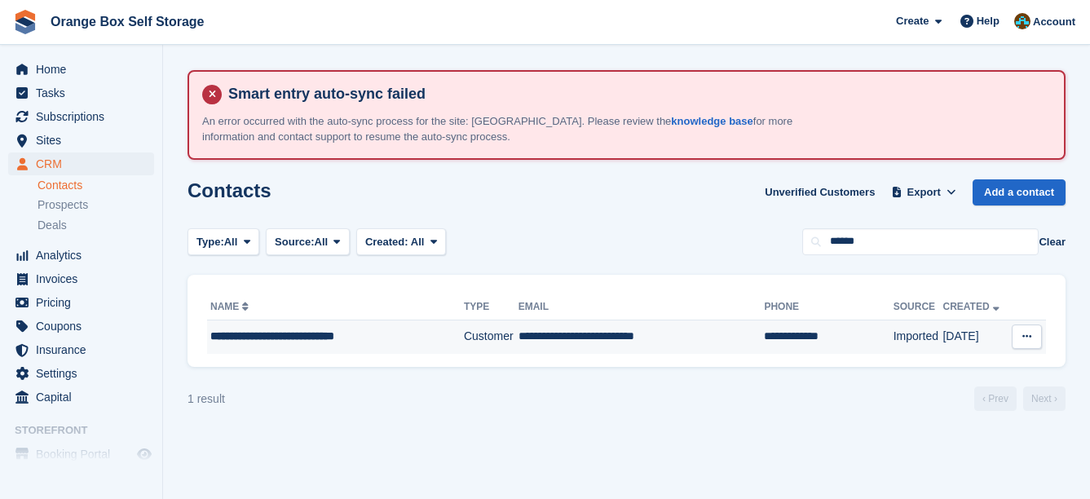
click at [563, 334] on td "**********" at bounding box center [642, 337] width 246 height 34
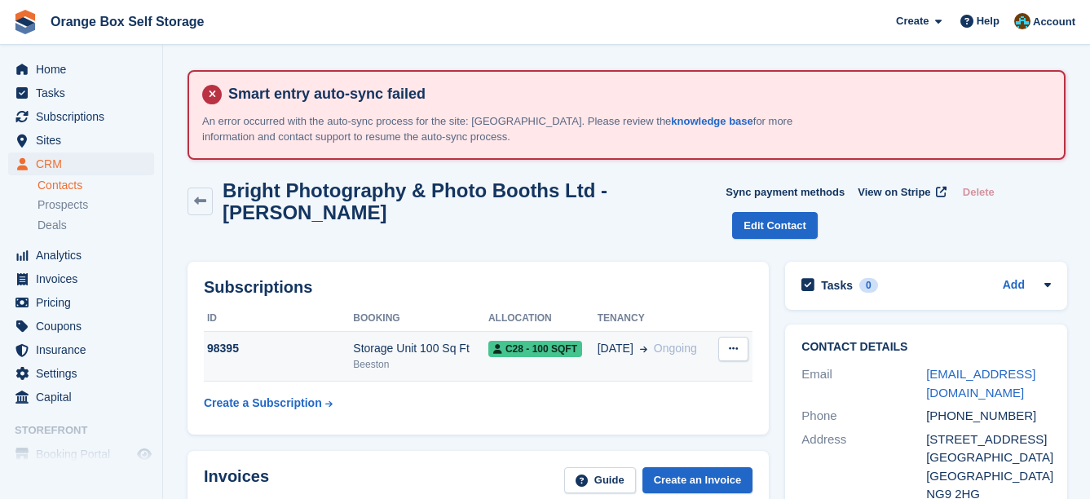
click at [574, 349] on div "C28 - 100 SQFT" at bounding box center [542, 348] width 109 height 17
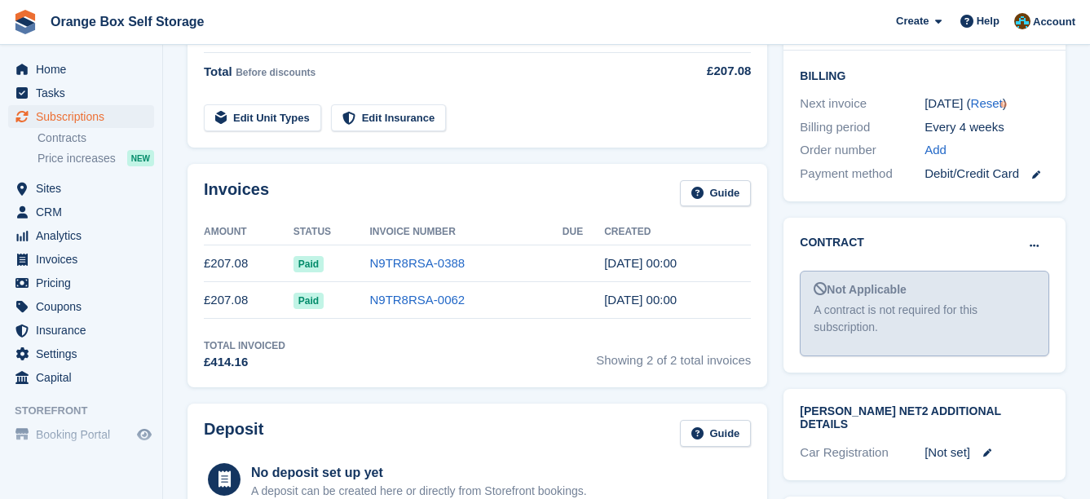
scroll to position [652, 0]
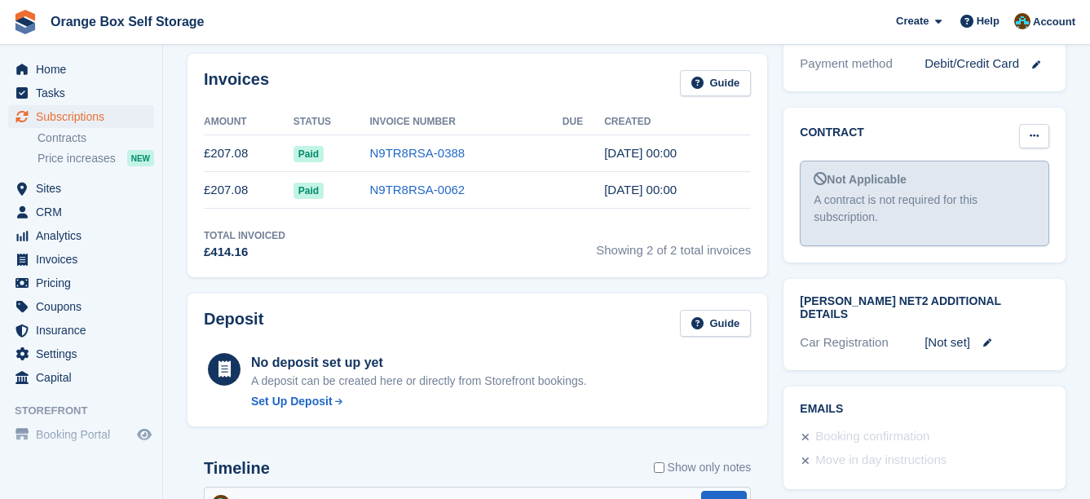
click at [1043, 148] on button at bounding box center [1034, 136] width 30 height 24
click at [988, 200] on p "Mark as signed" at bounding box center [971, 189] width 142 height 21
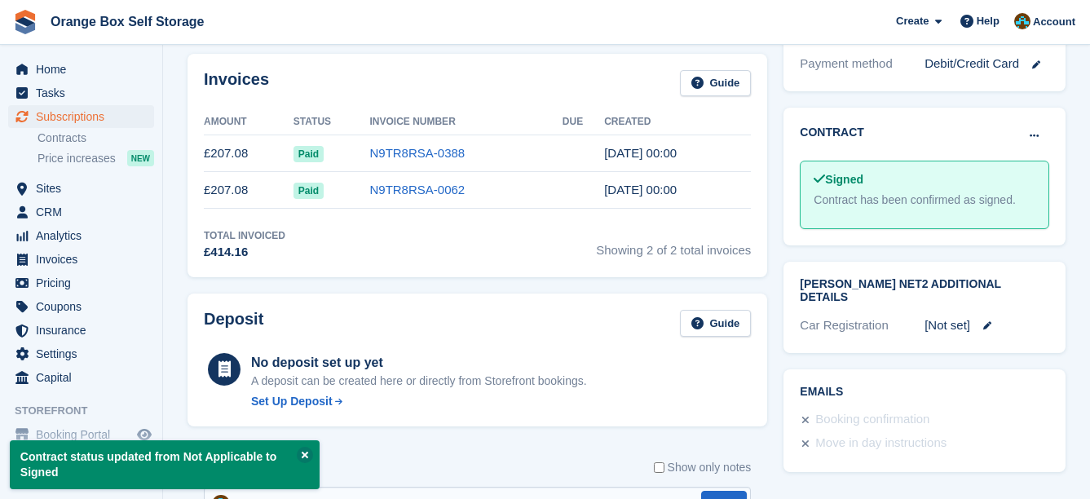
click at [618, 105] on div "Invoices Guide" at bounding box center [477, 88] width 547 height 37
drag, startPoint x: 627, startPoint y: 108, endPoint x: 617, endPoint y: 105, distance: 10.1
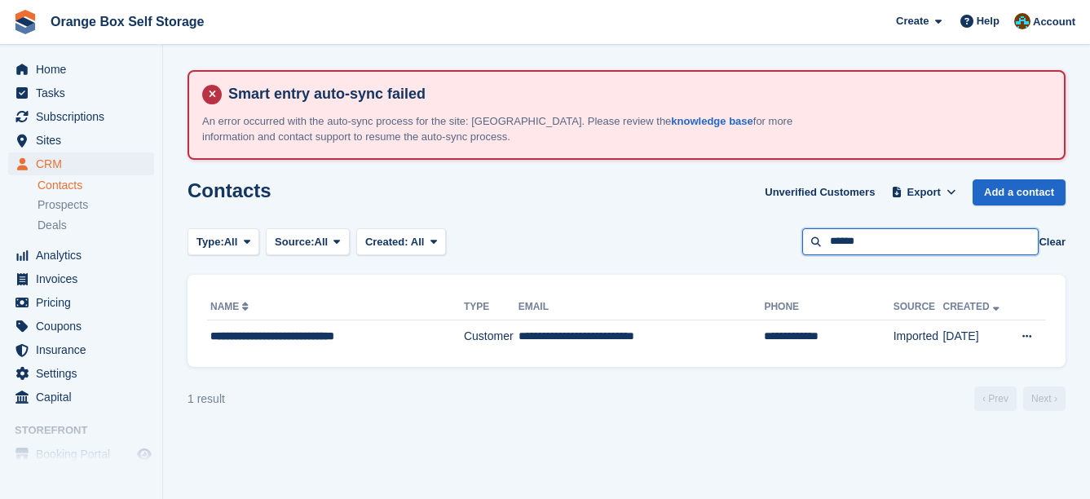
drag, startPoint x: 879, startPoint y: 249, endPoint x: 656, endPoint y: 233, distance: 224.0
click at [660, 236] on div "Type: All All Lead Customer Source: All All Storefront Backoffice Pre-Opening i…" at bounding box center [627, 241] width 878 height 27
type input "*****"
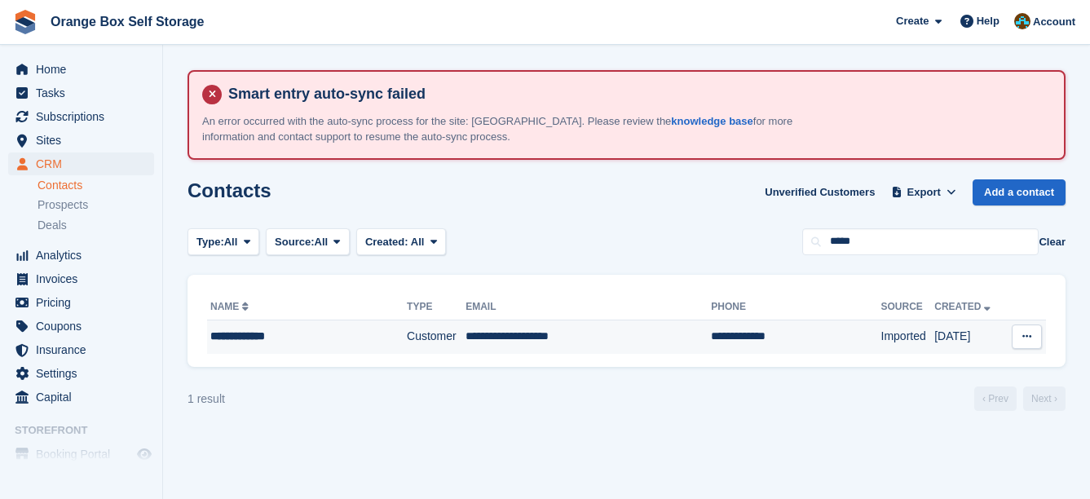
click at [567, 334] on td "**********" at bounding box center [588, 337] width 245 height 34
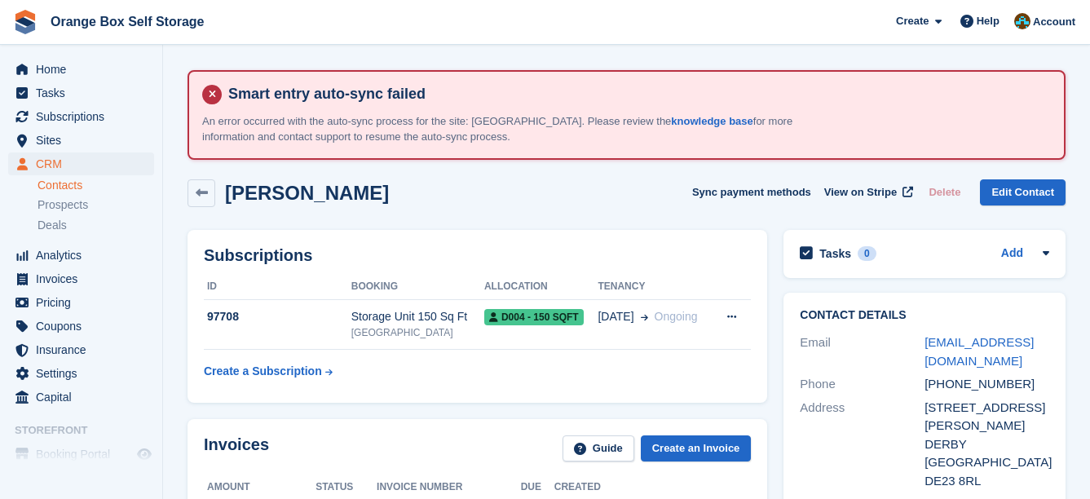
click at [553, 316] on span "D004 - 150 SQFT" at bounding box center [533, 317] width 99 height 16
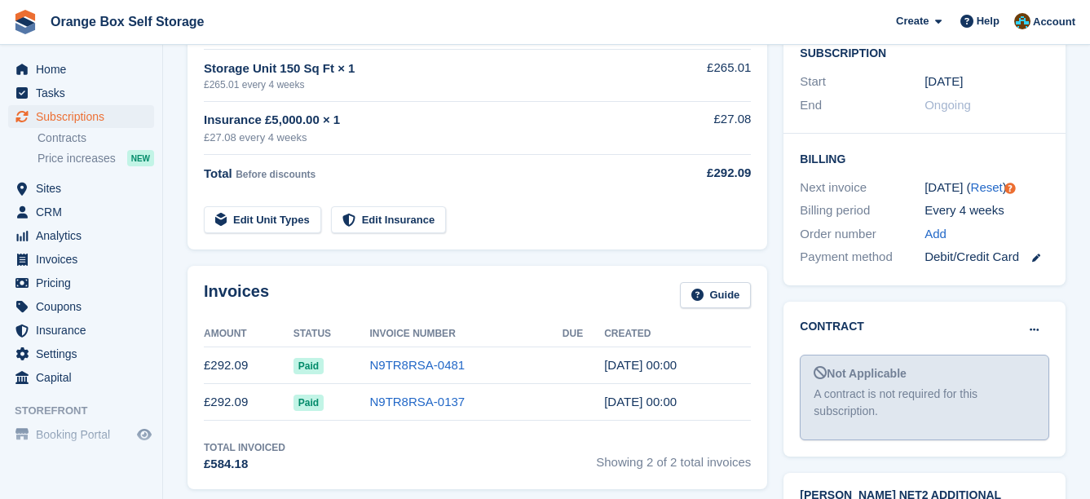
scroll to position [489, 0]
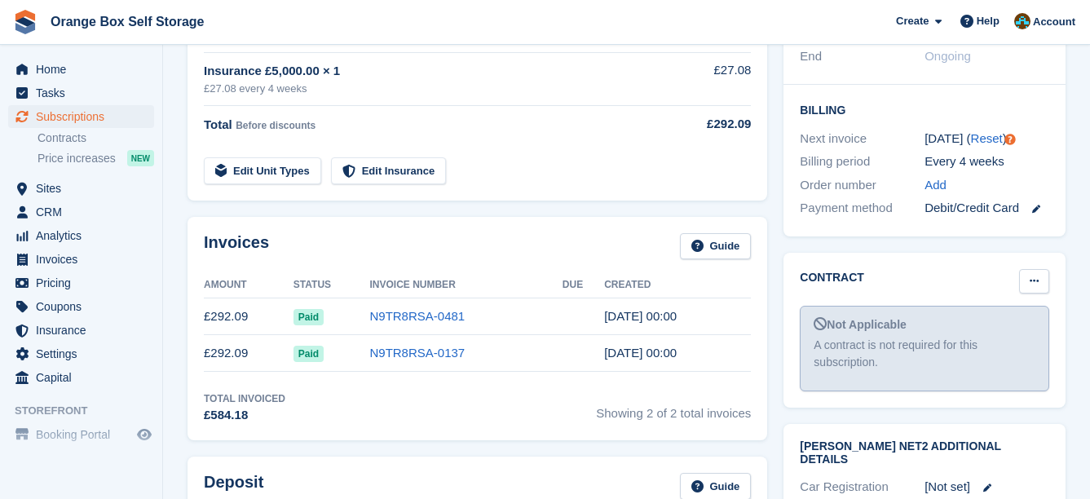
click at [1034, 276] on icon at bounding box center [1034, 281] width 9 height 11
click at [996, 324] on p "Mark as signed" at bounding box center [971, 334] width 142 height 21
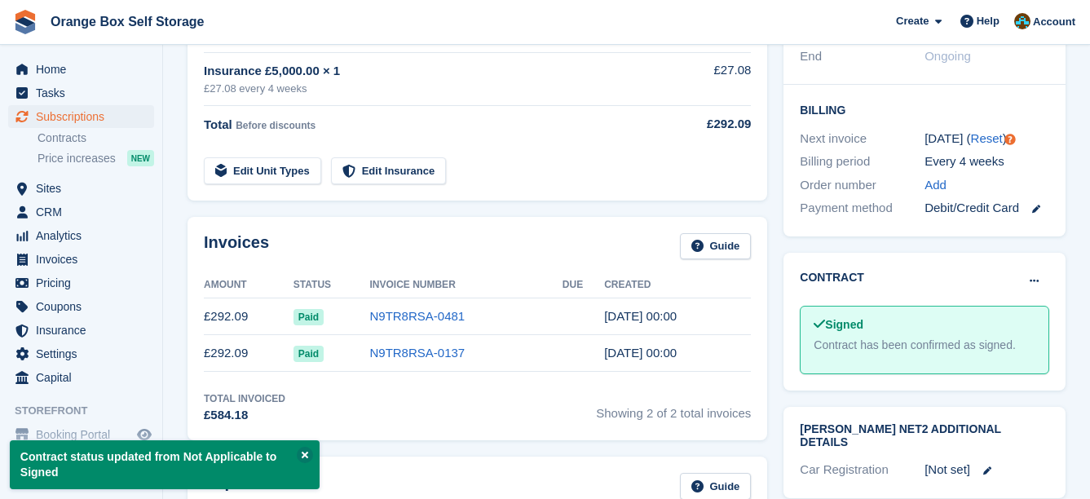
click at [677, 196] on div "Pricing Guide Product Total Storage Unit 150 Sq Ft × 1 £265.01 every 4 weeks £2…" at bounding box center [478, 59] width 580 height 281
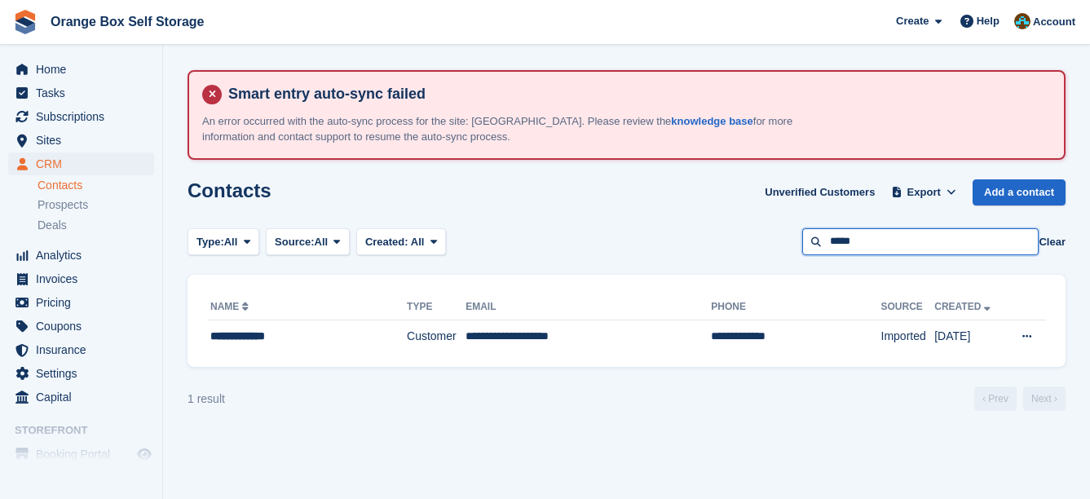
drag, startPoint x: 893, startPoint y: 236, endPoint x: 807, endPoint y: 241, distance: 86.6
click at [807, 241] on input "*****" at bounding box center [920, 241] width 236 height 27
type input "******"
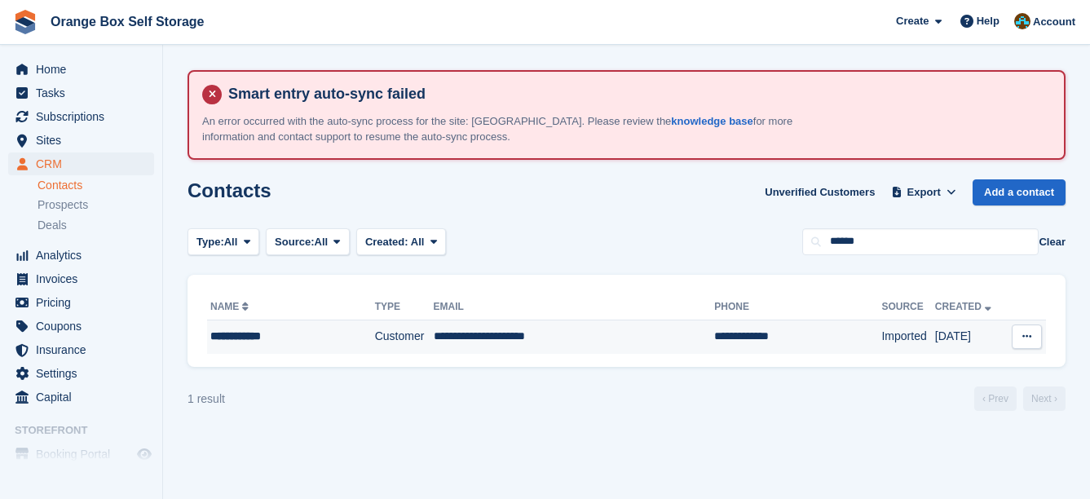
click at [714, 328] on td "**********" at bounding box center [797, 337] width 167 height 34
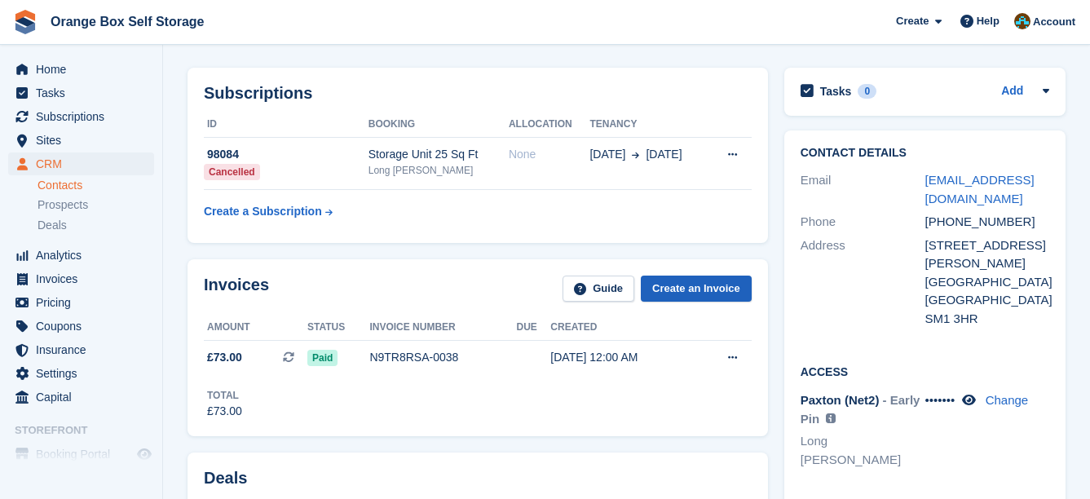
scroll to position [163, 0]
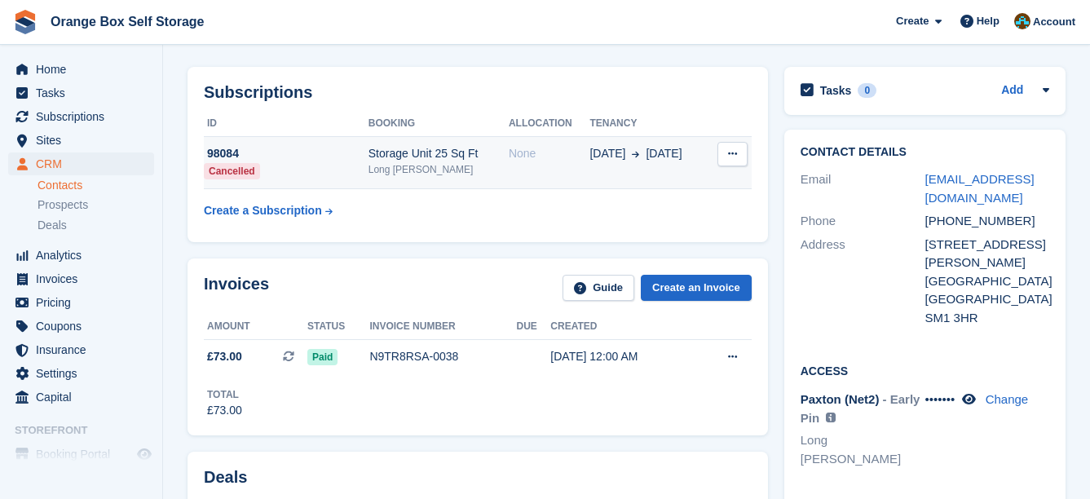
click at [562, 175] on td "None" at bounding box center [549, 163] width 81 height 52
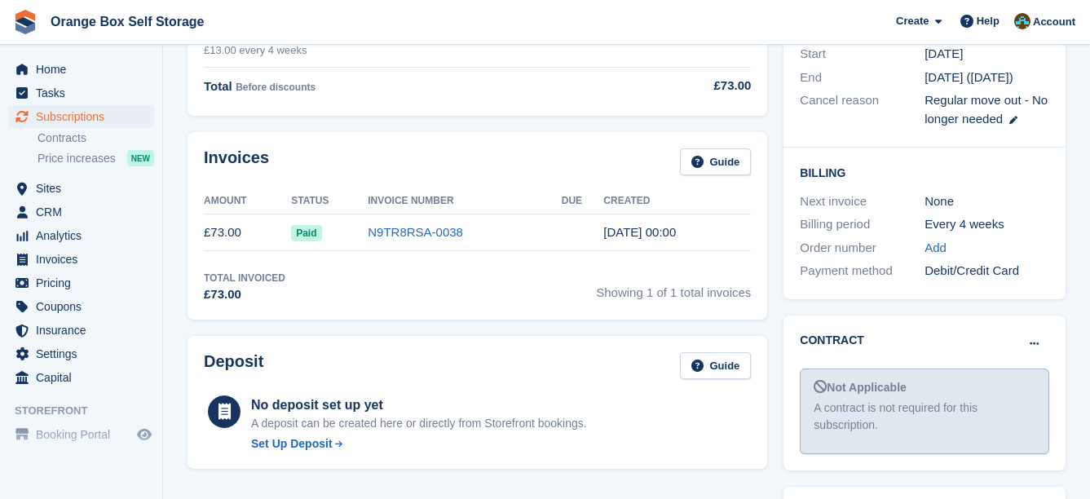
scroll to position [489, 0]
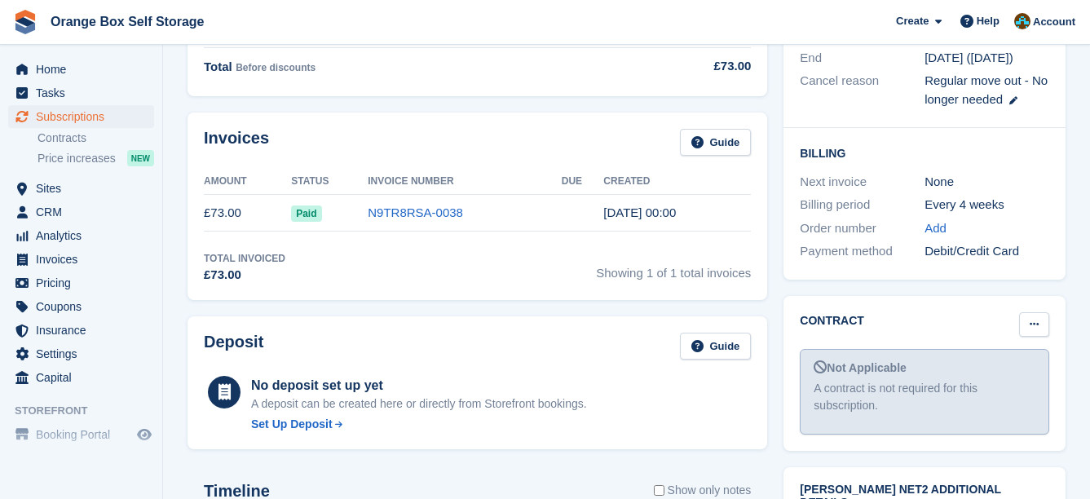
click at [1039, 312] on button at bounding box center [1034, 324] width 30 height 24
click at [996, 367] on p "Mark as signed" at bounding box center [971, 377] width 142 height 21
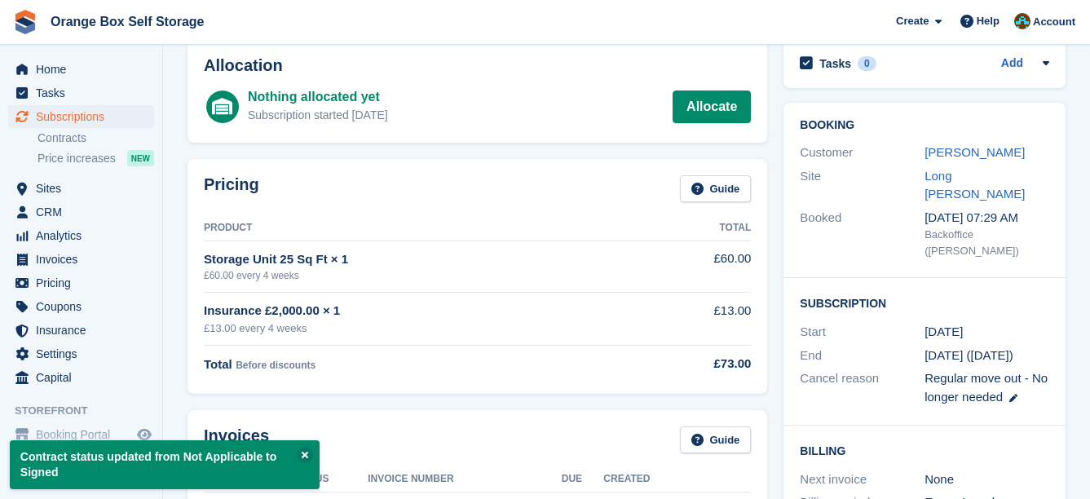
scroll to position [0, 0]
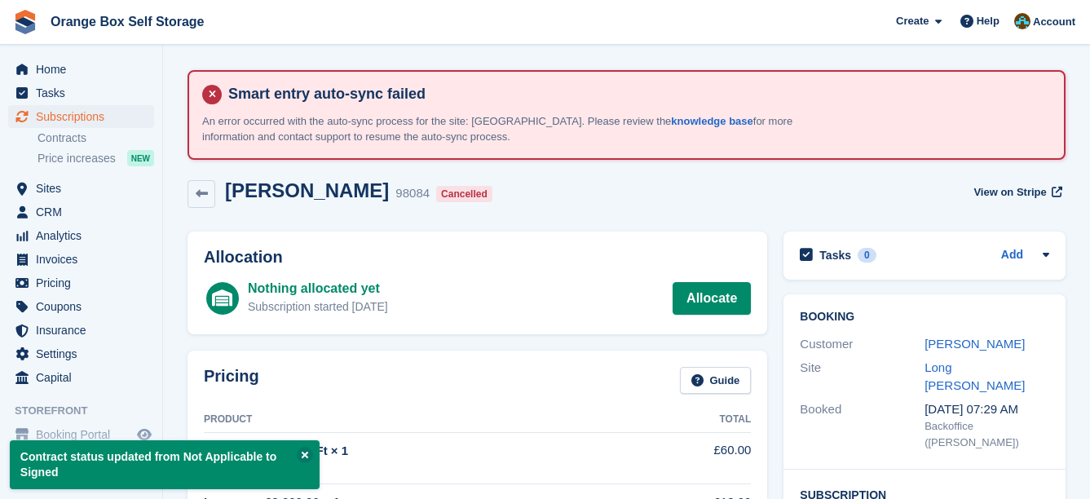
click at [603, 220] on div "KATIE DEACON 98084 Cancelled View on Stripe" at bounding box center [626, 197] width 895 height 52
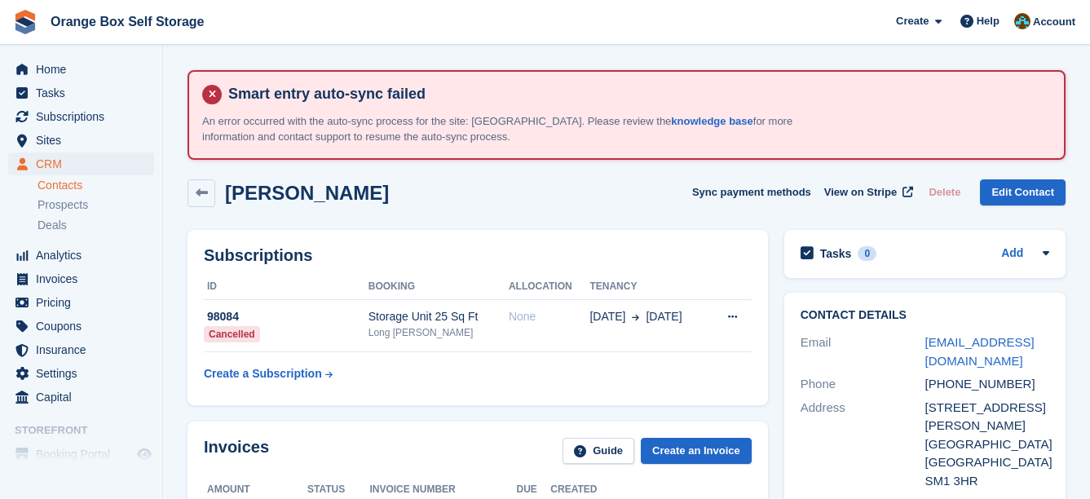
scroll to position [163, 0]
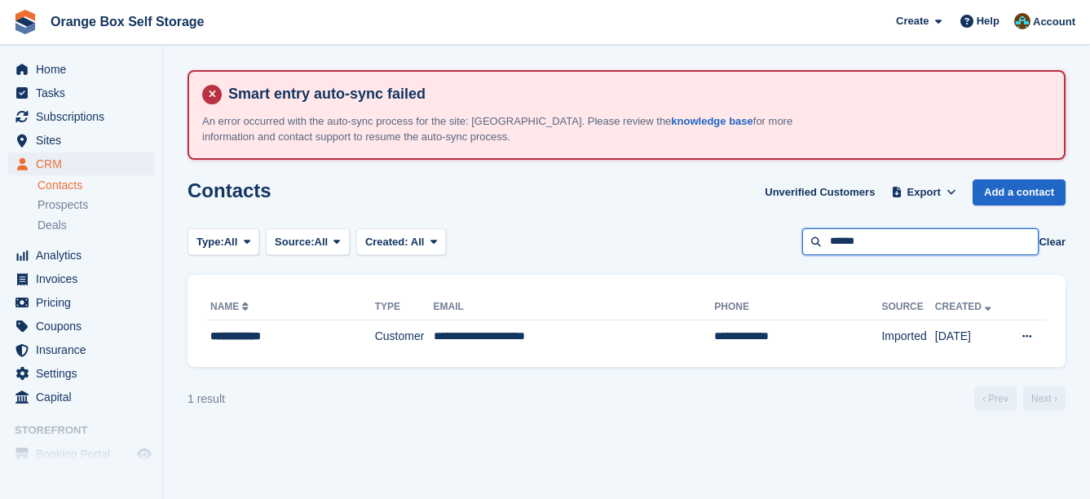
drag, startPoint x: 930, startPoint y: 238, endPoint x: 701, endPoint y: 250, distance: 228.7
click at [702, 250] on div "Type: All All Lead Customer Source: All All Storefront Backoffice Pre-Opening i…" at bounding box center [627, 241] width 878 height 27
type input "*******"
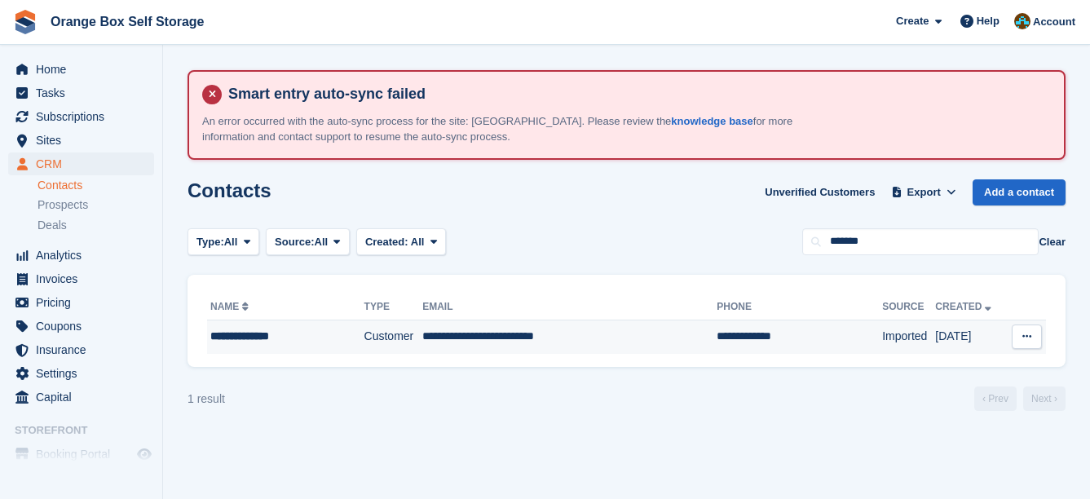
click at [667, 328] on td "**********" at bounding box center [569, 337] width 294 height 34
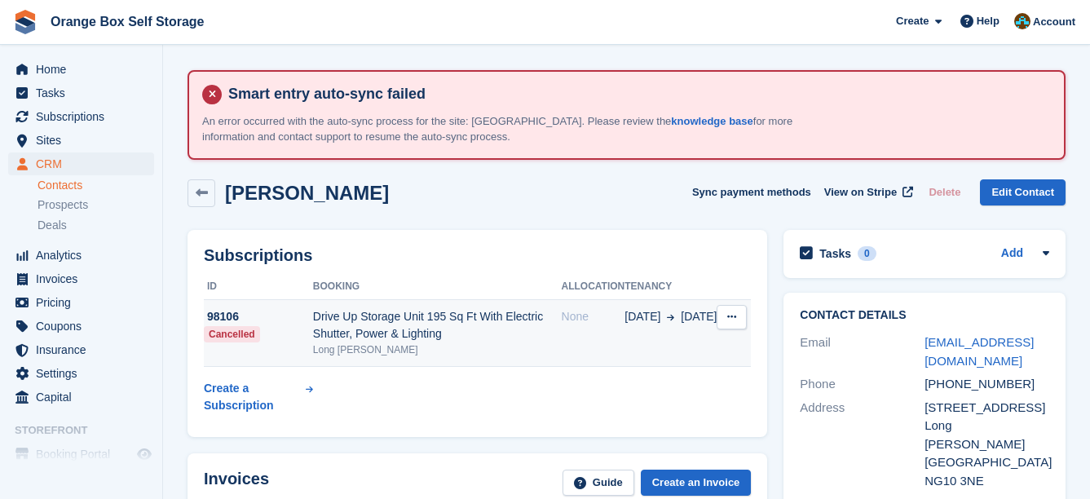
click at [469, 323] on div "Drive Up Storage Unit 195 Sq Ft With Electric Shutter, Power & Lighting" at bounding box center [437, 325] width 249 height 34
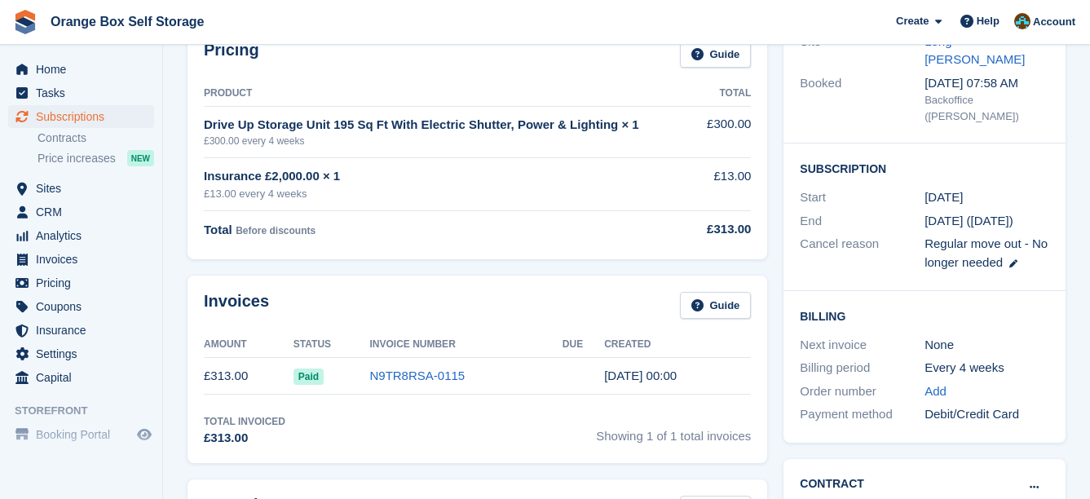
scroll to position [408, 0]
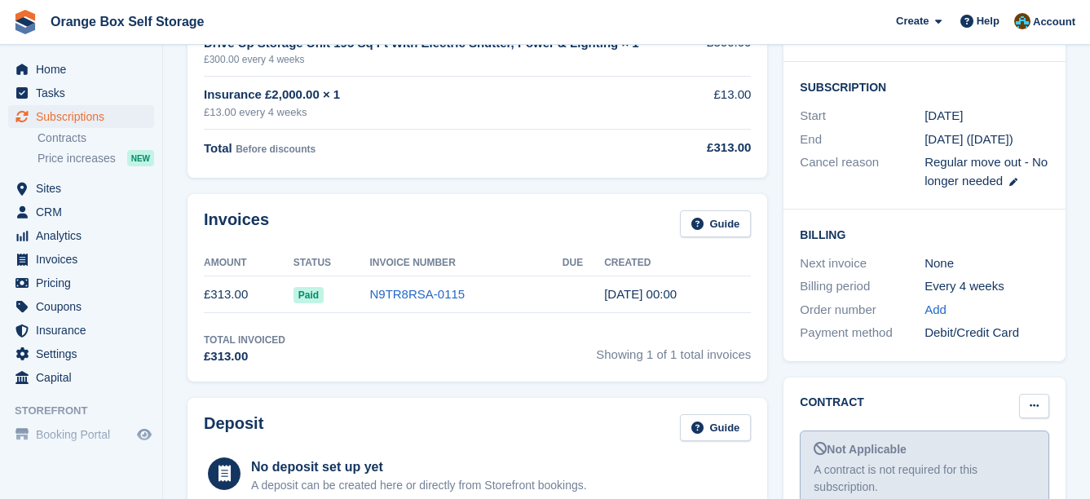
click at [1033, 400] on icon at bounding box center [1034, 405] width 9 height 11
click at [945, 449] on p "Mark as signed" at bounding box center [971, 459] width 142 height 21
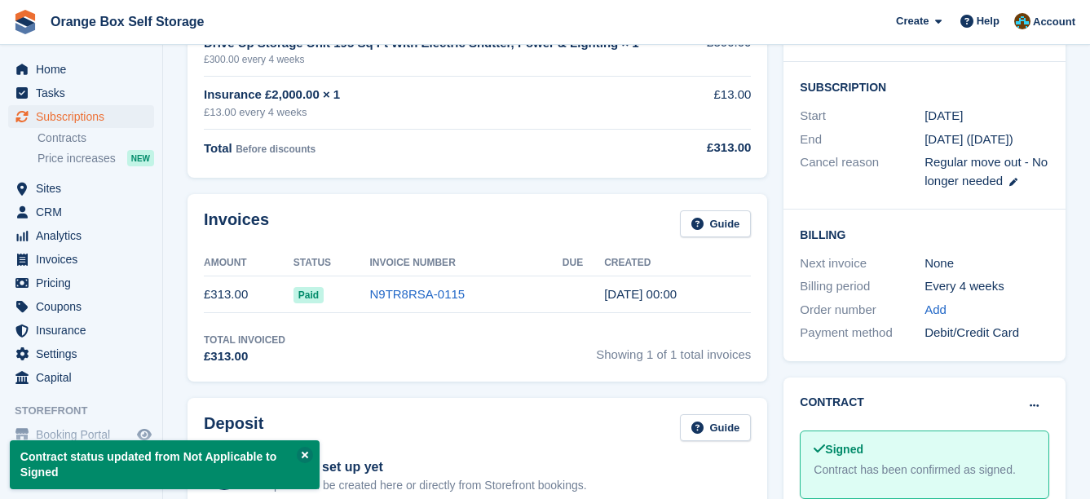
click at [783, 284] on div "Booking Customer Celine Boswell Site Long Eaton Booked 26 Jul, 07:58 AM Backoff…" at bounding box center [925, 123] width 298 height 491
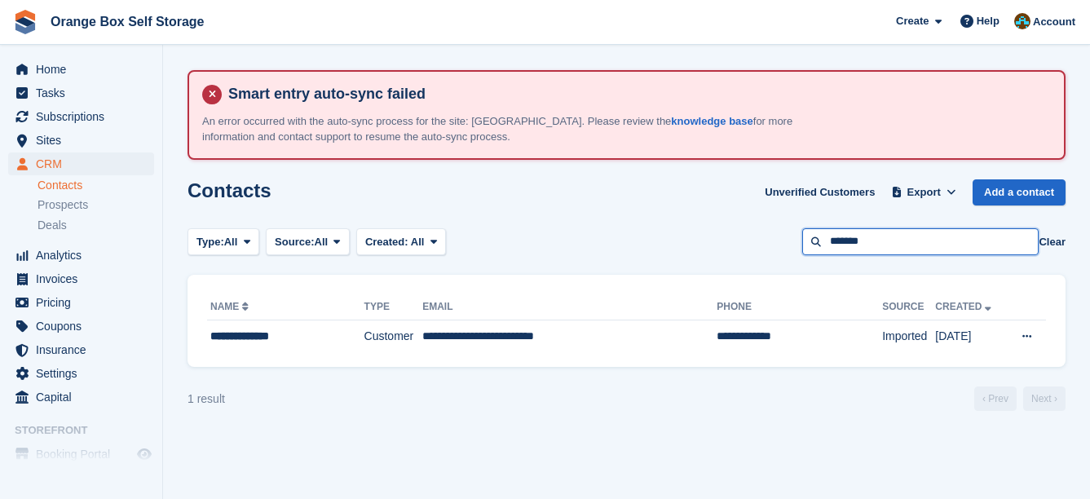
drag, startPoint x: 961, startPoint y: 238, endPoint x: 724, endPoint y: 219, distance: 237.3
click at [724, 219] on section "Smart entry auto-sync failed An error occurred with the auto-sync process for t…" at bounding box center [626, 249] width 927 height 499
type input "********"
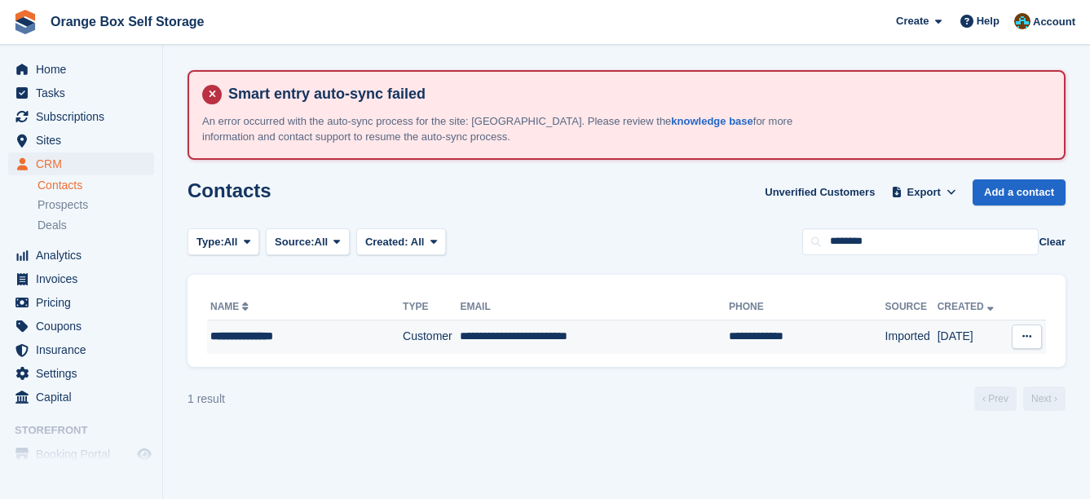
click at [627, 348] on td "**********" at bounding box center [594, 337] width 269 height 34
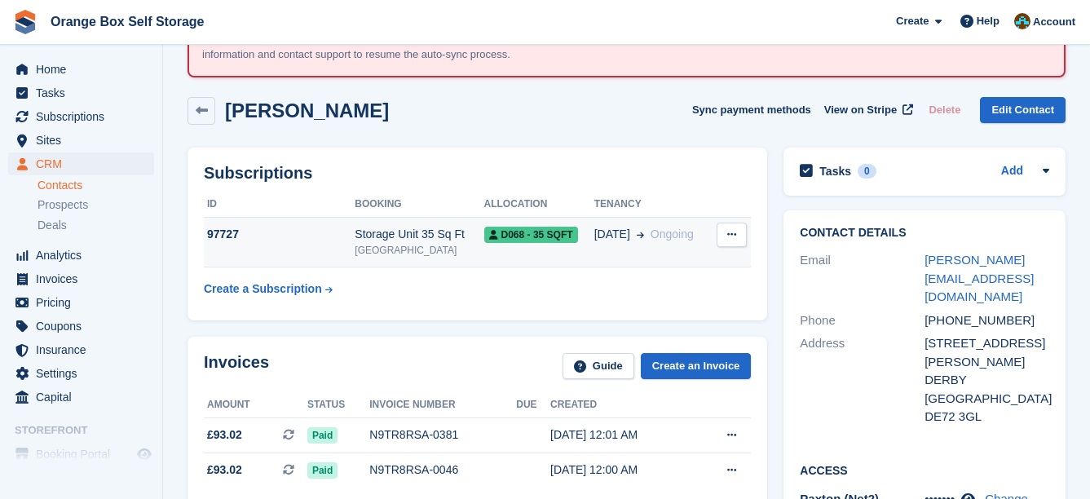
scroll to position [82, 0]
click at [569, 236] on span "D068 - 35 SQFT" at bounding box center [531, 236] width 94 height 16
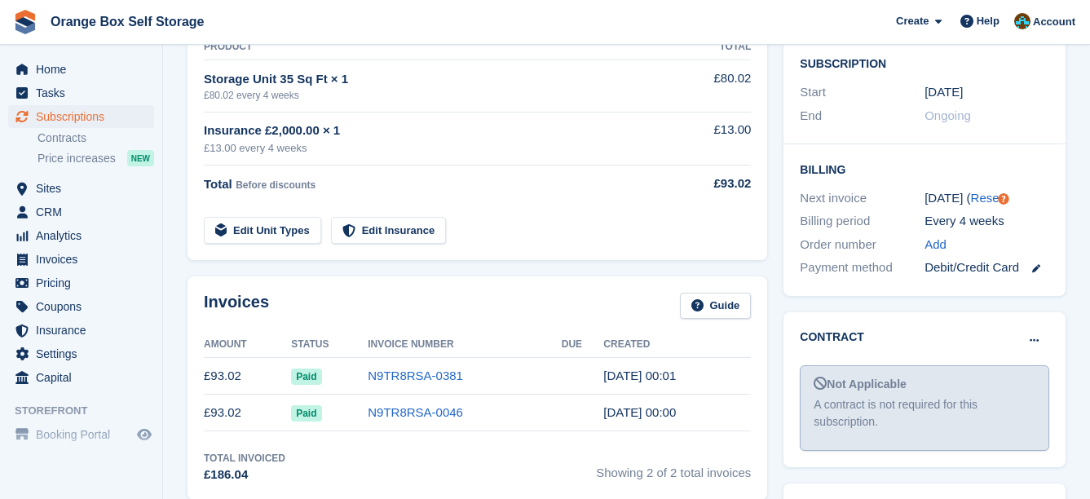
scroll to position [571, 0]
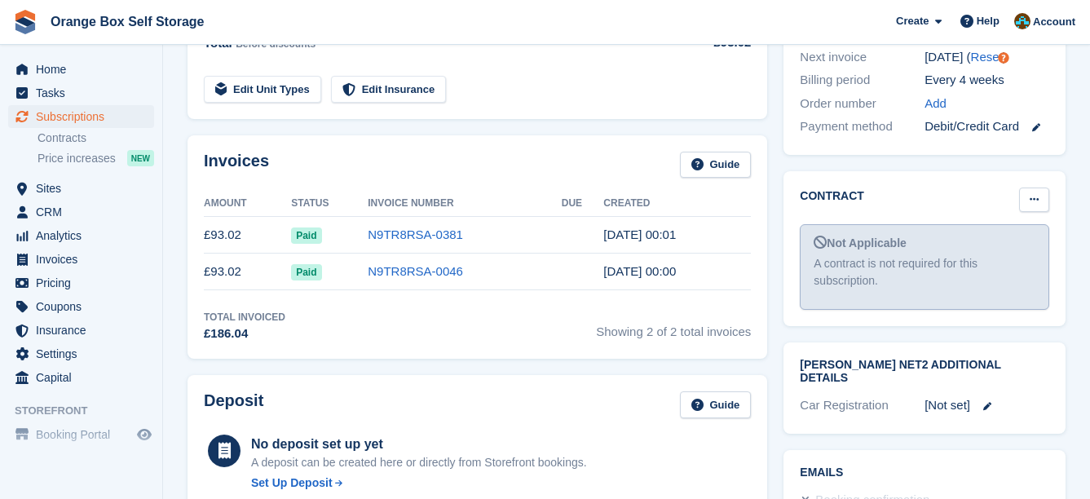
click at [1035, 194] on icon at bounding box center [1034, 199] width 9 height 11
click at [997, 242] on p "Mark as signed" at bounding box center [971, 252] width 142 height 21
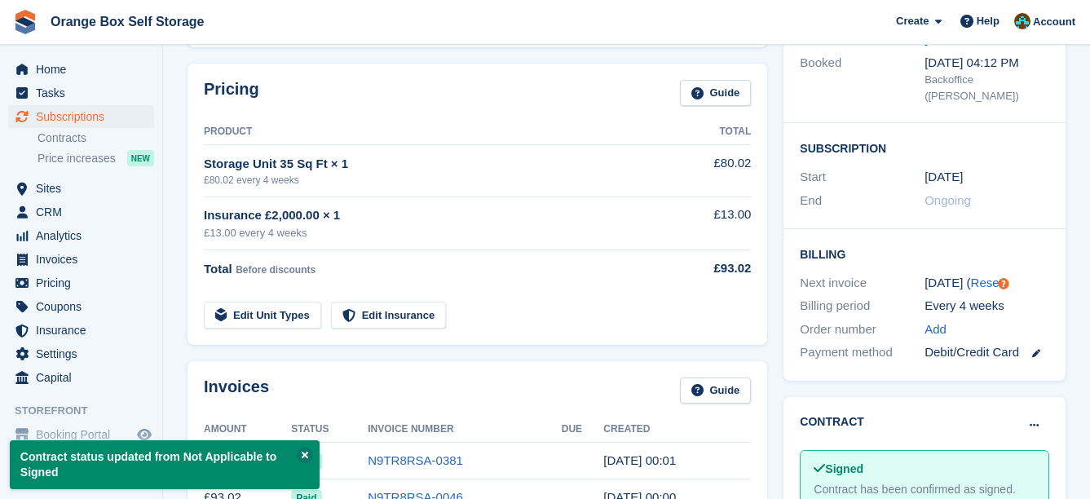
scroll to position [326, 0]
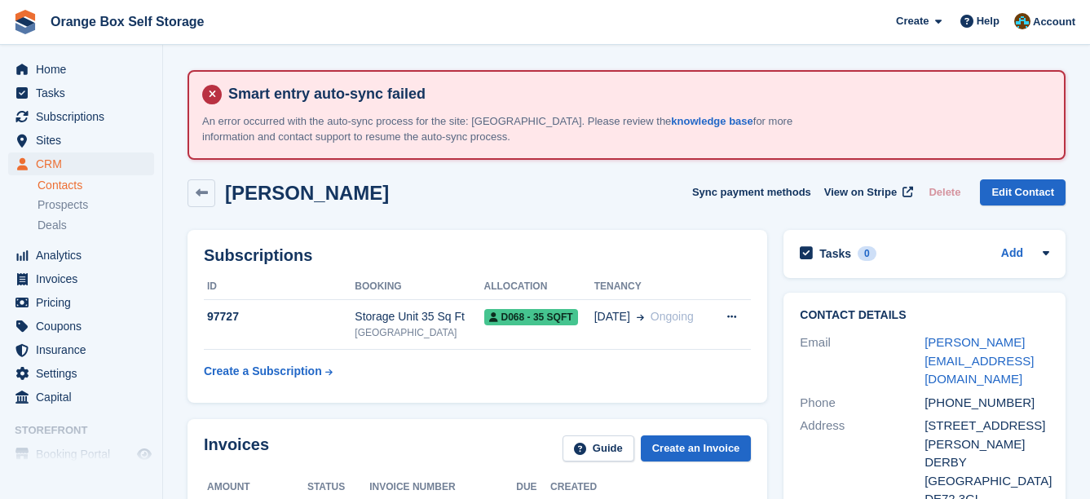
scroll to position [82, 0]
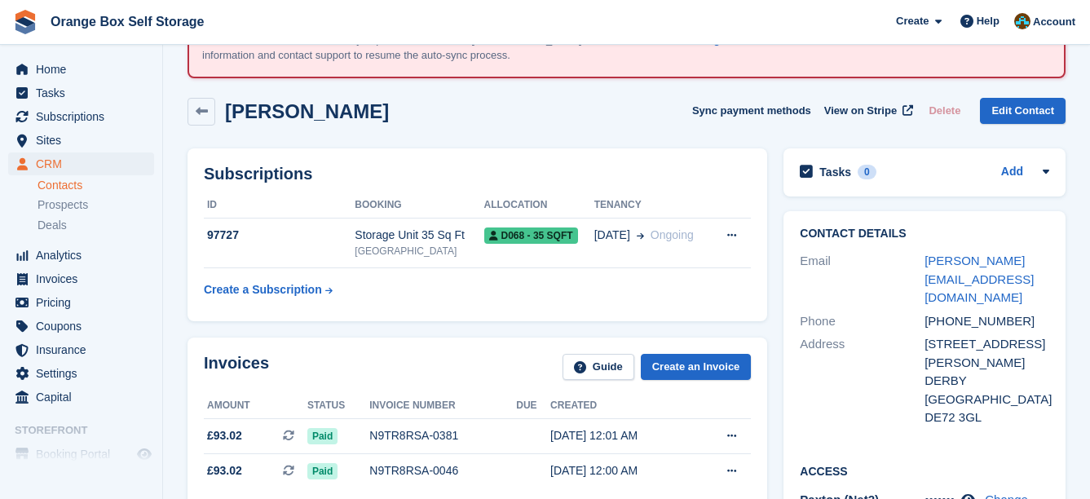
drag, startPoint x: 636, startPoint y: 183, endPoint x: 622, endPoint y: 179, distance: 14.5
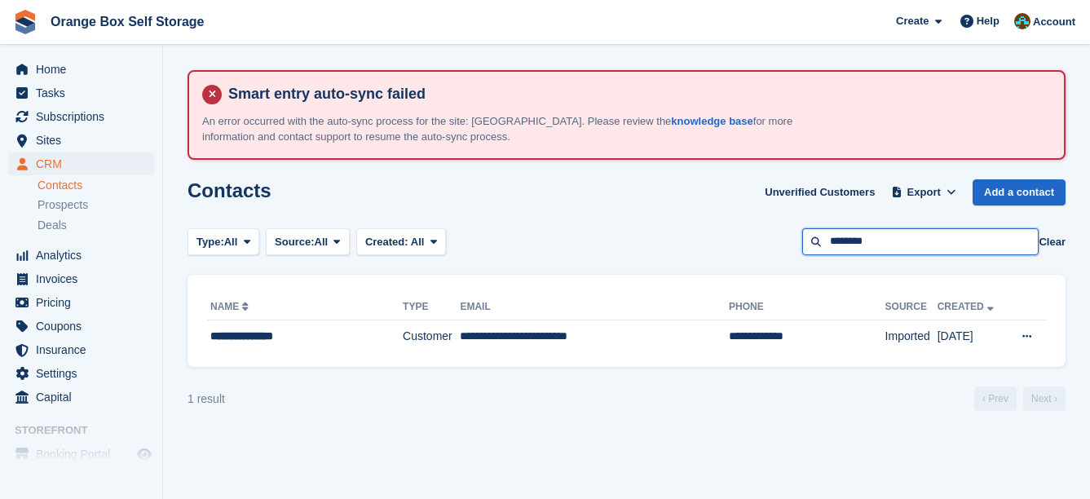
drag, startPoint x: 0, startPoint y: 0, endPoint x: 749, endPoint y: 246, distance: 788.1
click at [749, 246] on div "Type: All All Lead Customer Source: All All Storefront Backoffice Pre-Opening i…" at bounding box center [627, 241] width 878 height 27
type input "*********"
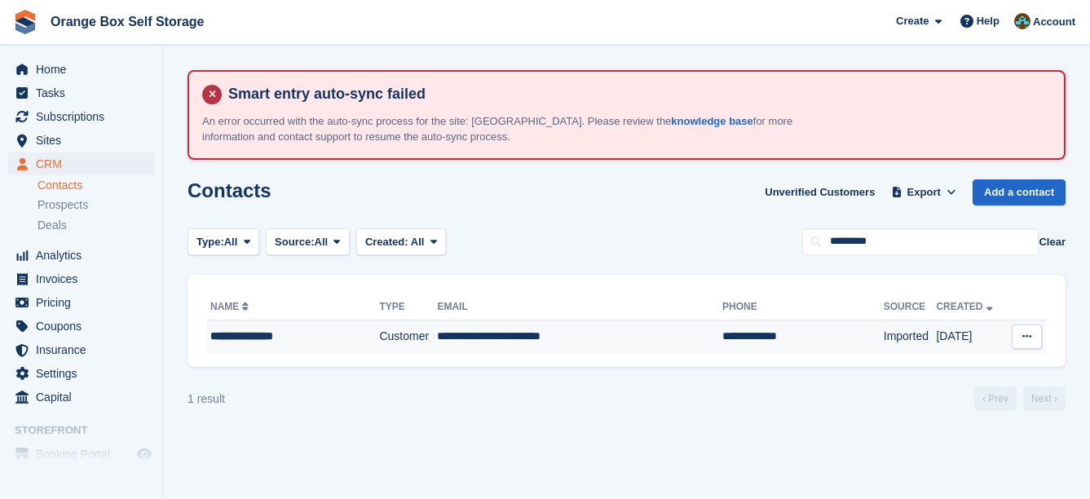
click at [652, 338] on td "**********" at bounding box center [579, 337] width 285 height 34
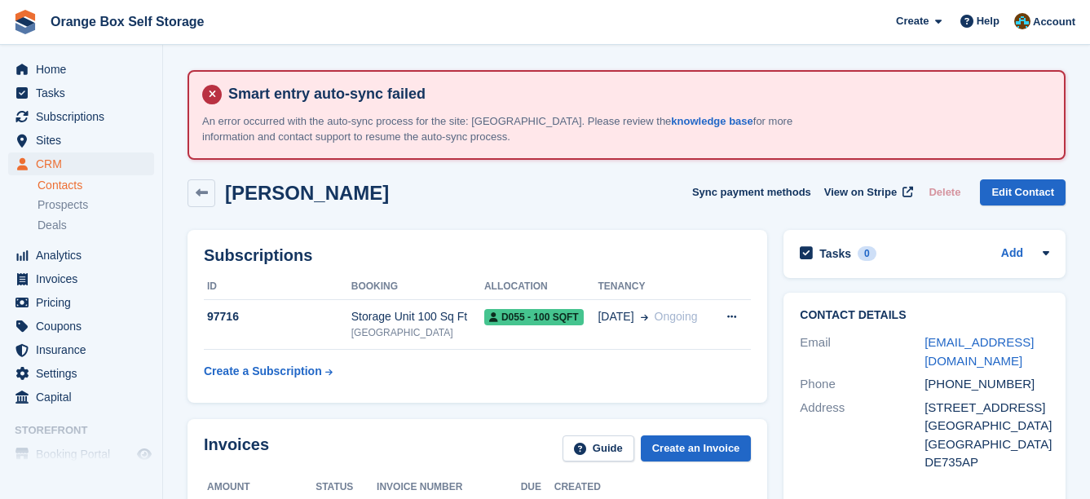
scroll to position [82, 0]
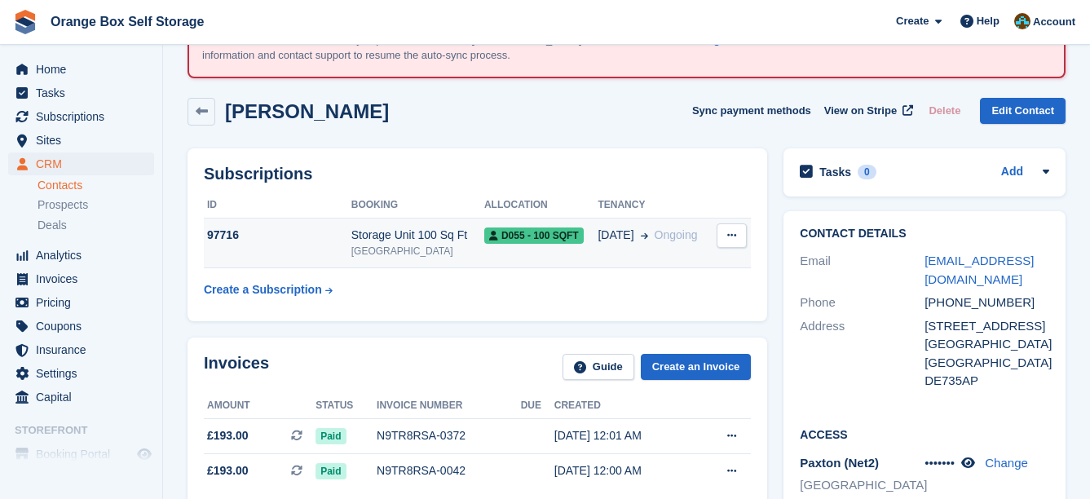
click at [613, 249] on td "09 Aug Ongoing" at bounding box center [655, 244] width 114 height 50
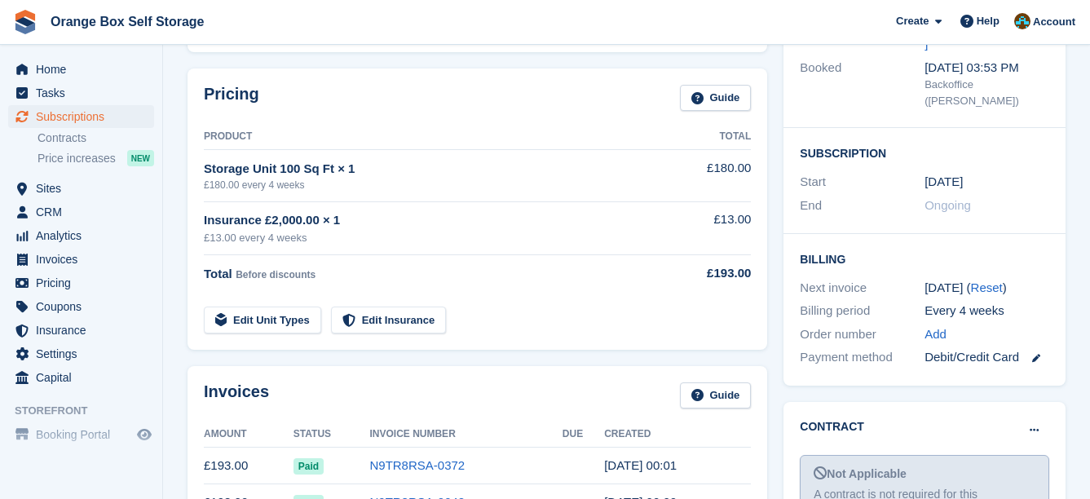
scroll to position [408, 0]
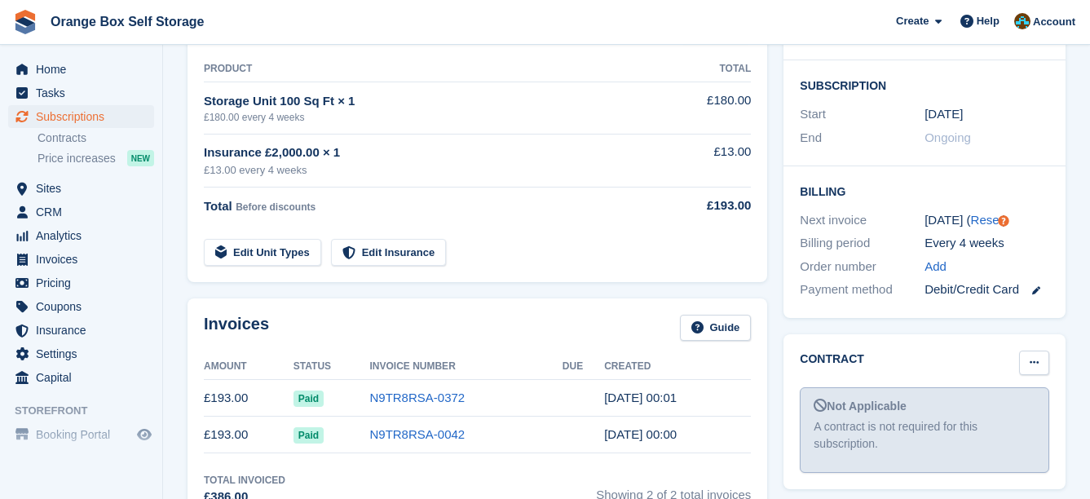
click at [1040, 351] on button at bounding box center [1034, 363] width 30 height 24
click at [1011, 405] on p "Mark as signed" at bounding box center [971, 415] width 142 height 21
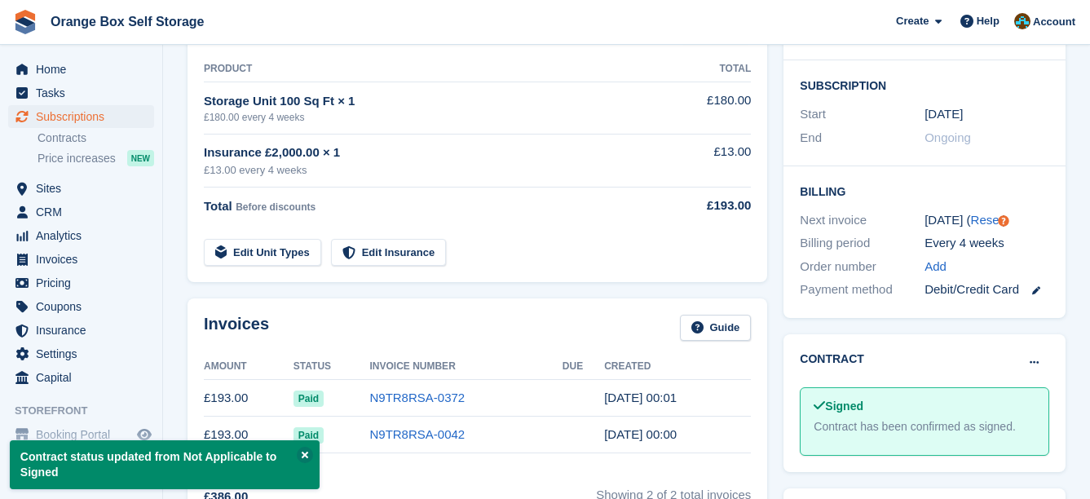
drag, startPoint x: 745, startPoint y: 245, endPoint x: 733, endPoint y: 242, distance: 11.9
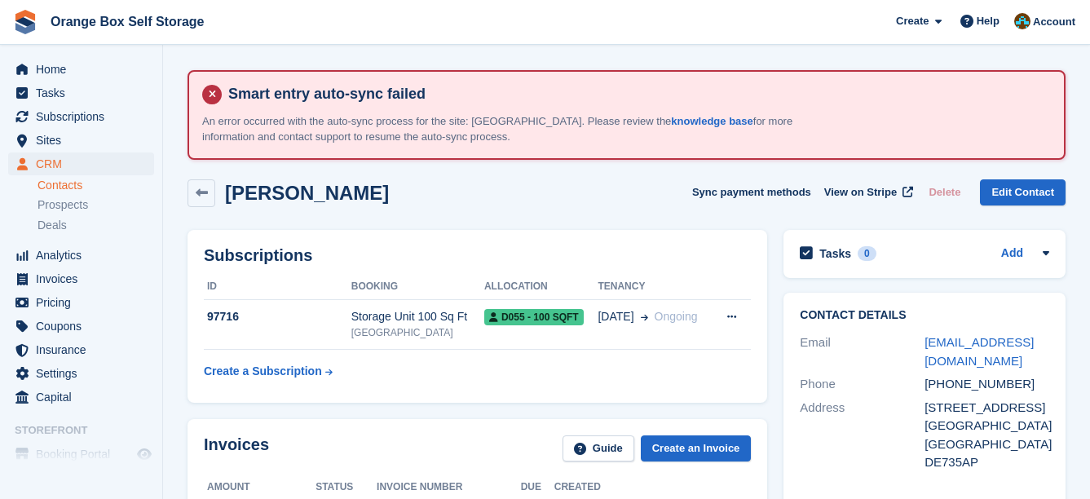
scroll to position [82, 0]
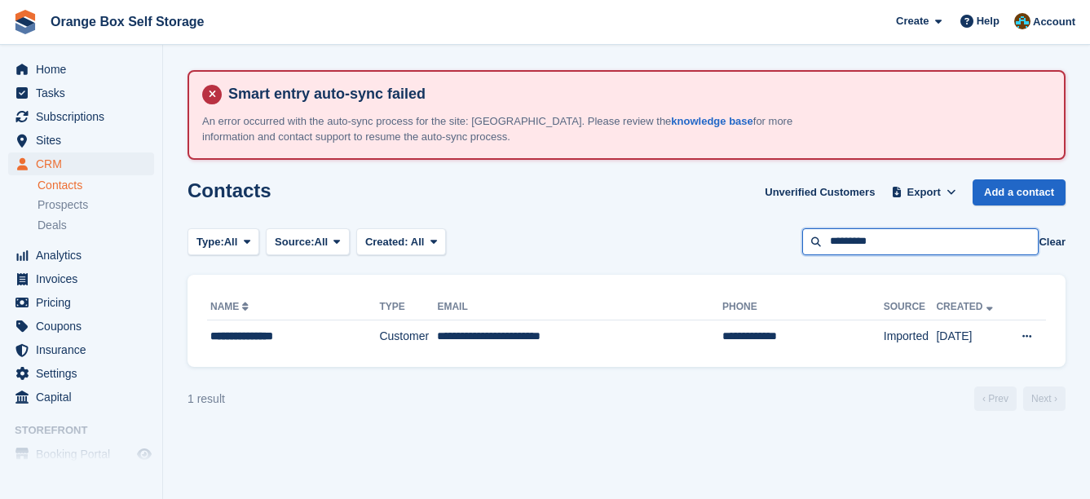
drag, startPoint x: 901, startPoint y: 241, endPoint x: 709, endPoint y: 236, distance: 192.5
click at [709, 236] on div "Type: All All Lead Customer Source: All All Storefront Backoffice Pre-Opening i…" at bounding box center [627, 241] width 878 height 27
type input "**********"
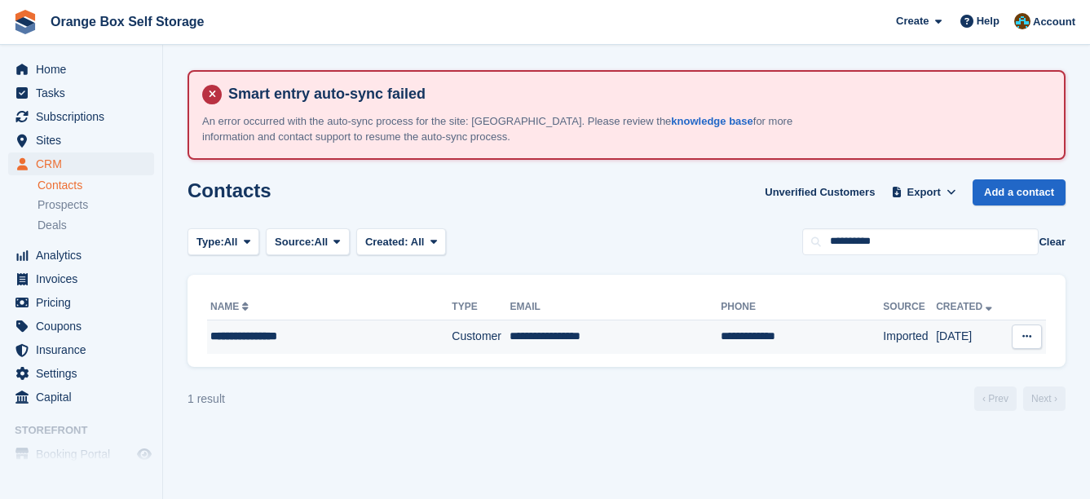
click at [665, 336] on td "**********" at bounding box center [615, 337] width 211 height 34
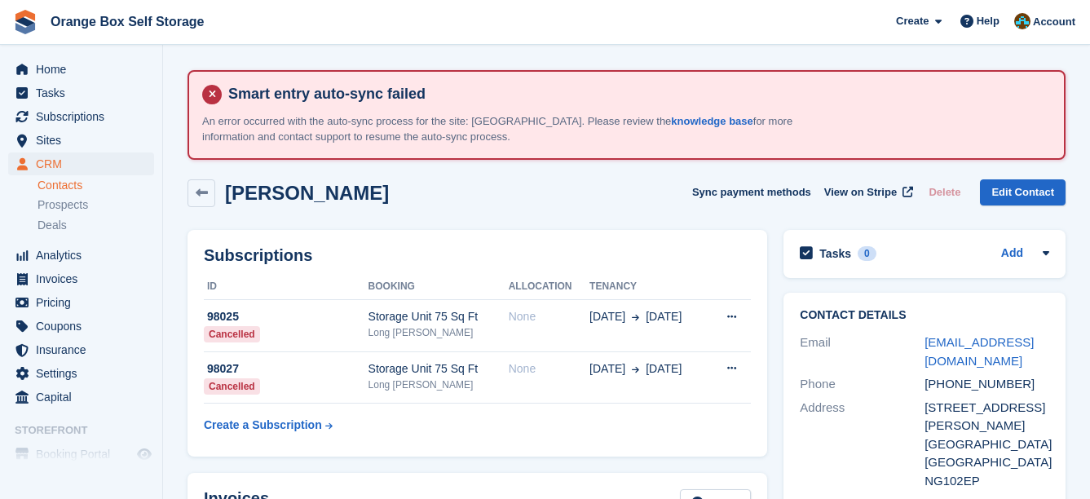
scroll to position [82, 0]
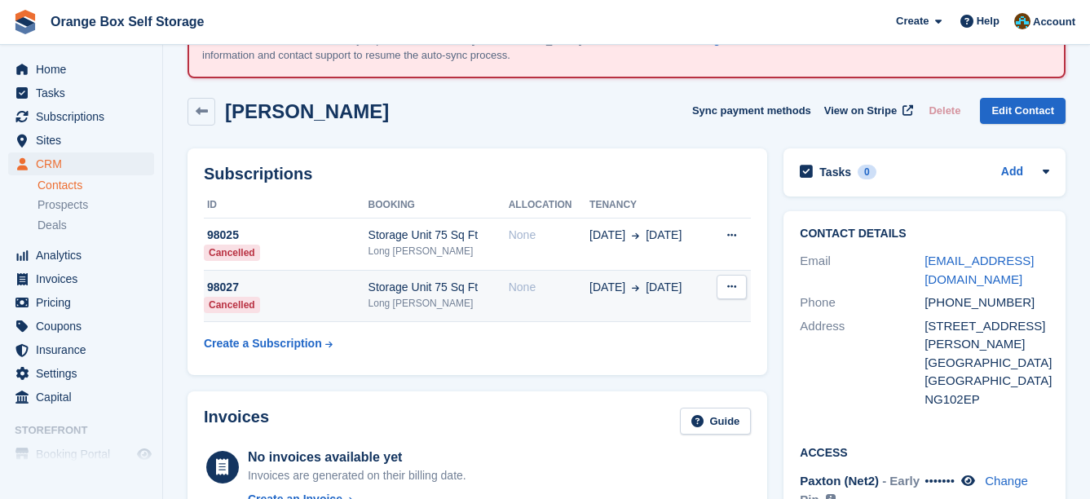
click at [590, 293] on span "15 Aug" at bounding box center [608, 287] width 36 height 17
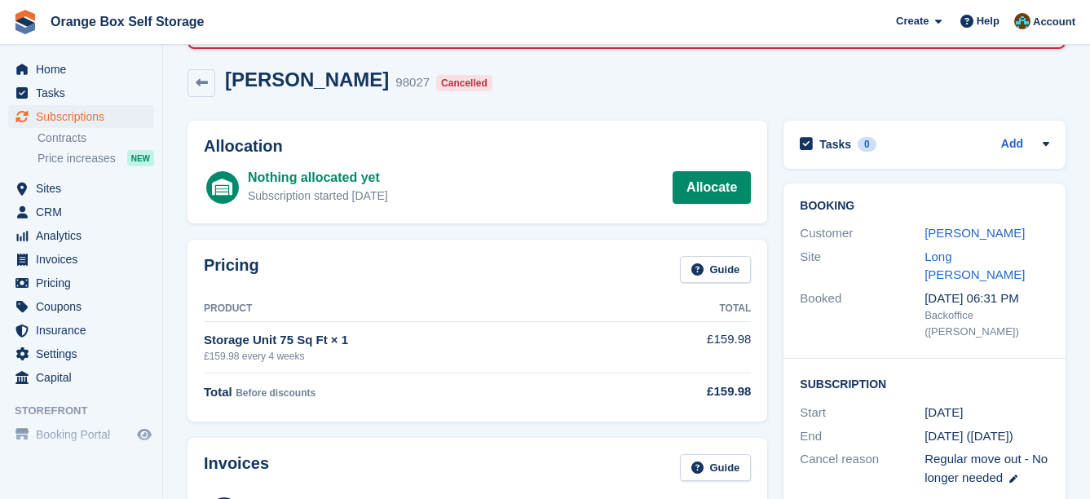
scroll to position [571, 0]
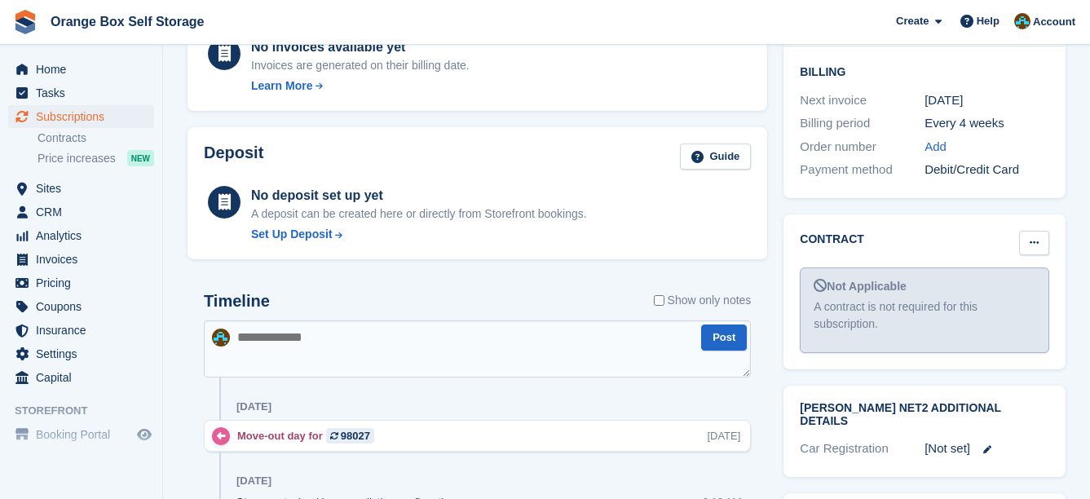
click at [1028, 231] on button at bounding box center [1034, 243] width 30 height 24
click at [1015, 285] on p "Mark as signed" at bounding box center [971, 295] width 142 height 21
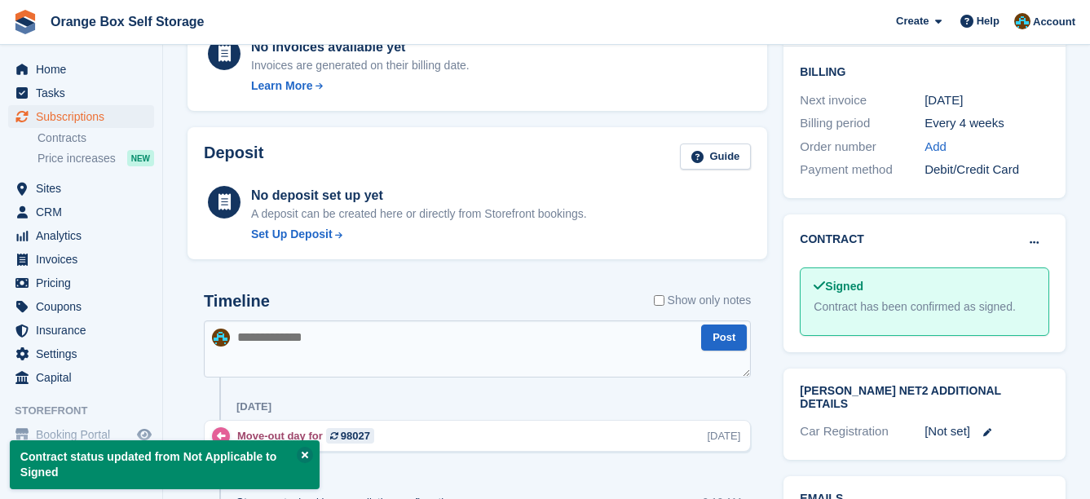
drag, startPoint x: 694, startPoint y: 191, endPoint x: 665, endPoint y: 183, distance: 29.5
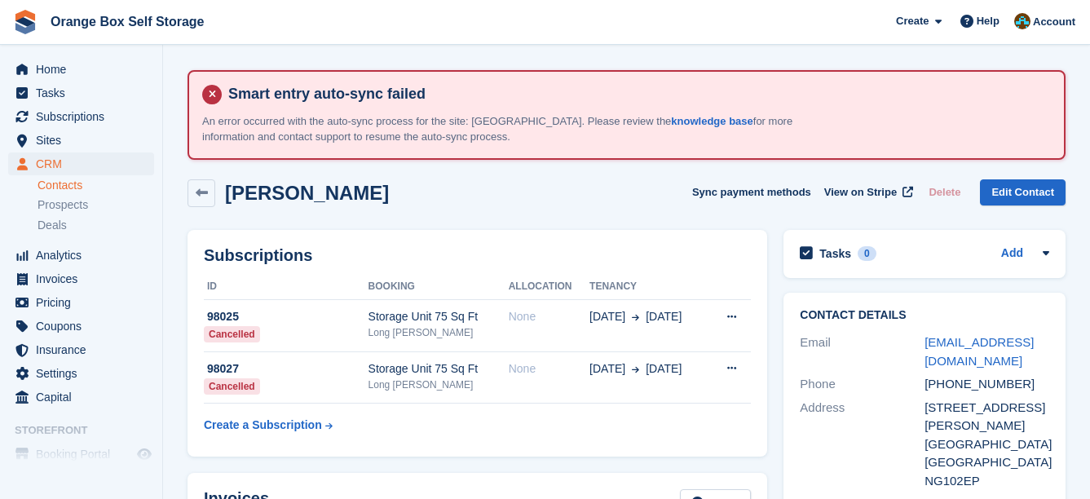
scroll to position [82, 0]
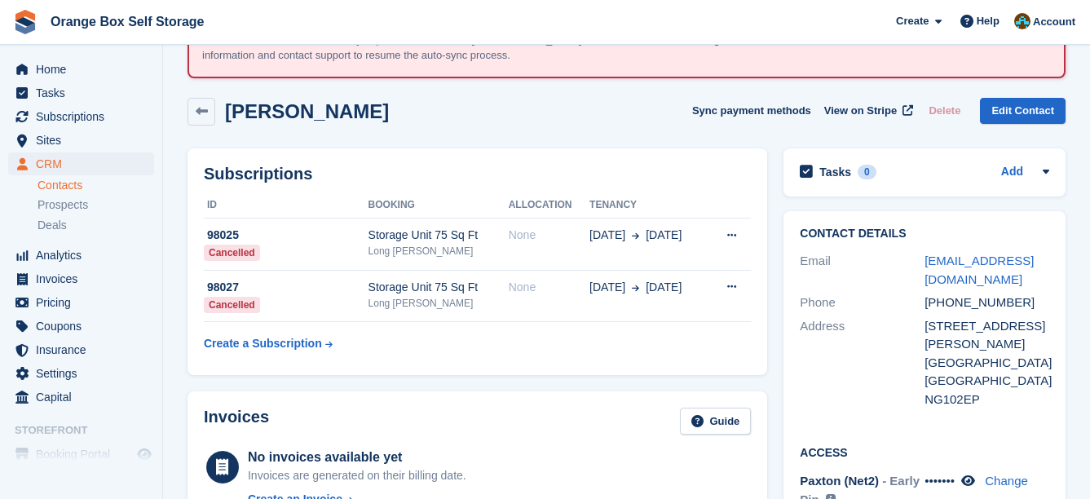
click at [537, 252] on td "None" at bounding box center [549, 245] width 81 height 52
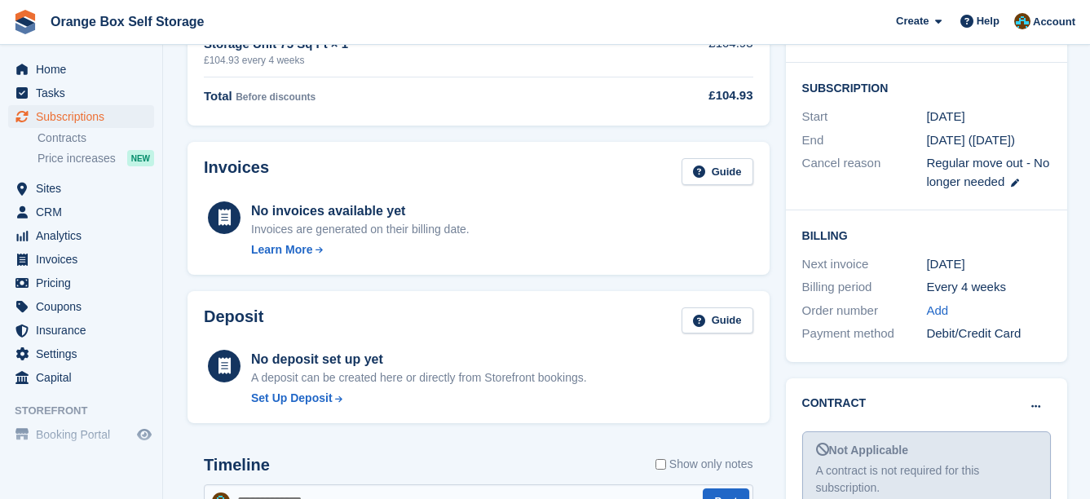
scroll to position [408, 0]
click at [1036, 394] on button at bounding box center [1036, 406] width 30 height 24
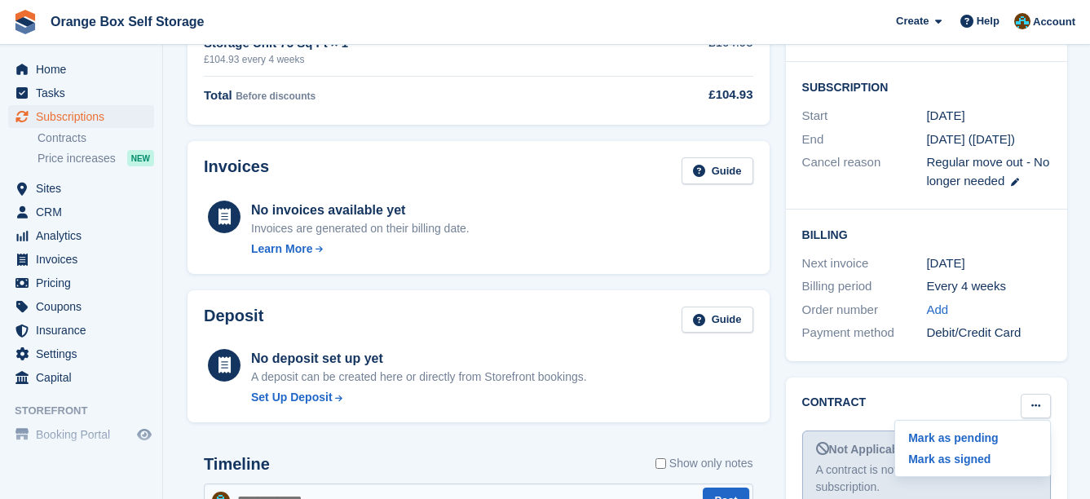
drag, startPoint x: 940, startPoint y: 429, endPoint x: 630, endPoint y: 45, distance: 494.0
click at [940, 449] on p "Mark as signed" at bounding box center [973, 459] width 142 height 21
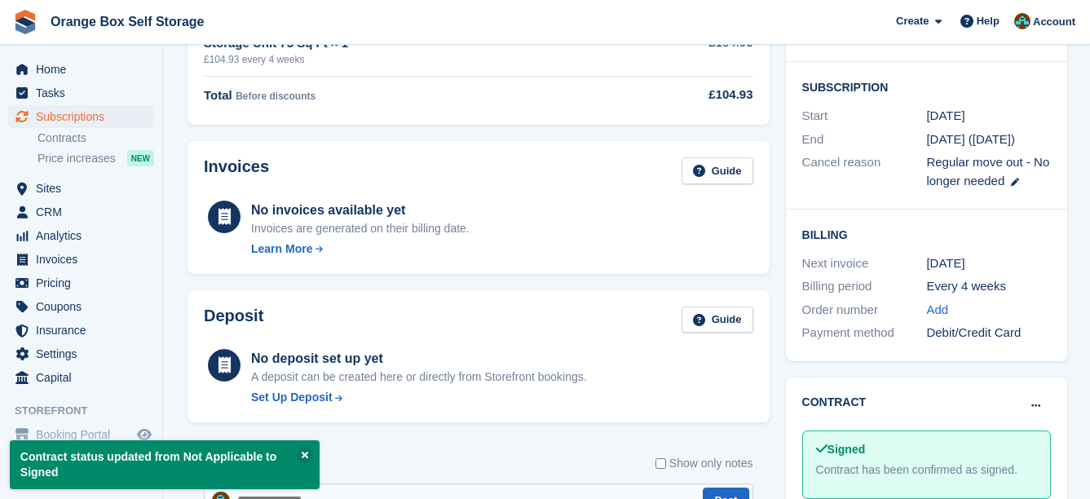
click at [705, 259] on div "Invoices Guide No invoices available yet Invoices are generated on their billin…" at bounding box center [479, 207] width 582 height 133
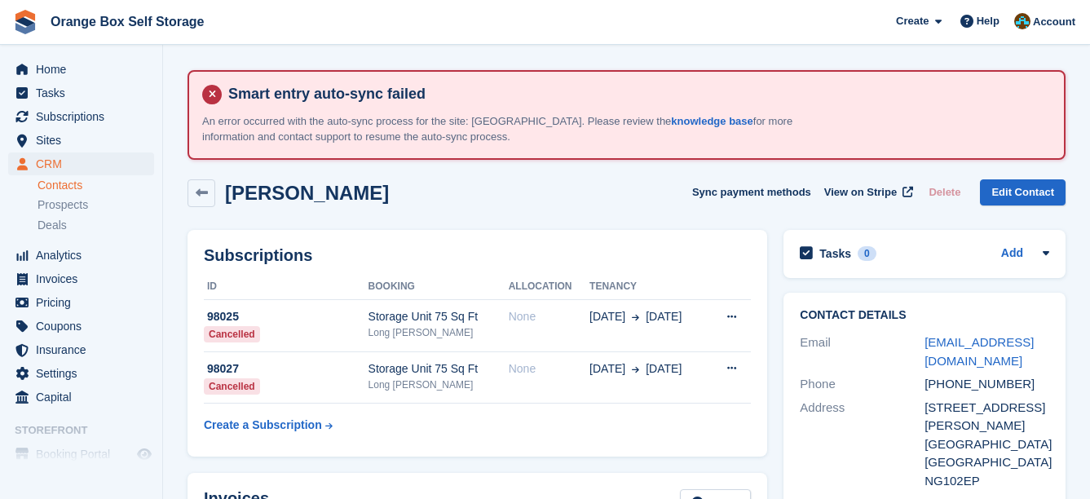
drag, startPoint x: 700, startPoint y: 275, endPoint x: 669, endPoint y: 233, distance: 51.9
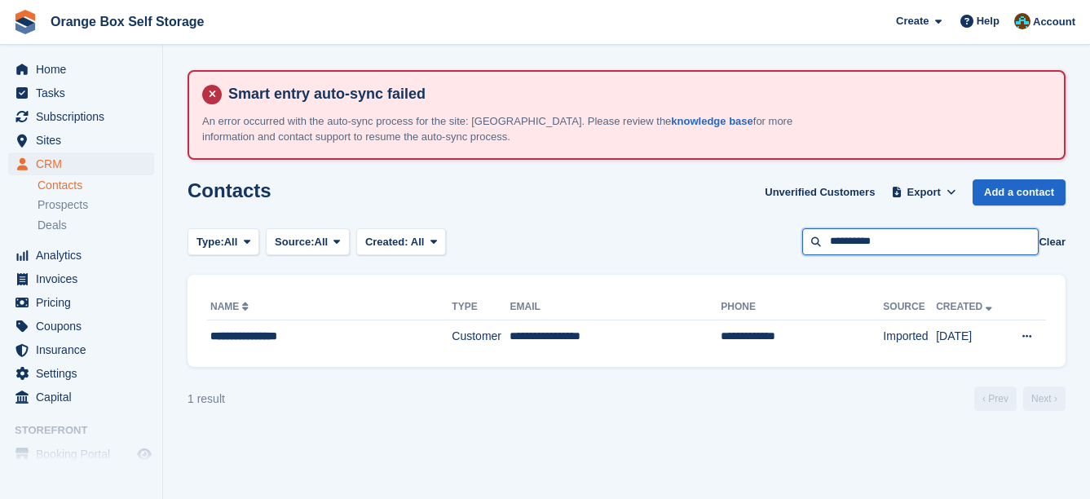
drag, startPoint x: 916, startPoint y: 244, endPoint x: 589, endPoint y: 307, distance: 333.1
click at [600, 306] on section "Smart entry auto-sync failed An error occurred with the auto-sync process for t…" at bounding box center [626, 249] width 927 height 499
type input "******"
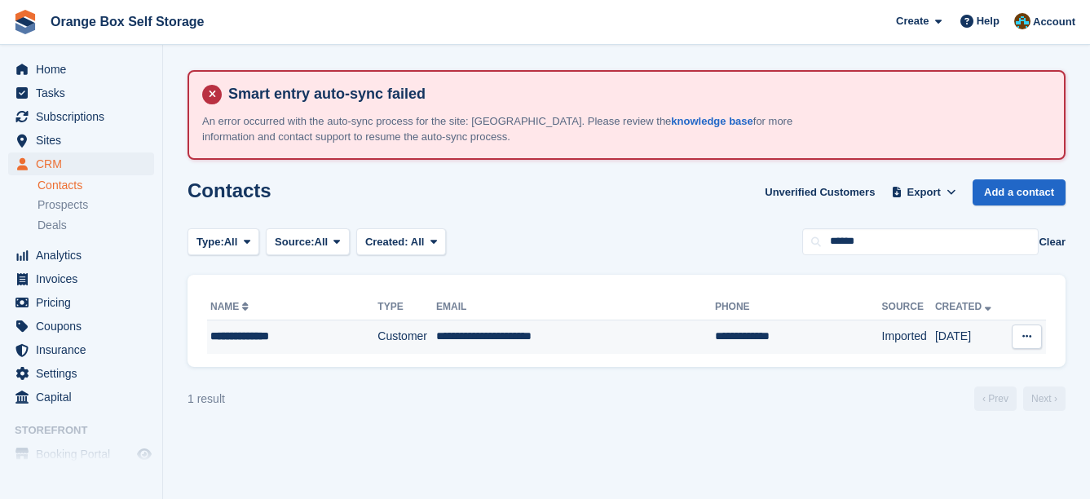
click at [589, 334] on td "**********" at bounding box center [575, 337] width 279 height 34
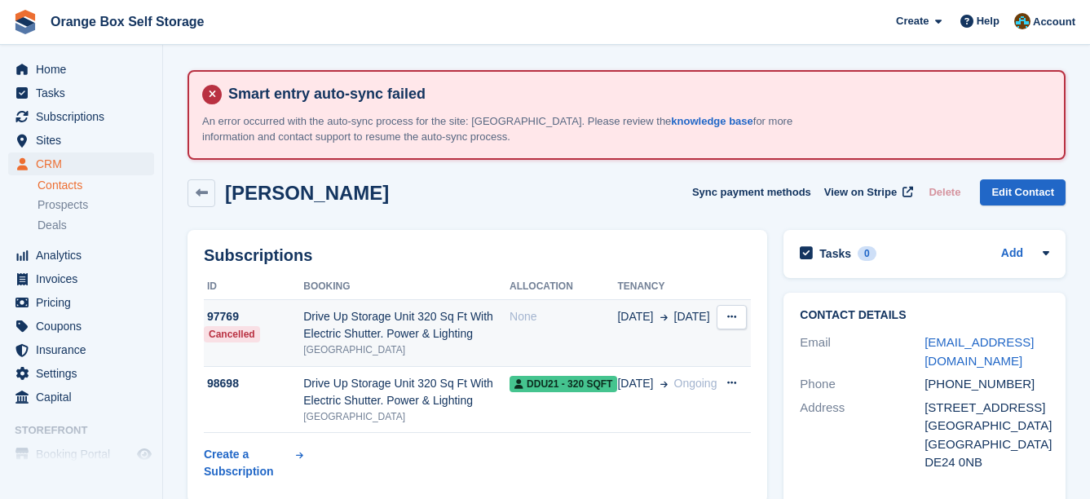
click at [530, 320] on div "None" at bounding box center [564, 316] width 108 height 17
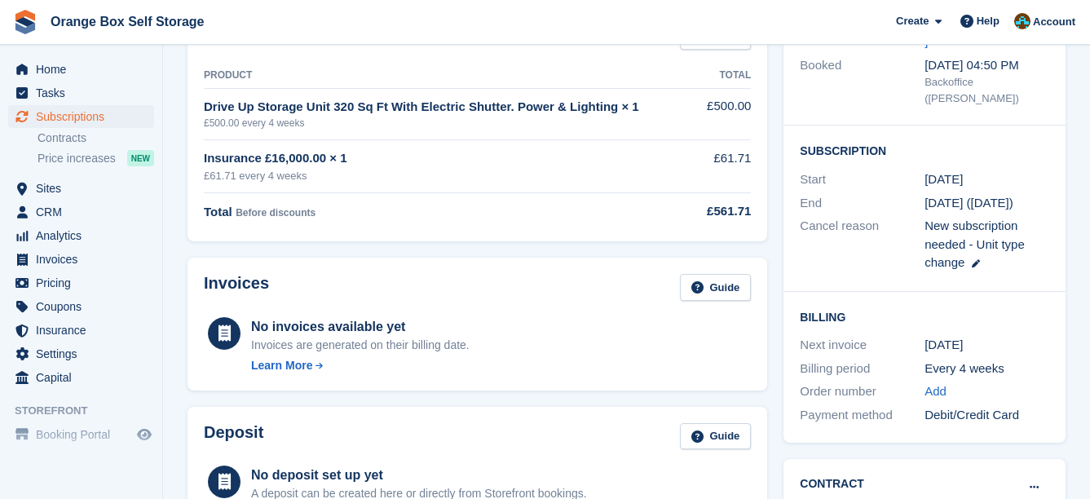
scroll to position [489, 0]
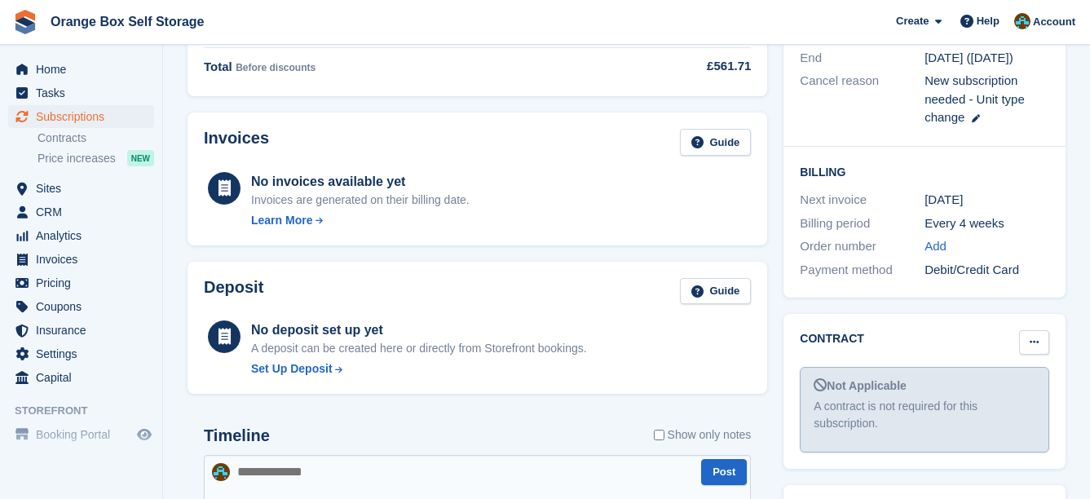
click at [1041, 330] on button at bounding box center [1034, 342] width 30 height 24
click at [972, 385] on p "Mark as signed" at bounding box center [971, 395] width 142 height 21
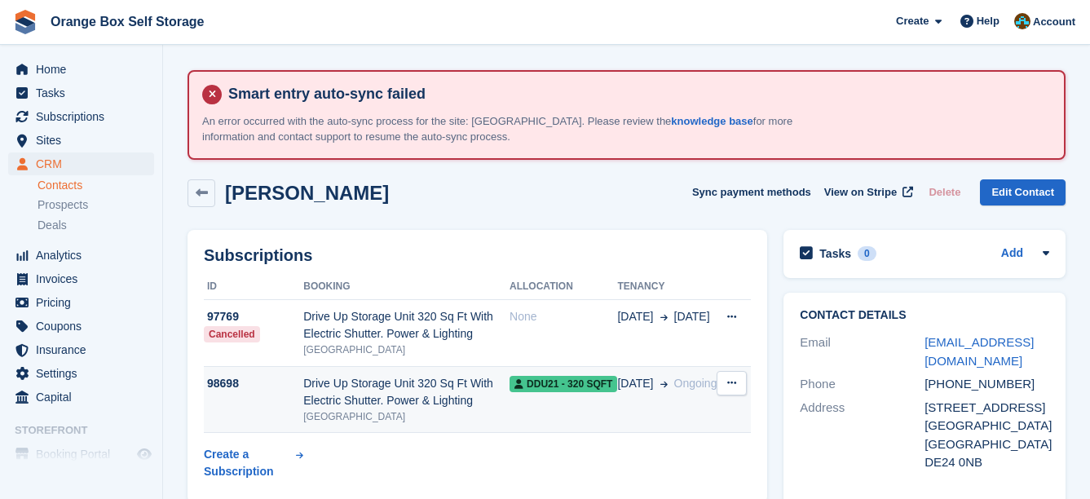
click at [464, 391] on div "Drive Up Storage Unit 320 Sq Ft With Electric Shutter. Power & Lighting" at bounding box center [406, 392] width 206 height 34
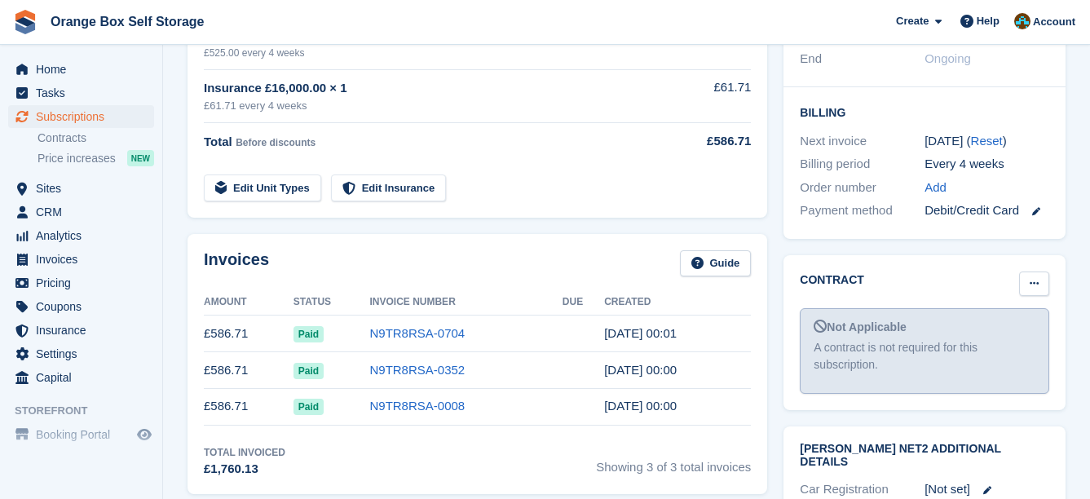
scroll to position [489, 0]
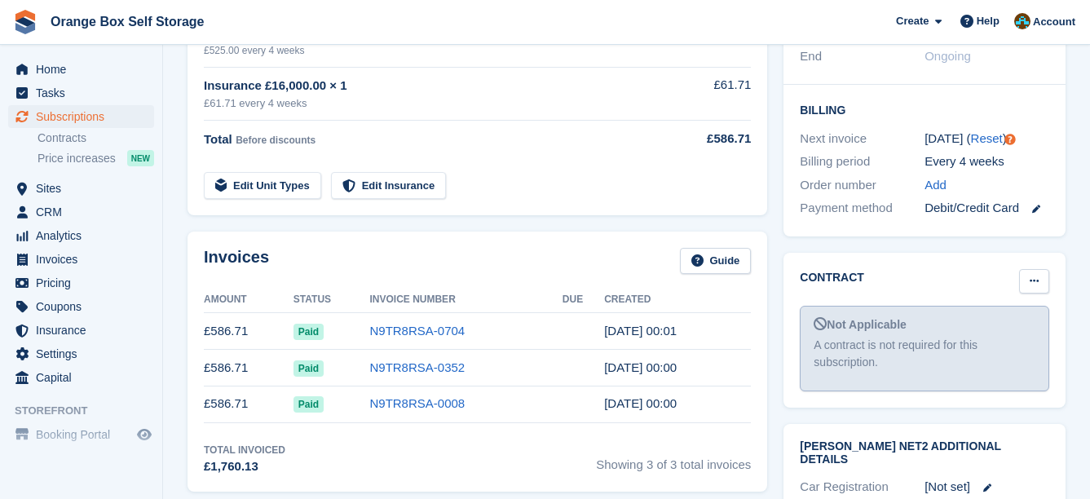
click at [1038, 276] on icon at bounding box center [1034, 281] width 9 height 11
click at [922, 324] on p "Mark as signed" at bounding box center [971, 334] width 142 height 21
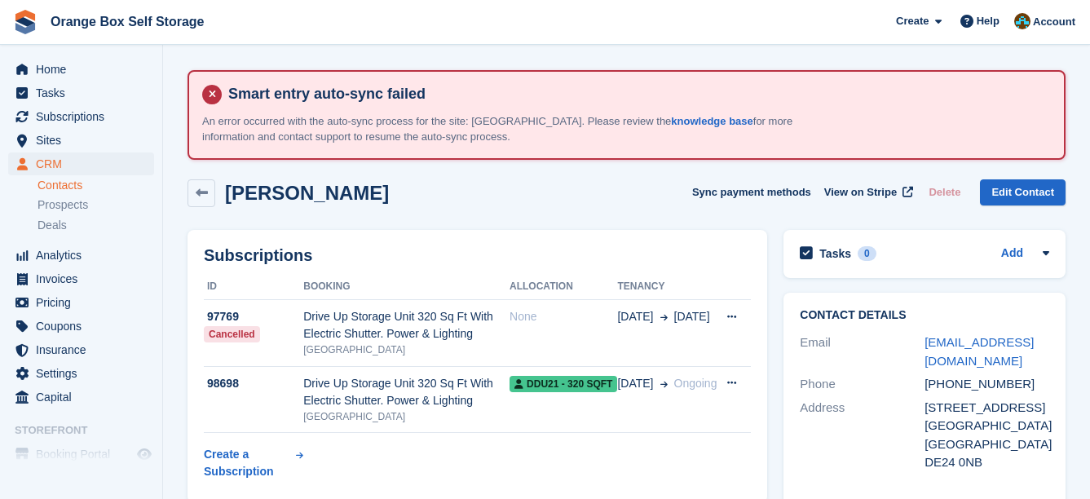
click at [693, 230] on div "Subscriptions ID Booking Allocation Tenancy 97769 Cancelled Drive Up Storage Un…" at bounding box center [478, 367] width 580 height 274
drag, startPoint x: 714, startPoint y: 232, endPoint x: 704, endPoint y: 230, distance: 10.9
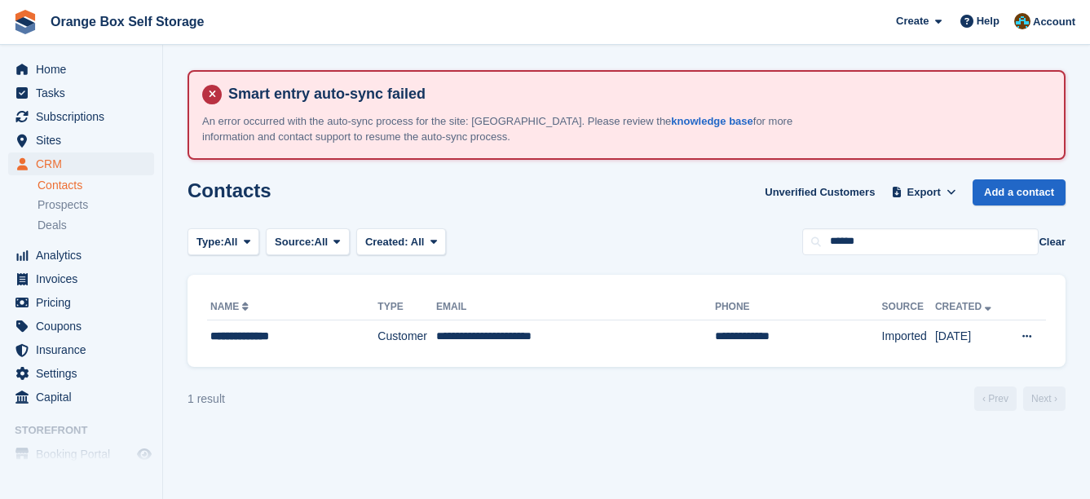
click at [684, 241] on div "Type: All All Lead Customer Source: All All Storefront Backoffice Pre-Opening i…" at bounding box center [627, 241] width 878 height 27
type input "*********"
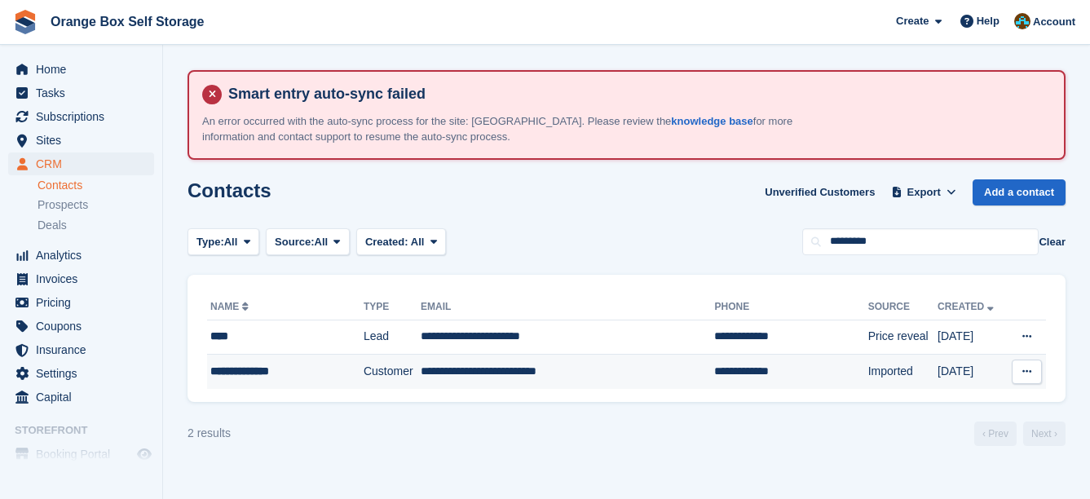
click at [589, 365] on td "**********" at bounding box center [568, 372] width 294 height 34
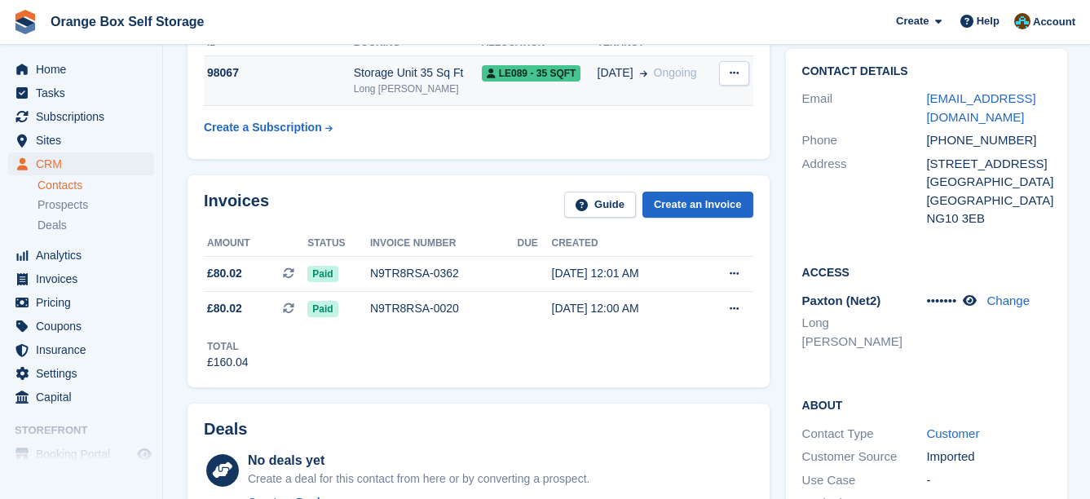
scroll to position [245, 0]
click at [581, 86] on td "LE089 - 35 SQFT" at bounding box center [540, 80] width 116 height 50
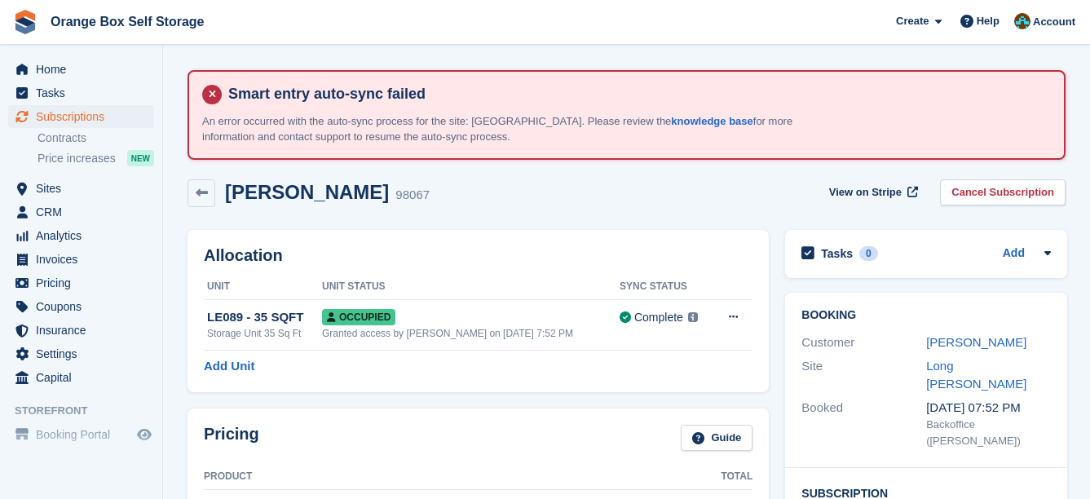
scroll to position [408, 0]
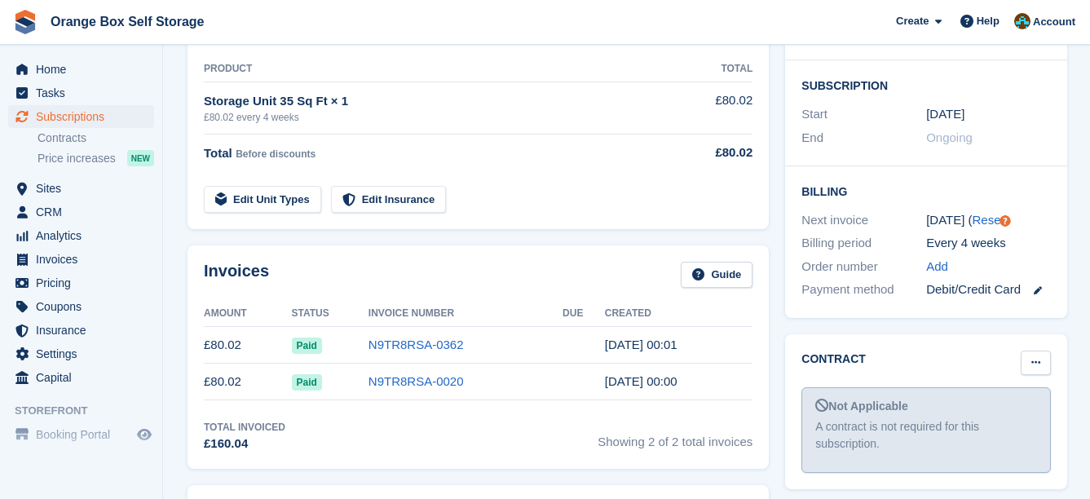
click at [1036, 351] on button at bounding box center [1036, 363] width 30 height 24
click at [964, 405] on p "Mark as signed" at bounding box center [973, 415] width 142 height 21
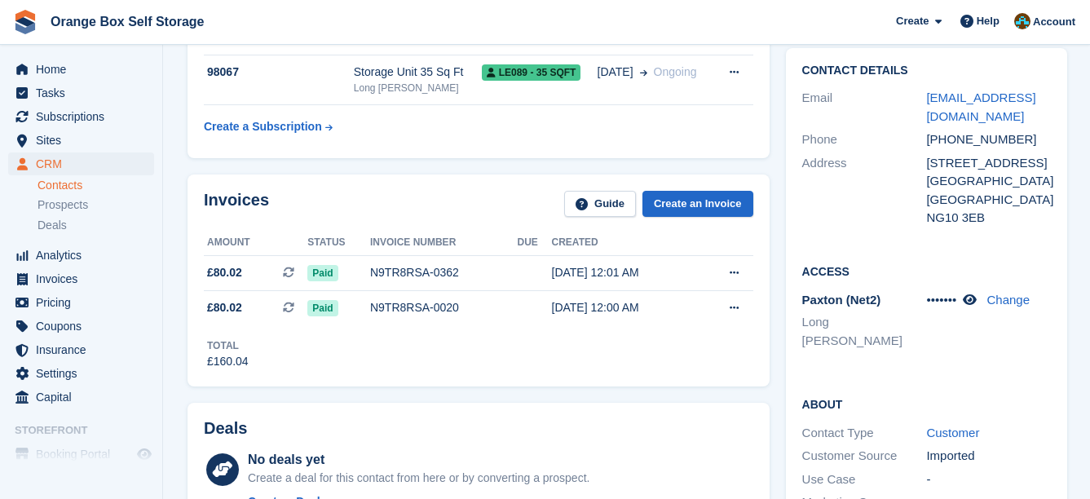
scroll to position [163, 0]
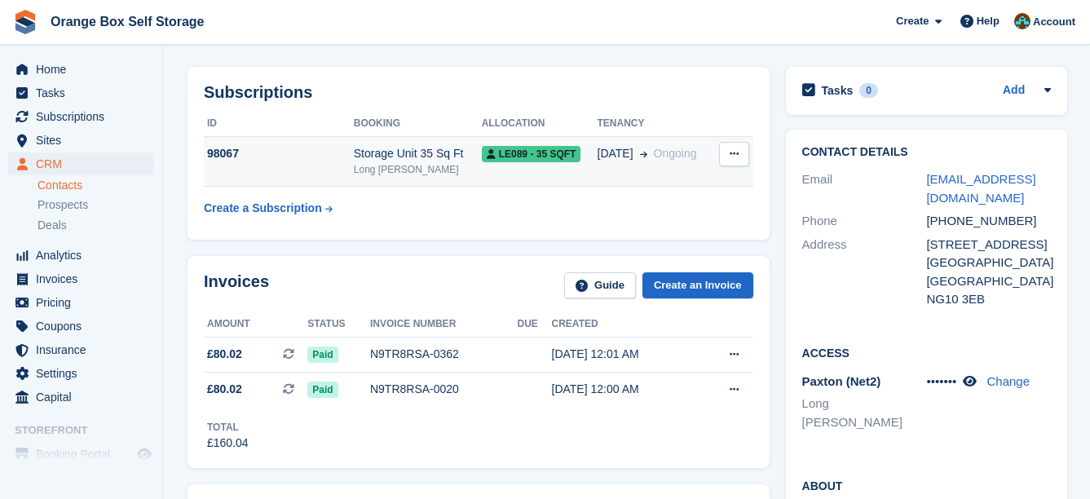
drag, startPoint x: 639, startPoint y: 170, endPoint x: 628, endPoint y: 164, distance: 12.0
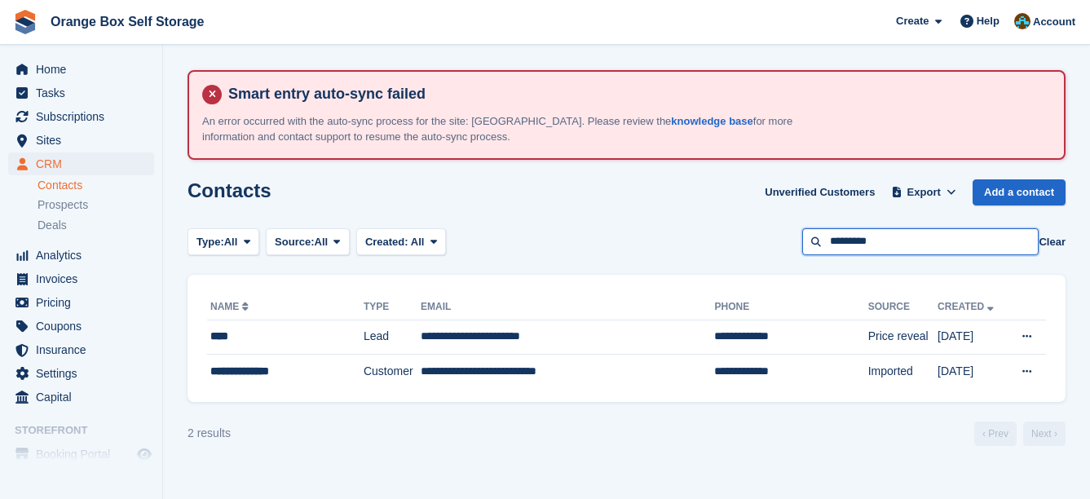
drag, startPoint x: 903, startPoint y: 245, endPoint x: 599, endPoint y: 232, distance: 304.5
click at [599, 232] on div "Type: All All Lead Customer Source: All All Storefront Backoffice Pre-Opening i…" at bounding box center [627, 241] width 878 height 27
type input "*****"
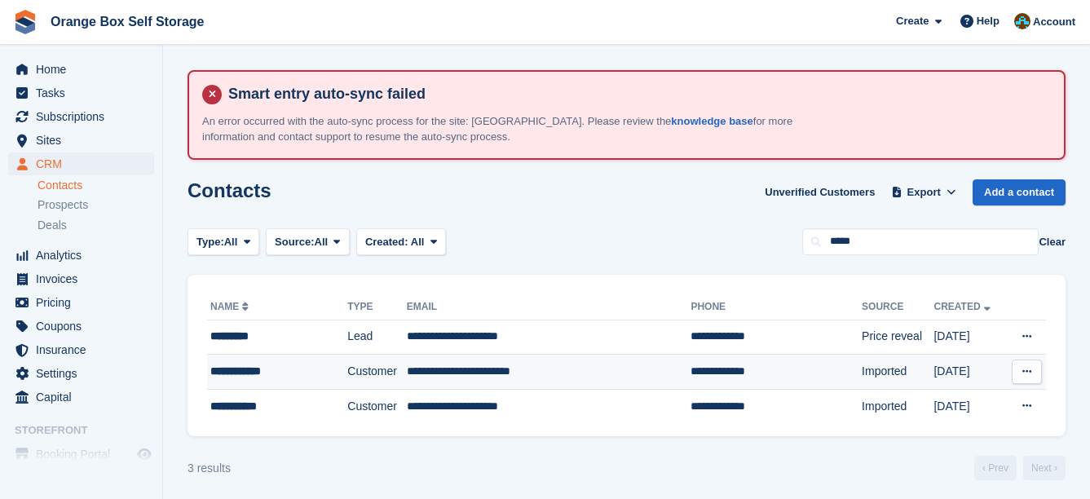
click at [543, 375] on td "**********" at bounding box center [549, 372] width 285 height 35
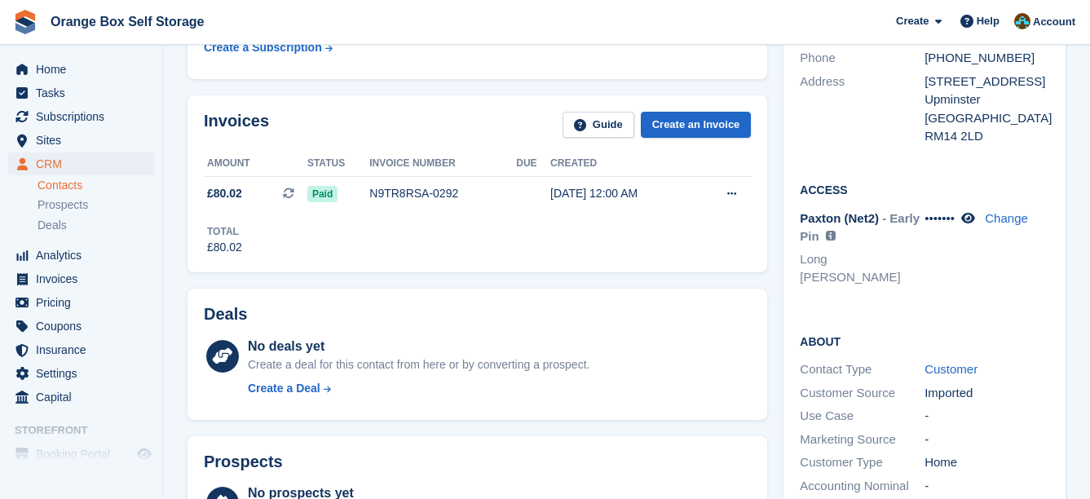
scroll to position [163, 0]
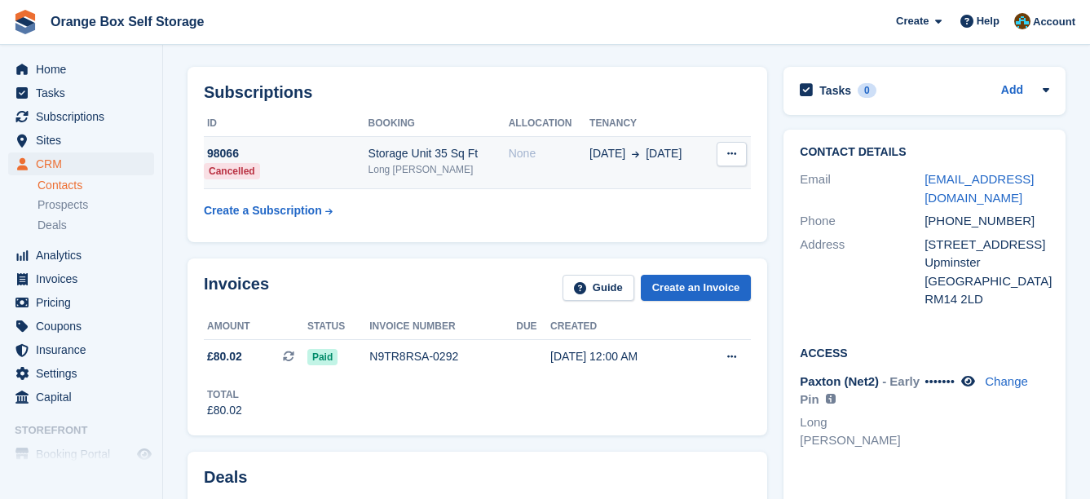
click at [628, 170] on td "30 Aug 1 Sep" at bounding box center [649, 163] width 118 height 52
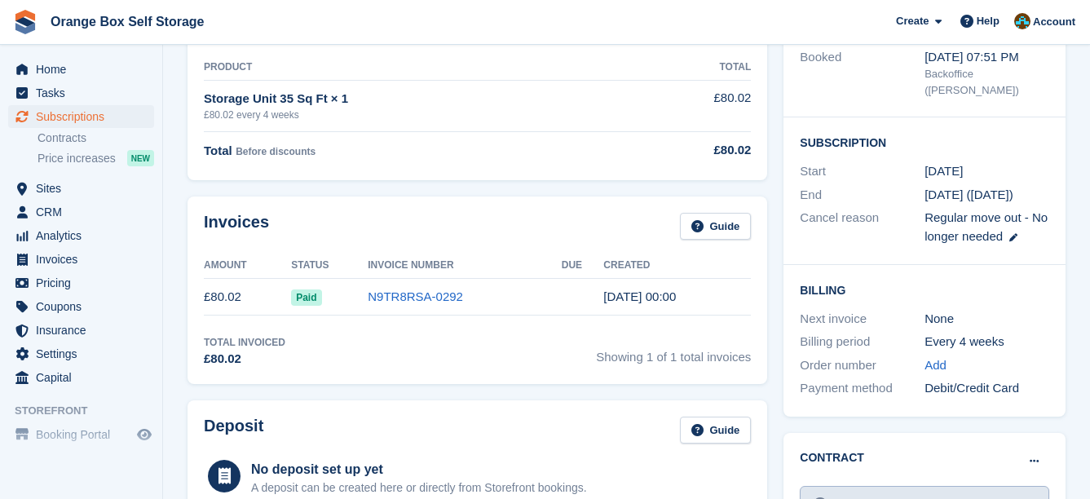
scroll to position [408, 0]
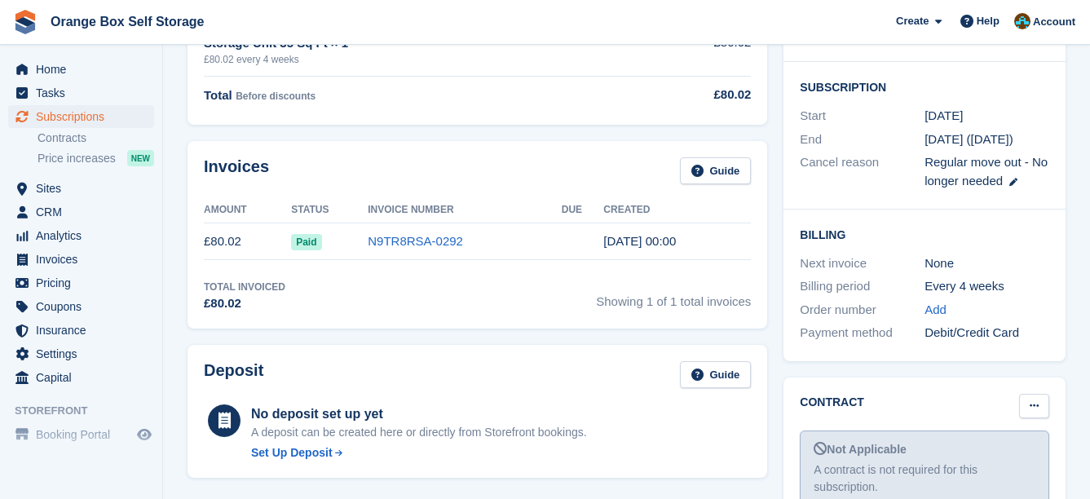
click at [1037, 400] on icon at bounding box center [1034, 405] width 9 height 11
drag, startPoint x: 972, startPoint y: 419, endPoint x: 633, endPoint y: 51, distance: 501.0
click at [971, 449] on p "Mark as signed" at bounding box center [971, 459] width 142 height 21
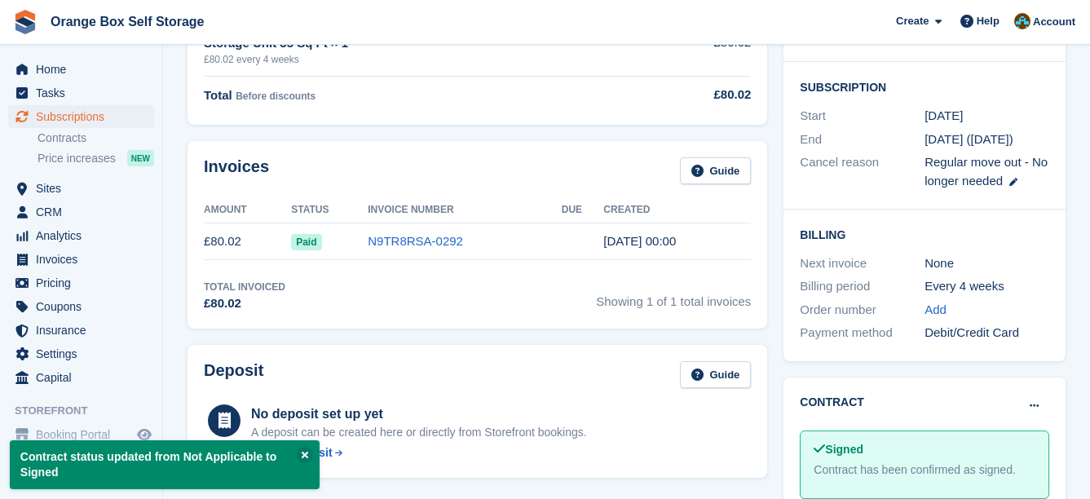
click at [617, 120] on div "Pricing Guide Product Total Storage Unit 35 Sq Ft × 1 £80.02 every 4 weeks £80.…" at bounding box center [478, 34] width 580 height 182
drag, startPoint x: 622, startPoint y: 122, endPoint x: 577, endPoint y: 102, distance: 48.9
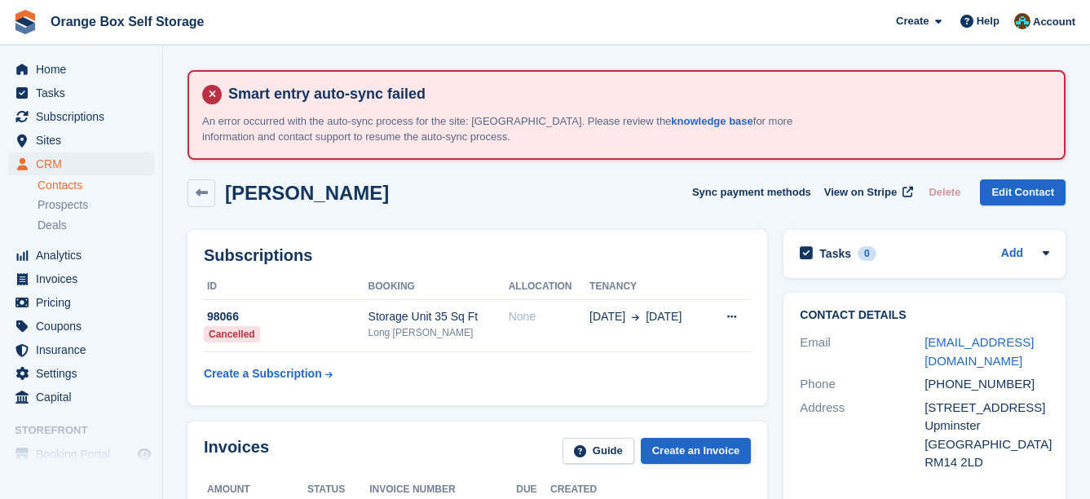
drag, startPoint x: 687, startPoint y: 223, endPoint x: 669, endPoint y: 219, distance: 19.2
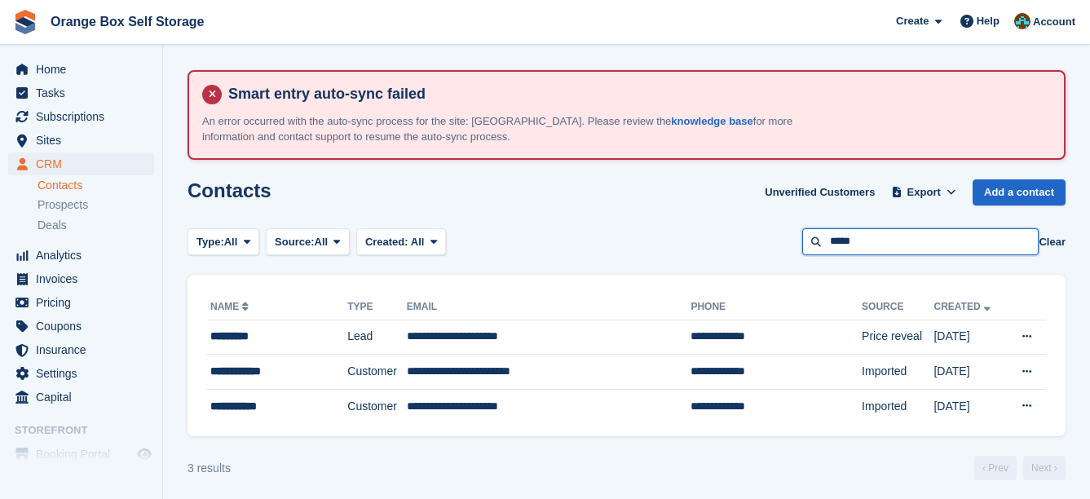
drag, startPoint x: 908, startPoint y: 248, endPoint x: 674, endPoint y: 237, distance: 235.1
click at [674, 237] on div "Type: All All Lead Customer Source: All All Storefront Backoffice Pre-Opening i…" at bounding box center [627, 241] width 878 height 27
type input "******"
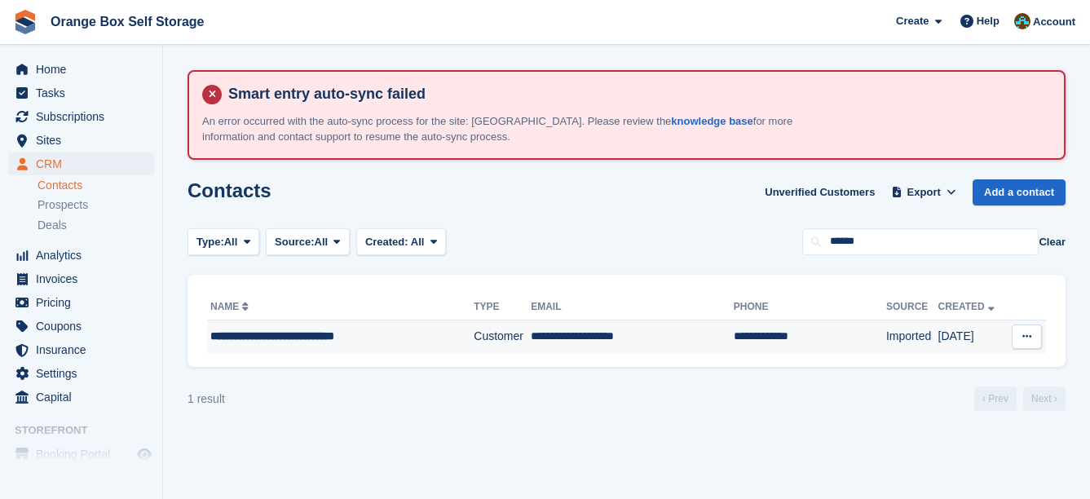
click at [624, 334] on td "**********" at bounding box center [632, 337] width 203 height 34
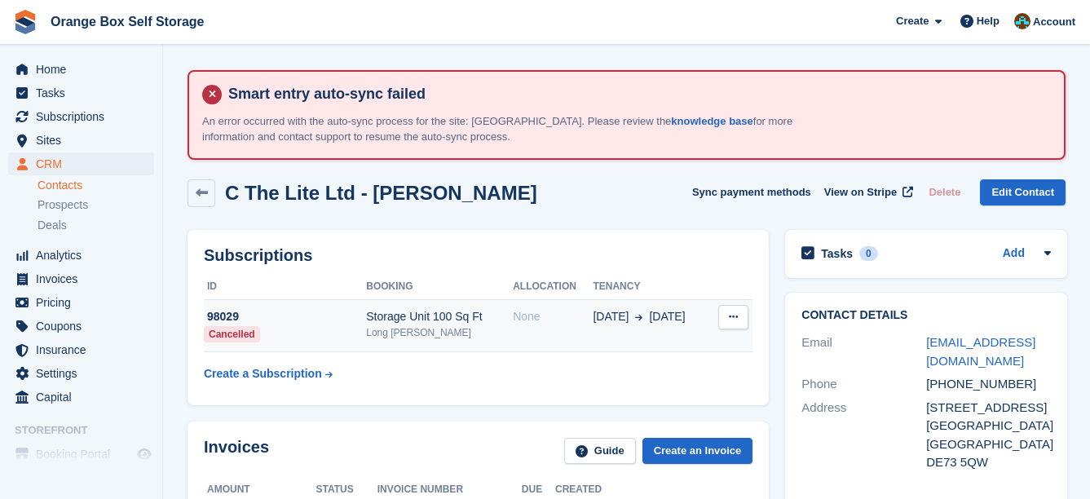
click at [627, 334] on td "[DATE] [DATE]" at bounding box center [651, 326] width 117 height 52
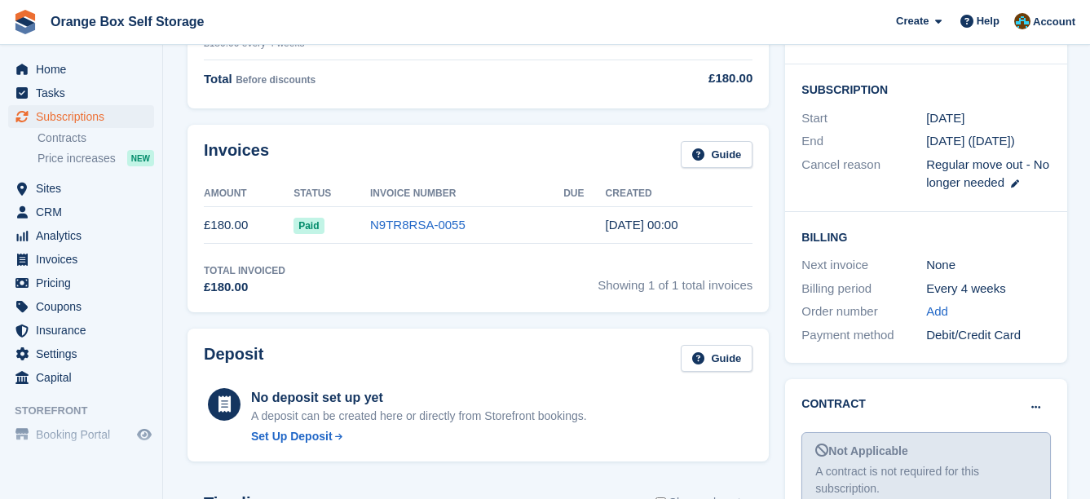
scroll to position [571, 0]
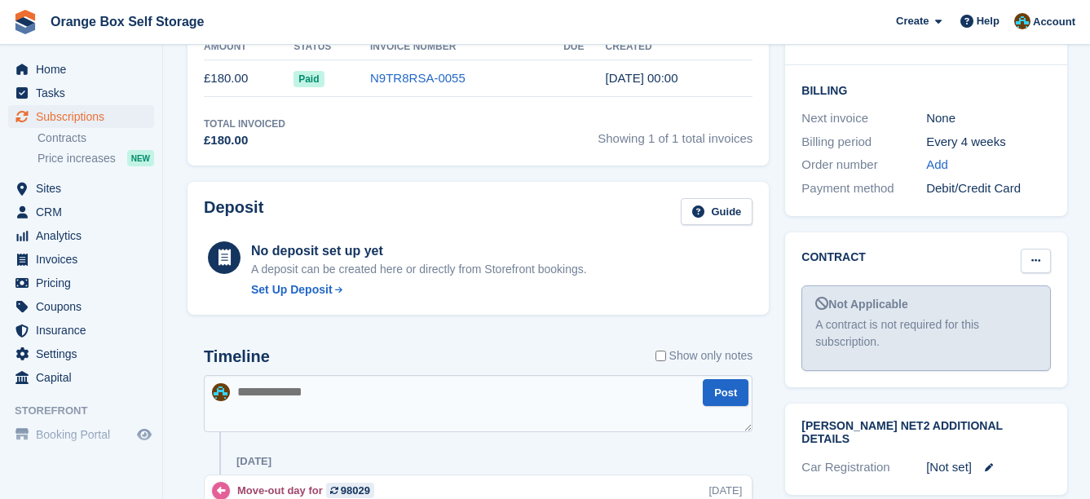
click at [1037, 255] on icon at bounding box center [1036, 260] width 9 height 11
click at [982, 303] on p "Mark as signed" at bounding box center [973, 313] width 142 height 21
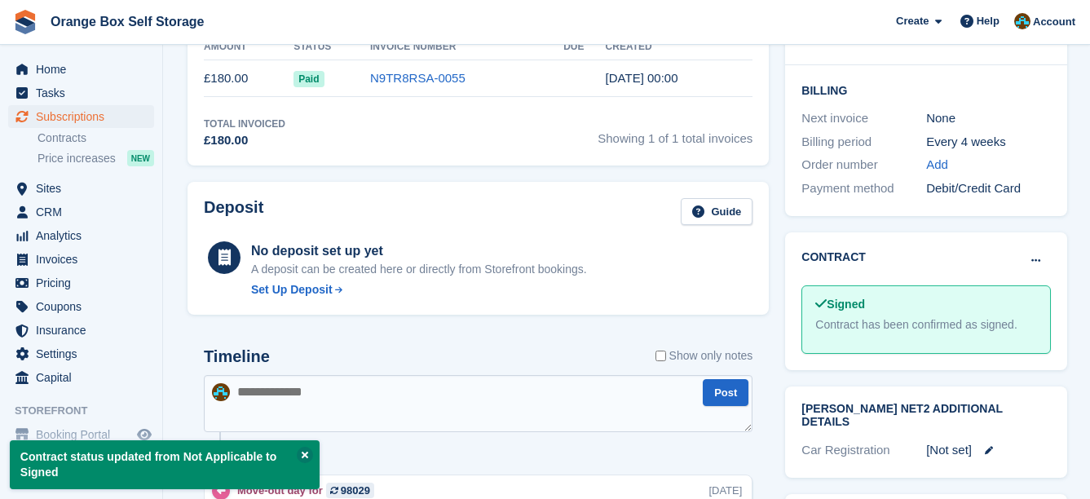
click at [731, 239] on div "No deposit set up yet A deposit can be created here or directly from Storefront…" at bounding box center [478, 268] width 549 height 60
drag, startPoint x: 725, startPoint y: 239, endPoint x: 717, endPoint y: 236, distance: 8.5
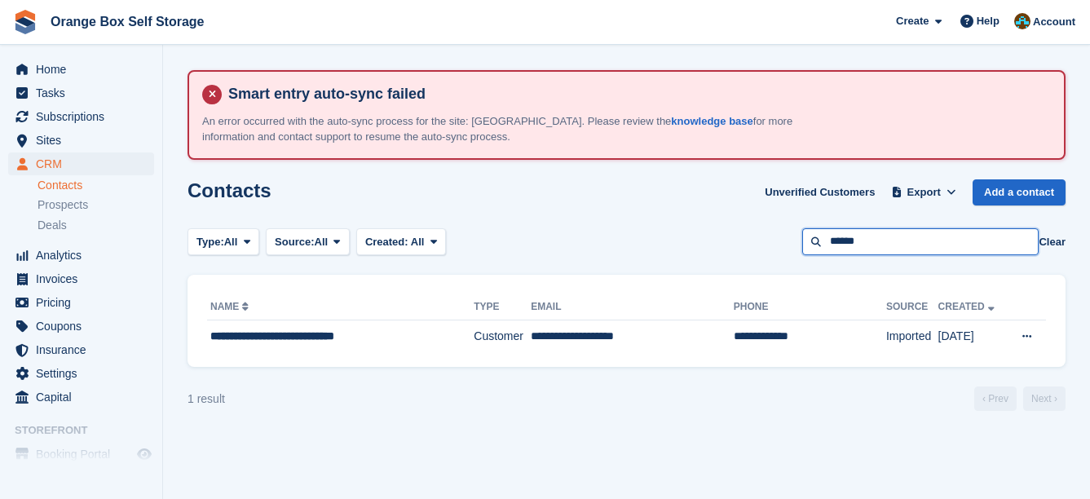
drag, startPoint x: 882, startPoint y: 245, endPoint x: 762, endPoint y: 243, distance: 119.1
click at [768, 244] on div "Type: All All Lead Customer Source: All All Storefront Backoffice Pre-Opening i…" at bounding box center [627, 241] width 878 height 27
type input "****"
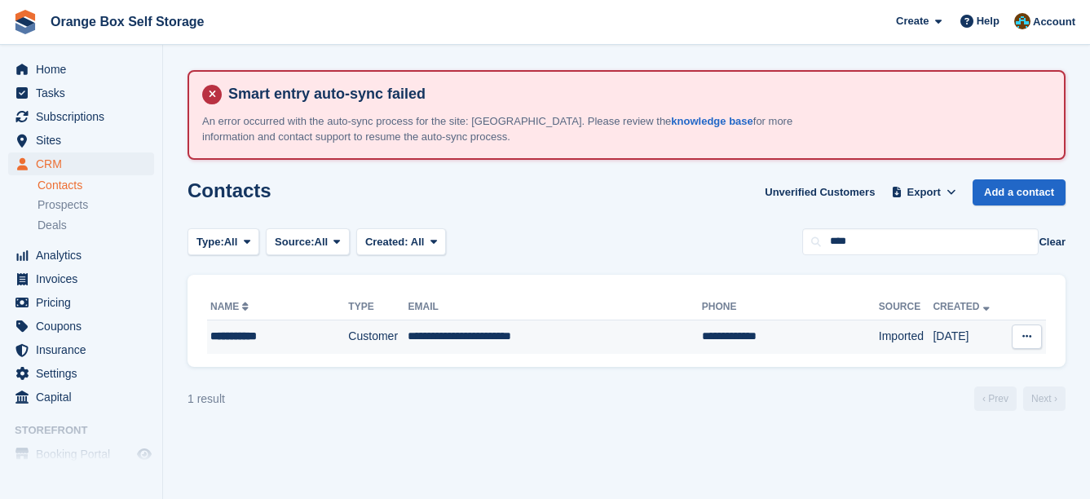
click at [590, 332] on td "**********" at bounding box center [555, 337] width 294 height 34
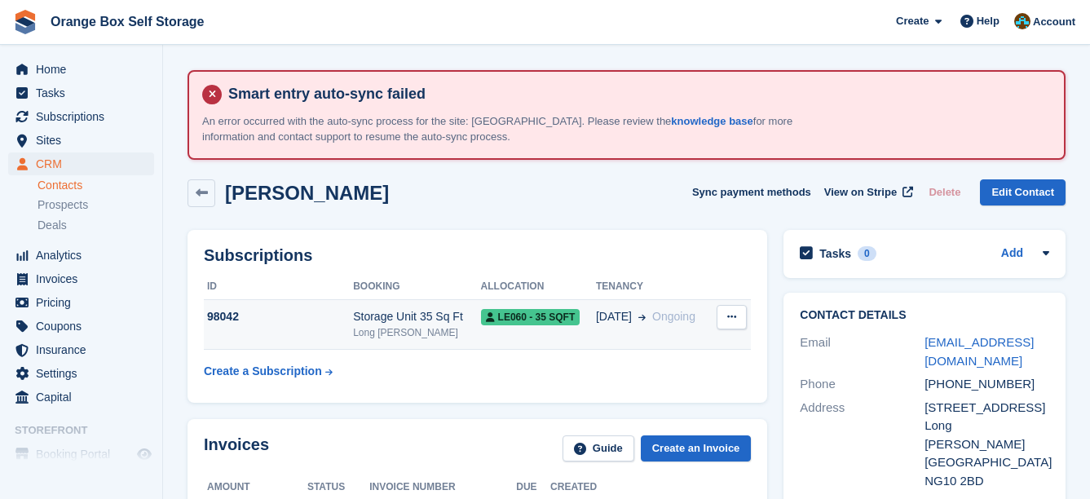
click at [596, 326] on td "30 Aug Ongoing" at bounding box center [654, 325] width 116 height 50
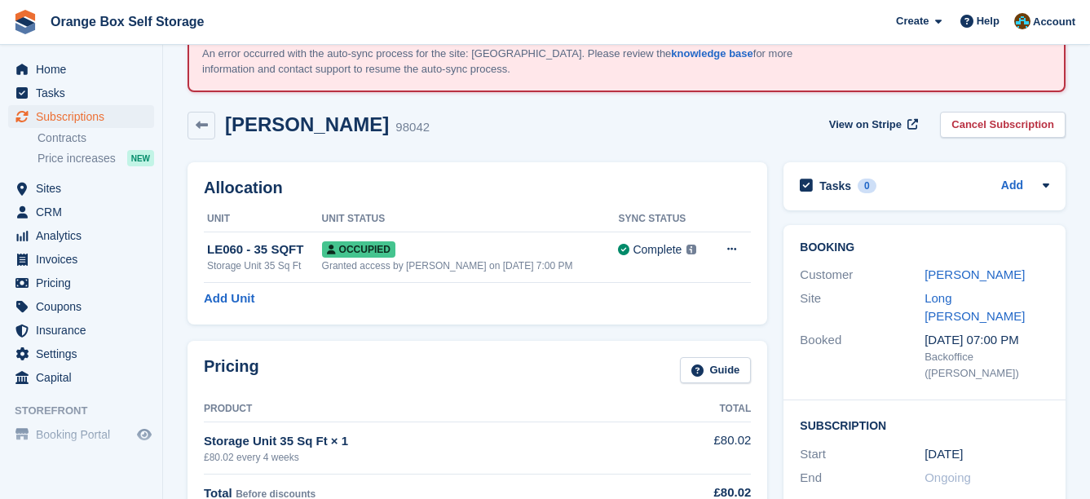
scroll to position [163, 0]
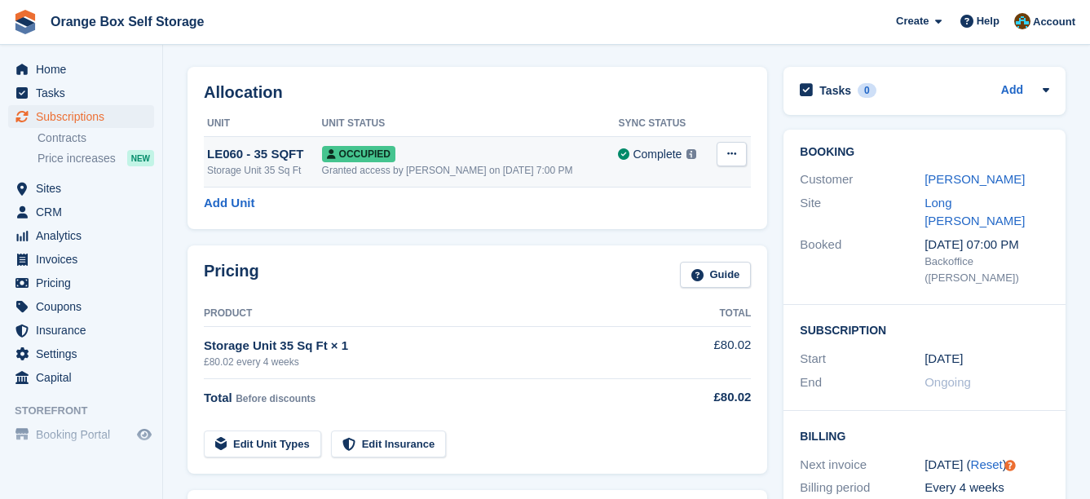
click at [653, 170] on td "Complete Last synced at 29 Sep, 11:57 AM Learn more →" at bounding box center [664, 162] width 92 height 51
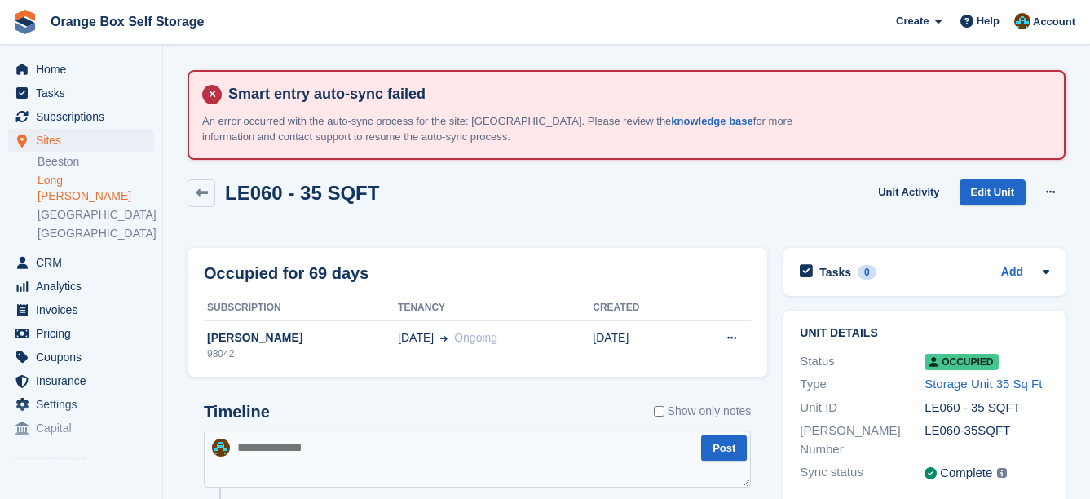
scroll to position [147, 0]
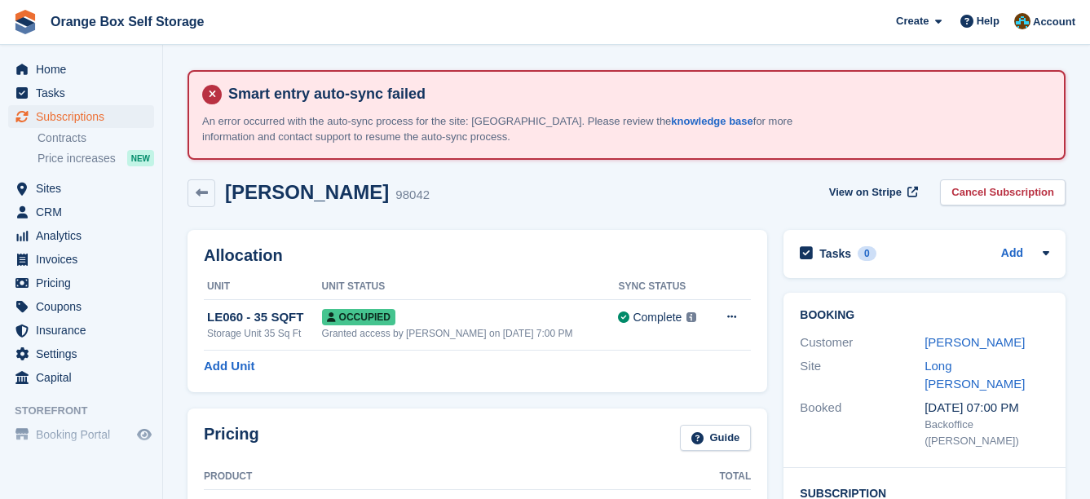
scroll to position [326, 0]
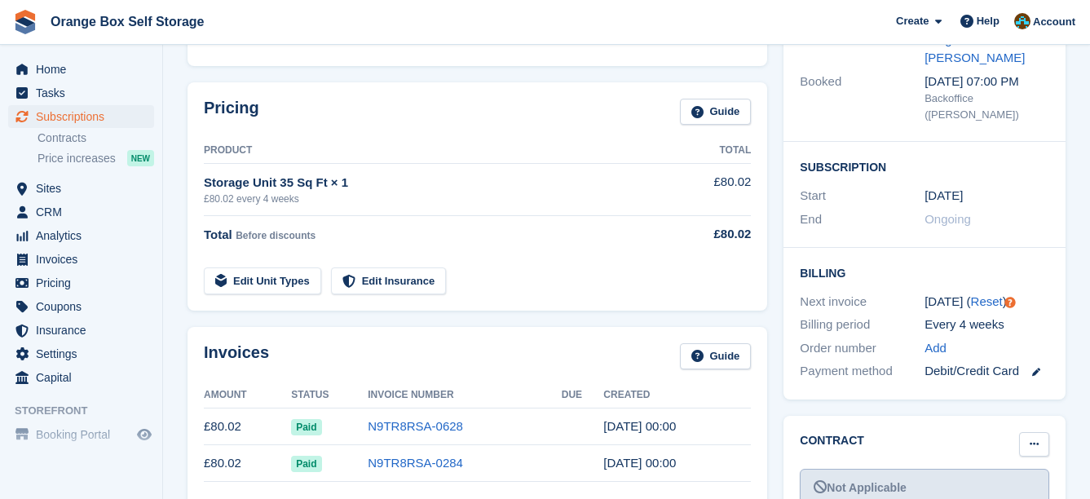
click at [1031, 439] on icon at bounding box center [1034, 444] width 9 height 11
click at [979, 487] on p "Mark as signed" at bounding box center [971, 497] width 142 height 21
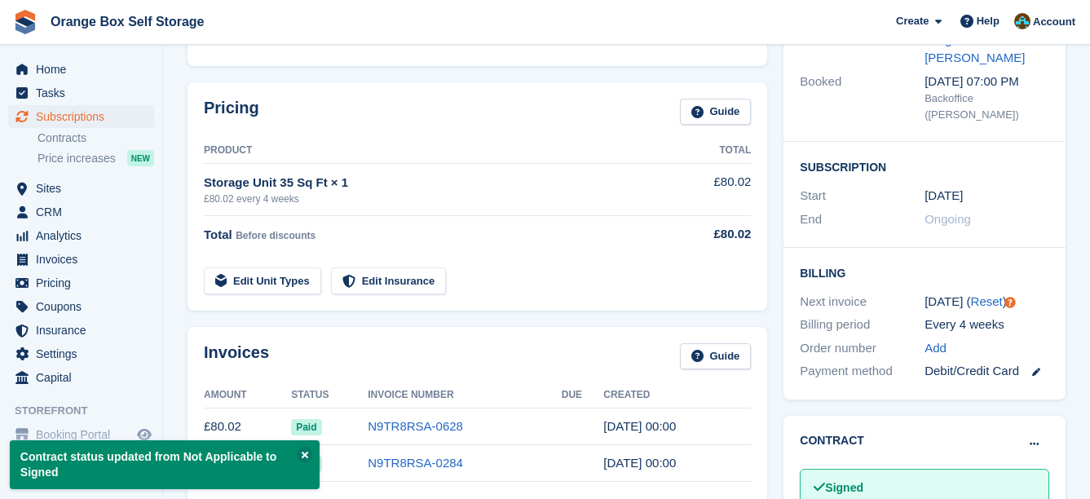
drag, startPoint x: 630, startPoint y: 151, endPoint x: 614, endPoint y: 141, distance: 19.0
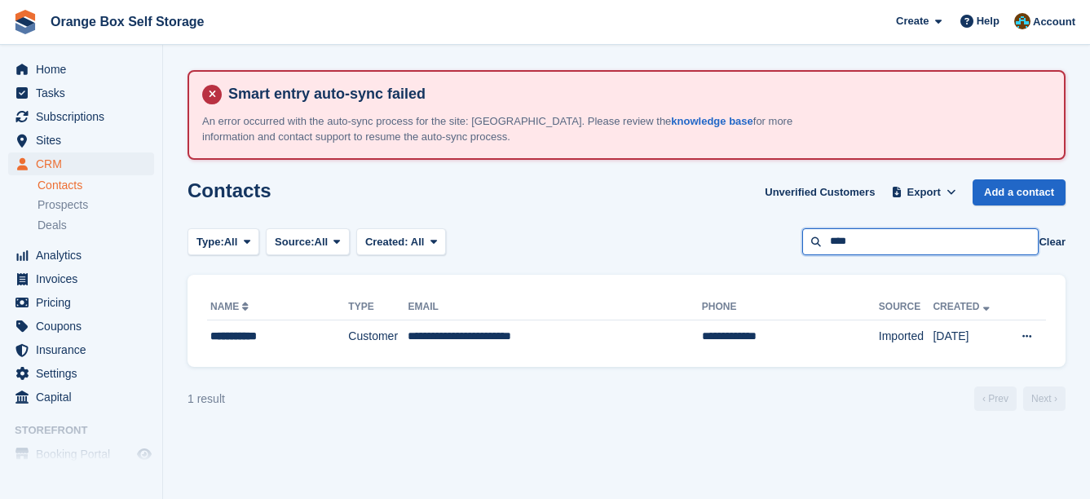
drag, startPoint x: 911, startPoint y: 245, endPoint x: 664, endPoint y: 245, distance: 247.1
click at [664, 245] on div "Type: All All Lead Customer Source: All All Storefront Backoffice Pre-Opening i…" at bounding box center [627, 241] width 878 height 27
type input "*******"
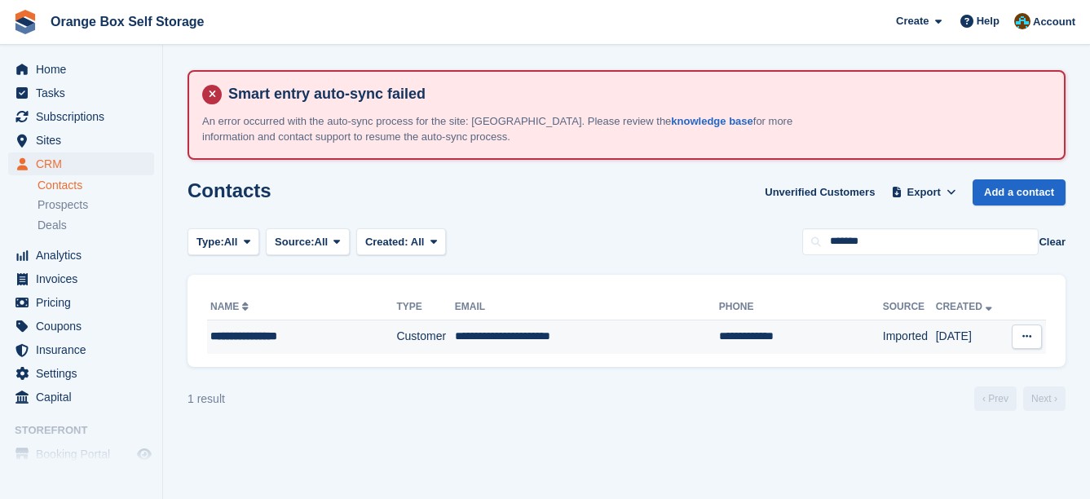
click at [582, 343] on td "**********" at bounding box center [587, 337] width 264 height 34
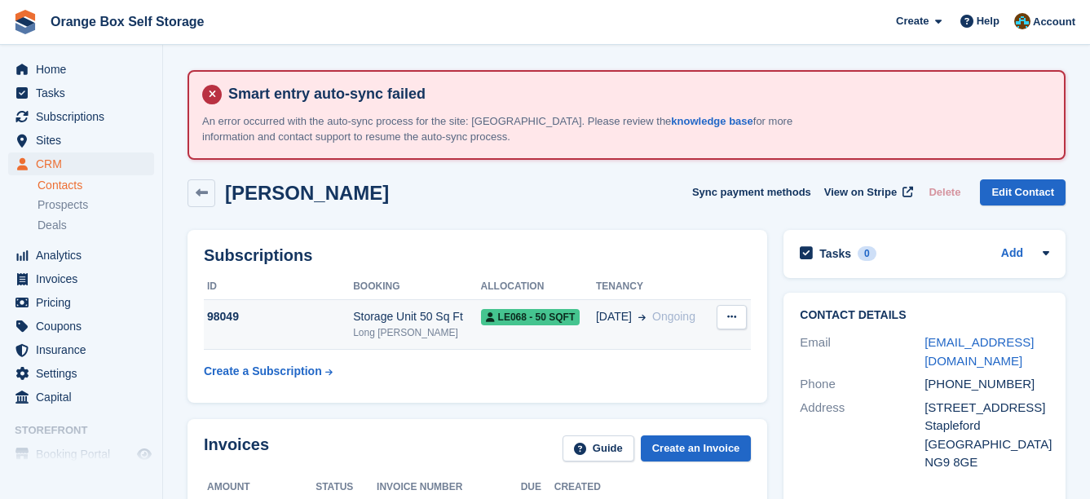
click at [599, 316] on span "[DATE]" at bounding box center [614, 316] width 36 height 17
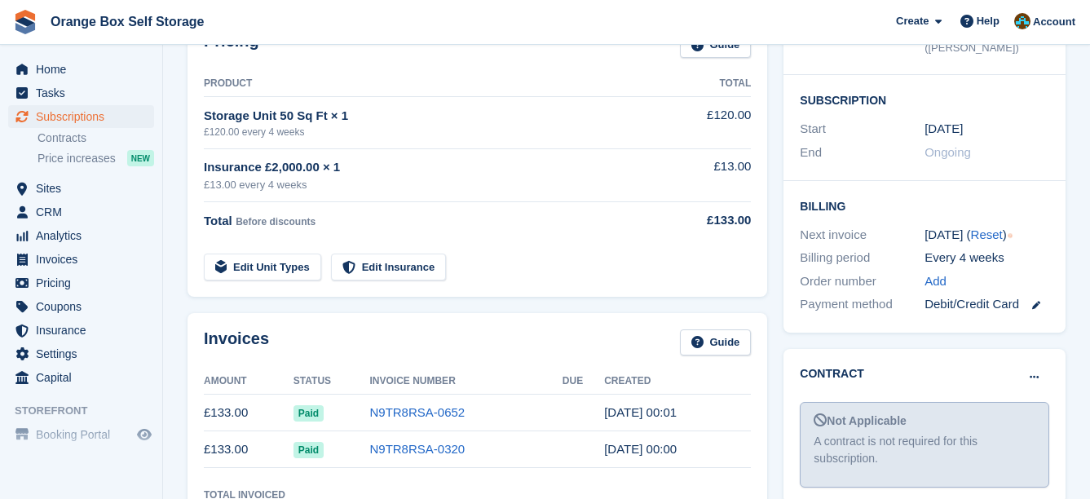
scroll to position [489, 0]
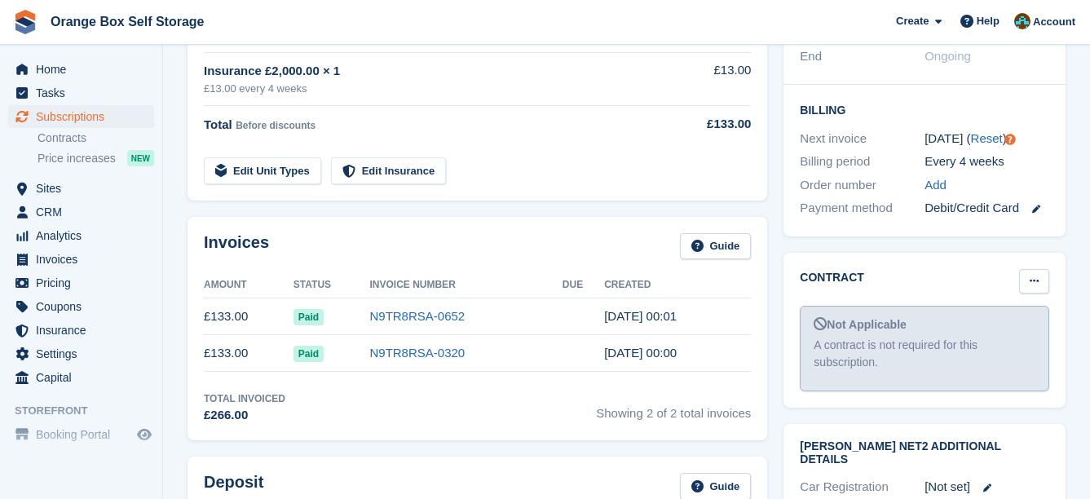
click at [1032, 276] on icon at bounding box center [1034, 281] width 9 height 11
click at [997, 324] on p "Mark as signed" at bounding box center [971, 334] width 142 height 21
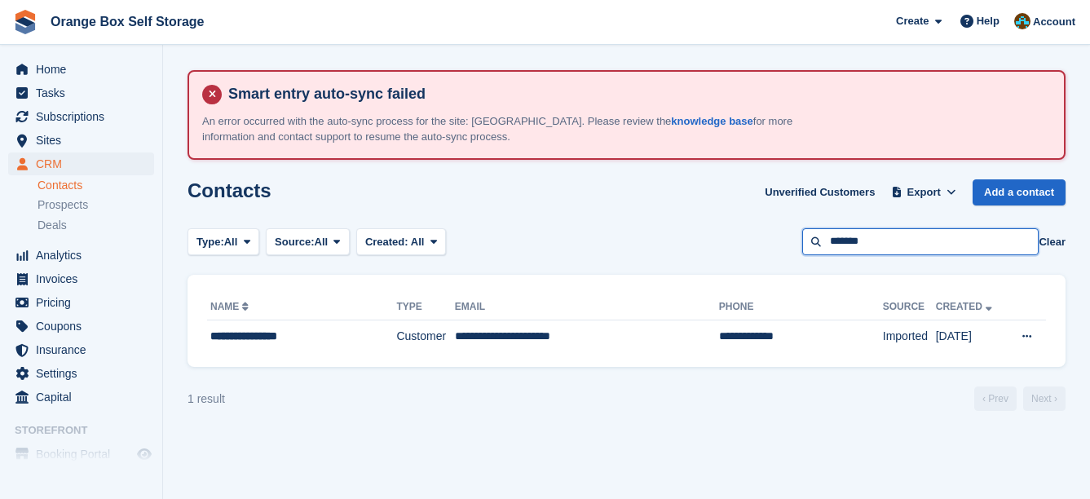
click at [920, 238] on input "*******" at bounding box center [920, 241] width 236 height 27
drag, startPoint x: 935, startPoint y: 244, endPoint x: 572, endPoint y: 236, distance: 362.2
click at [572, 236] on div "Type: All All Lead Customer Source: All All Storefront Backoffice Pre-Opening i…" at bounding box center [627, 241] width 878 height 27
type input "***"
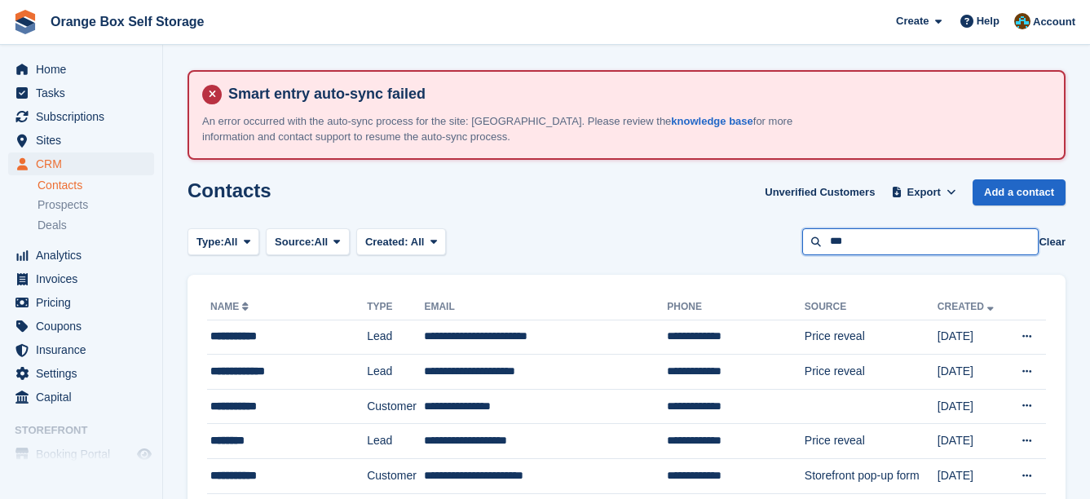
drag, startPoint x: 862, startPoint y: 236, endPoint x: 761, endPoint y: 236, distance: 101.1
click at [761, 236] on div "Type: All All Lead Customer Source: All All Storefront Backoffice Pre-Opening i…" at bounding box center [627, 241] width 878 height 27
type input "******"
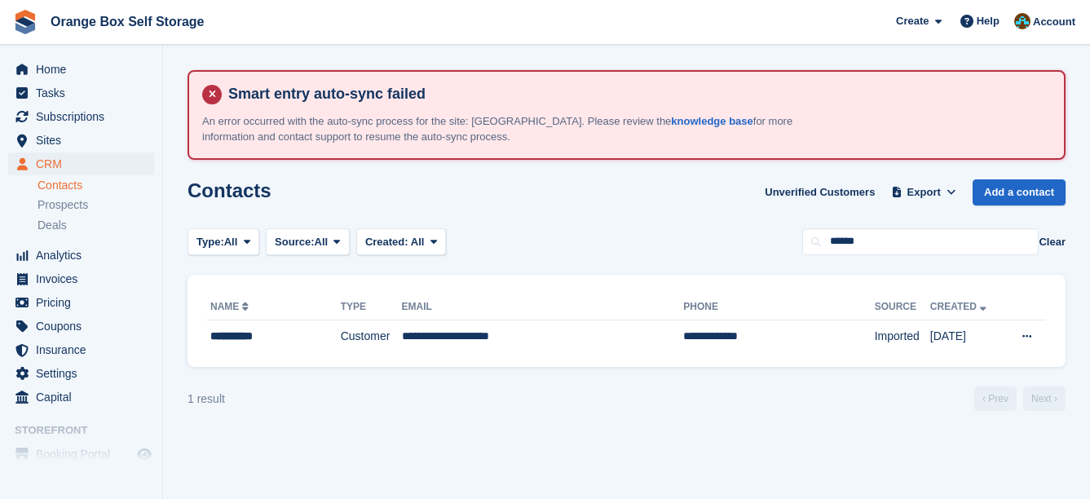
click at [435, 315] on th "Email" at bounding box center [543, 307] width 282 height 26
click at [442, 332] on td "**********" at bounding box center [543, 337] width 282 height 34
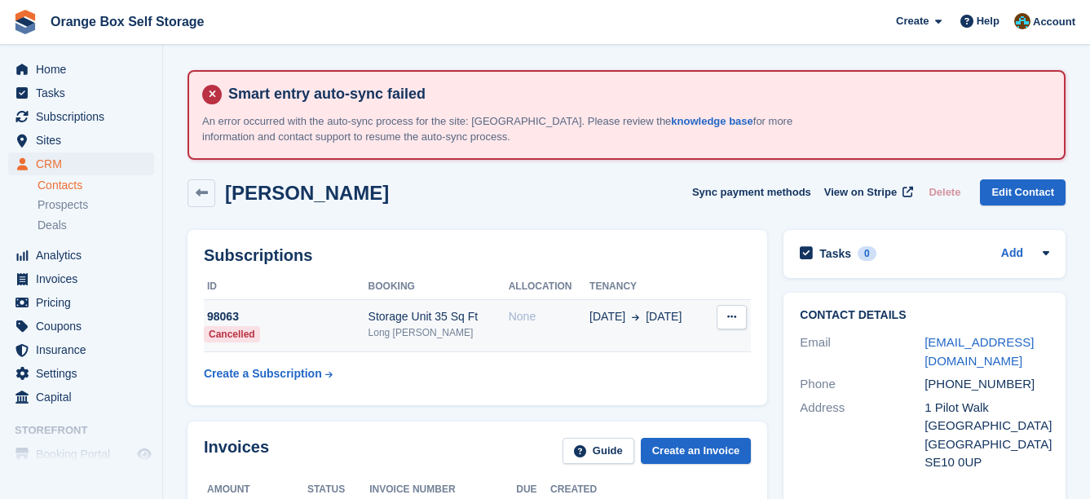
click at [496, 320] on div "Storage Unit 35 Sq Ft" at bounding box center [439, 316] width 140 height 17
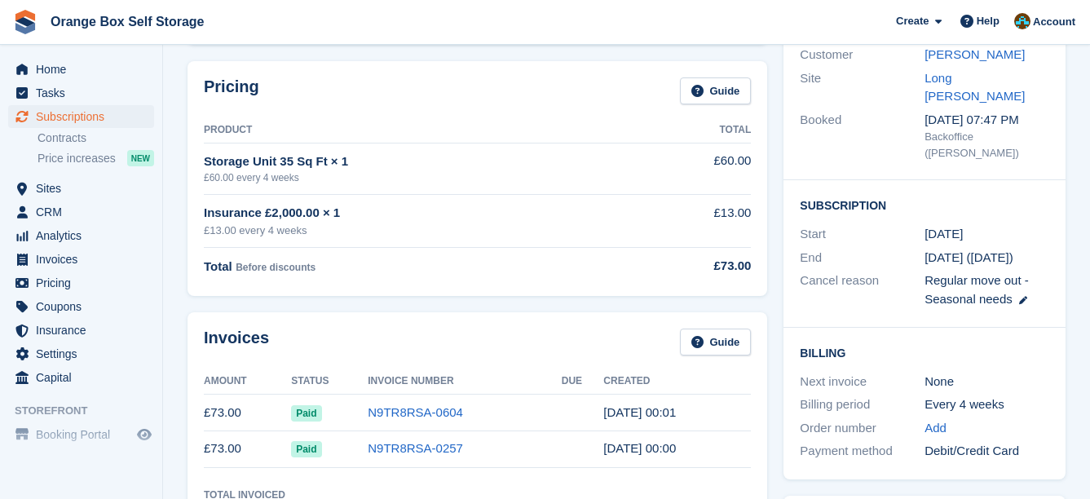
scroll to position [408, 0]
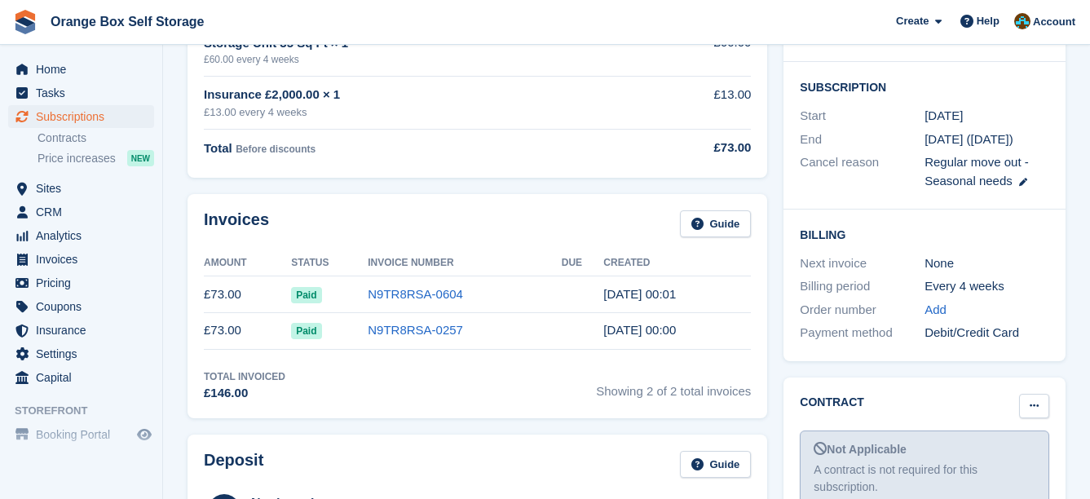
click at [1042, 394] on button at bounding box center [1034, 406] width 30 height 24
drag, startPoint x: 954, startPoint y: 423, endPoint x: 630, endPoint y: 44, distance: 498.6
click at [954, 449] on p "Mark as signed" at bounding box center [971, 459] width 142 height 21
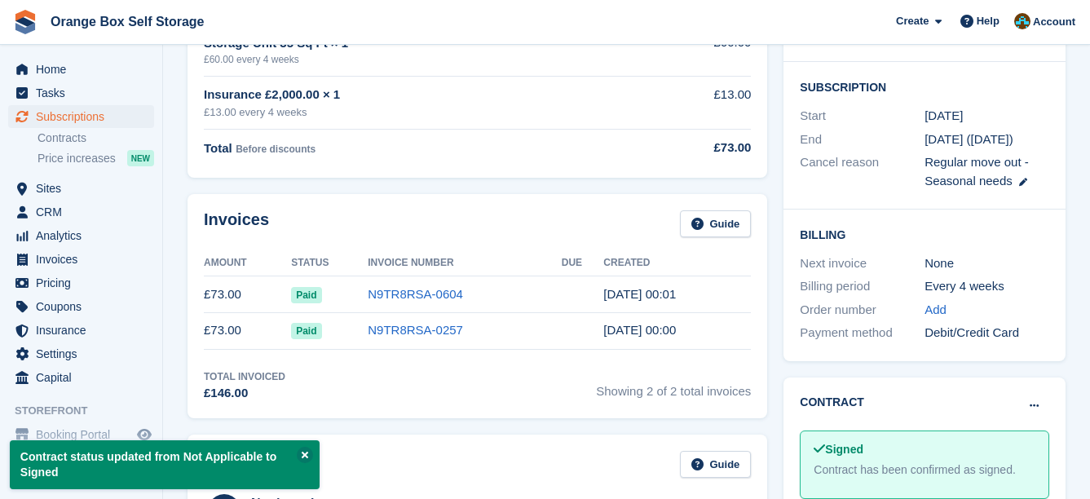
drag, startPoint x: 630, startPoint y: 44, endPoint x: 604, endPoint y: 40, distance: 26.4
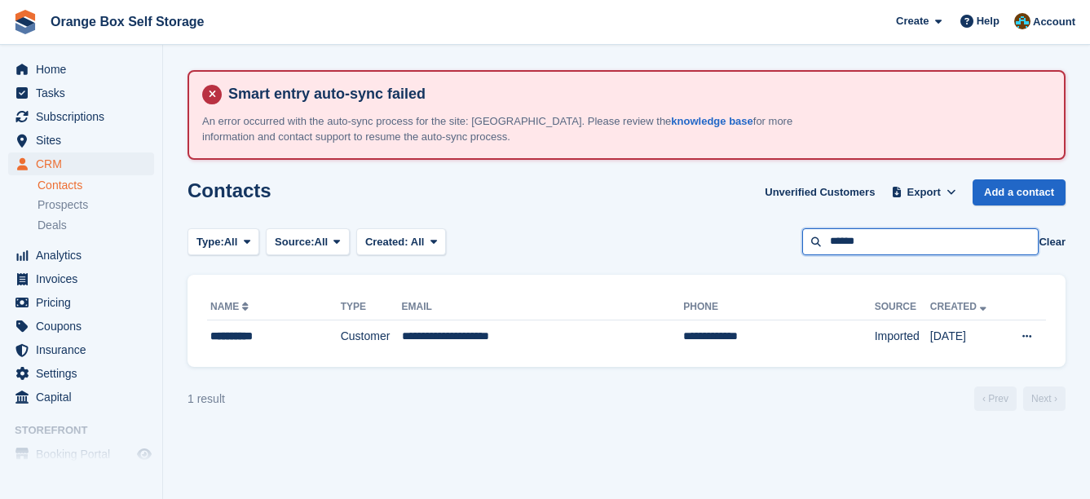
drag, startPoint x: 930, startPoint y: 243, endPoint x: 793, endPoint y: 251, distance: 138.1
click at [793, 251] on div "Type: All All Lead Customer Source: All All Storefront Backoffice Pre-Opening i…" at bounding box center [627, 241] width 878 height 27
type input "****"
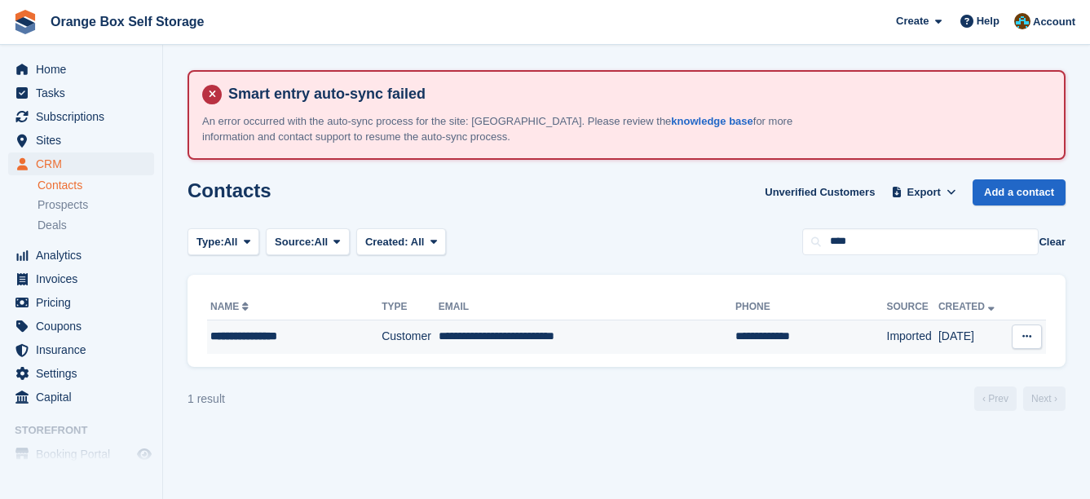
click at [503, 342] on td "**********" at bounding box center [587, 337] width 297 height 34
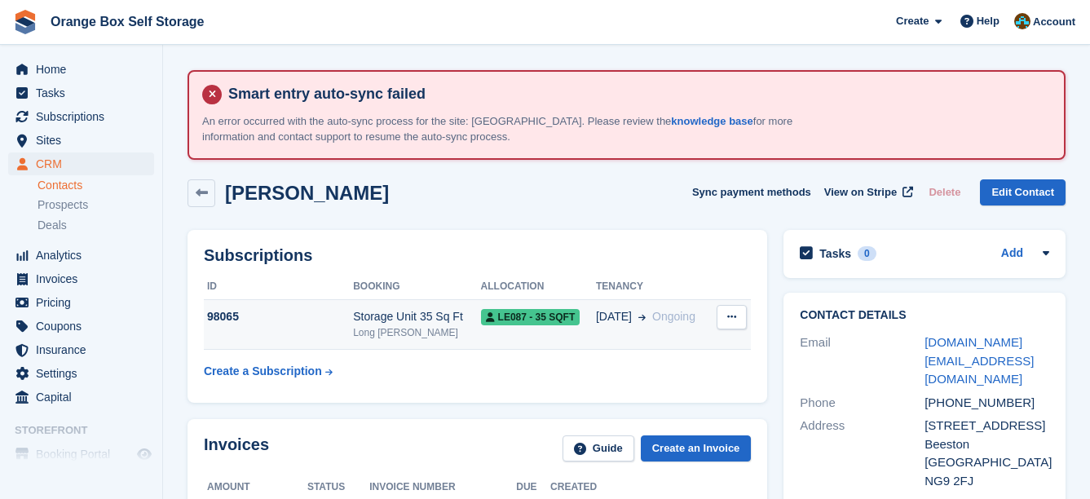
click at [508, 331] on td "LE087 - 35 SQFT" at bounding box center [538, 325] width 115 height 50
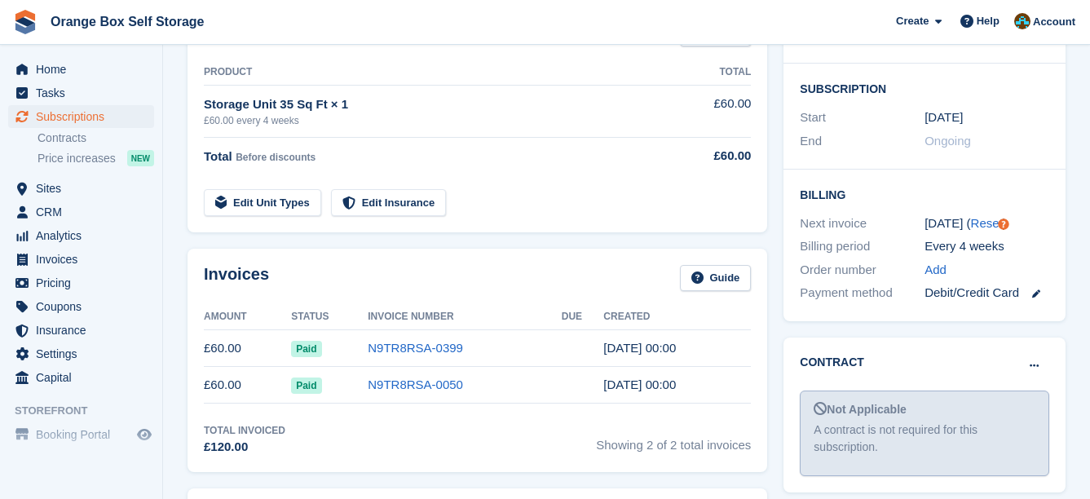
scroll to position [408, 0]
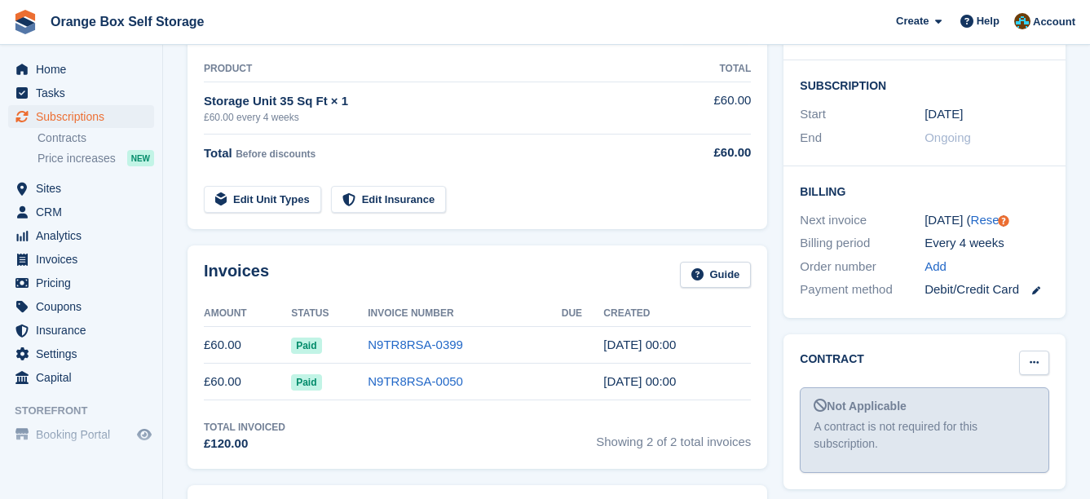
click at [1033, 357] on icon at bounding box center [1034, 362] width 9 height 11
click at [991, 405] on p "Mark as signed" at bounding box center [971, 415] width 142 height 21
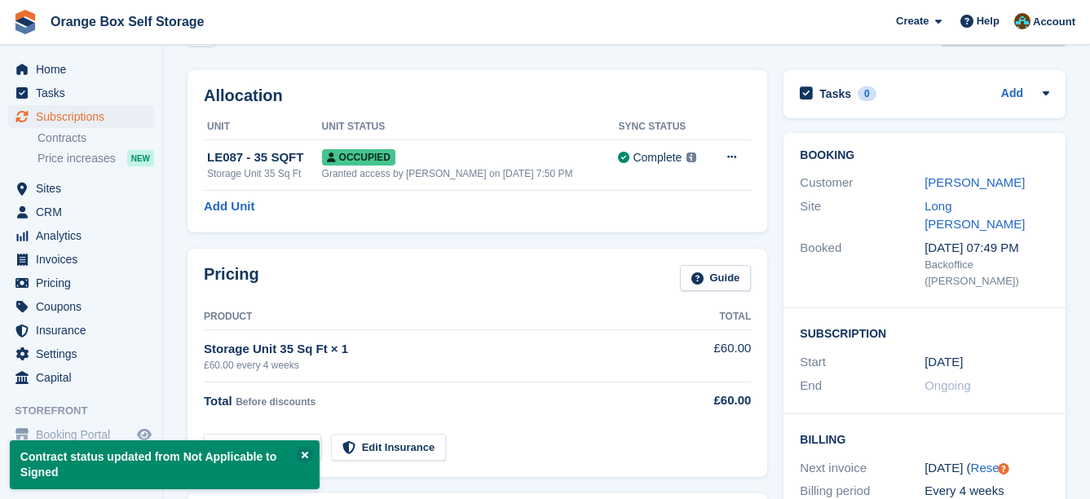
scroll to position [0, 0]
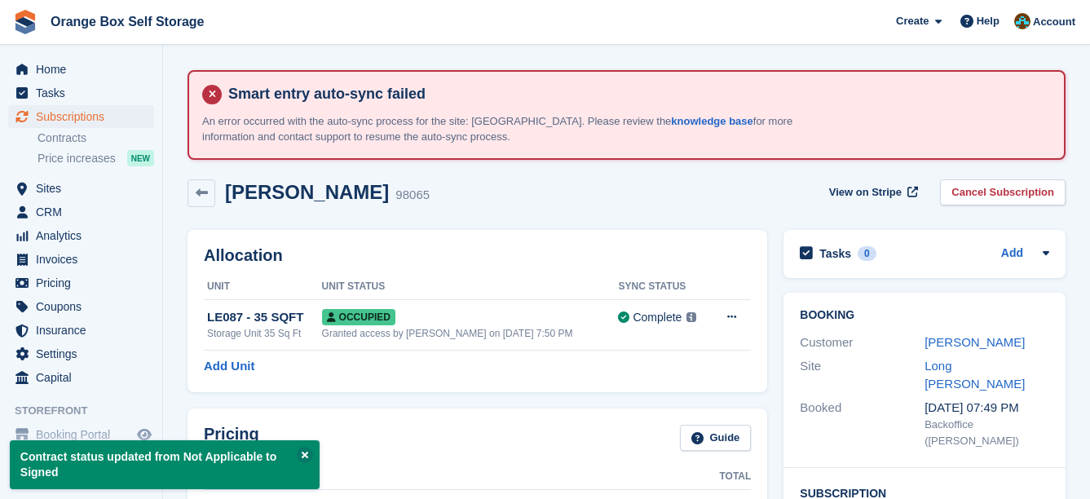
drag, startPoint x: 732, startPoint y: 228, endPoint x: 705, endPoint y: 220, distance: 27.9
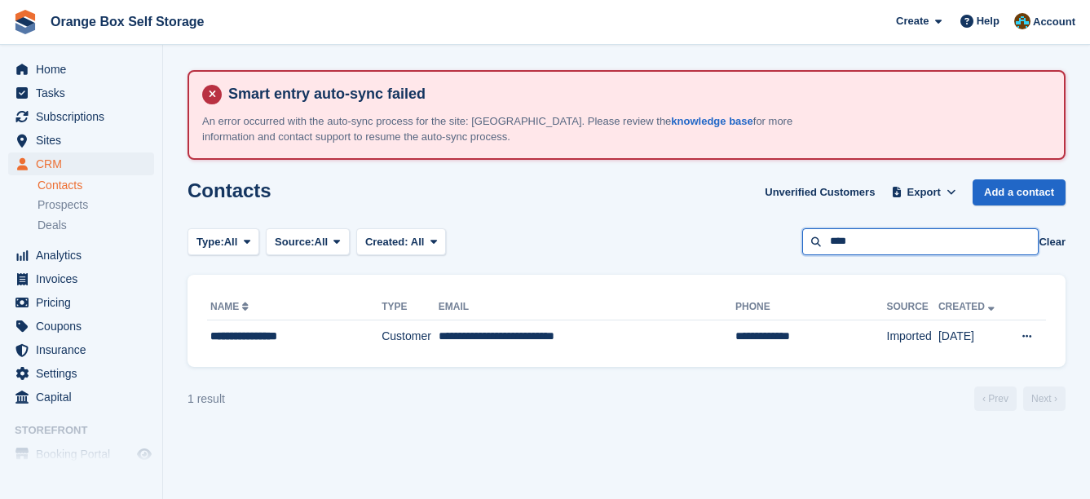
drag, startPoint x: 921, startPoint y: 241, endPoint x: 758, endPoint y: 241, distance: 162.3
click at [758, 241] on div "Type: All All Lead Customer Source: All All Storefront Backoffice Pre-Opening i…" at bounding box center [627, 241] width 878 height 27
type input "*******"
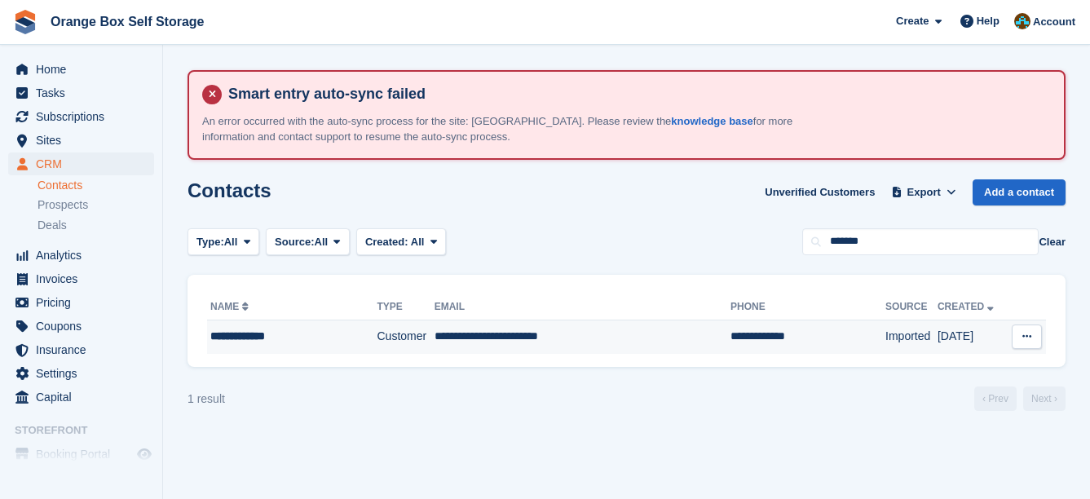
click at [731, 334] on td "**********" at bounding box center [808, 337] width 155 height 34
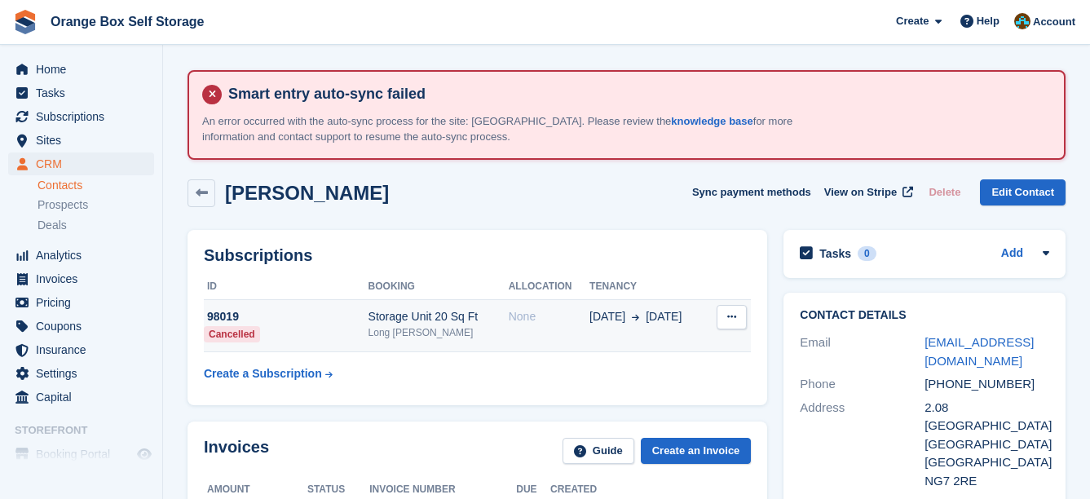
click at [646, 322] on span "[DATE]" at bounding box center [664, 316] width 36 height 17
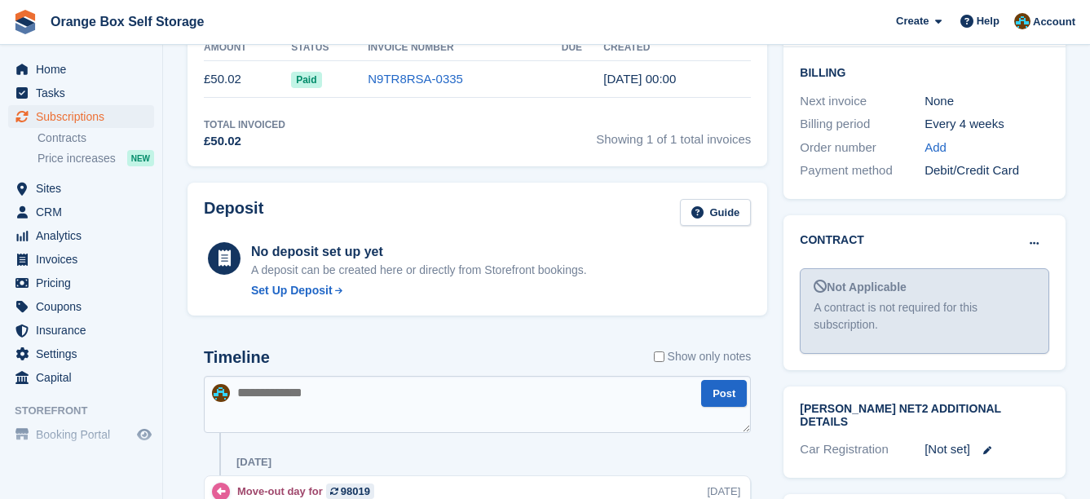
scroll to position [571, 0]
click at [1028, 231] on button at bounding box center [1034, 243] width 30 height 24
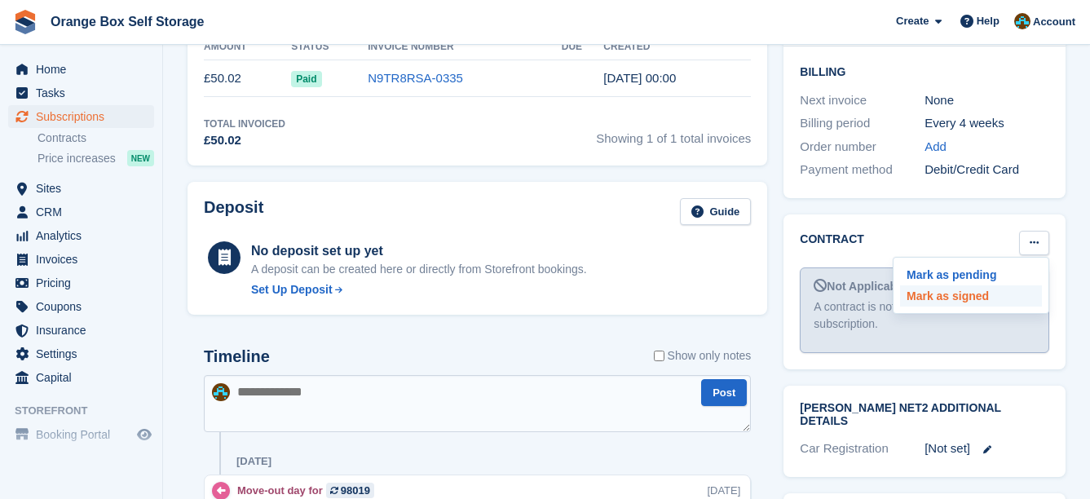
click at [1000, 285] on p "Mark as signed" at bounding box center [971, 295] width 142 height 21
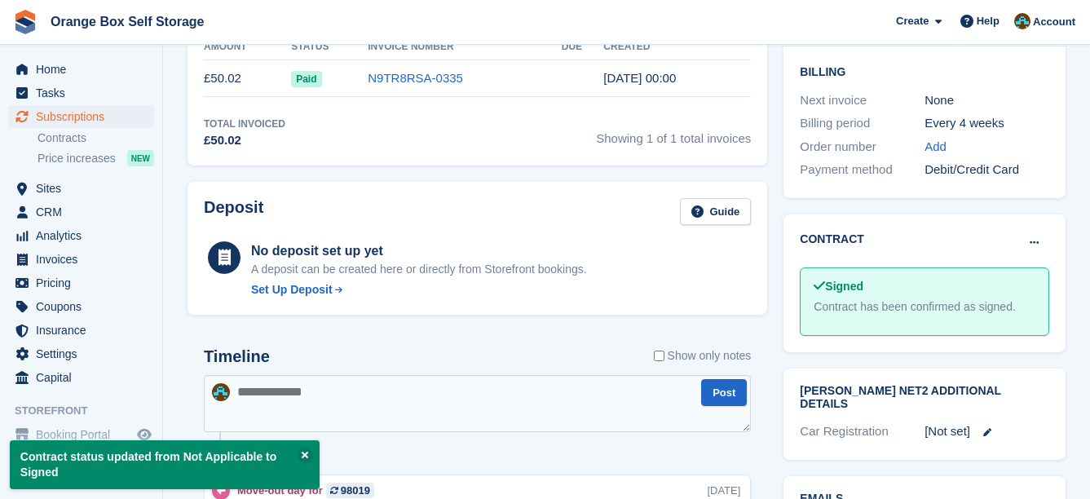
drag, startPoint x: 667, startPoint y: 59, endPoint x: 646, endPoint y: 54, distance: 21.8
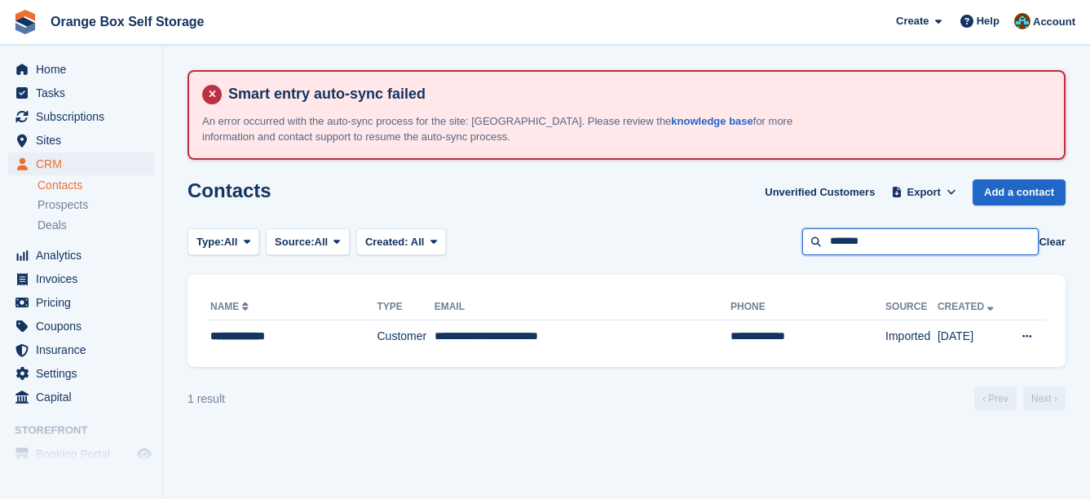
drag, startPoint x: 899, startPoint y: 234, endPoint x: 707, endPoint y: 242, distance: 191.8
click at [708, 242] on div "Type: All All Lead Customer Source: All All Storefront Backoffice Pre-Opening i…" at bounding box center [627, 241] width 878 height 27
type input "*****"
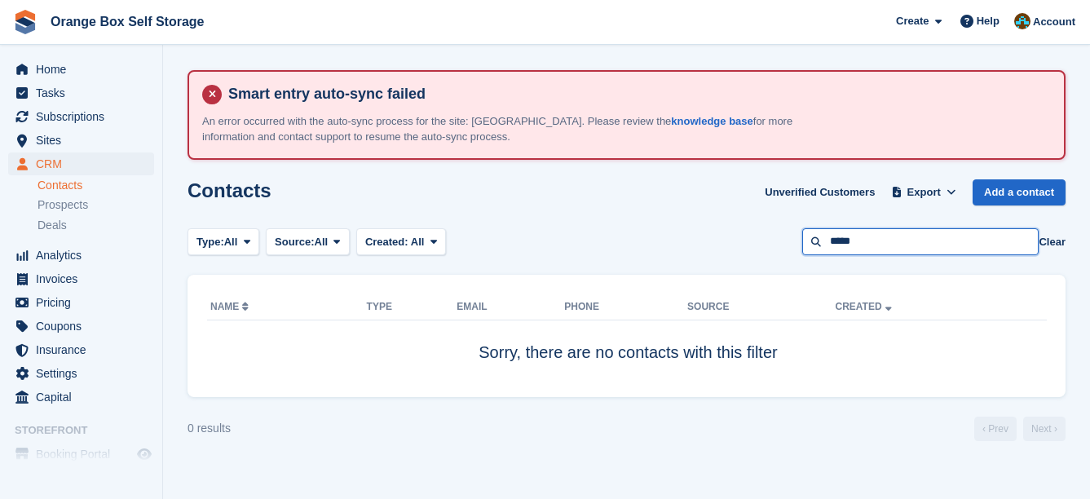
click at [842, 245] on input "*****" at bounding box center [920, 241] width 236 height 27
type input "****"
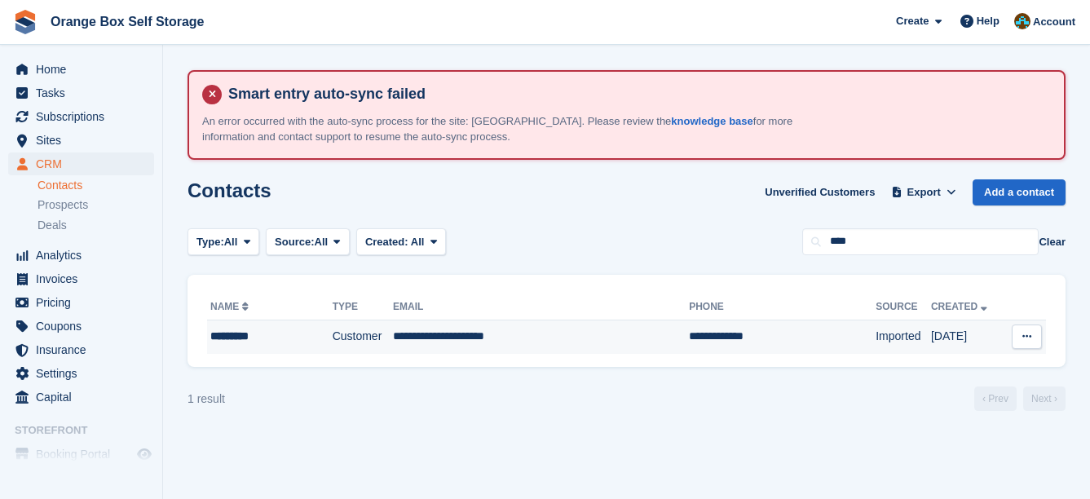
click at [745, 325] on td "**********" at bounding box center [782, 337] width 187 height 34
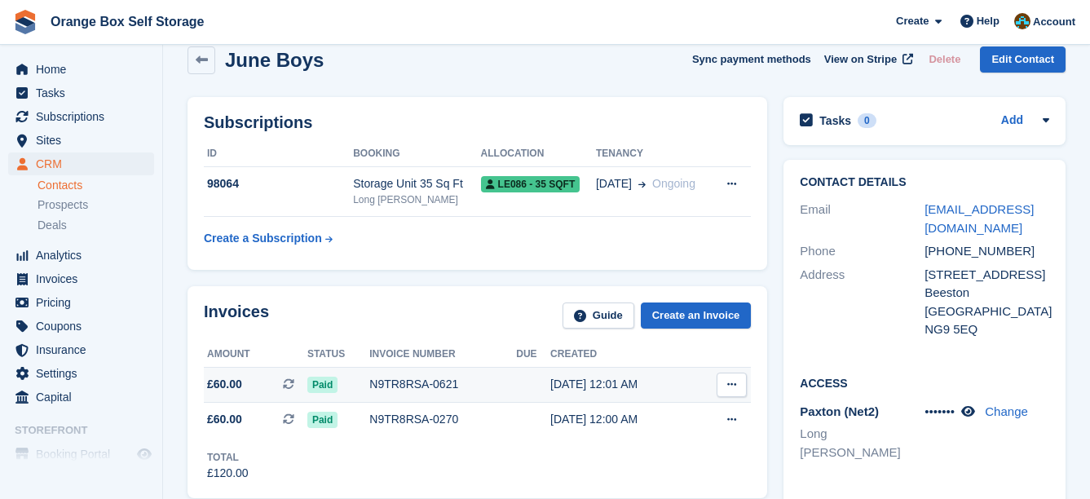
scroll to position [82, 0]
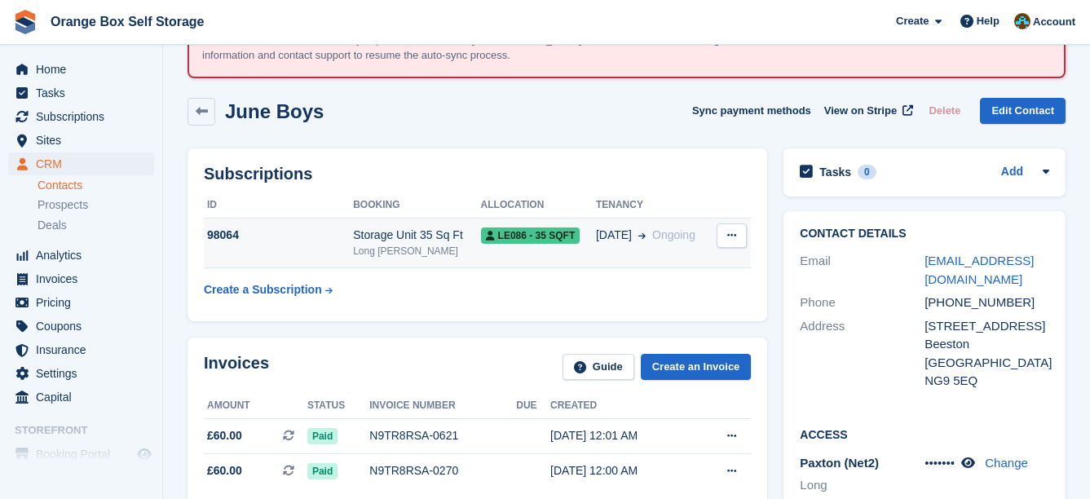
click at [575, 237] on div "LE086 - 35 SQFT" at bounding box center [538, 235] width 115 height 17
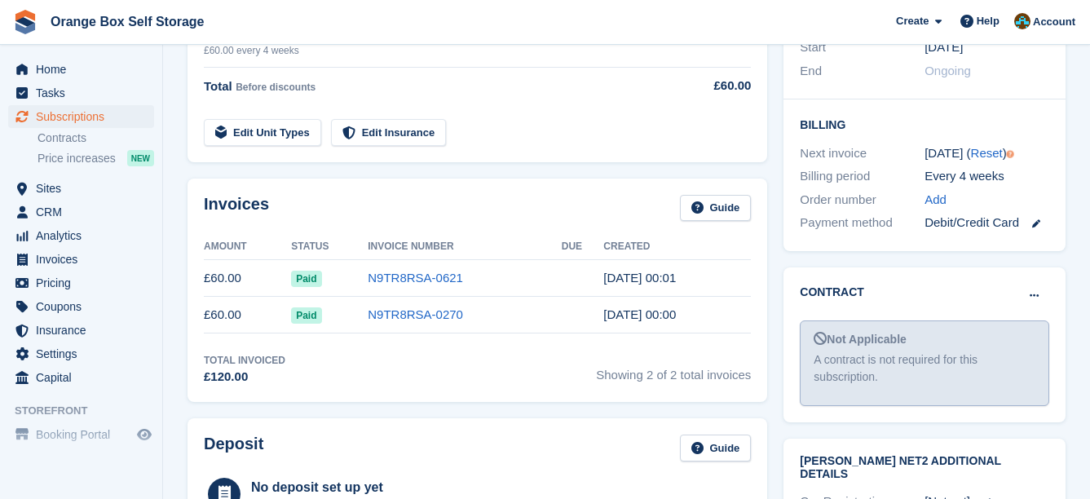
scroll to position [489, 0]
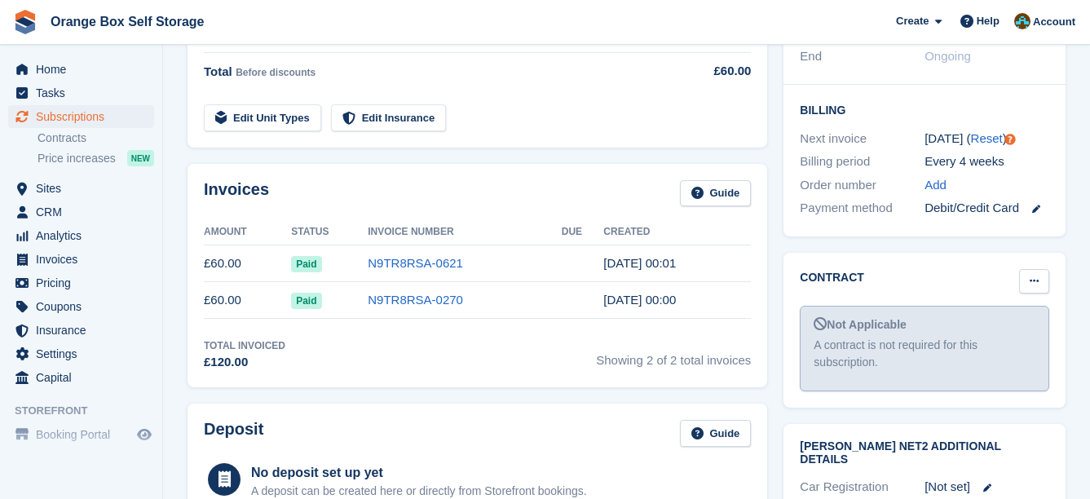
click at [1033, 269] on button at bounding box center [1034, 281] width 30 height 24
click at [997, 324] on p "Mark as signed" at bounding box center [971, 334] width 142 height 21
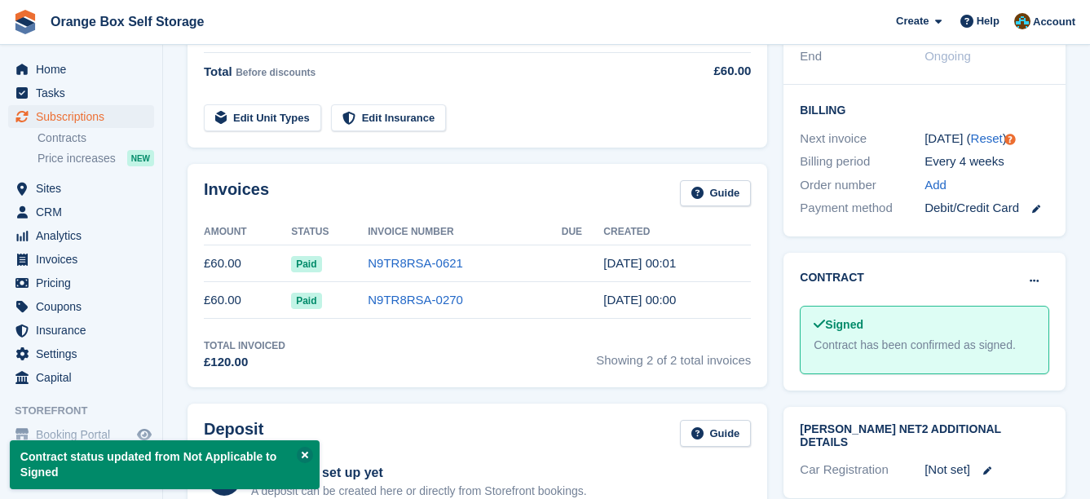
click at [834, 253] on div "Contract [PERSON_NAME] as pending [PERSON_NAME] as N/A Signed Contract has been…" at bounding box center [925, 322] width 282 height 138
drag, startPoint x: 846, startPoint y: 236, endPoint x: 834, endPoint y: 234, distance: 11.7
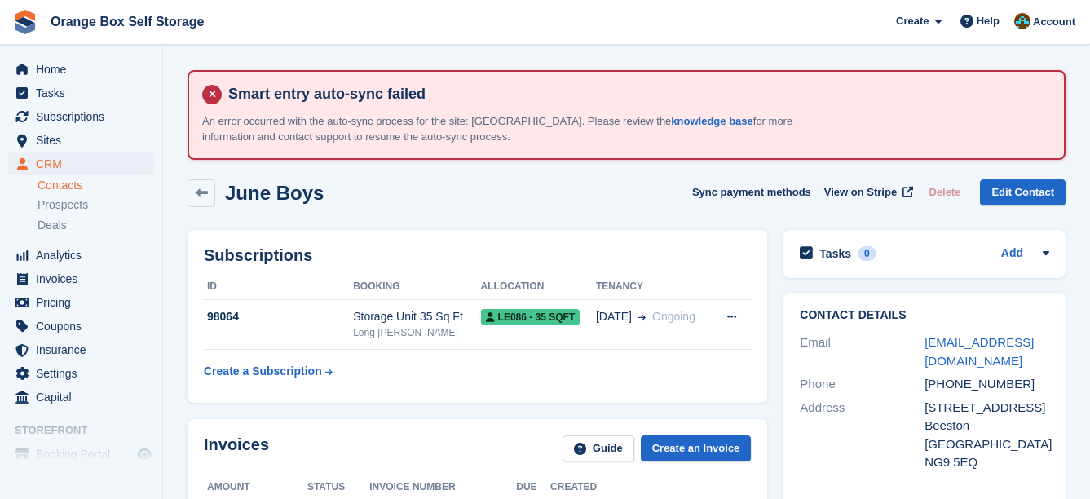
scroll to position [82, 0]
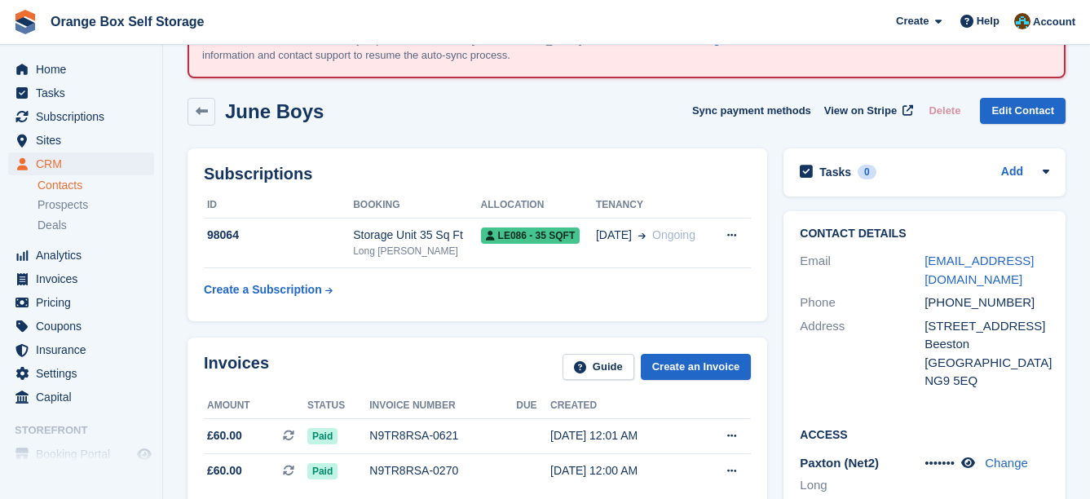
drag, startPoint x: 860, startPoint y: 234, endPoint x: 849, endPoint y: 229, distance: 12.4
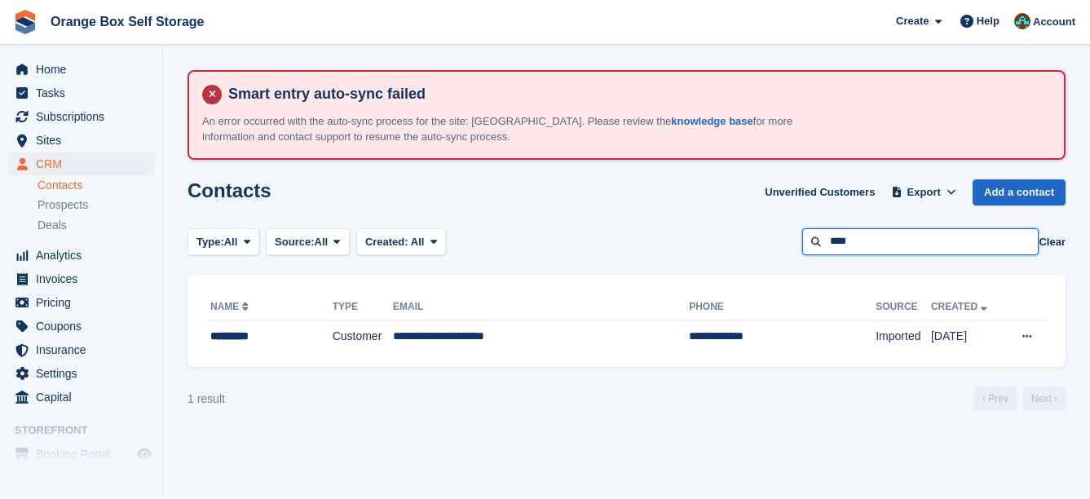
drag, startPoint x: 0, startPoint y: 0, endPoint x: 685, endPoint y: 245, distance: 727.4
click at [685, 245] on div "Type: All All Lead Customer Source: All All Storefront Backoffice Pre-Opening i…" at bounding box center [627, 241] width 878 height 27
type input "****"
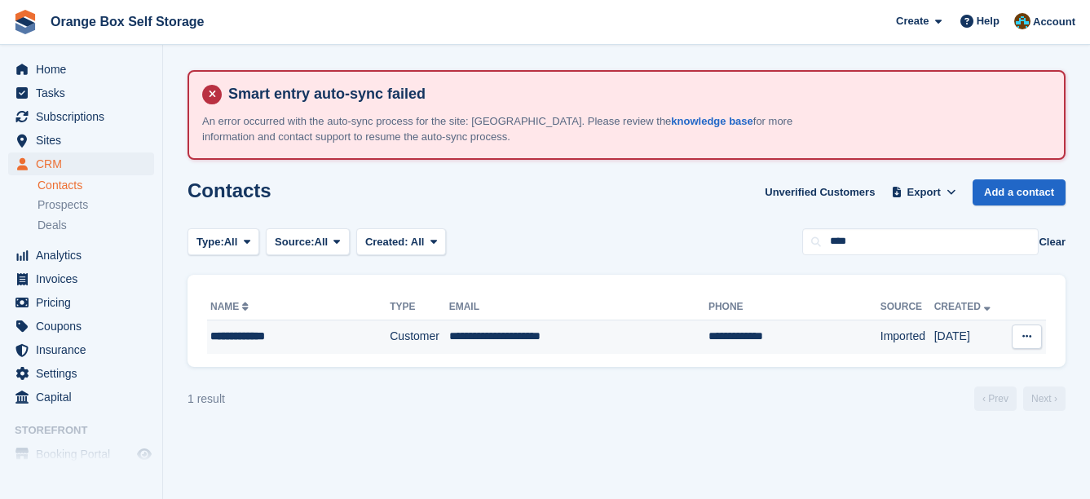
click at [459, 334] on td "**********" at bounding box center [578, 337] width 259 height 34
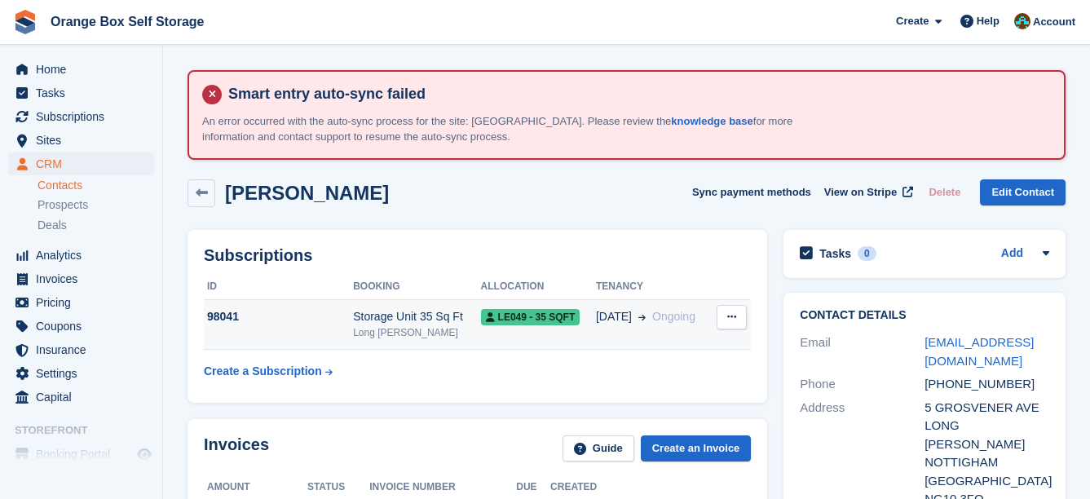
click at [555, 312] on span "LE049 - 35 SQFT" at bounding box center [530, 317] width 99 height 16
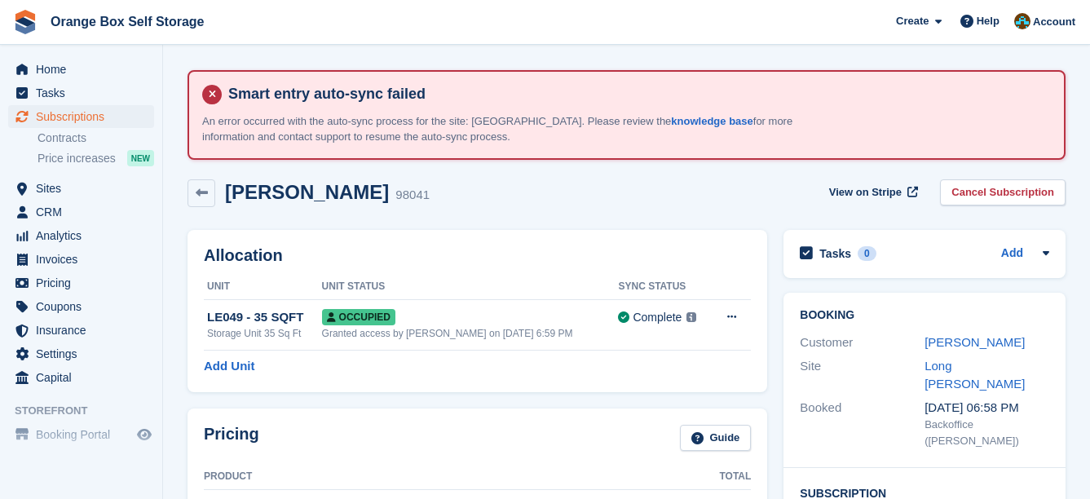
scroll to position [571, 0]
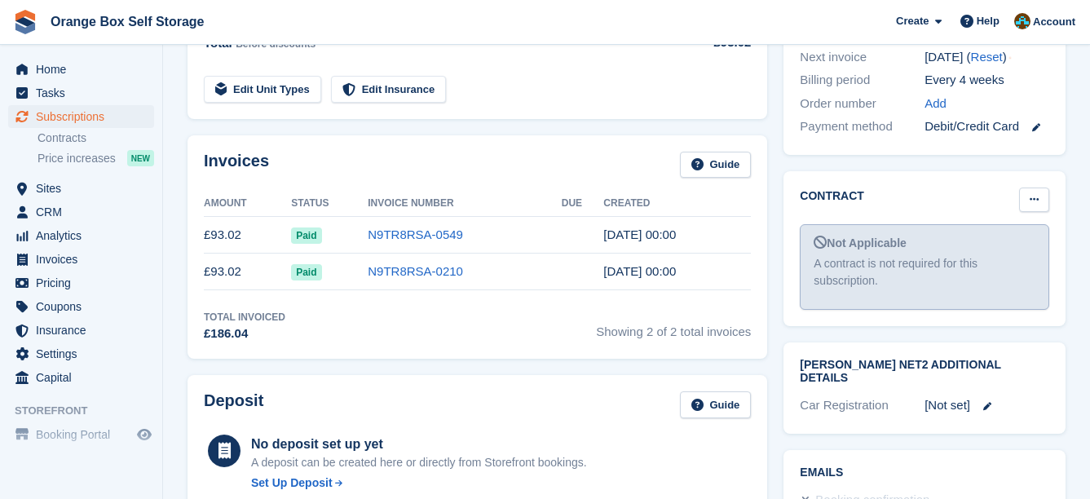
click at [1030, 194] on icon at bounding box center [1034, 199] width 9 height 11
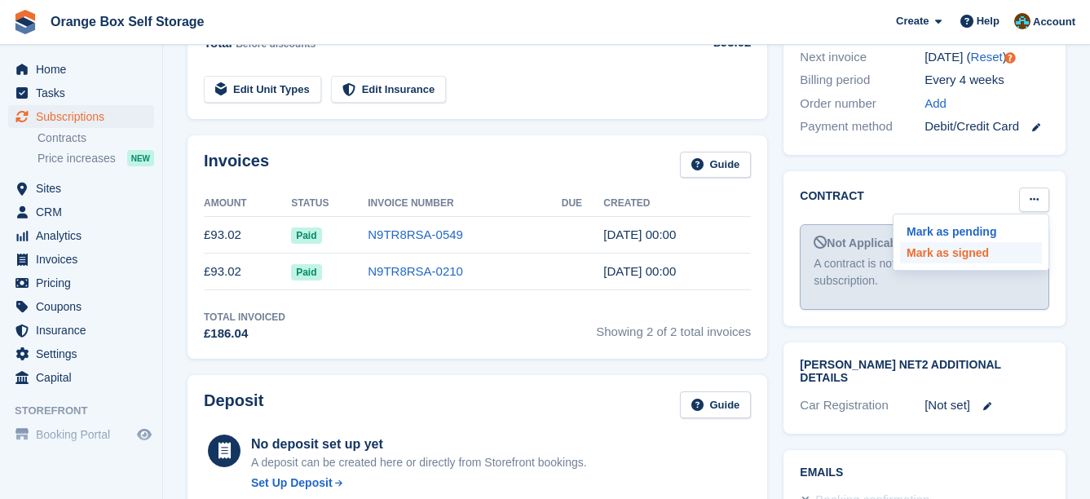
click at [992, 242] on p "Mark as signed" at bounding box center [971, 252] width 142 height 21
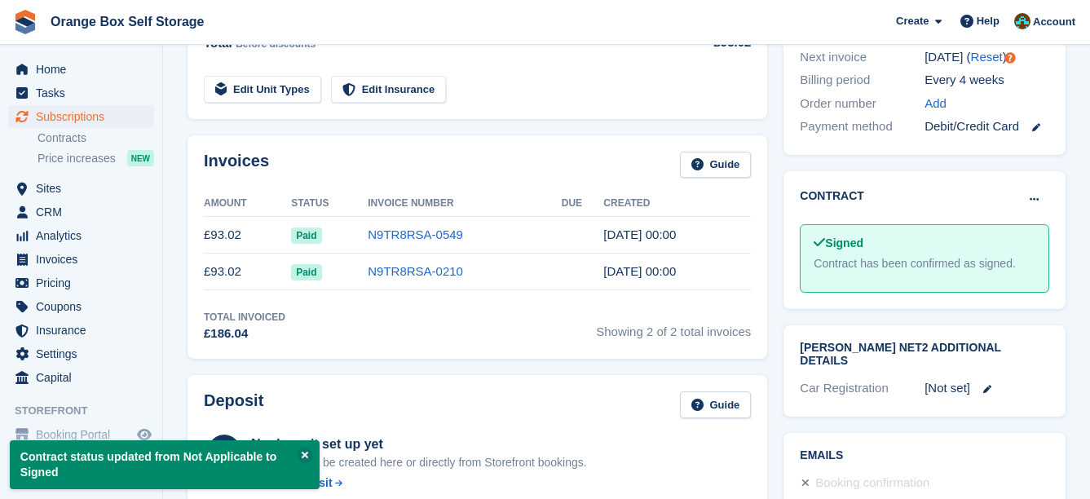
click at [785, 210] on div "Contract [PERSON_NAME] as pending [PERSON_NAME] as N/A Signed Contract has been…" at bounding box center [925, 240] width 282 height 138
drag, startPoint x: 791, startPoint y: 211, endPoint x: 781, endPoint y: 208, distance: 10.3
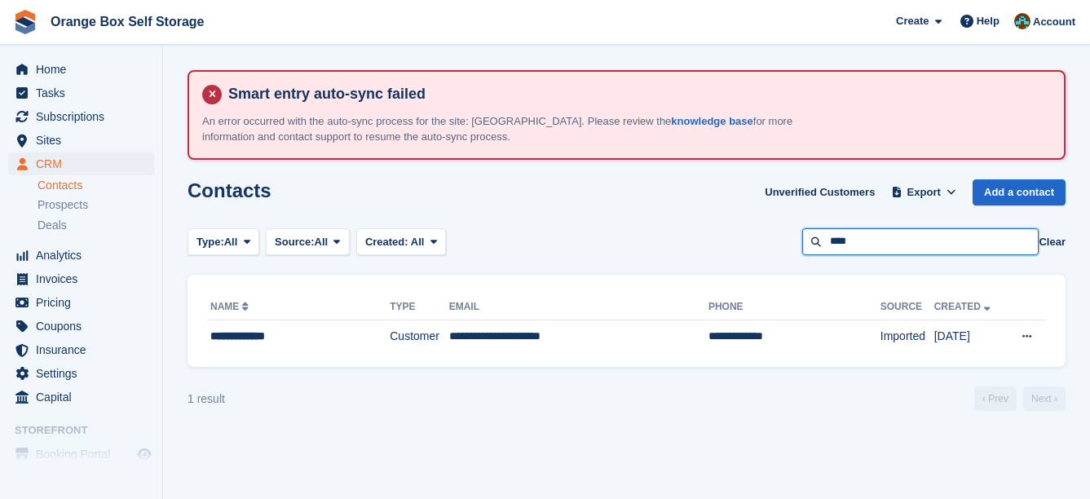
drag, startPoint x: 0, startPoint y: 0, endPoint x: 789, endPoint y: 235, distance: 823.6
click at [789, 235] on div "Type: All All Lead Customer Source: All All Storefront Backoffice Pre-Opening i…" at bounding box center [627, 241] width 878 height 27
type input "*****"
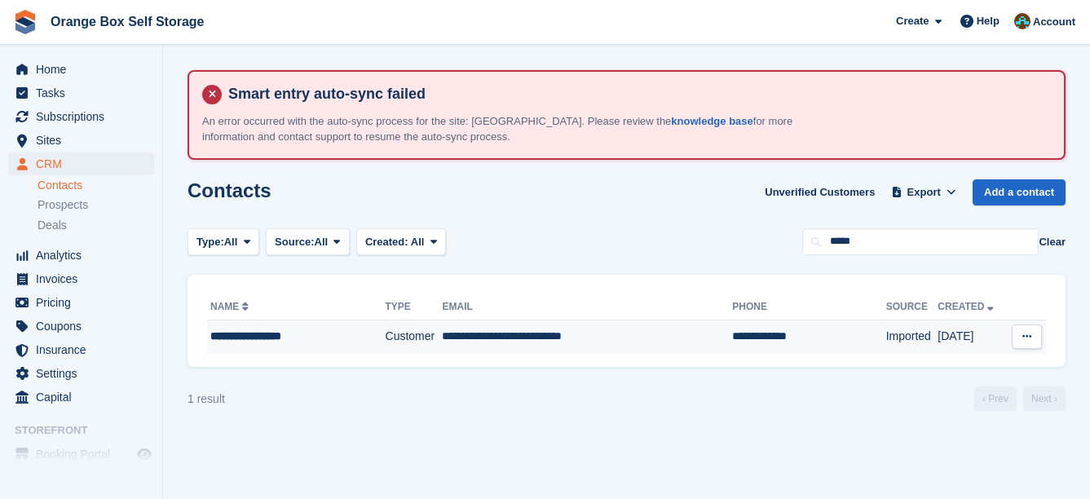
click at [732, 330] on td "**********" at bounding box center [808, 337] width 153 height 34
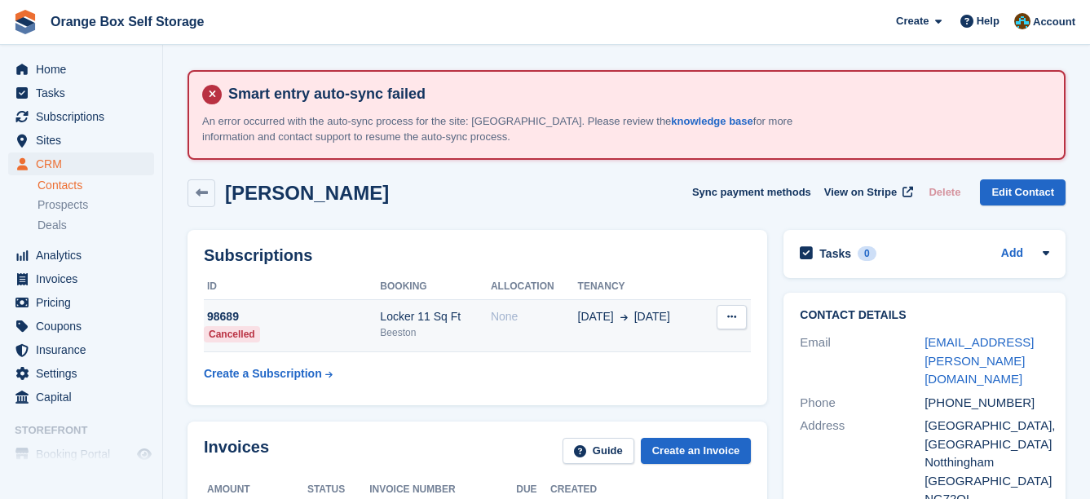
click at [695, 327] on td "[DATE] Sep" at bounding box center [641, 326] width 126 height 52
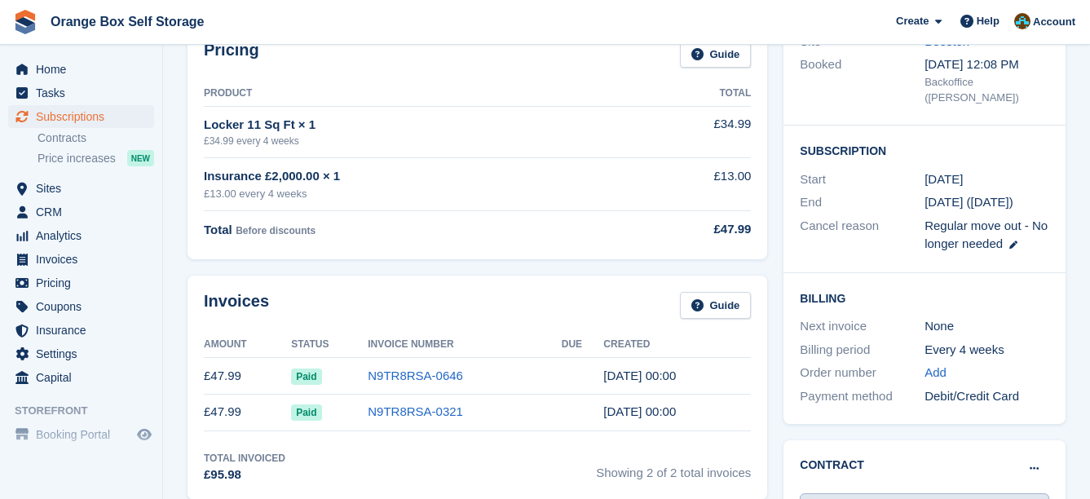
scroll to position [652, 0]
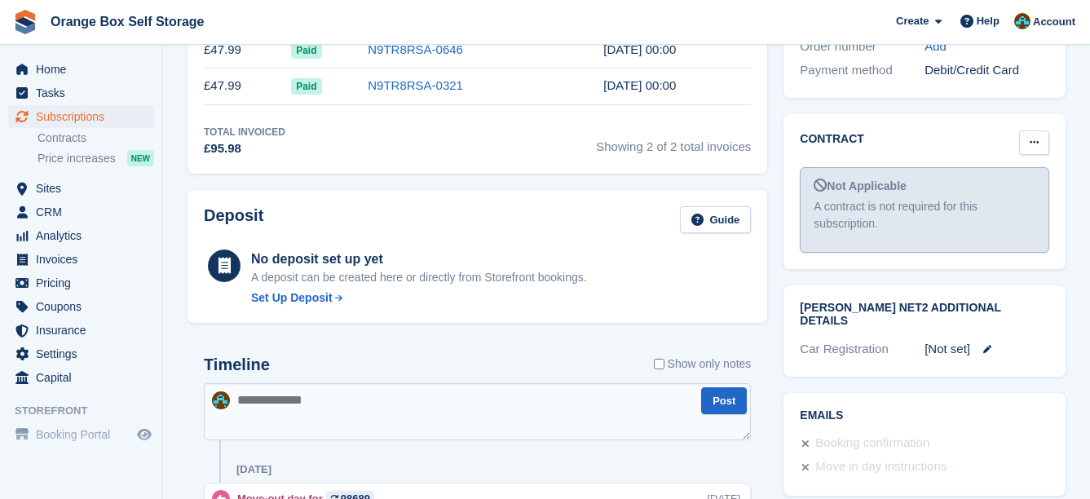
click at [1044, 130] on button at bounding box center [1034, 142] width 30 height 24
click at [1015, 185] on p "Mark as signed" at bounding box center [971, 195] width 142 height 21
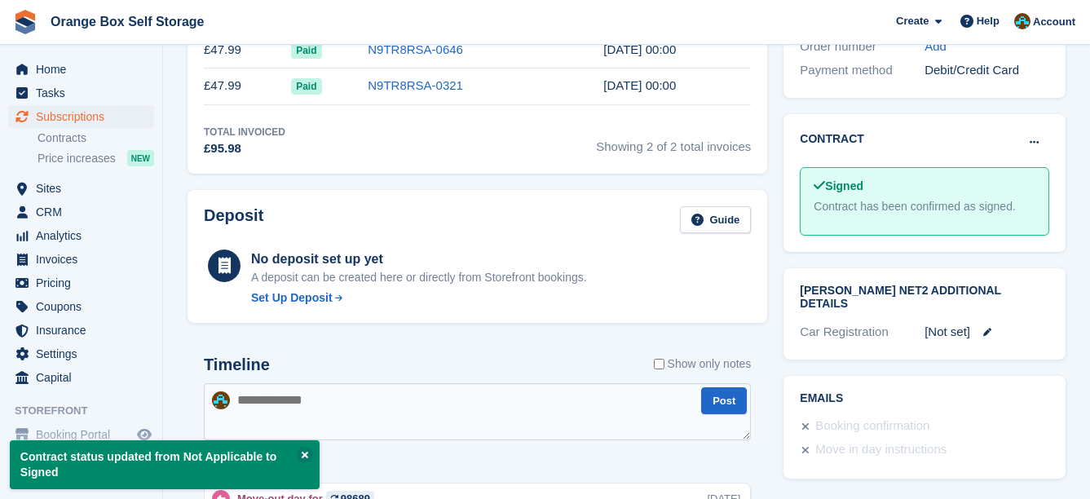
drag, startPoint x: 663, startPoint y: 68, endPoint x: 653, endPoint y: 64, distance: 10.3
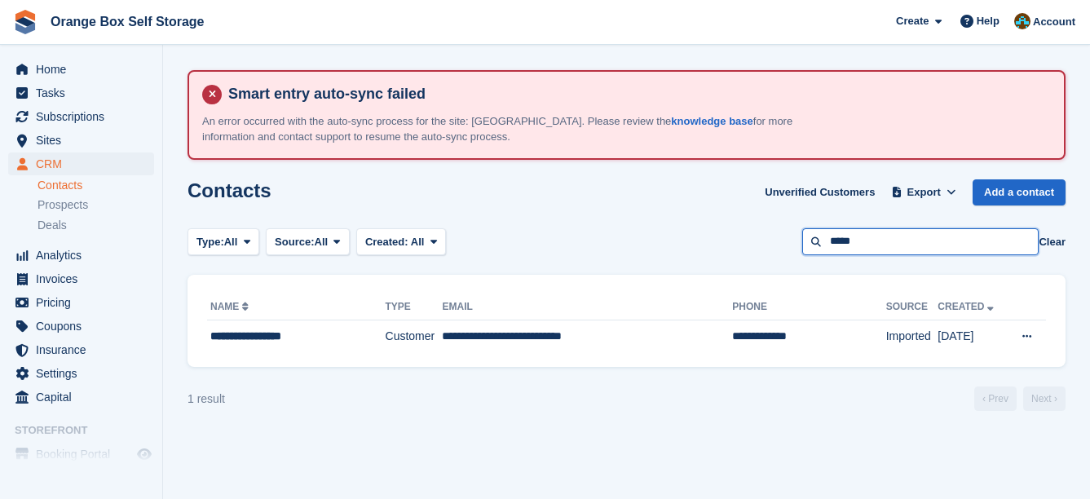
drag, startPoint x: 923, startPoint y: 236, endPoint x: 758, endPoint y: 237, distance: 164.7
click at [759, 237] on div "Type: All All Lead Customer Source: All All Storefront Backoffice Pre-Opening i…" at bounding box center [627, 241] width 878 height 27
type input "*****"
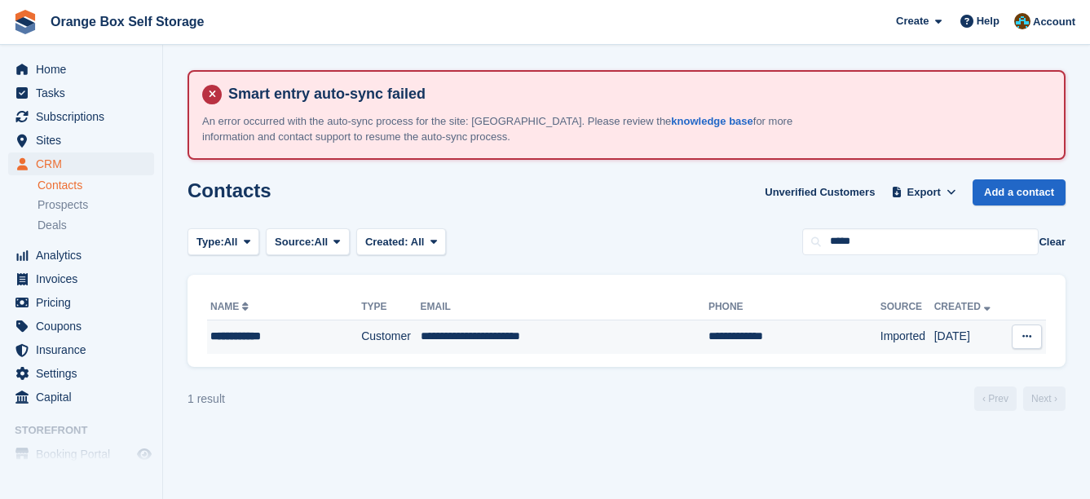
click at [739, 338] on td "**********" at bounding box center [795, 337] width 172 height 34
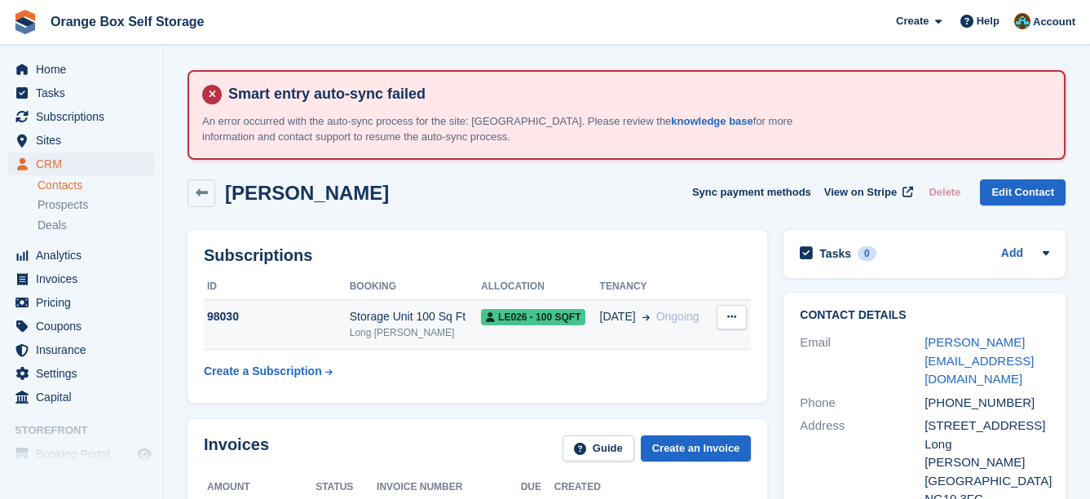
click at [713, 315] on td "Cancel subscription" at bounding box center [732, 325] width 39 height 50
click at [674, 321] on span "Ongoing" at bounding box center [677, 316] width 43 height 13
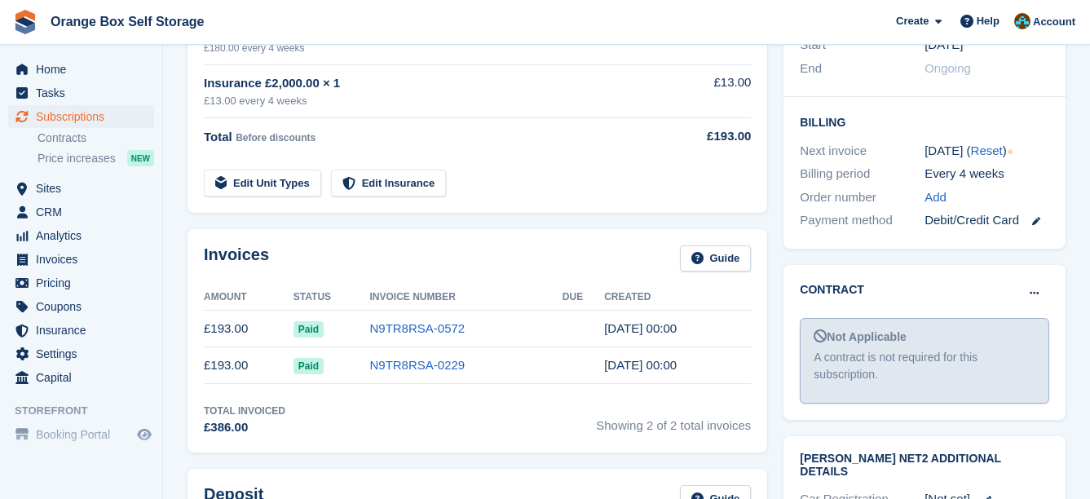
scroll to position [489, 0]
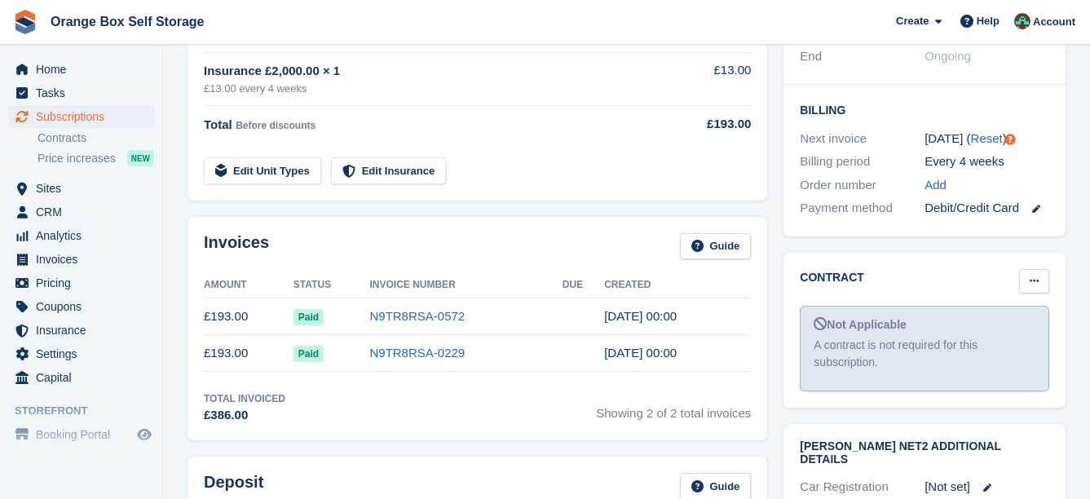
click at [1028, 269] on button at bounding box center [1034, 281] width 30 height 24
click at [986, 324] on p "Mark as signed" at bounding box center [971, 334] width 142 height 21
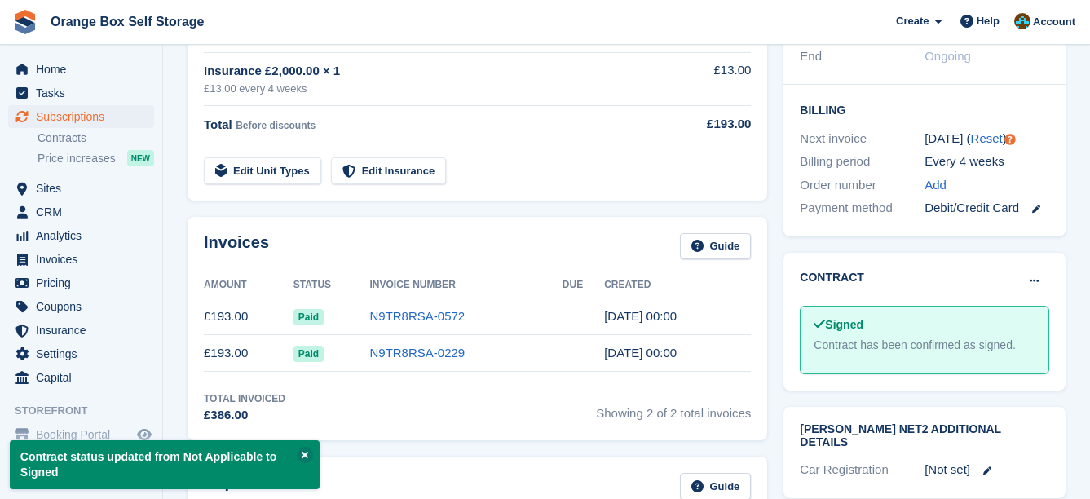
drag, startPoint x: 617, startPoint y: 132, endPoint x: 602, endPoint y: 127, distance: 16.2
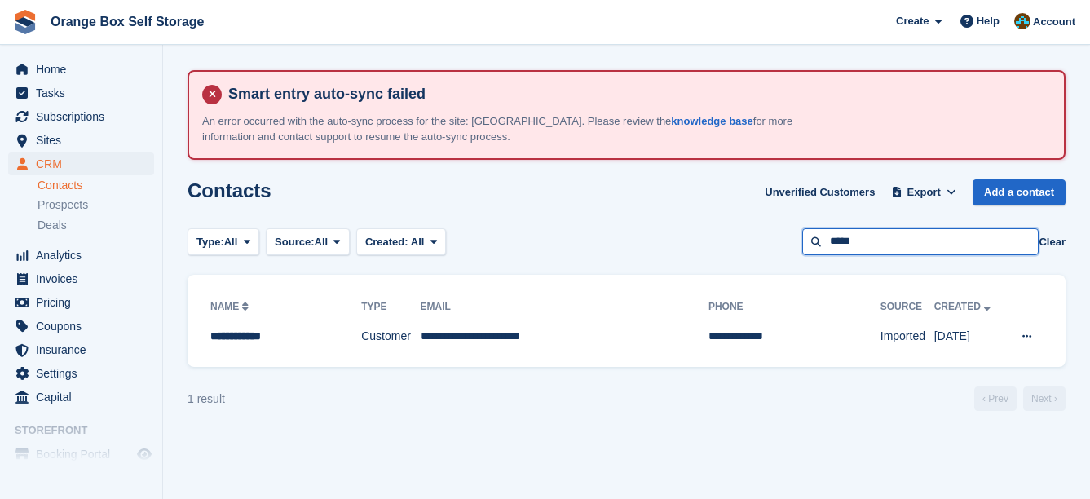
drag, startPoint x: 927, startPoint y: 245, endPoint x: 710, endPoint y: 236, distance: 217.1
click at [710, 236] on div "Type: All All Lead Customer Source: All All Storefront Backoffice Pre-Opening i…" at bounding box center [627, 241] width 878 height 27
type input "*******"
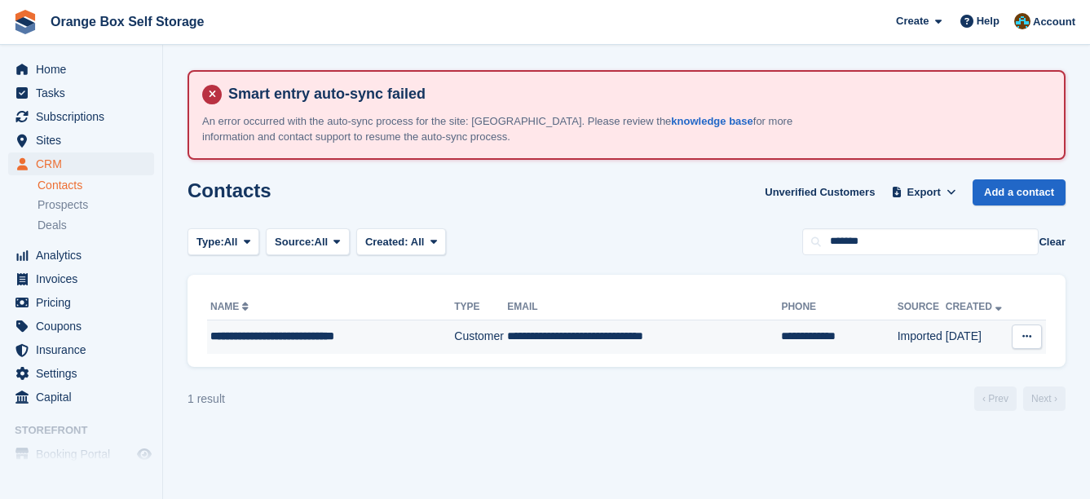
click at [709, 336] on td "**********" at bounding box center [644, 337] width 274 height 34
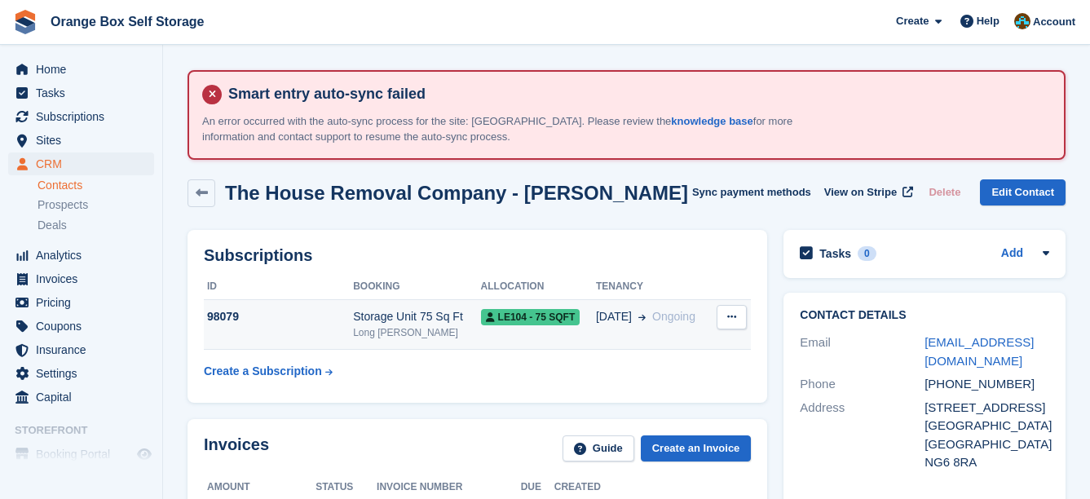
click at [686, 331] on td "21 Aug Ongoing" at bounding box center [654, 325] width 116 height 50
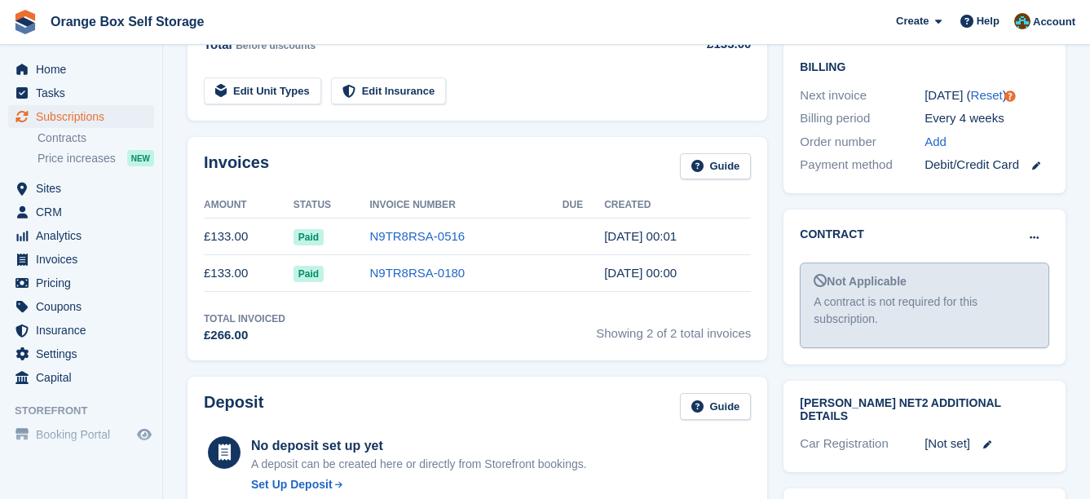
scroll to position [571, 0]
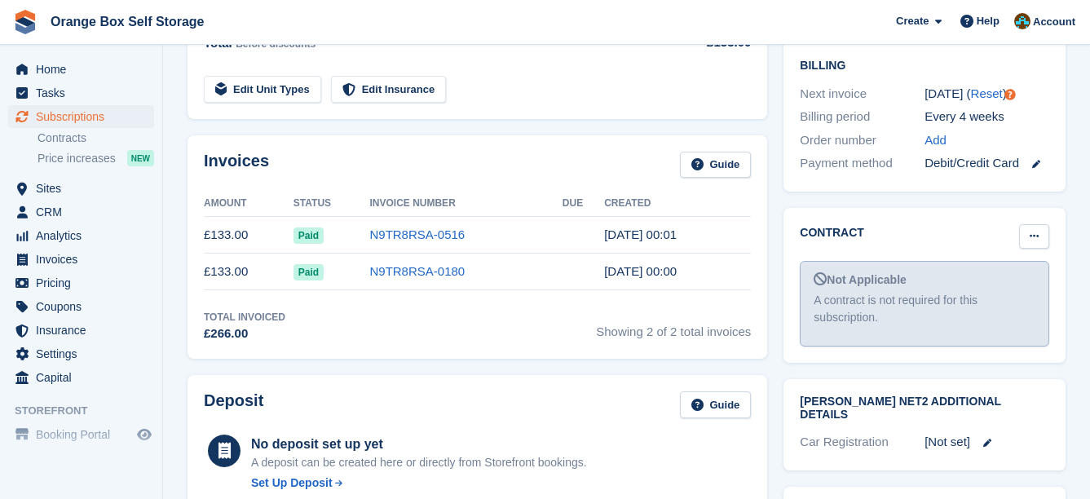
click at [1037, 231] on icon at bounding box center [1034, 236] width 9 height 11
drag, startPoint x: 1003, startPoint y: 250, endPoint x: 639, endPoint y: 51, distance: 415.0
click at [1002, 279] on p "Mark as signed" at bounding box center [971, 289] width 142 height 21
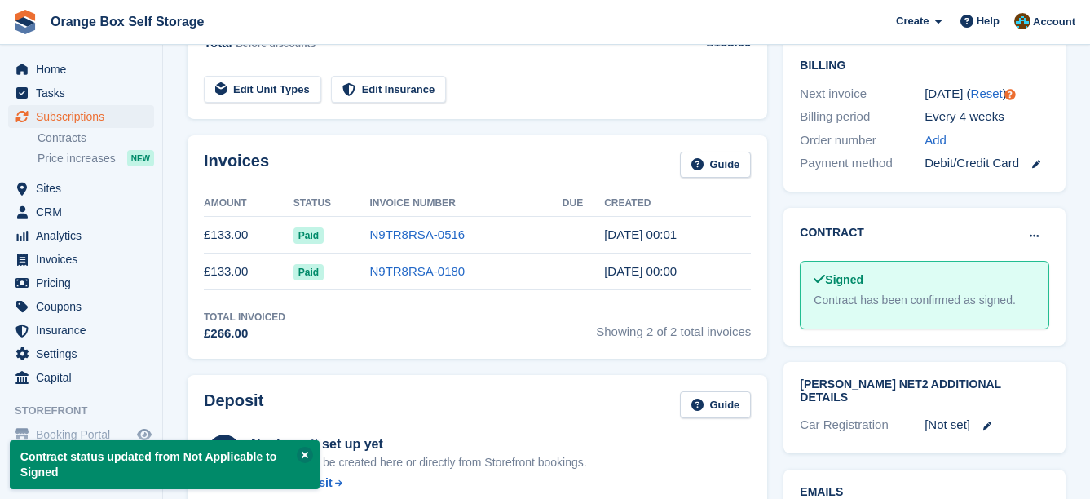
click at [609, 131] on div "Invoices Guide Amount Status Invoice Number Due Created £133.00 Paid N9TR8RSA-0…" at bounding box center [477, 247] width 596 height 241
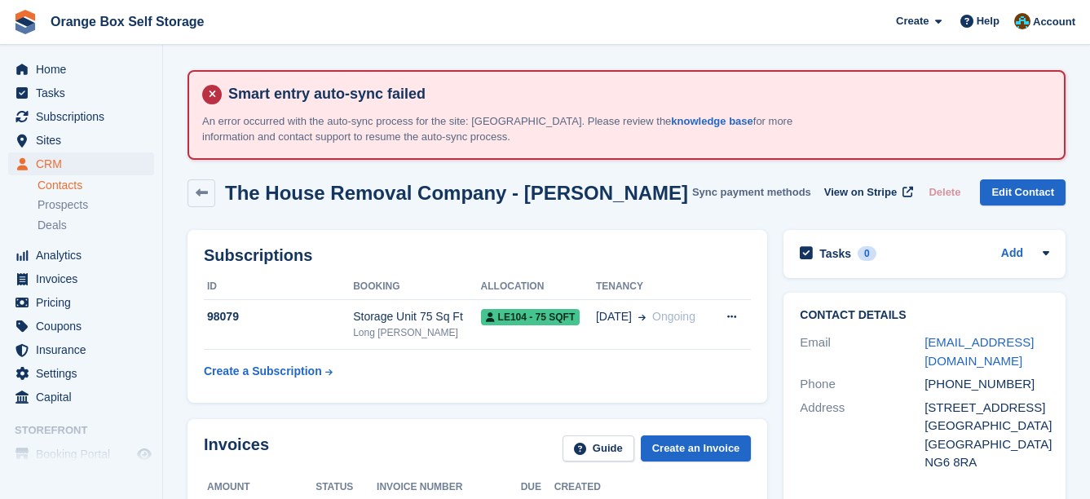
click at [771, 203] on button "Sync payment methods" at bounding box center [751, 192] width 119 height 27
drag, startPoint x: 700, startPoint y: 141, endPoint x: 692, endPoint y: 139, distance: 8.5
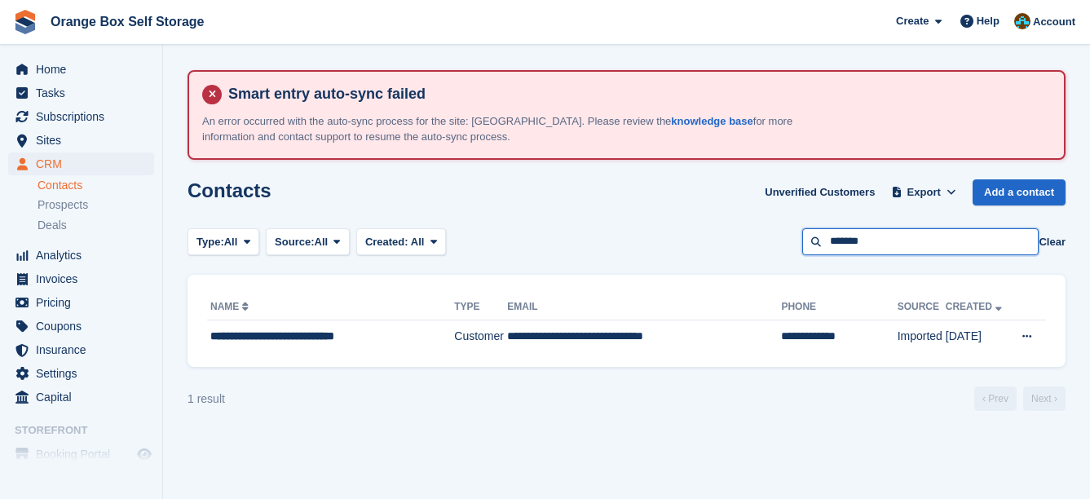
drag, startPoint x: 948, startPoint y: 228, endPoint x: 743, endPoint y: 236, distance: 205.7
click at [743, 236] on div "Type: All All Lead Customer Source: All All Storefront Backoffice Pre-Opening i…" at bounding box center [627, 241] width 878 height 27
type input "****"
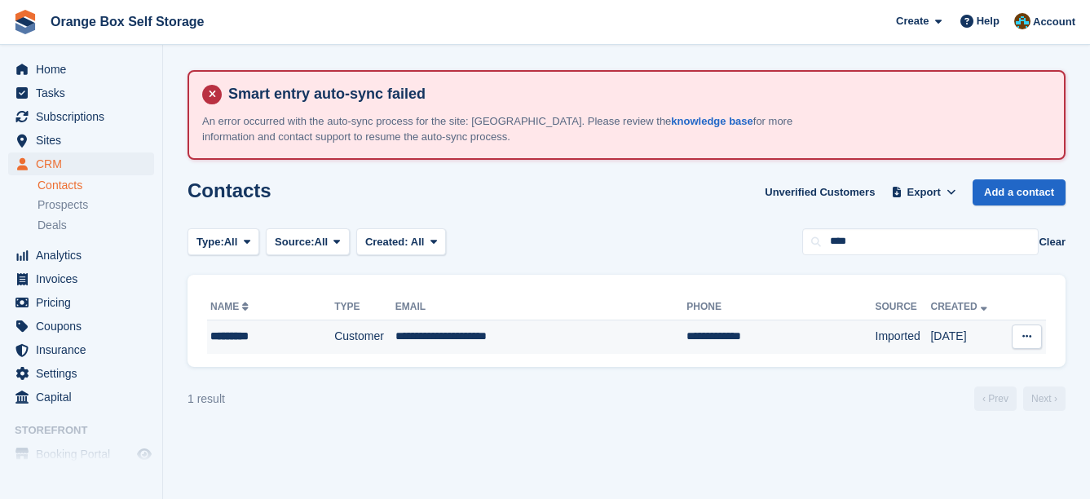
click at [396, 335] on td "Customer" at bounding box center [364, 337] width 61 height 34
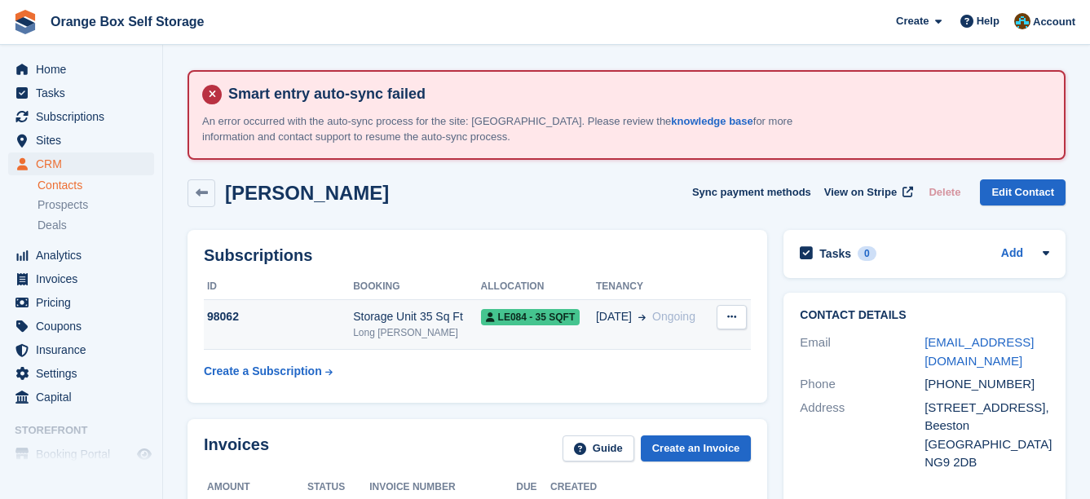
click at [572, 317] on div "LE084 - 35 SQFT" at bounding box center [538, 316] width 115 height 17
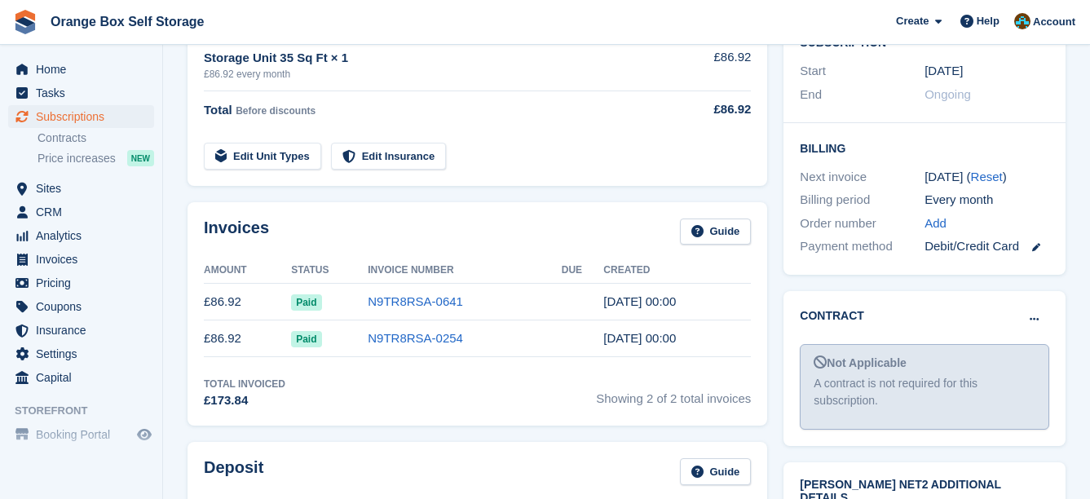
scroll to position [489, 0]
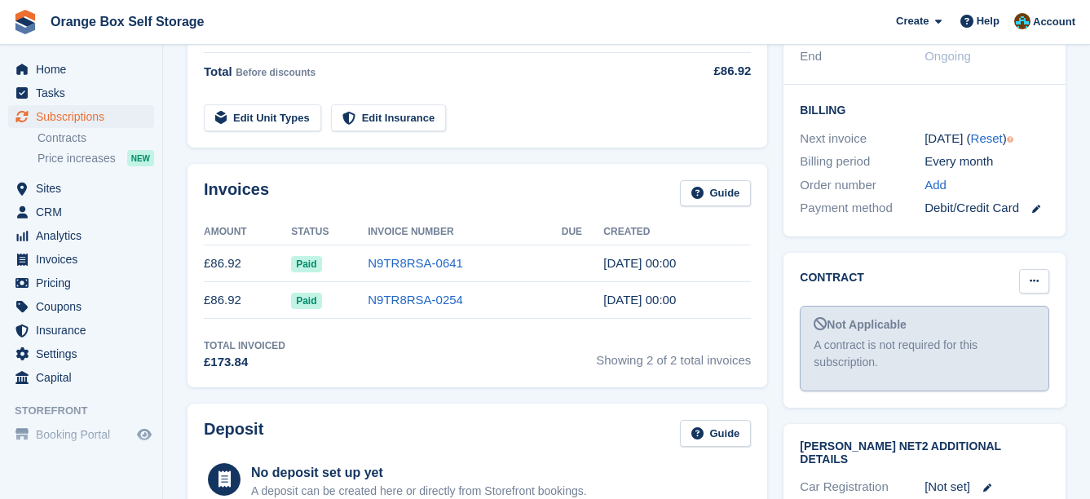
click at [1035, 269] on button at bounding box center [1034, 281] width 30 height 24
click at [1010, 324] on p "Mark as signed" at bounding box center [971, 334] width 142 height 21
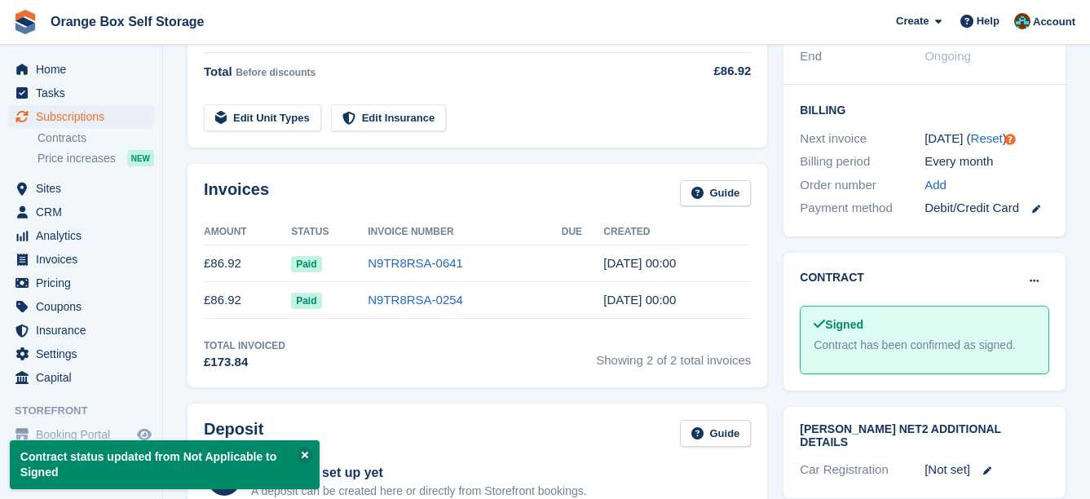
click at [768, 254] on div "Invoices Guide Amount Status Invoice Number Due Created £86.92 Paid N9TR8RSA-06…" at bounding box center [477, 276] width 596 height 241
drag, startPoint x: 771, startPoint y: 250, endPoint x: 760, endPoint y: 248, distance: 11.7
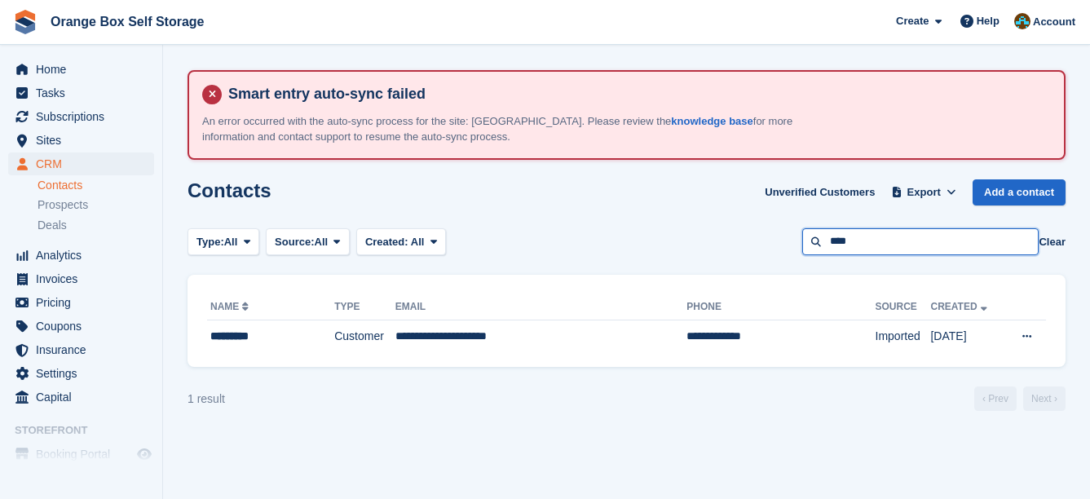
drag, startPoint x: 870, startPoint y: 242, endPoint x: 683, endPoint y: 242, distance: 186.8
click at [683, 242] on div "Type: All All Lead Customer Source: All All Storefront Backoffice Pre-Opening i…" at bounding box center [627, 241] width 878 height 27
type input "*****"
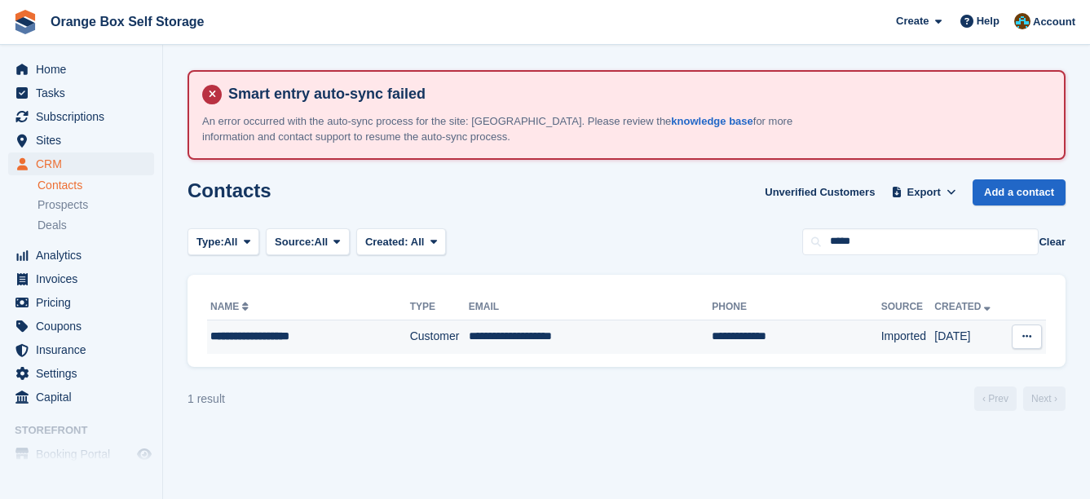
click at [644, 340] on td "**********" at bounding box center [591, 337] width 244 height 34
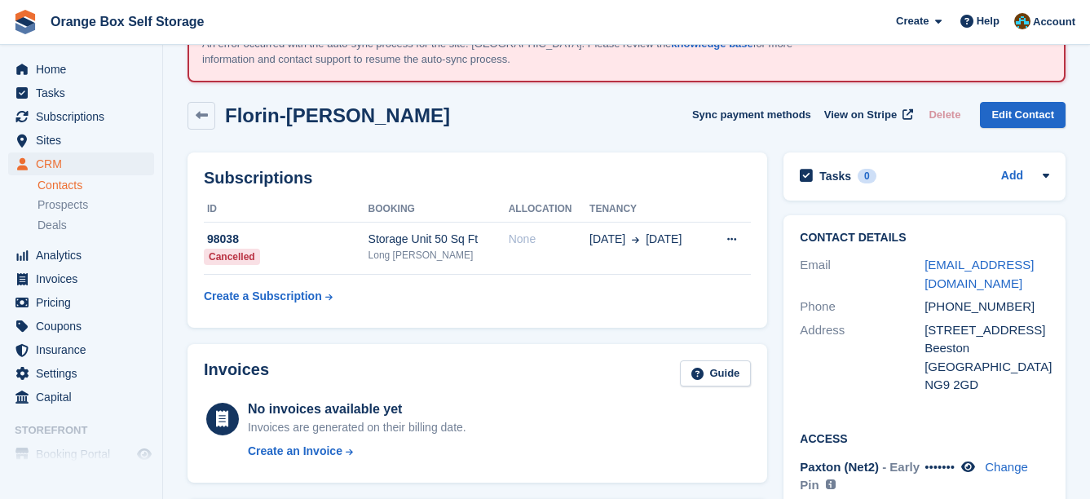
scroll to position [82, 0]
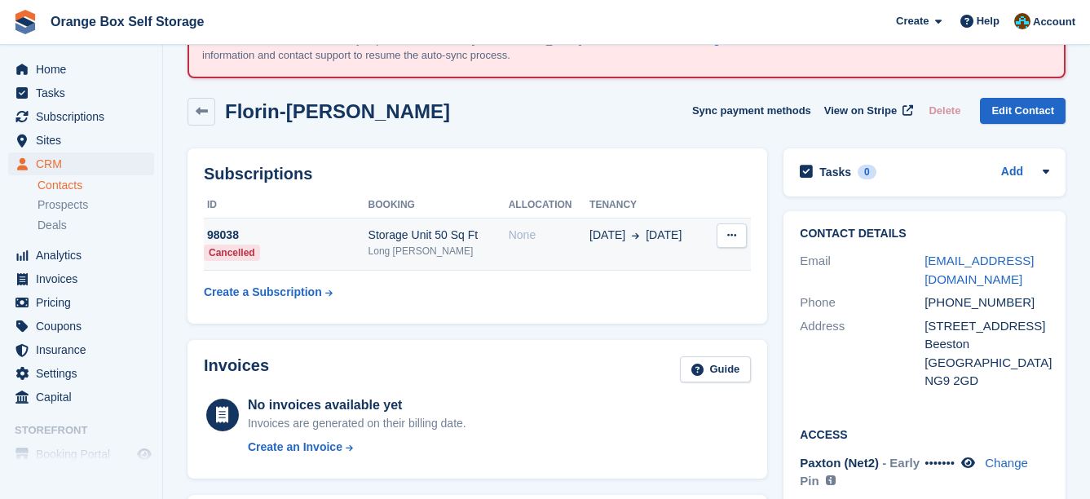
click at [626, 248] on td "02 Sep 2 Sep" at bounding box center [649, 245] width 118 height 52
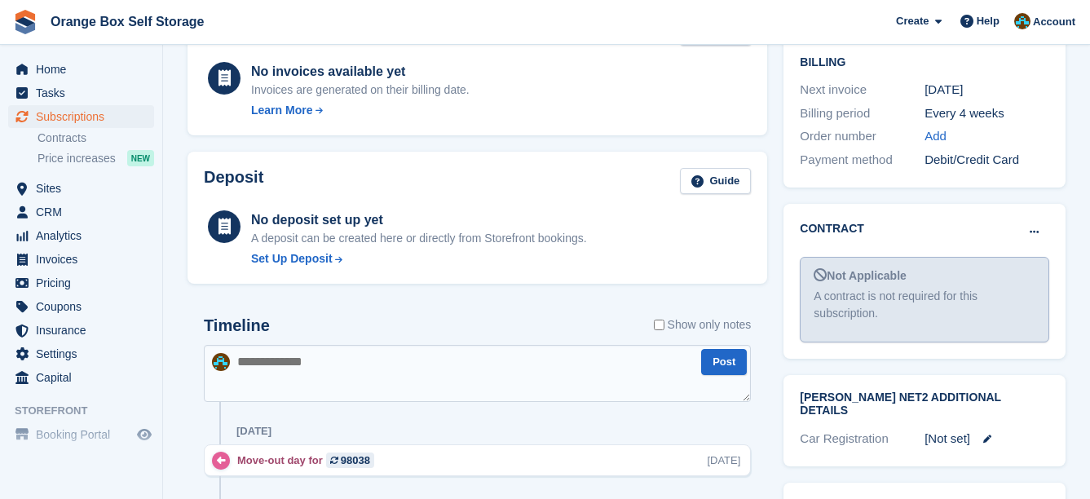
scroll to position [571, 0]
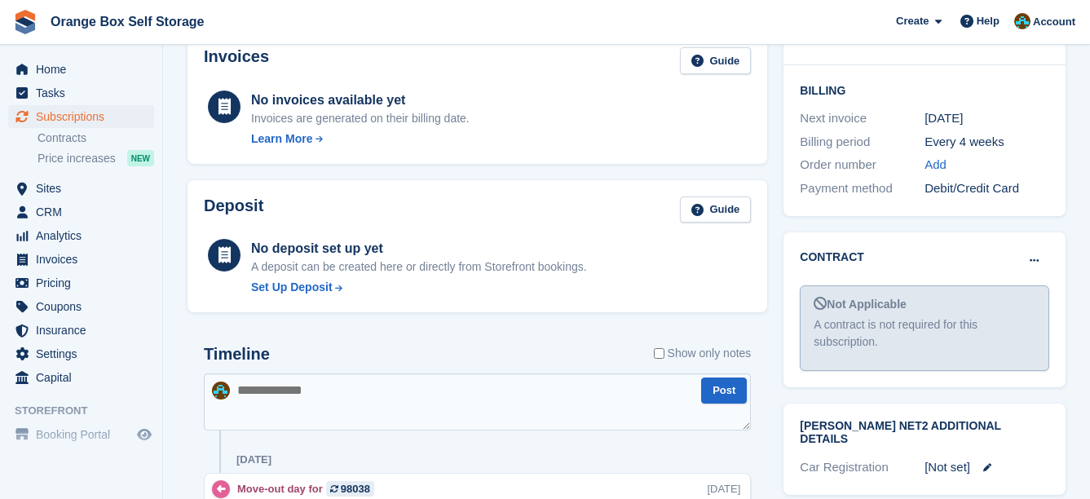
click at [1054, 232] on div "Contract [PERSON_NAME] as pending [PERSON_NAME] as signed Not Applicable A cont…" at bounding box center [925, 309] width 282 height 155
click at [1038, 255] on icon at bounding box center [1034, 260] width 9 height 11
drag, startPoint x: 1016, startPoint y: 253, endPoint x: 654, endPoint y: 53, distance: 413.6
click at [1016, 303] on p "Mark as signed" at bounding box center [971, 313] width 142 height 21
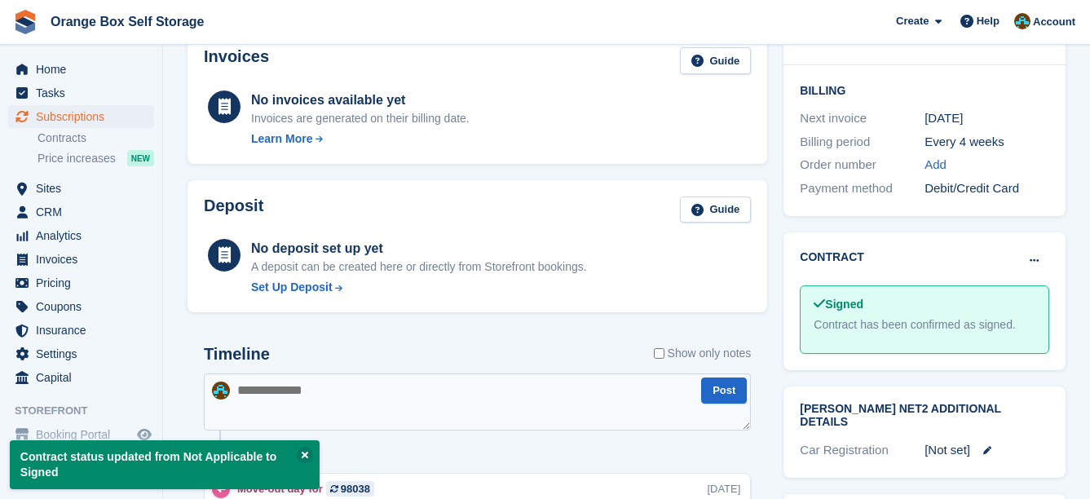
click at [798, 267] on div "Contract Mark as pending Mark as N/A Signed Contract has been confirmed as sign…" at bounding box center [925, 301] width 282 height 138
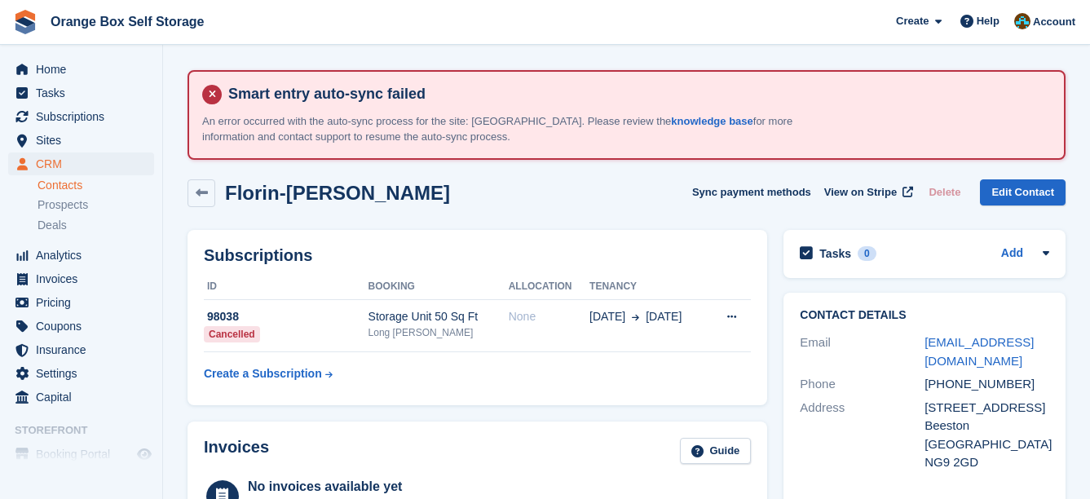
drag, startPoint x: 642, startPoint y: 251, endPoint x: 630, endPoint y: 248, distance: 12.7
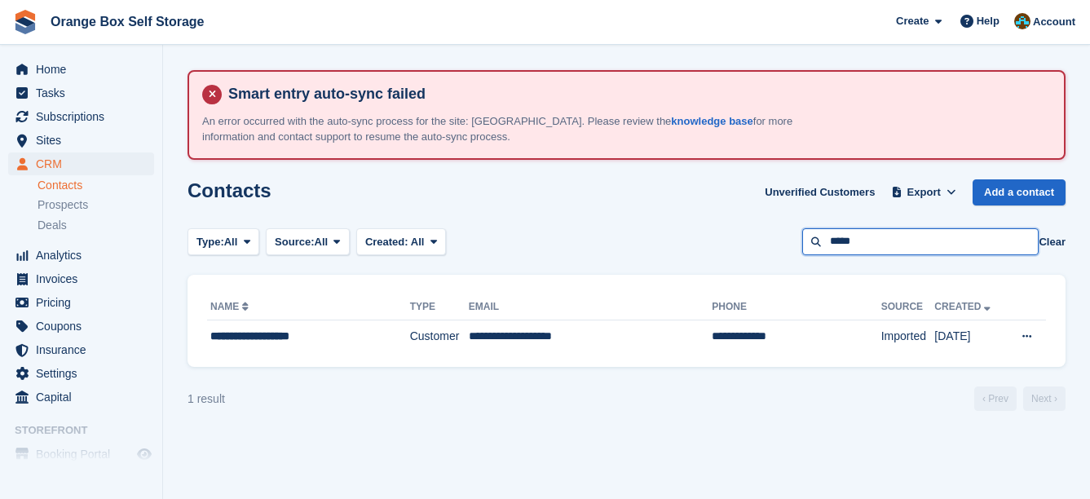
drag, startPoint x: 901, startPoint y: 234, endPoint x: 633, endPoint y: 236, distance: 268.3
click at [634, 236] on div "Type: All All Lead Customer Source: All All Storefront Backoffice Pre-Opening i…" at bounding box center [627, 241] width 878 height 27
type input "****"
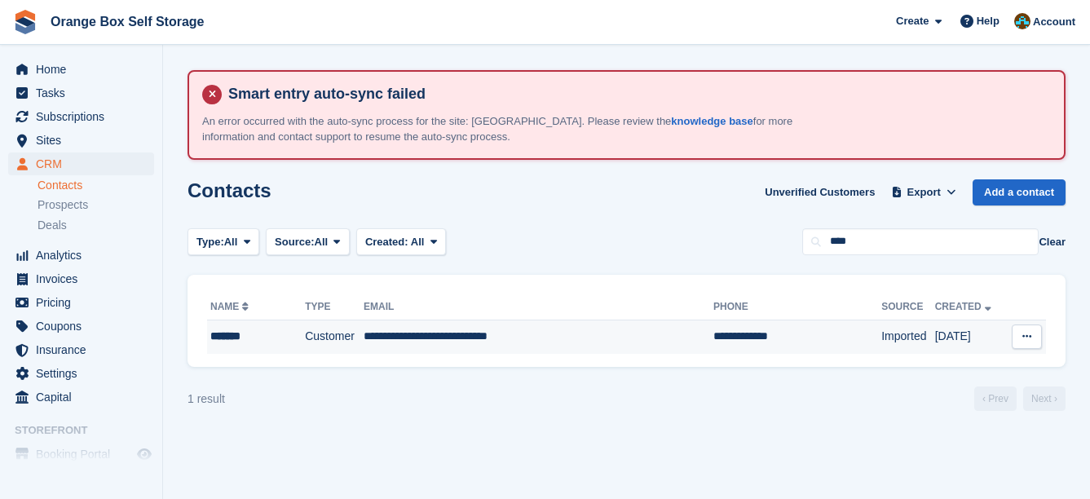
click at [559, 332] on td "**********" at bounding box center [539, 337] width 350 height 34
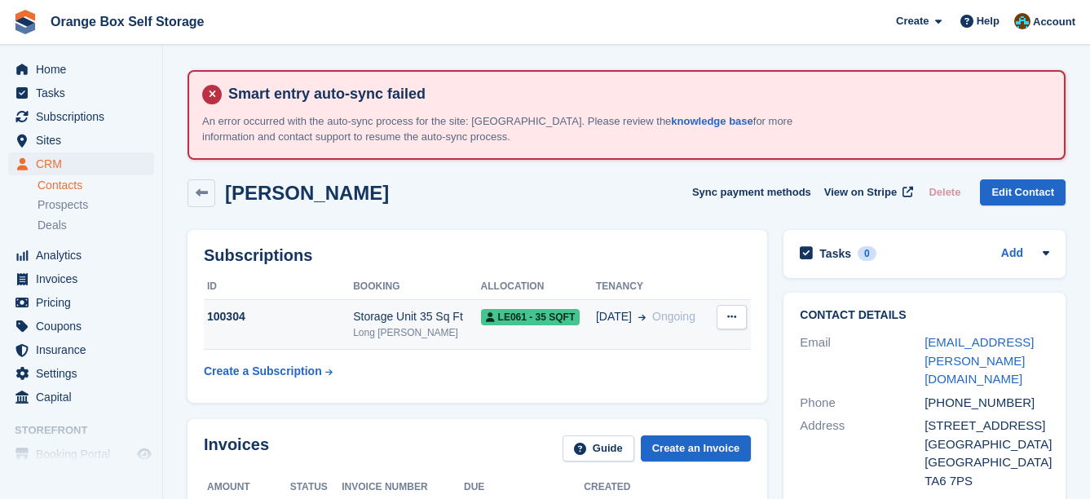
click at [575, 321] on div "LE061 - 35 SQFT" at bounding box center [538, 316] width 115 height 17
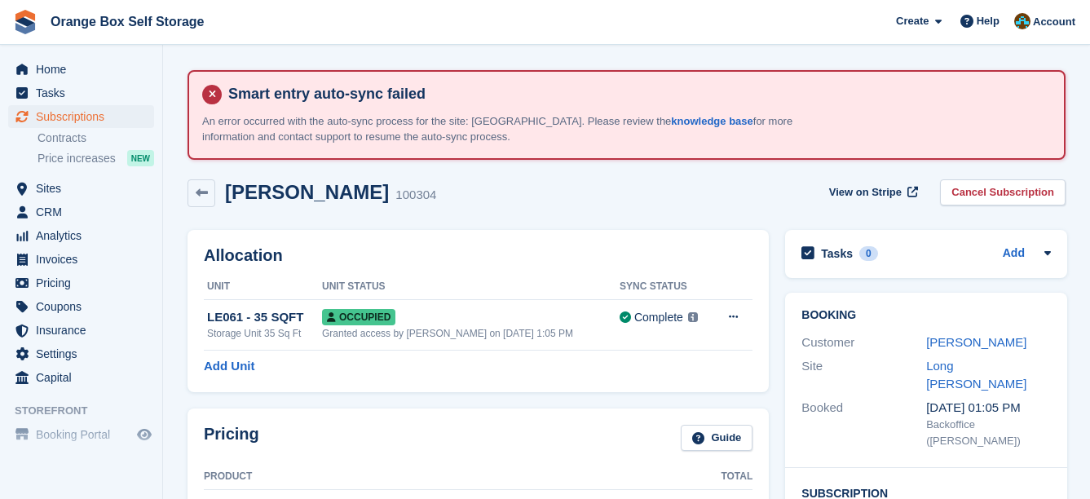
drag, startPoint x: 751, startPoint y: 287, endPoint x: 658, endPoint y: 259, distance: 97.0
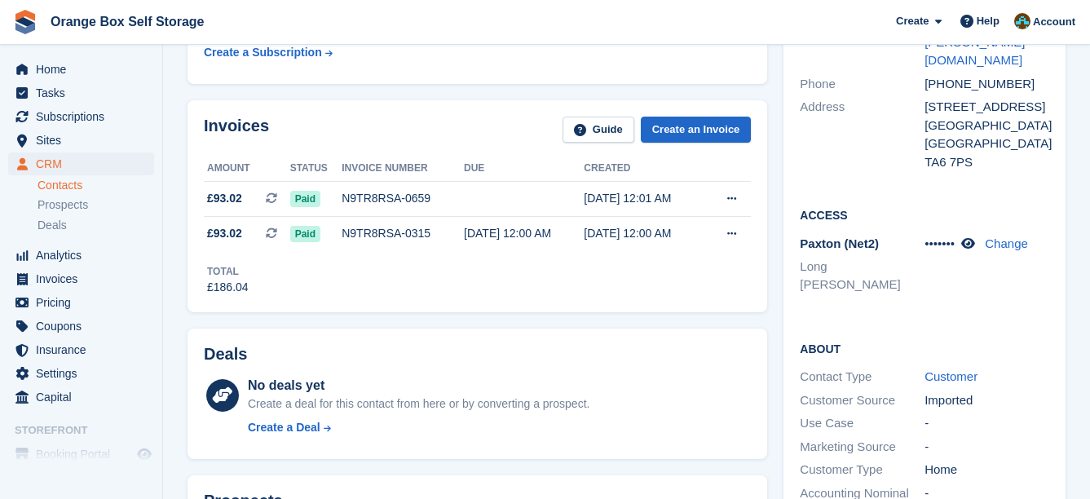
scroll to position [571, 0]
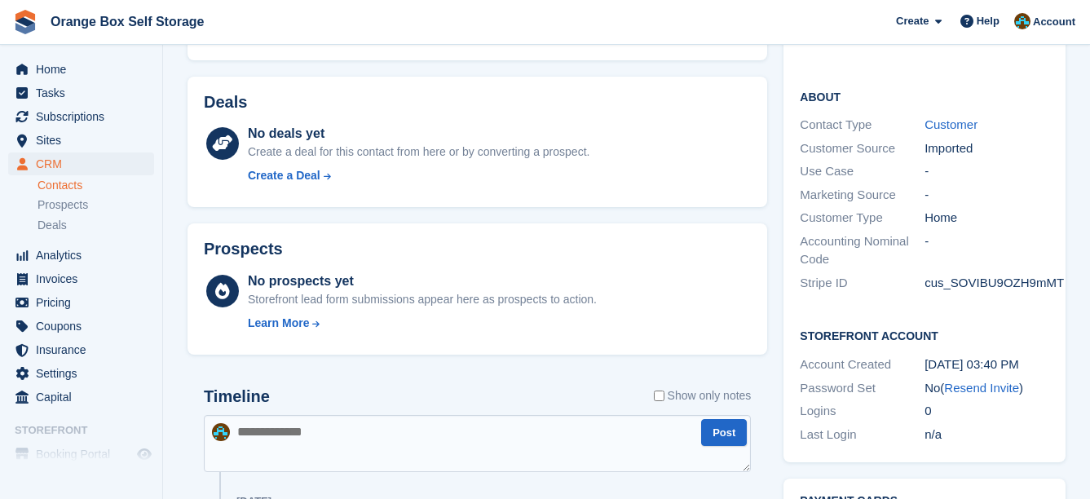
click at [389, 444] on textarea at bounding box center [477, 443] width 547 height 57
type textarea "**********"
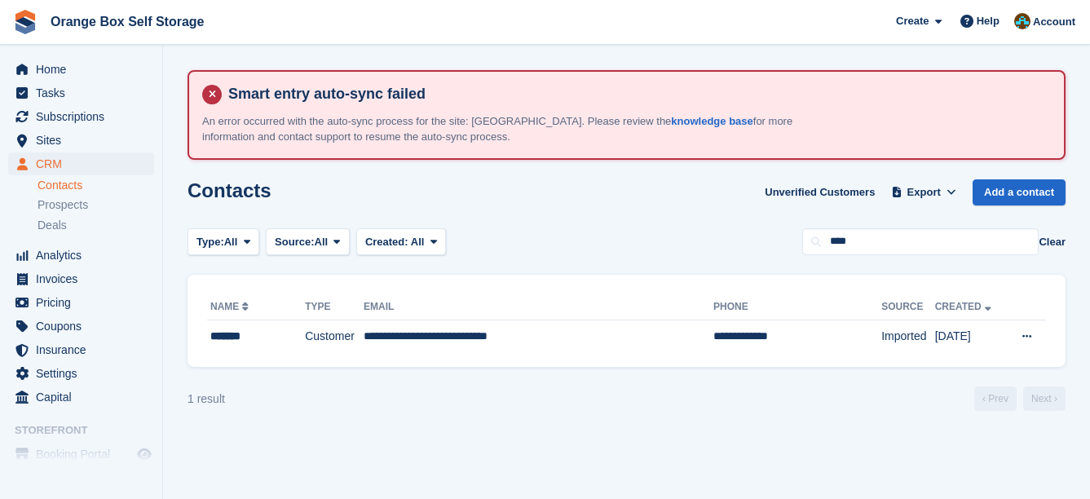
drag, startPoint x: 482, startPoint y: 386, endPoint x: 465, endPoint y: 382, distance: 17.6
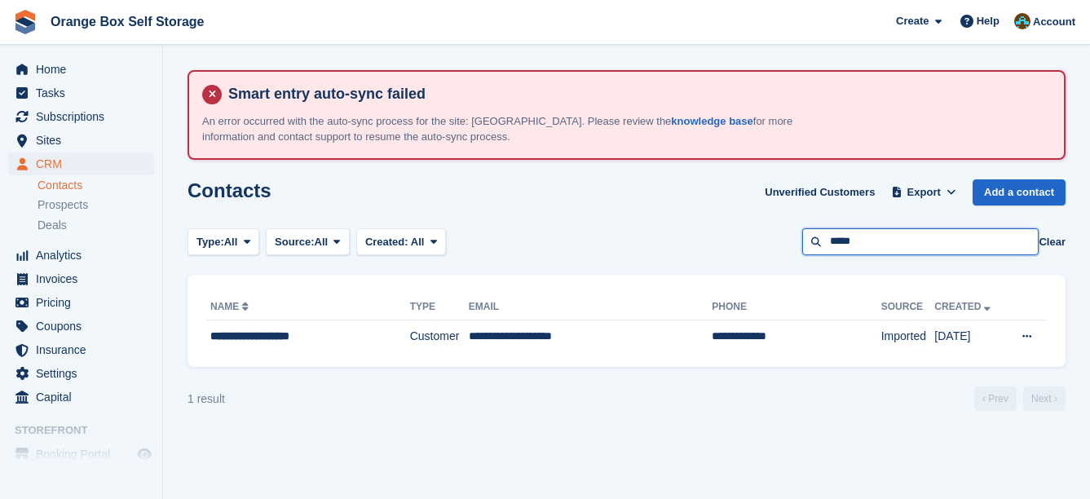
drag, startPoint x: 916, startPoint y: 241, endPoint x: 781, endPoint y: 290, distance: 142.9
click at [779, 285] on section "Smart entry auto-sync failed An error occurred with the auto-sync process for t…" at bounding box center [626, 249] width 927 height 499
type input "*******"
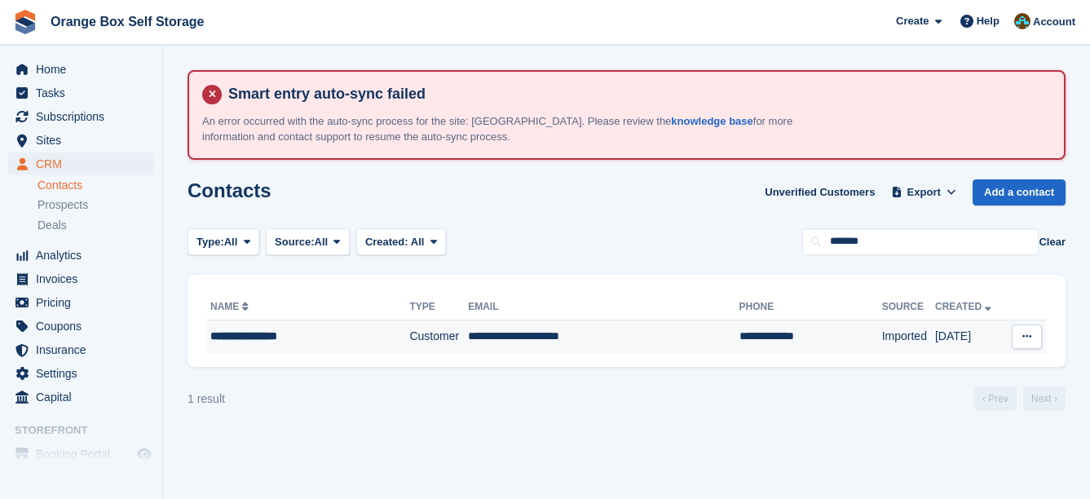
click at [740, 336] on td "**********" at bounding box center [811, 337] width 143 height 34
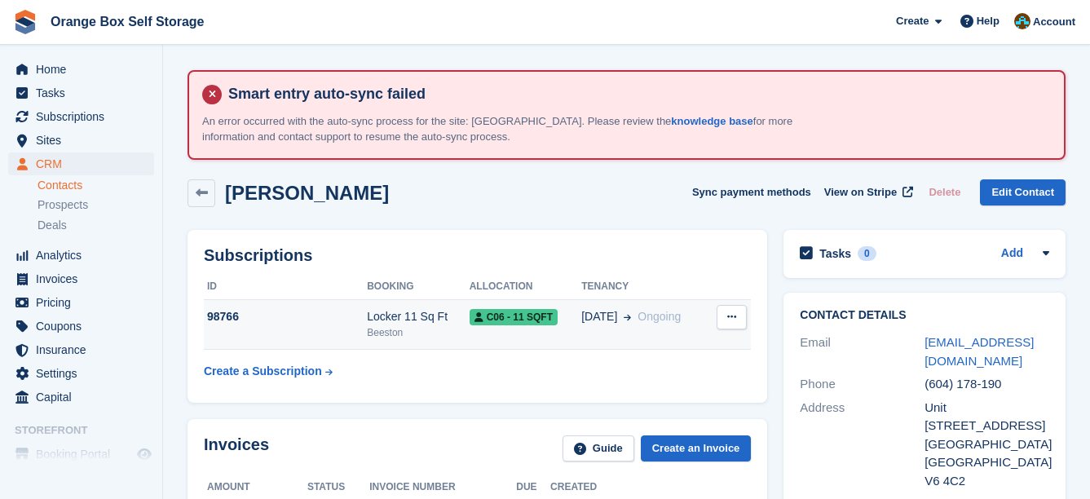
click at [672, 328] on td "20 Aug Ongoing" at bounding box center [644, 325] width 126 height 50
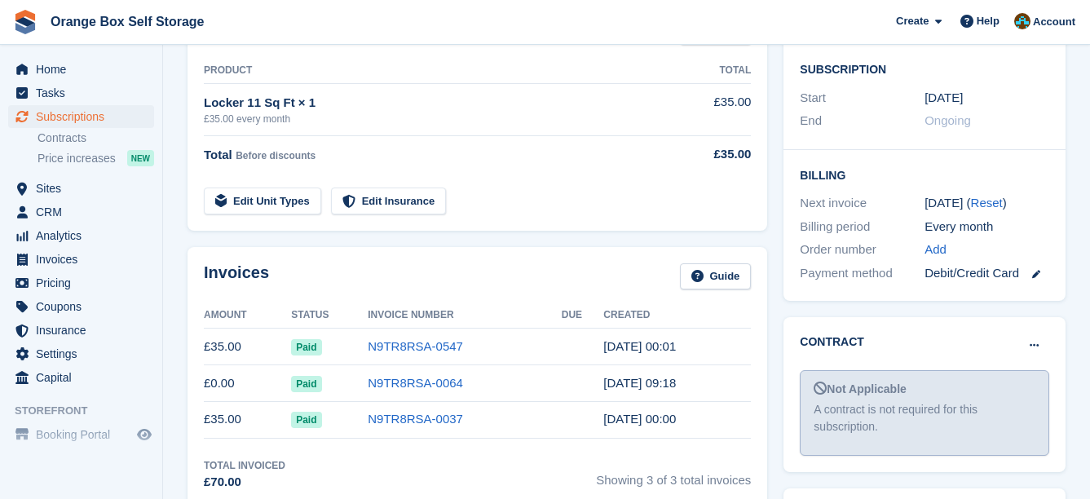
scroll to position [408, 0]
click at [1034, 347] on icon at bounding box center [1034, 343] width 9 height 11
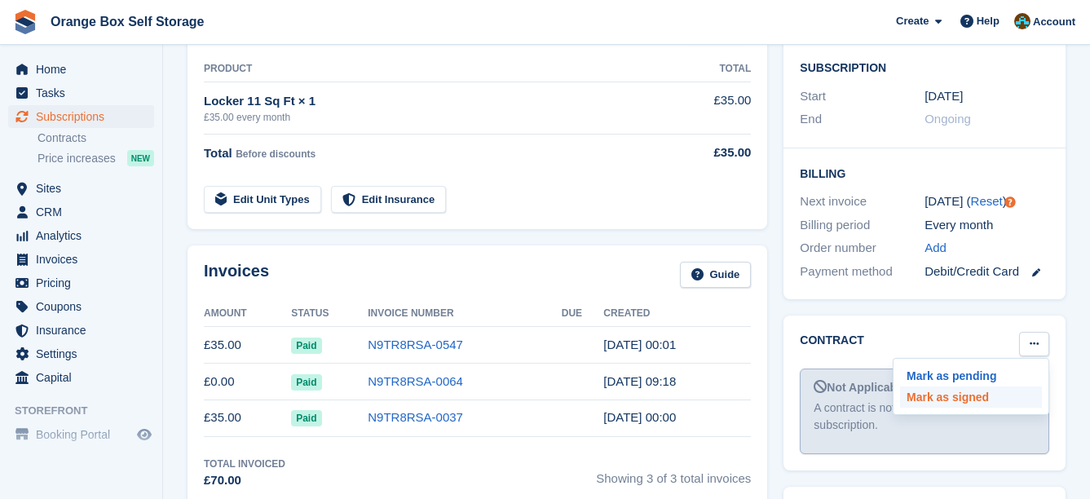
click at [995, 396] on p "Mark as signed" at bounding box center [971, 397] width 142 height 21
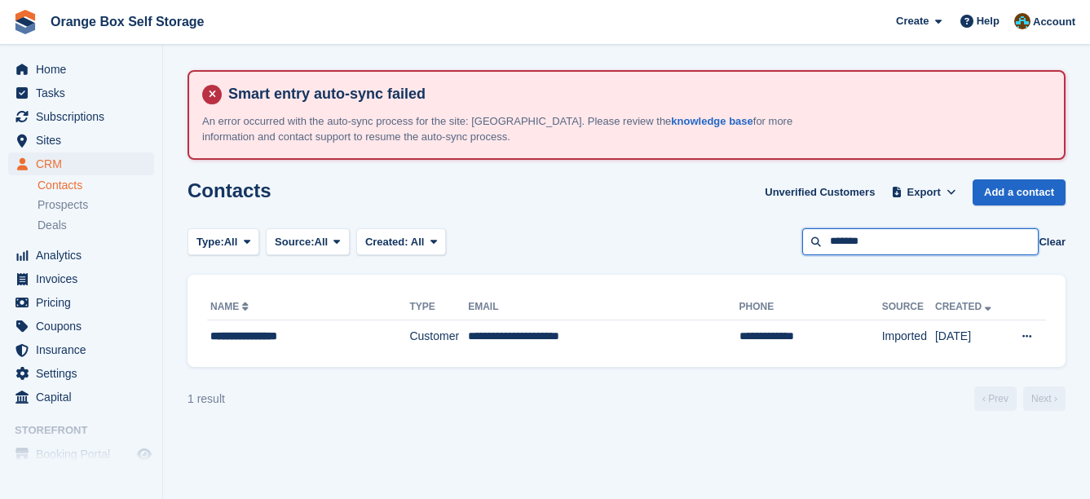
drag, startPoint x: 843, startPoint y: 243, endPoint x: 731, endPoint y: 243, distance: 112.5
click at [731, 243] on div "Type: All All Lead Customer Source: All All Storefront Backoffice Pre-Opening i…" at bounding box center [627, 241] width 878 height 27
type input "********"
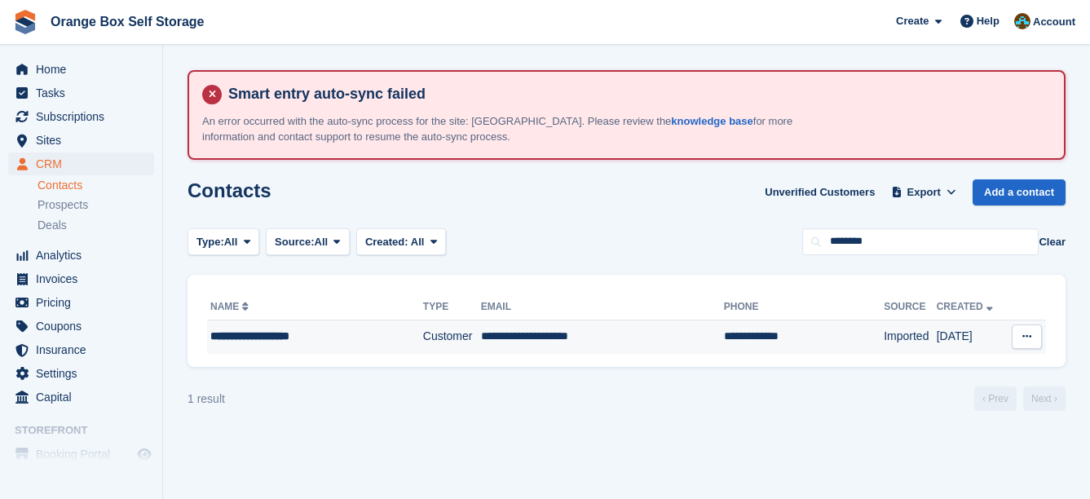
click at [555, 327] on td "**********" at bounding box center [602, 337] width 243 height 34
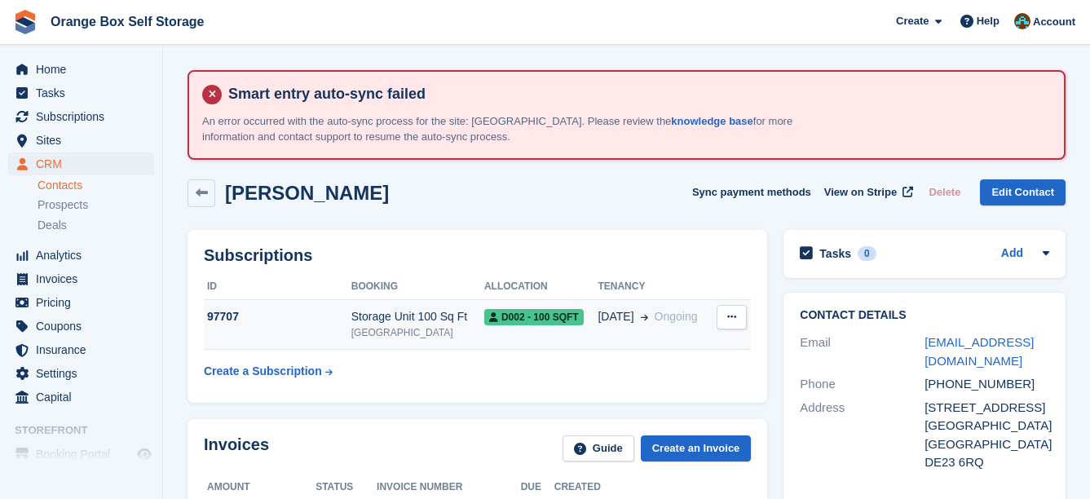
click at [674, 304] on td "[DATE] Ongoing" at bounding box center [655, 325] width 114 height 50
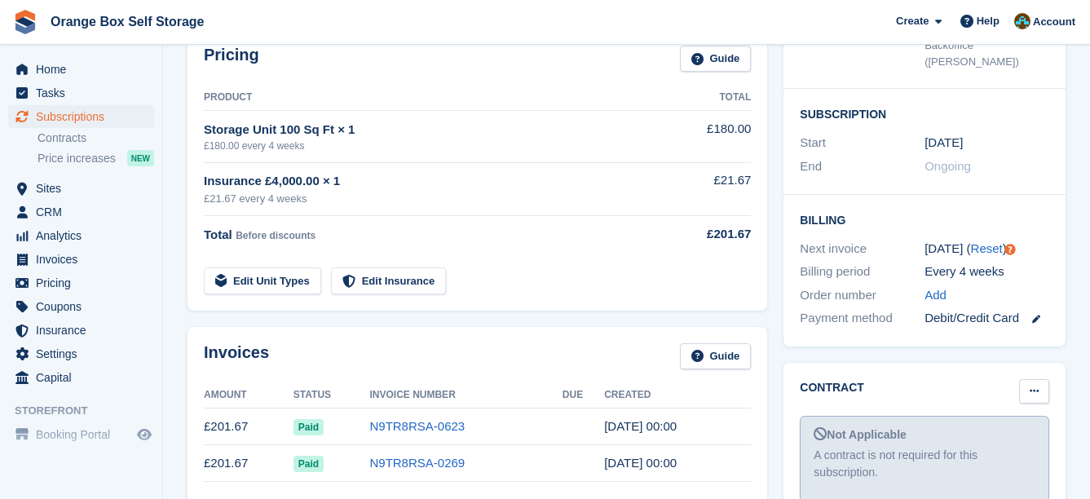
scroll to position [408, 0]
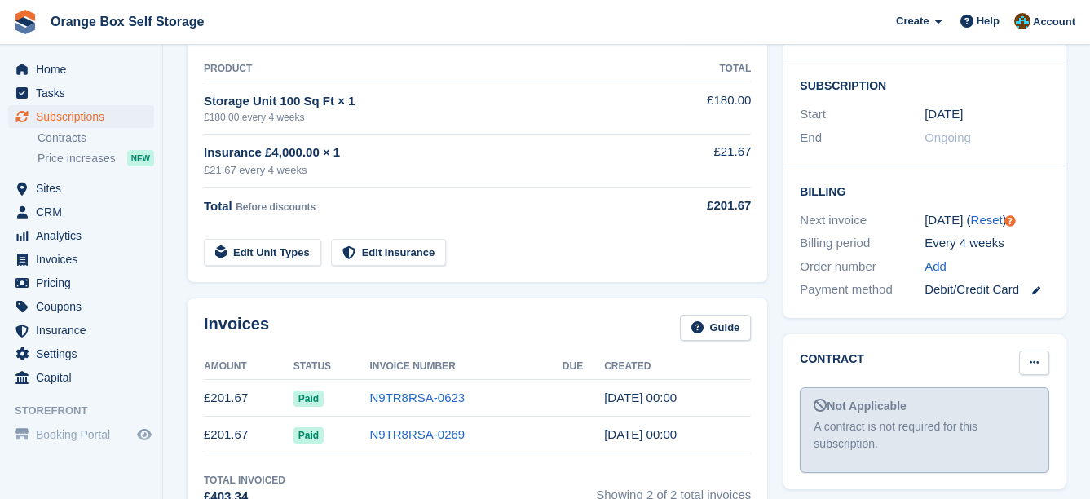
click at [1039, 351] on button at bounding box center [1034, 363] width 30 height 24
click at [961, 405] on p "Mark as signed" at bounding box center [971, 415] width 142 height 21
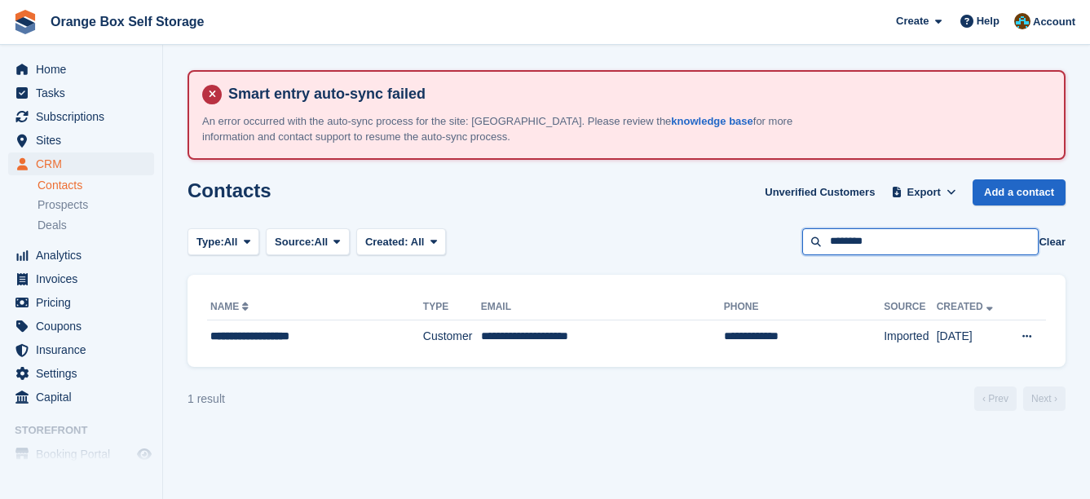
drag, startPoint x: 892, startPoint y: 238, endPoint x: 798, endPoint y: 236, distance: 94.6
click at [798, 236] on div "Type: All All Lead Customer Source: All All Storefront Backoffice Pre-Opening i…" at bounding box center [627, 241] width 878 height 27
type input "******"
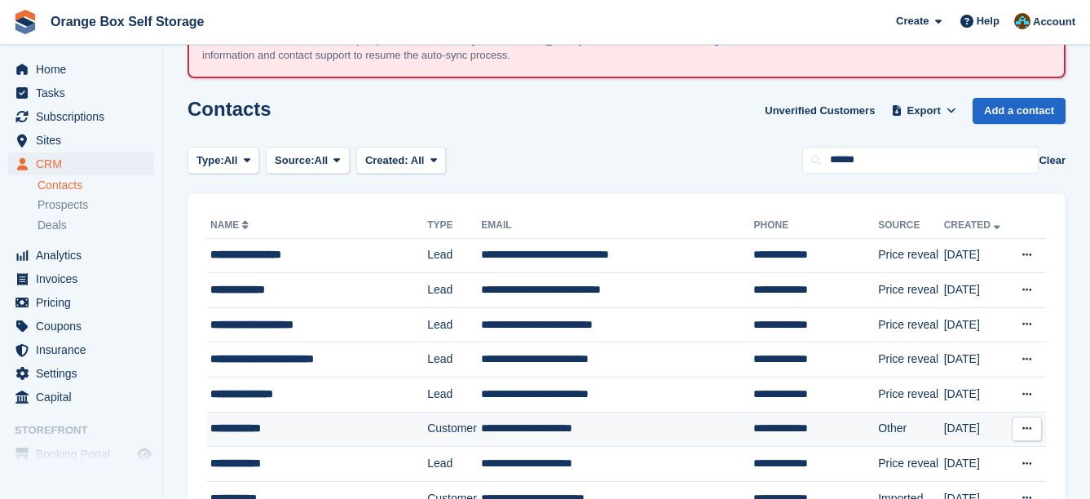
scroll to position [163, 0]
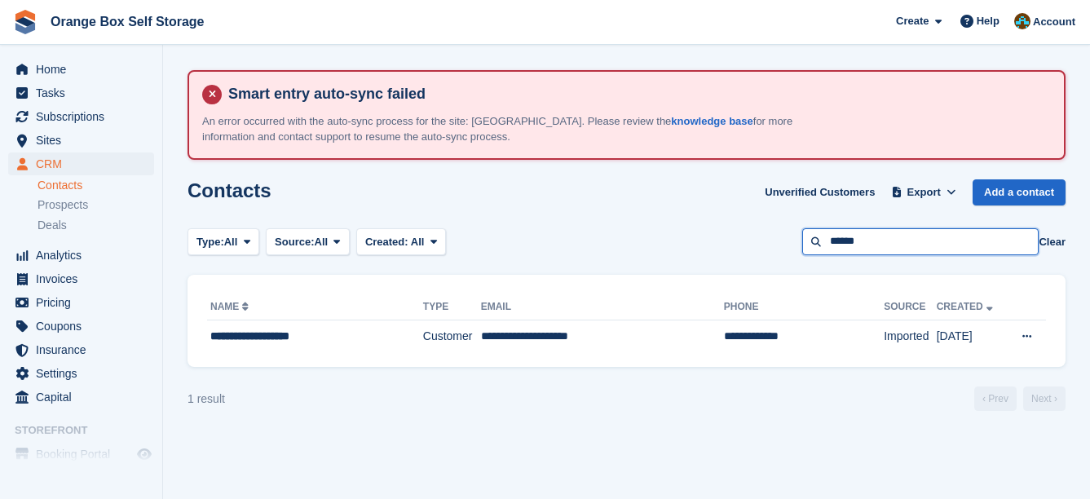
drag, startPoint x: 928, startPoint y: 239, endPoint x: 670, endPoint y: 251, distance: 258.8
click at [670, 251] on div "Type: All All Lead Customer Source: All All Storefront Backoffice Pre-Opening i…" at bounding box center [627, 241] width 878 height 27
type input "********"
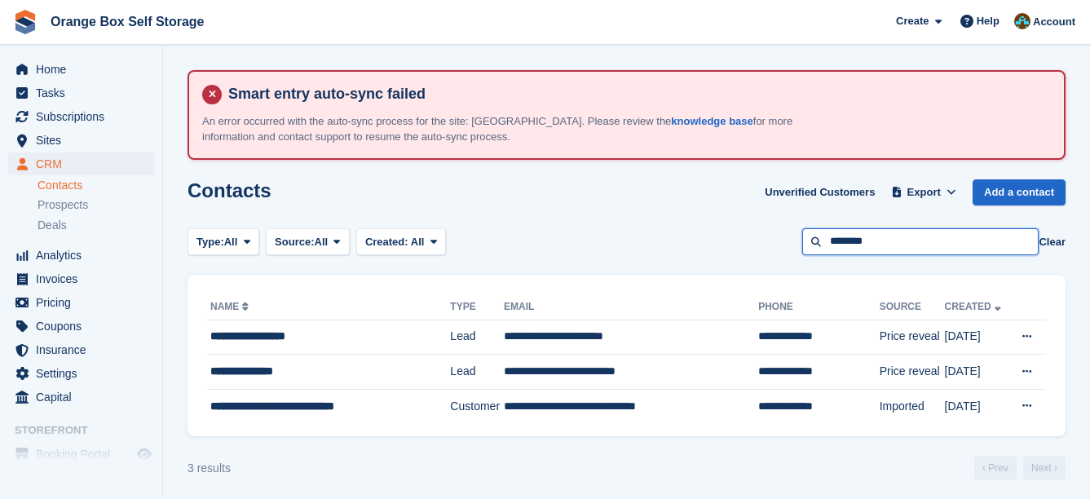
drag, startPoint x: 892, startPoint y: 237, endPoint x: 645, endPoint y: 241, distance: 247.1
click at [647, 241] on div "Type: All All Lead Customer Source: All All Storefront Backoffice Pre-Opening i…" at bounding box center [627, 241] width 878 height 27
type input "*****"
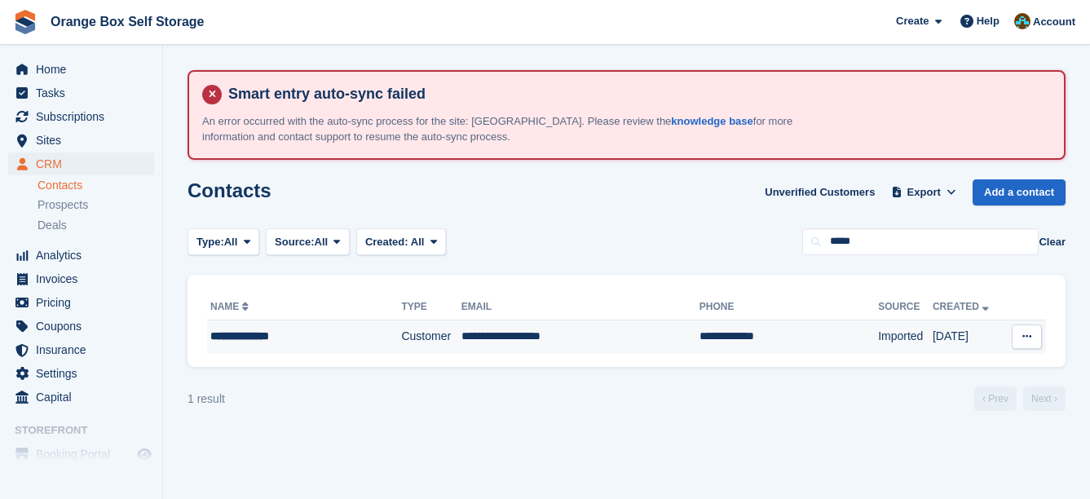
click at [491, 333] on td "**********" at bounding box center [581, 337] width 238 height 34
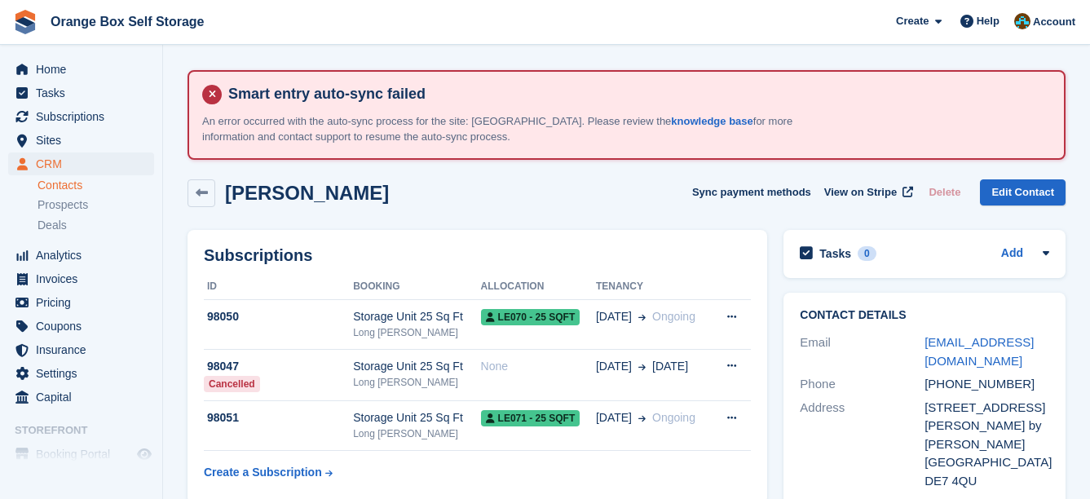
click at [498, 340] on td "LE070 - 25 SQFT" at bounding box center [538, 325] width 115 height 50
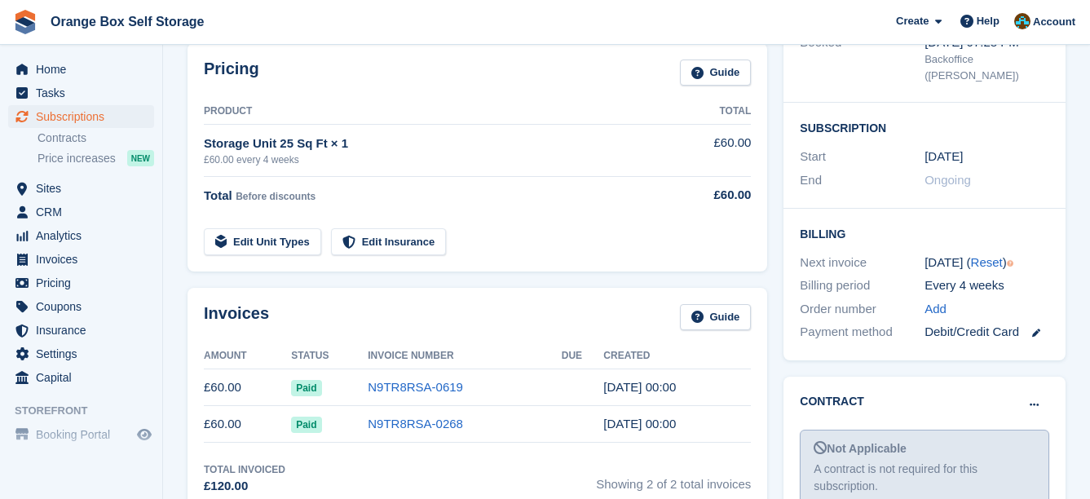
scroll to position [489, 0]
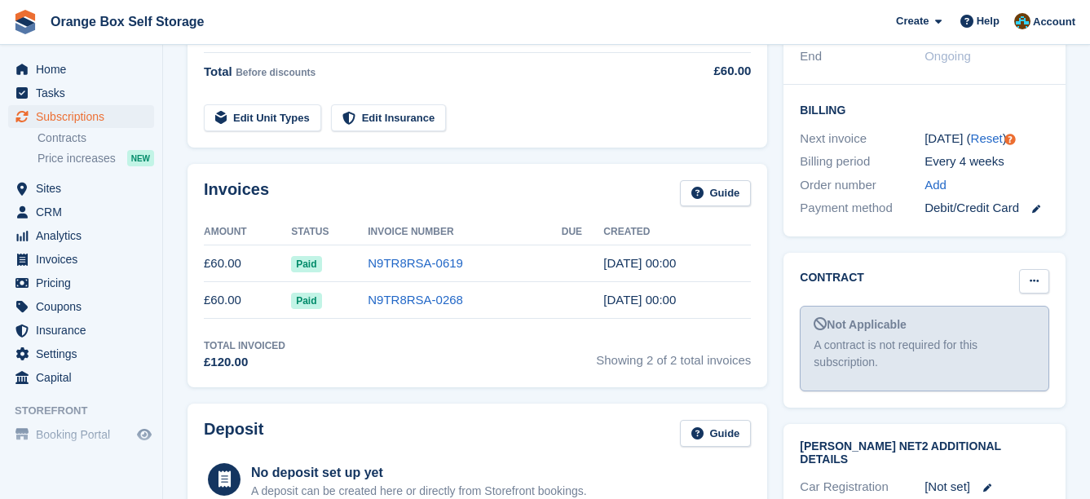
click at [1036, 276] on icon at bounding box center [1034, 281] width 9 height 11
drag, startPoint x: 975, startPoint y: 303, endPoint x: 643, endPoint y: 46, distance: 420.9
click at [975, 324] on p "Mark as signed" at bounding box center [971, 334] width 142 height 21
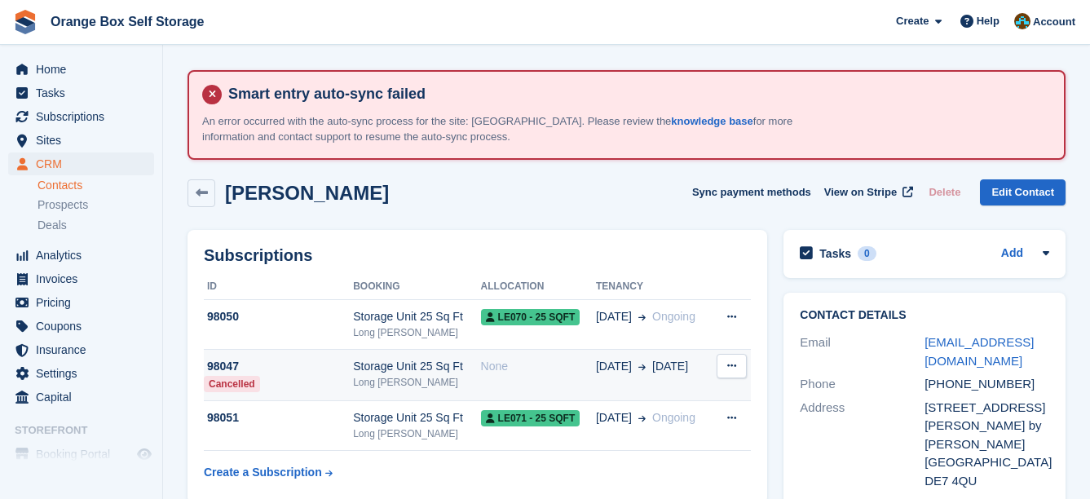
click at [430, 358] on div "Storage Unit 25 Sq Ft" at bounding box center [416, 366] width 127 height 17
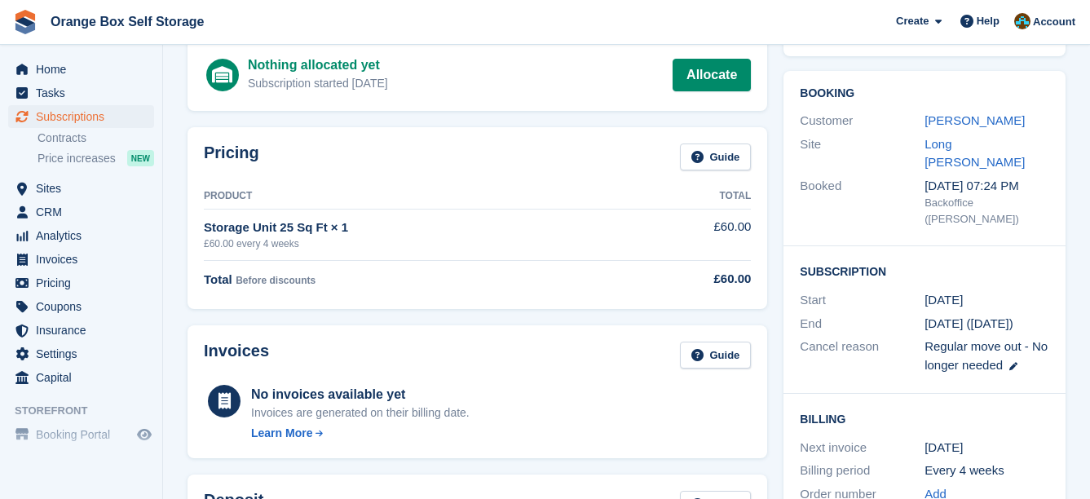
scroll to position [408, 0]
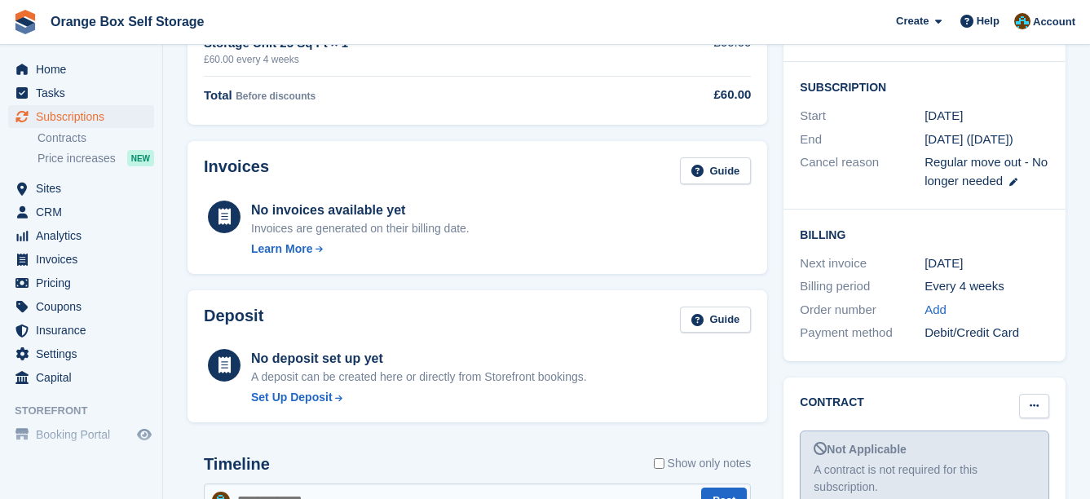
click at [1028, 394] on button at bounding box center [1034, 406] width 30 height 24
click at [982, 449] on p "Mark as signed" at bounding box center [971, 459] width 142 height 21
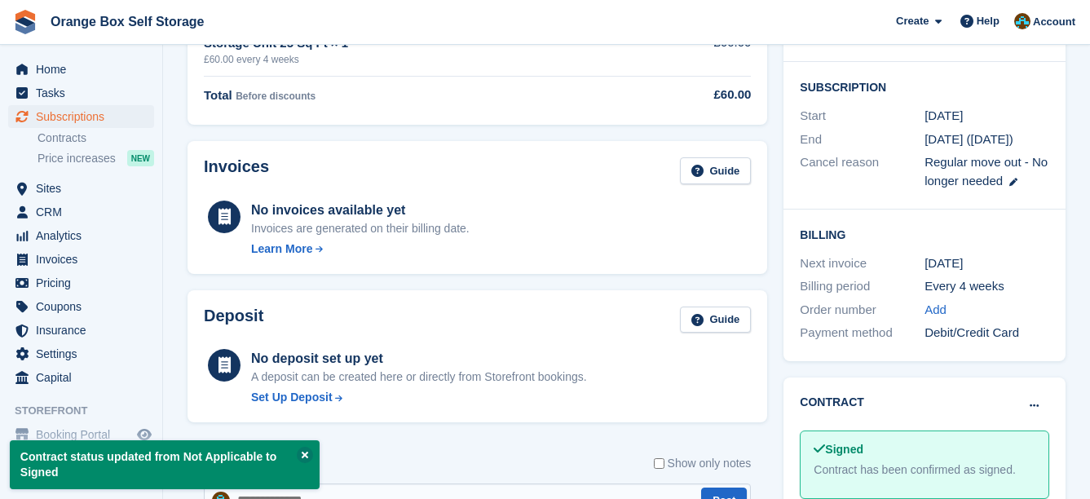
drag, startPoint x: 636, startPoint y: 75, endPoint x: 625, endPoint y: 71, distance: 12.1
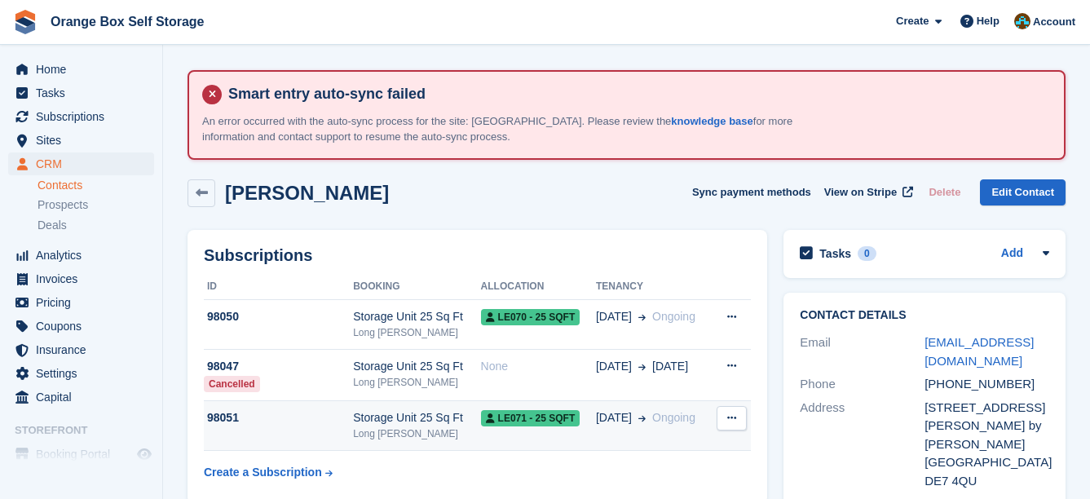
click at [548, 408] on td "LE071 - 25 SQFT" at bounding box center [538, 426] width 115 height 50
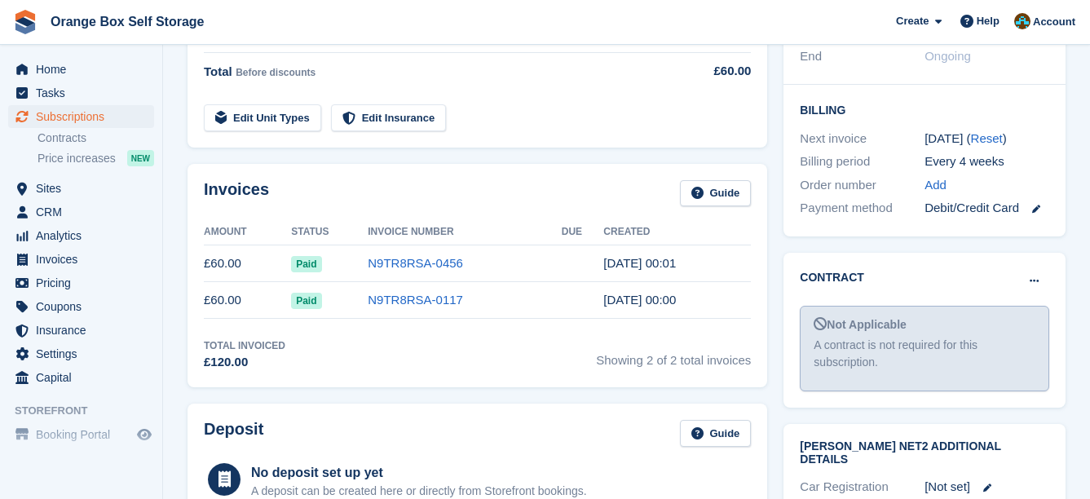
scroll to position [489, 0]
click at [1037, 276] on icon at bounding box center [1034, 281] width 9 height 11
click at [962, 324] on p "Mark as signed" at bounding box center [971, 334] width 142 height 21
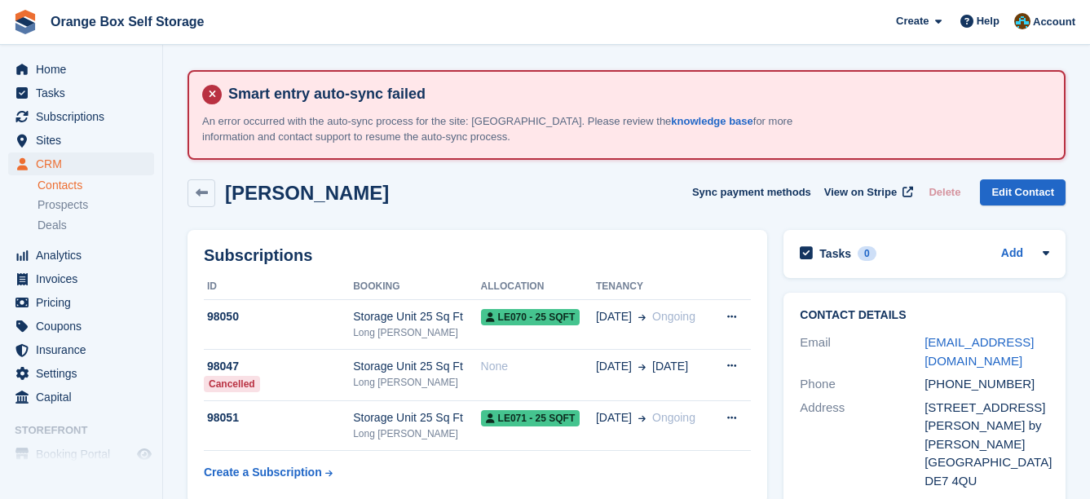
click at [665, 219] on div "Debra Matthews Sync payment methods View on Stripe Delete Edit Contact" at bounding box center [626, 196] width 895 height 51
drag, startPoint x: 666, startPoint y: 219, endPoint x: 658, endPoint y: 216, distance: 8.5
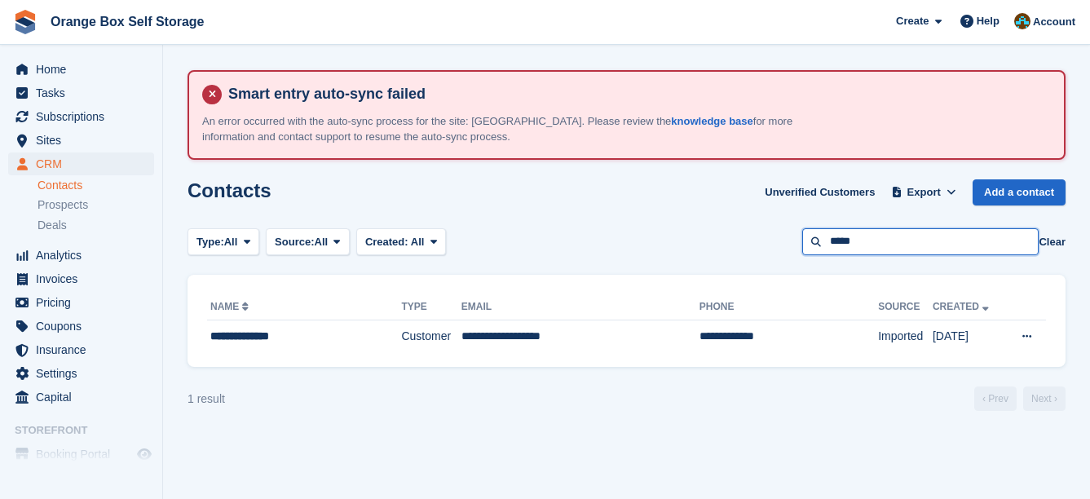
drag, startPoint x: 894, startPoint y: 242, endPoint x: 592, endPoint y: 227, distance: 302.1
click at [607, 230] on div "Type: All All Lead Customer Source: All All Storefront Backoffice Pre-Opening i…" at bounding box center [627, 241] width 878 height 27
type input "********"
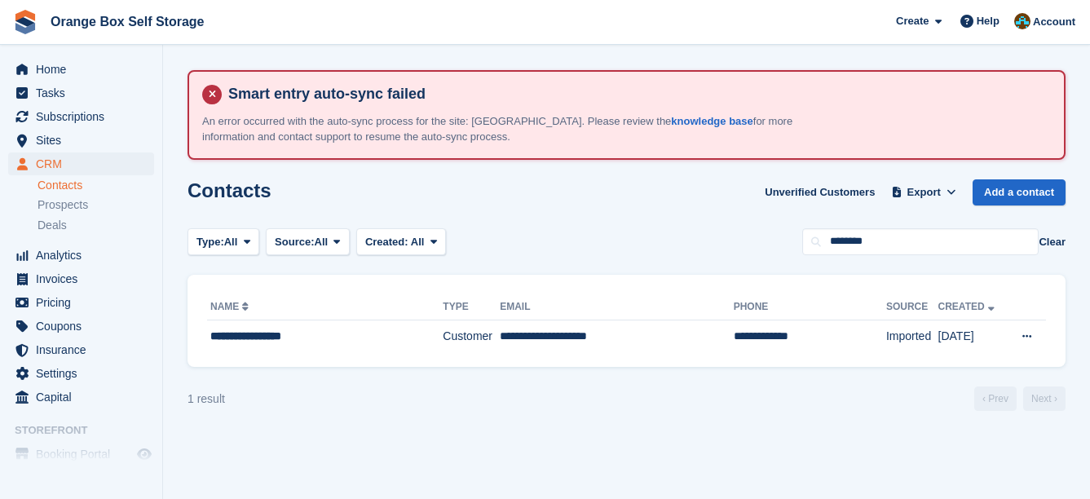
click at [595, 315] on th "Email" at bounding box center [616, 307] width 233 height 26
click at [601, 320] on td "**********" at bounding box center [616, 337] width 233 height 34
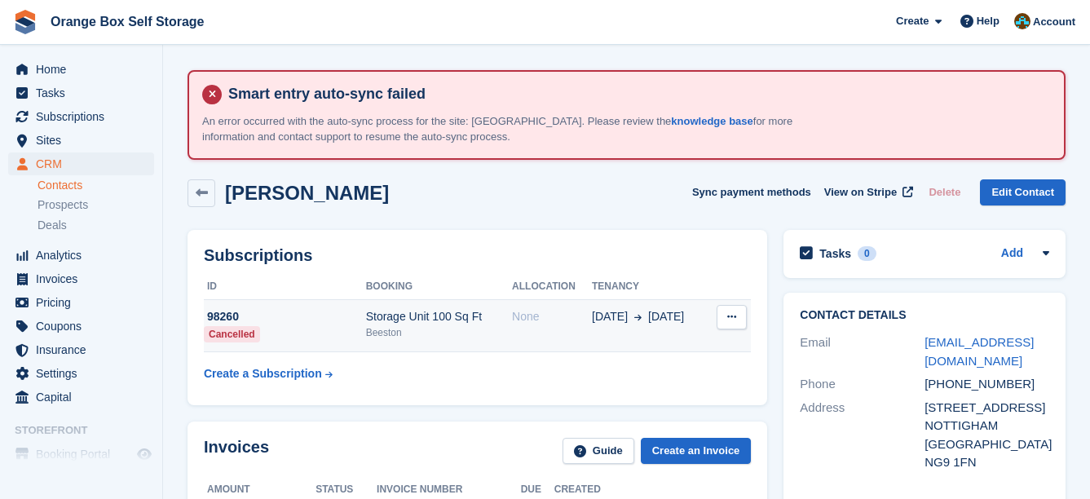
click at [527, 333] on td "None" at bounding box center [552, 326] width 80 height 52
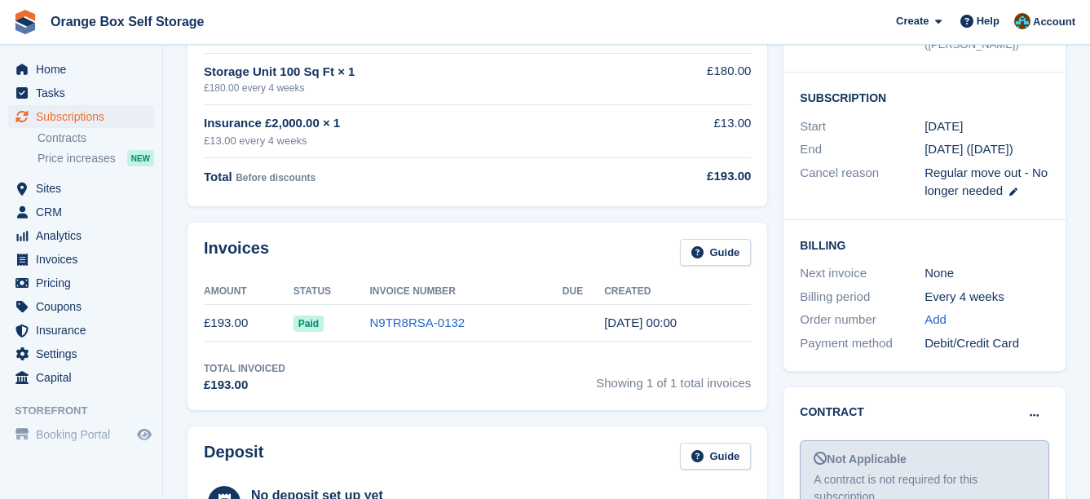
scroll to position [408, 0]
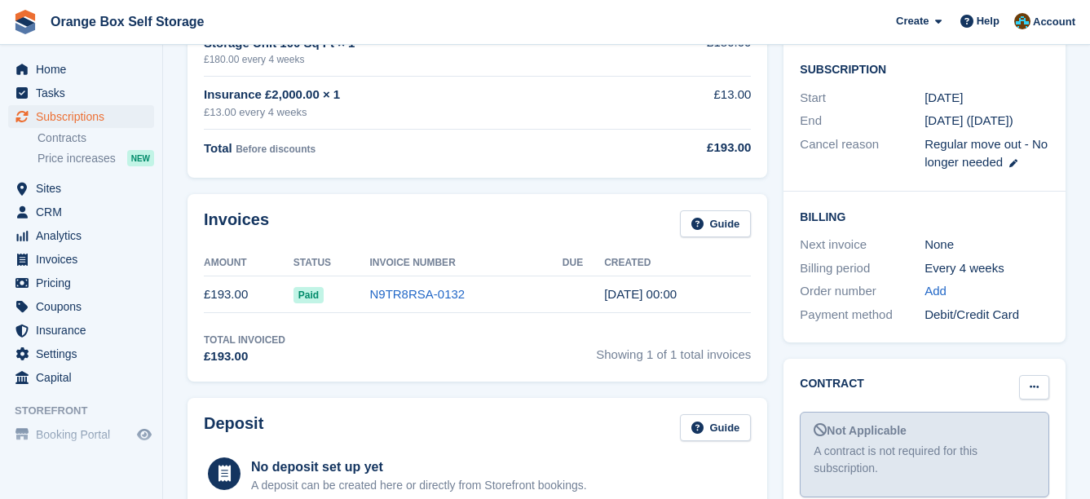
click at [1028, 385] on button at bounding box center [1034, 387] width 30 height 24
drag, startPoint x: 997, startPoint y: 438, endPoint x: 622, endPoint y: 49, distance: 540.4
click at [997, 438] on p "Mark as signed" at bounding box center [971, 440] width 142 height 21
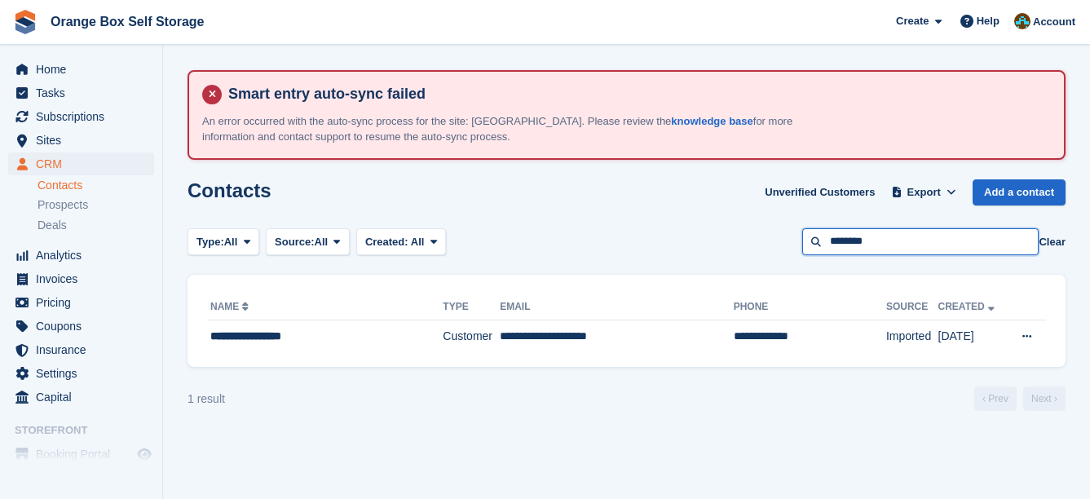
drag, startPoint x: 878, startPoint y: 248, endPoint x: 767, endPoint y: 237, distance: 112.2
click at [767, 237] on div "Type: All All Lead Customer Source: All All Storefront Backoffice Pre-Opening i…" at bounding box center [627, 241] width 878 height 27
type input "****"
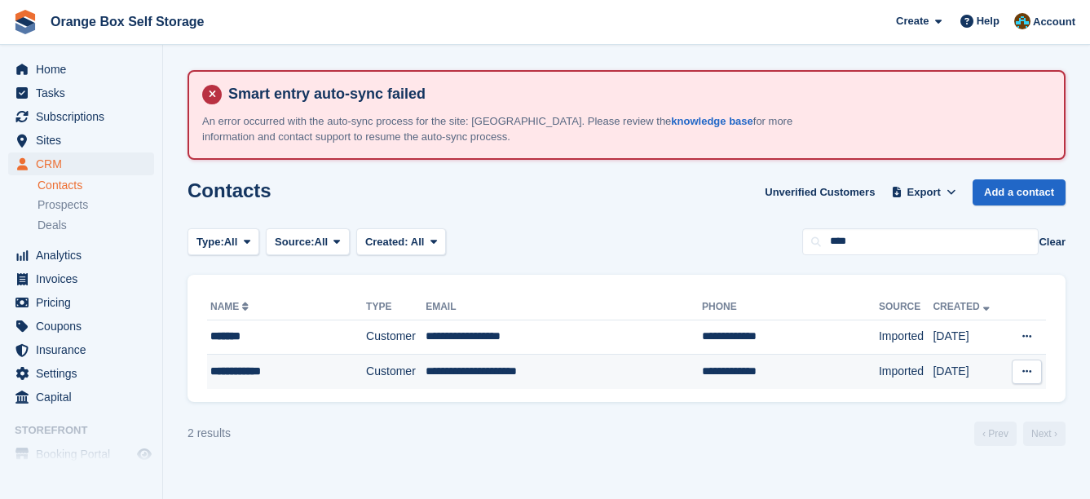
click at [366, 369] on td "Customer" at bounding box center [396, 372] width 60 height 34
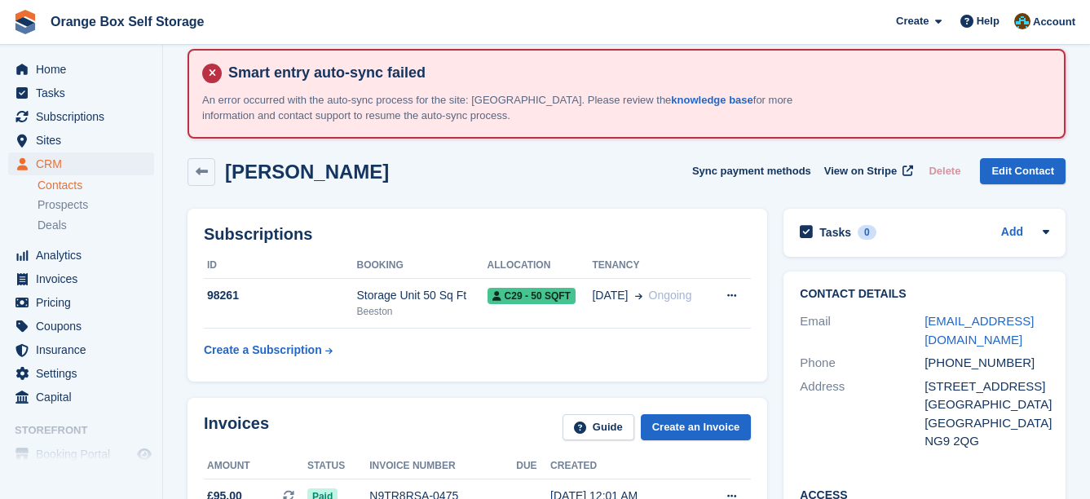
scroll to position [82, 0]
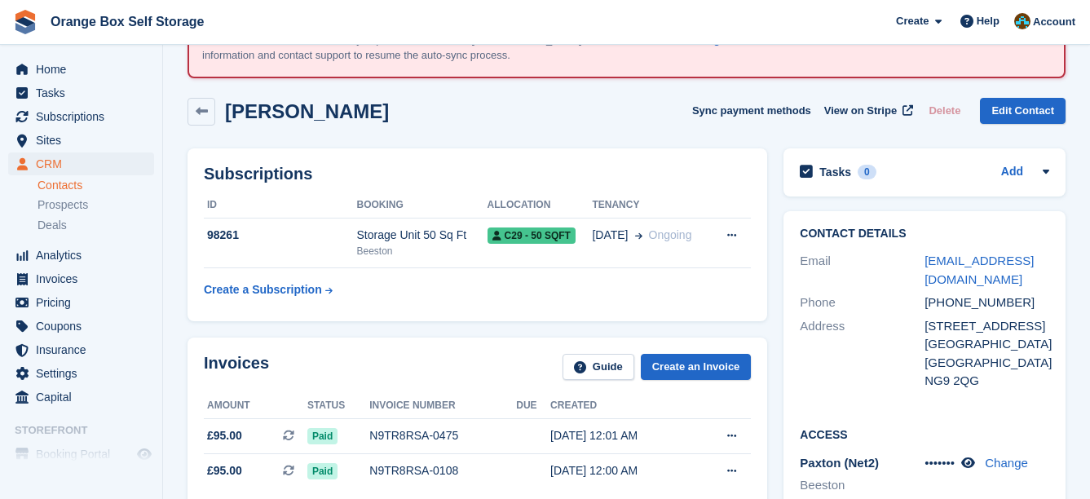
click at [541, 331] on div "Invoices Guide Create an Invoice Amount Status Invoice number Due Created £95.0…" at bounding box center [477, 443] width 596 height 228
drag, startPoint x: 556, startPoint y: 277, endPoint x: 559, endPoint y: 263, distance: 14.9
click at [555, 276] on table "ID Booking Allocation Tenancy 98261 Storage Unit 50 Sq Ft Beeston C29 - 50 SQFT…" at bounding box center [477, 248] width 547 height 113
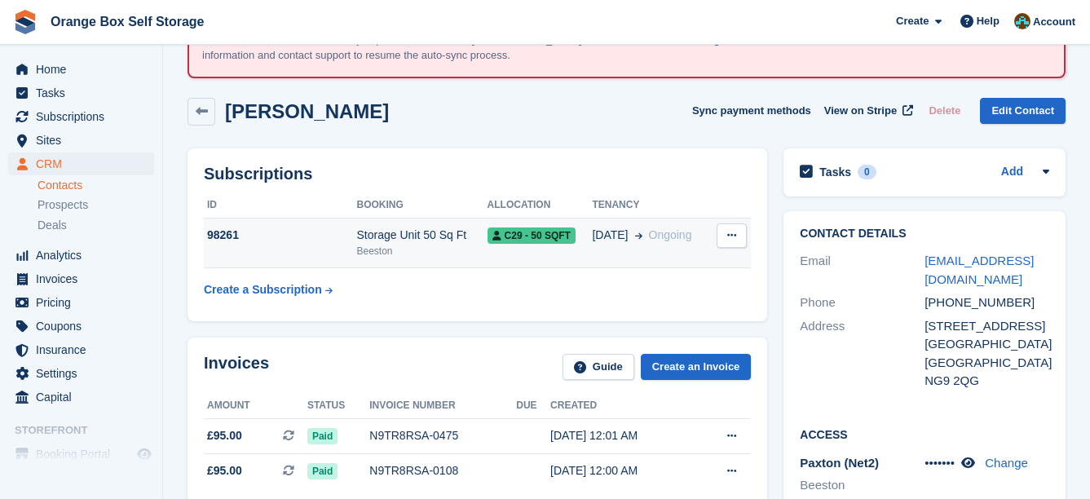
click at [559, 261] on td "C29 - 50 SQFT" at bounding box center [540, 244] width 105 height 50
